Goal: Task Accomplishment & Management: Use online tool/utility

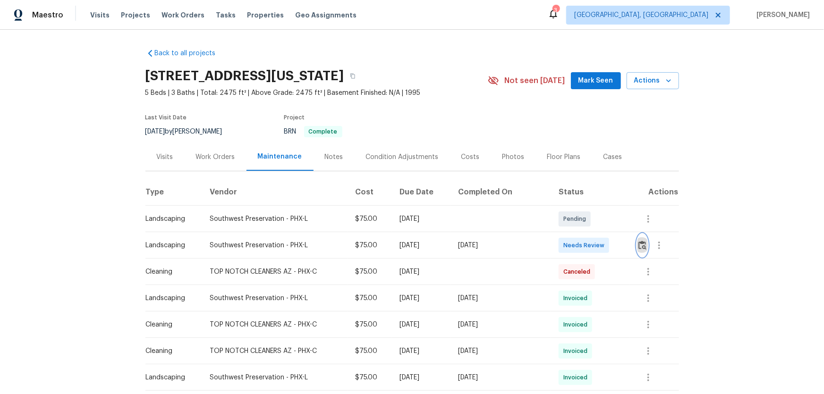
click at [586, 244] on button "button" at bounding box center [642, 245] width 11 height 23
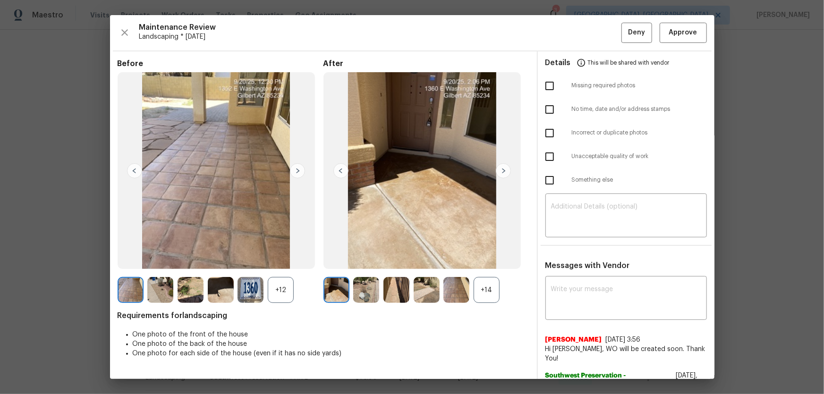
click at [491, 260] on div "+14" at bounding box center [487, 290] width 26 height 26
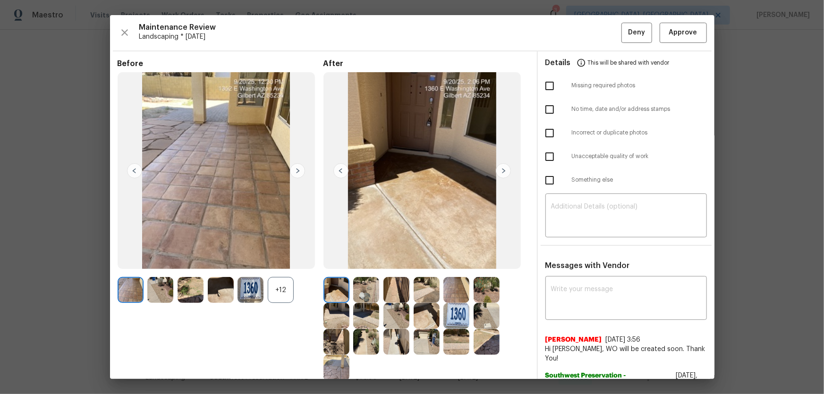
click at [277, 260] on div "+12" at bounding box center [281, 290] width 26 height 26
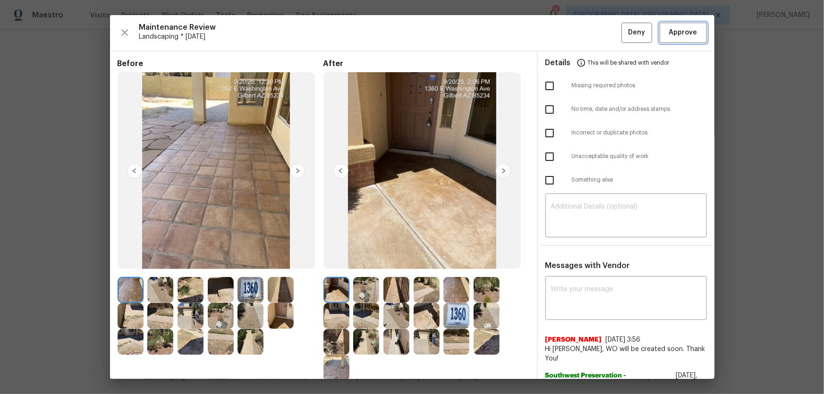
click at [586, 33] on span "Approve" at bounding box center [683, 33] width 28 height 12
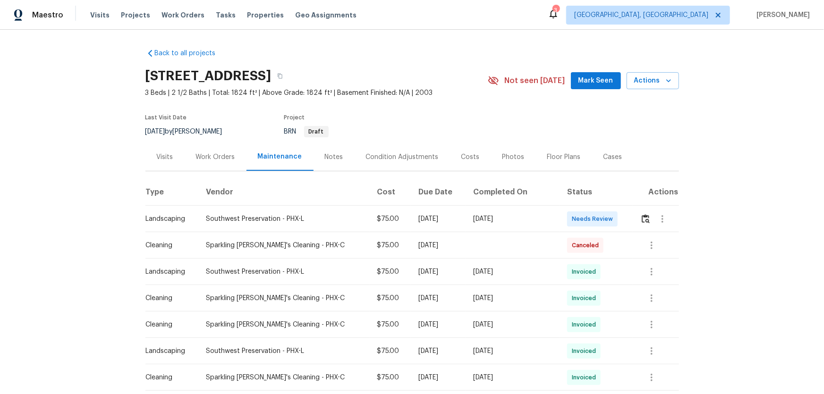
click at [586, 228] on div at bounding box center [659, 219] width 38 height 23
click at [586, 221] on img "button" at bounding box center [646, 218] width 8 height 9
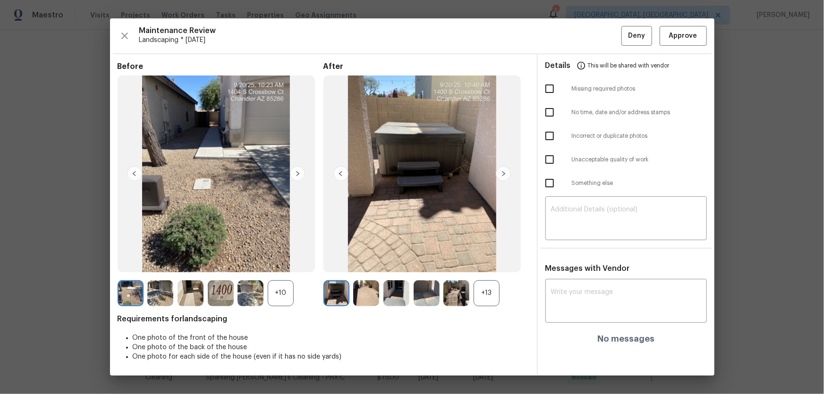
click at [484, 260] on div "+13" at bounding box center [487, 294] width 26 height 26
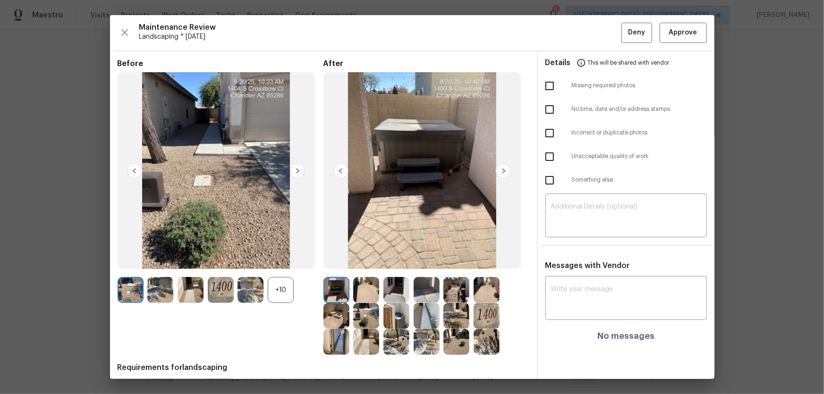
click at [283, 260] on div "+10" at bounding box center [281, 290] width 26 height 26
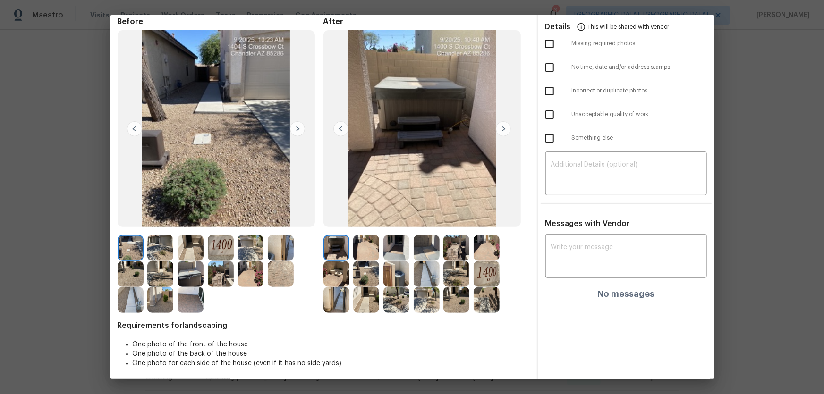
scroll to position [45, 0]
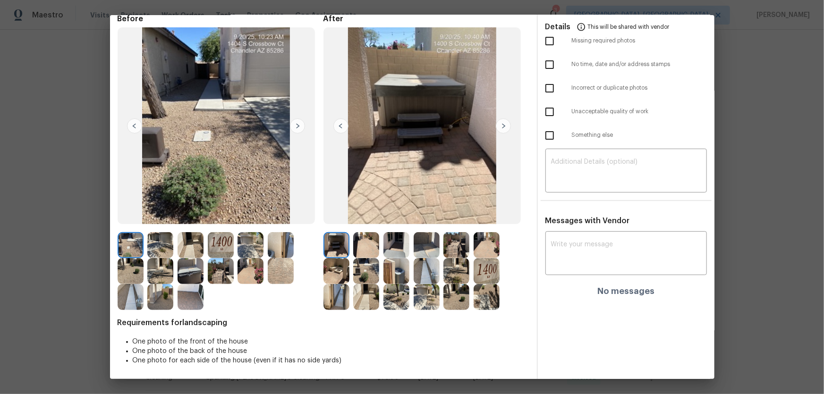
click at [367, 246] on img at bounding box center [366, 245] width 26 height 26
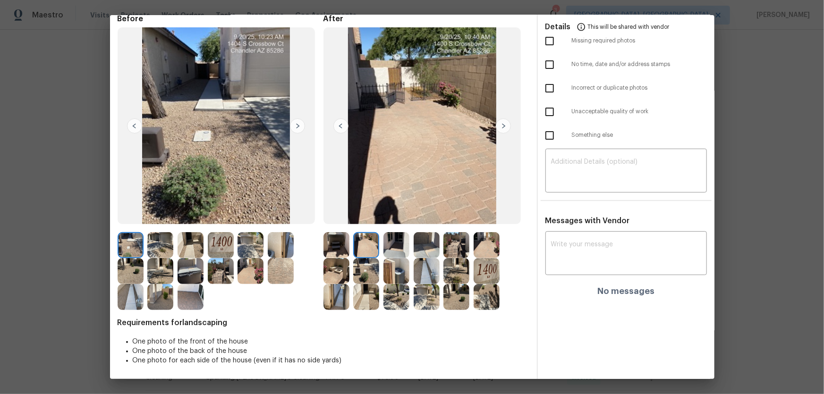
click at [387, 248] on img at bounding box center [396, 245] width 26 height 26
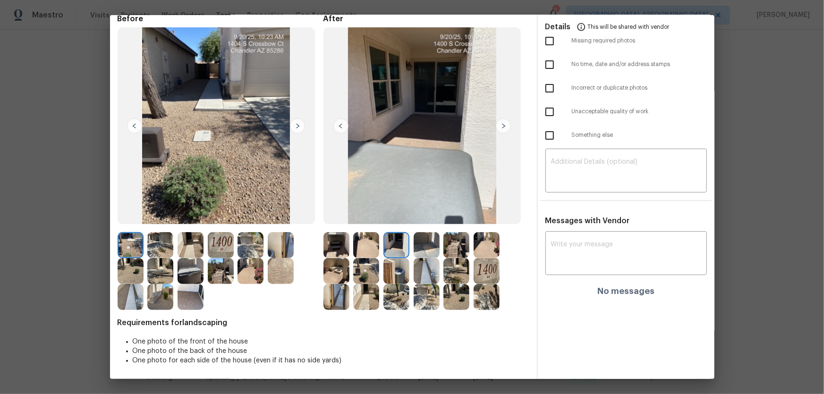
click at [426, 251] on img at bounding box center [427, 245] width 26 height 26
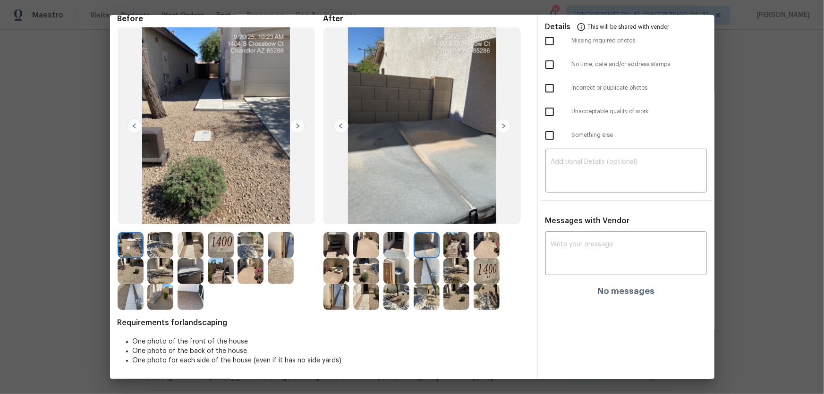
click at [451, 252] on img at bounding box center [456, 245] width 26 height 26
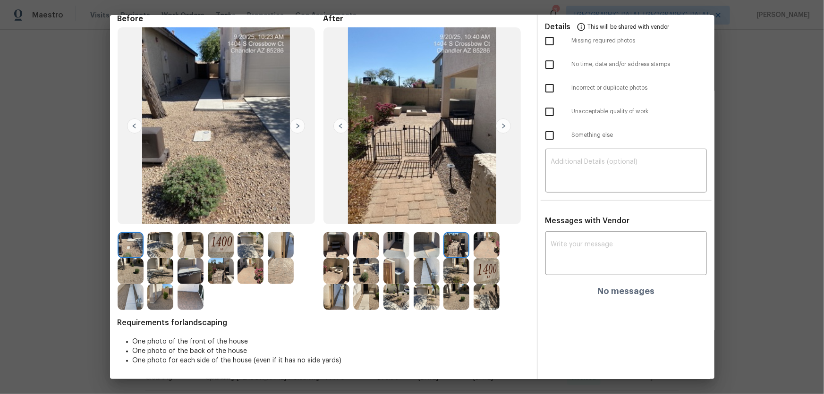
click at [483, 250] on img at bounding box center [487, 245] width 26 height 26
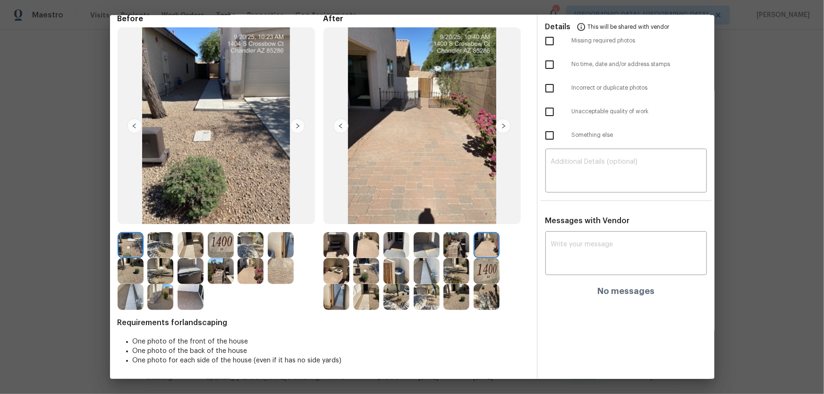
click at [338, 260] on img at bounding box center [336, 271] width 26 height 26
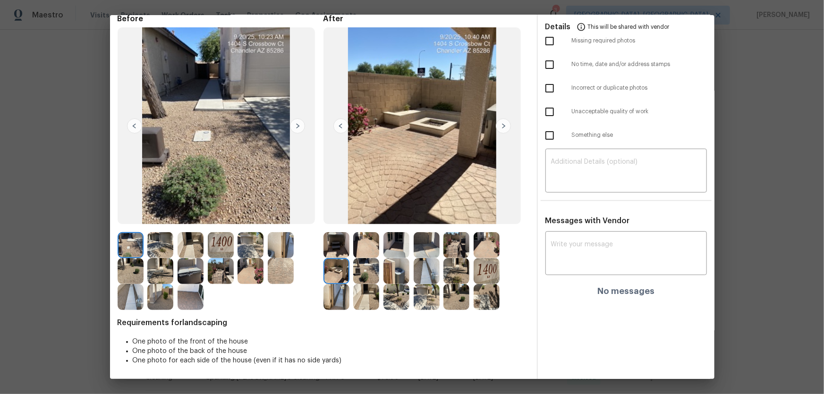
click at [374, 260] on img at bounding box center [366, 271] width 26 height 26
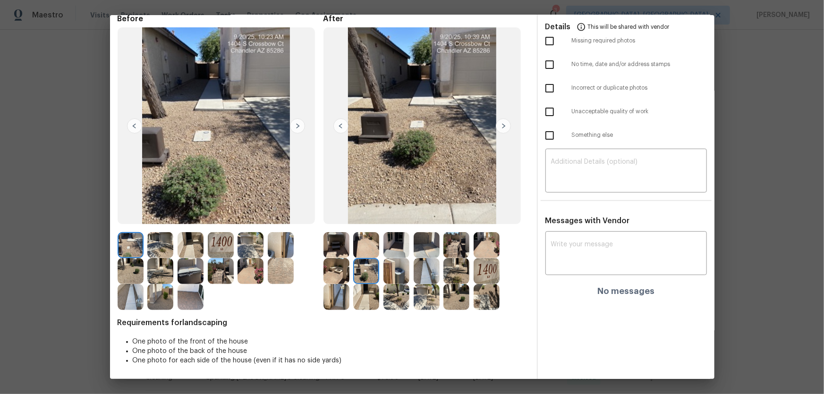
click at [392, 260] on img at bounding box center [396, 271] width 26 height 26
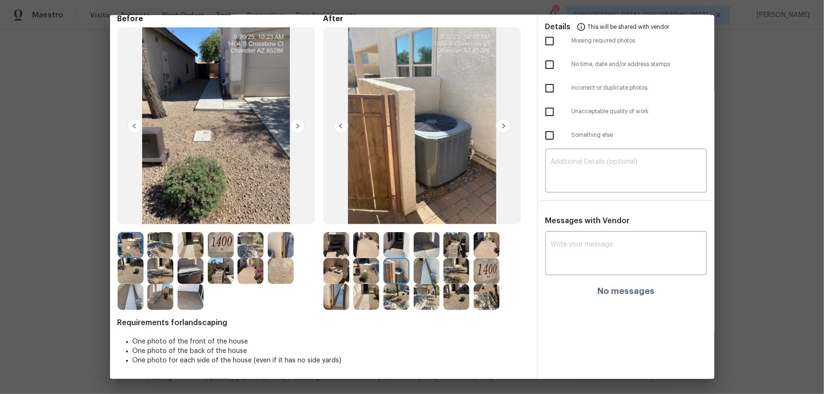
click at [423, 260] on img at bounding box center [427, 271] width 26 height 26
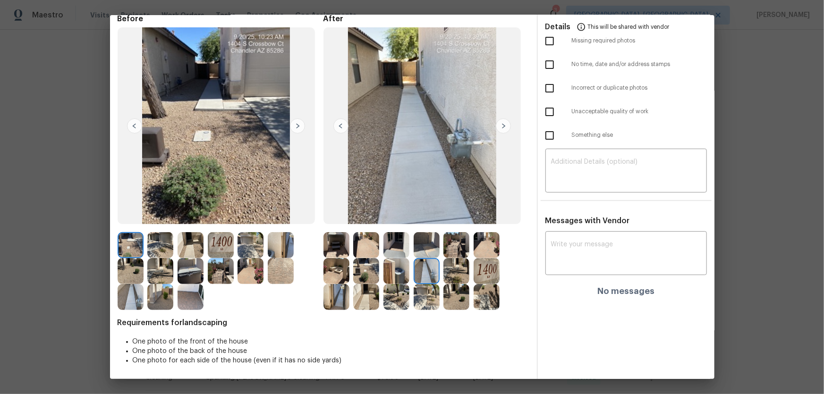
click at [444, 260] on img at bounding box center [456, 271] width 26 height 26
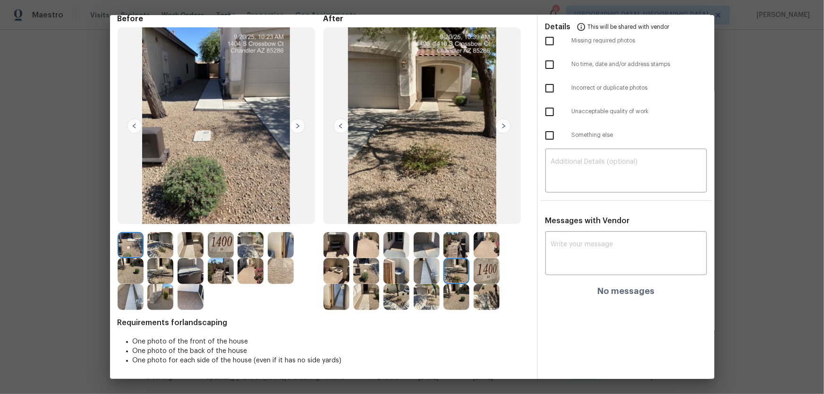
click at [471, 260] on div at bounding box center [458, 271] width 30 height 26
click at [475, 260] on img at bounding box center [487, 271] width 26 height 26
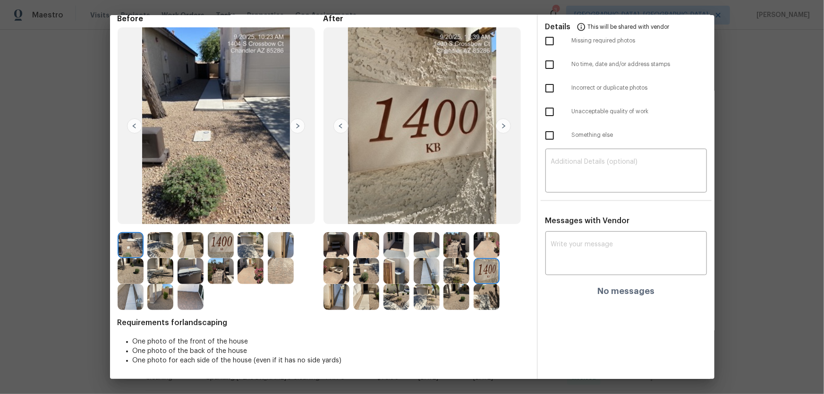
click at [340, 260] on img at bounding box center [336, 297] width 26 height 26
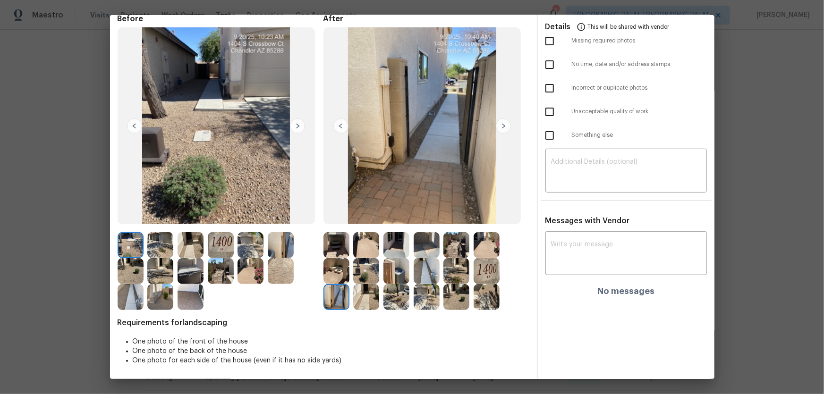
click at [375, 260] on img at bounding box center [366, 297] width 26 height 26
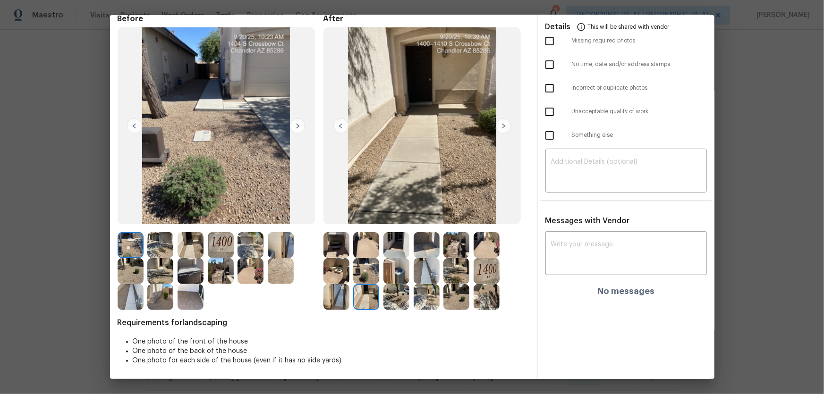
click at [387, 260] on img at bounding box center [396, 297] width 26 height 26
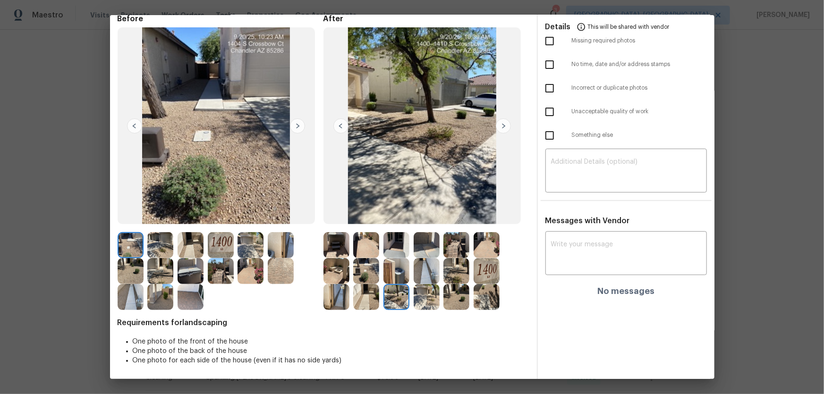
click at [414, 260] on img at bounding box center [427, 297] width 26 height 26
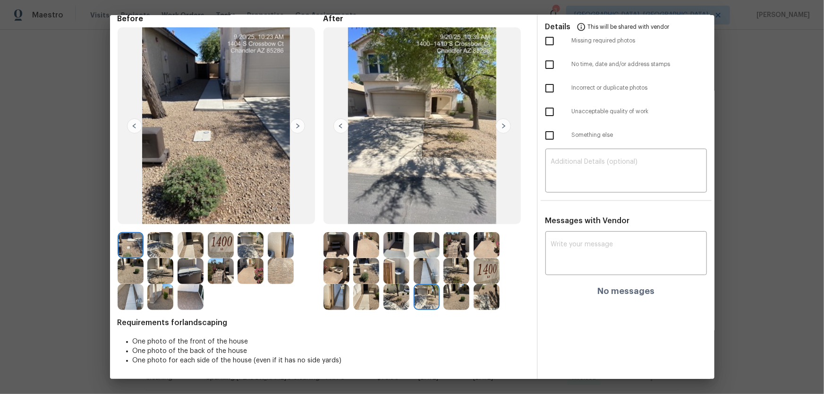
click at [455, 260] on img at bounding box center [456, 297] width 26 height 26
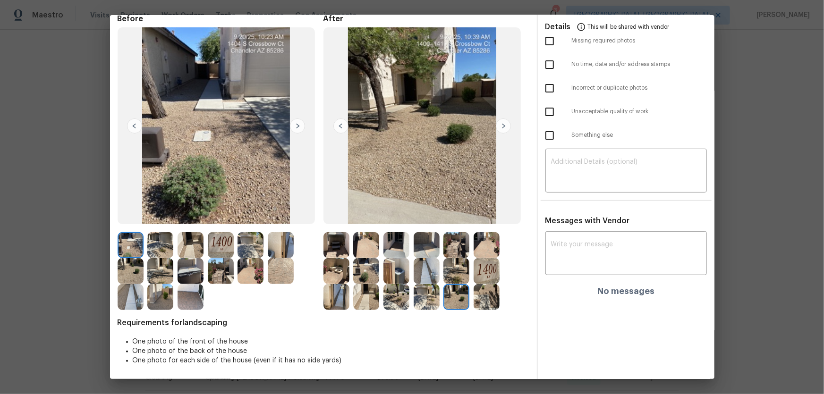
click at [481, 260] on img at bounding box center [487, 297] width 26 height 26
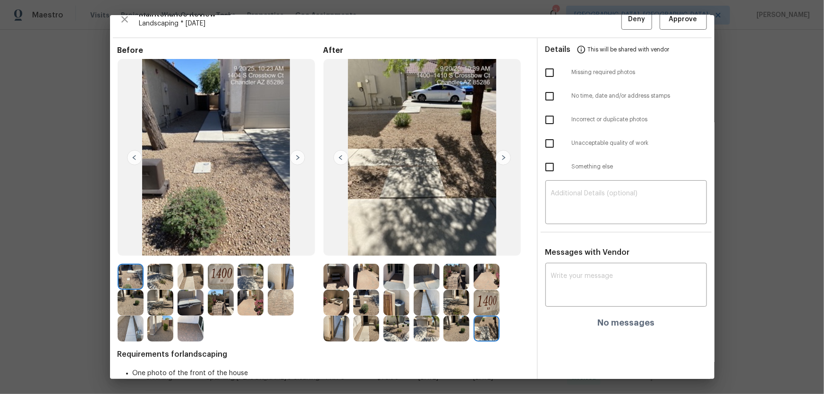
scroll to position [0, 0]
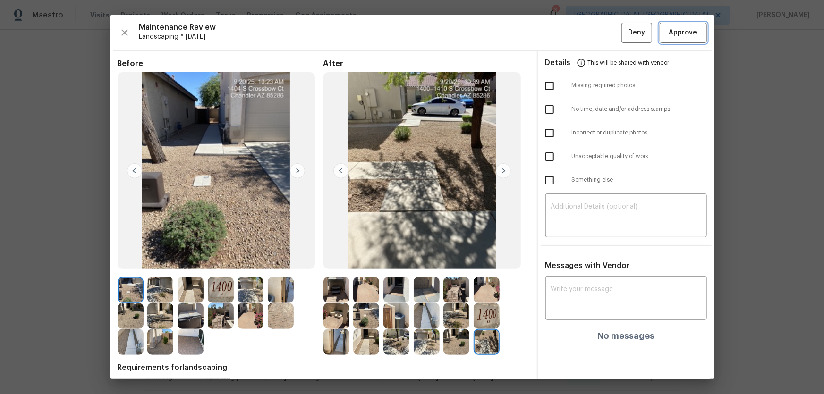
click at [586, 28] on span "Approve" at bounding box center [683, 33] width 28 height 12
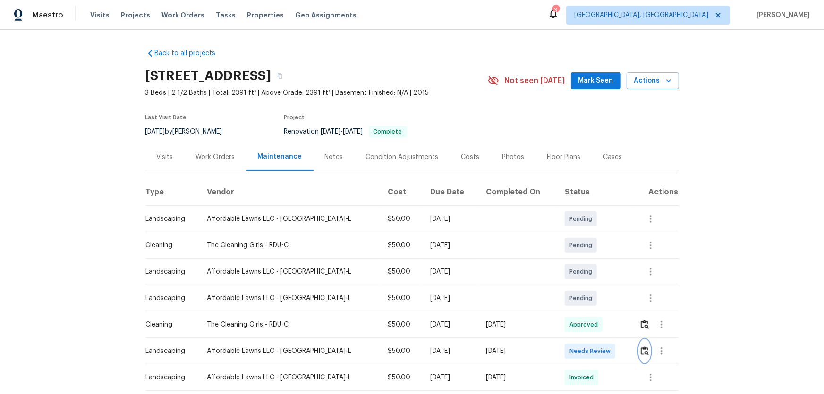
click at [586, 260] on button "button" at bounding box center [644, 351] width 11 height 23
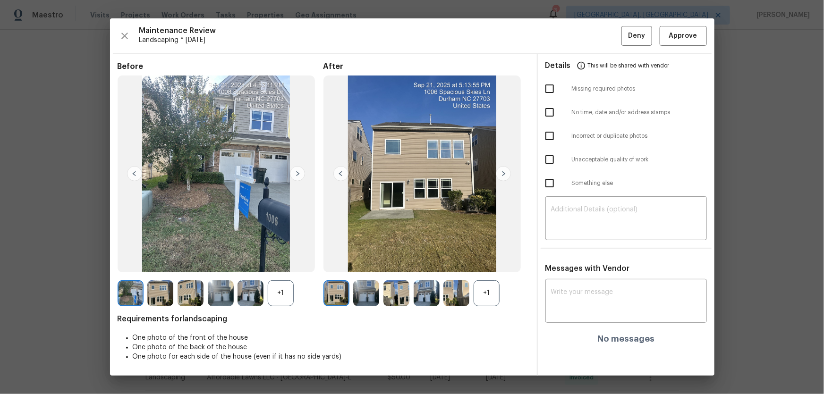
click at [486, 260] on div "+1" at bounding box center [487, 294] width 26 height 26
click at [288, 260] on div "+1" at bounding box center [281, 294] width 26 height 26
click at [356, 260] on img at bounding box center [366, 294] width 26 height 26
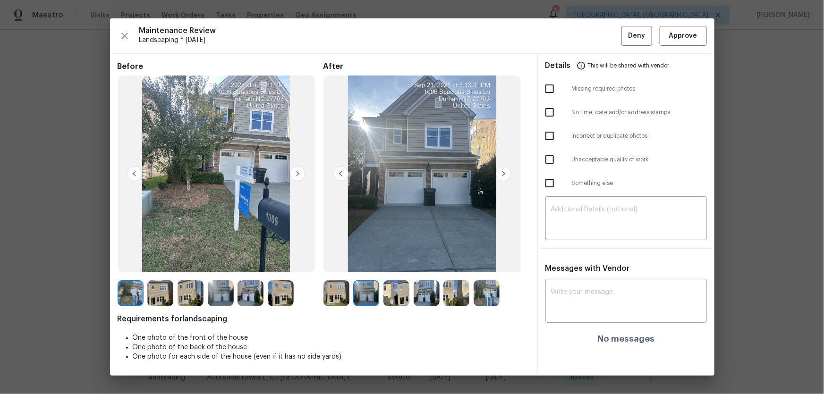
click at [393, 260] on img at bounding box center [396, 294] width 26 height 26
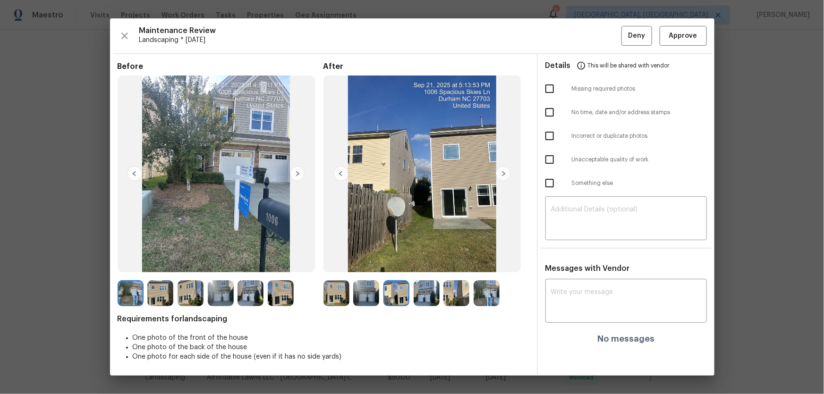
click at [424, 260] on img at bounding box center [427, 294] width 26 height 26
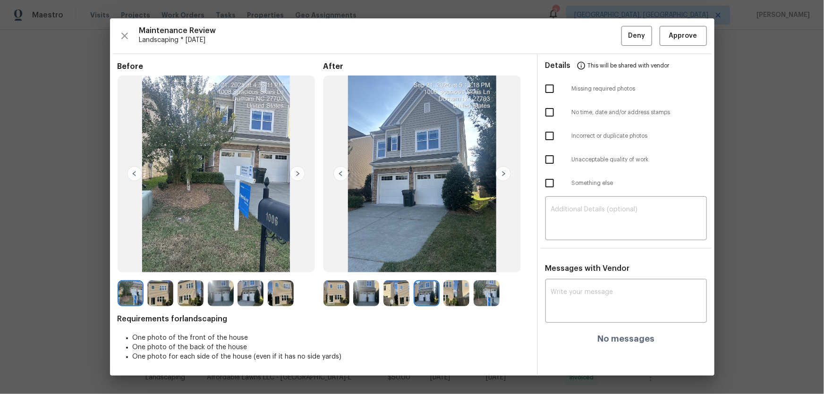
click at [450, 260] on img at bounding box center [456, 294] width 26 height 26
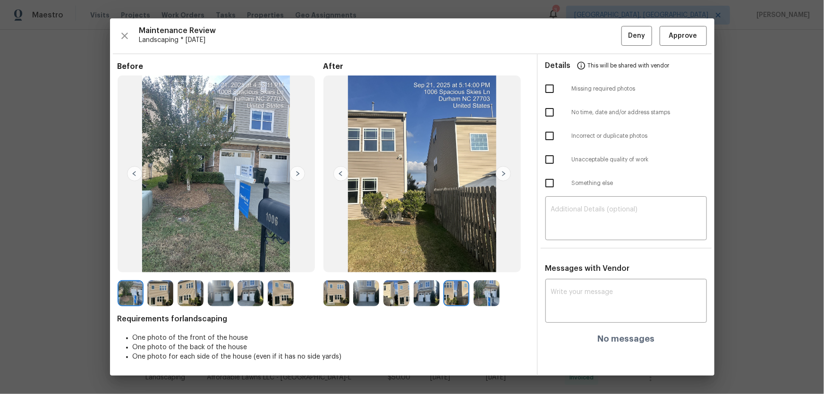
click at [485, 260] on img at bounding box center [487, 294] width 26 height 26
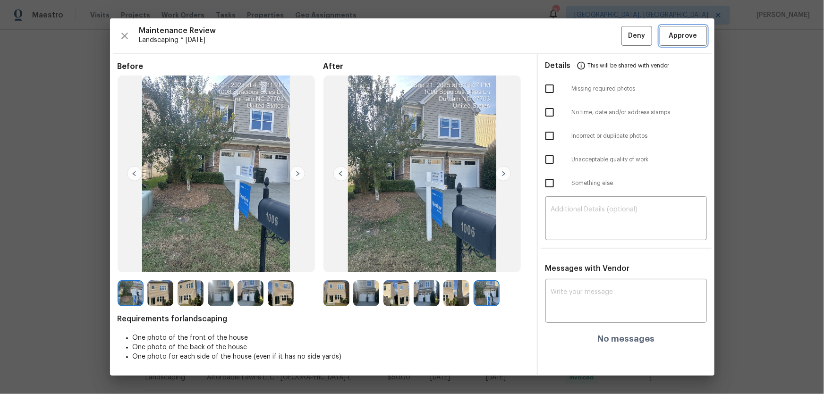
click at [586, 41] on span "Approve" at bounding box center [683, 36] width 32 height 12
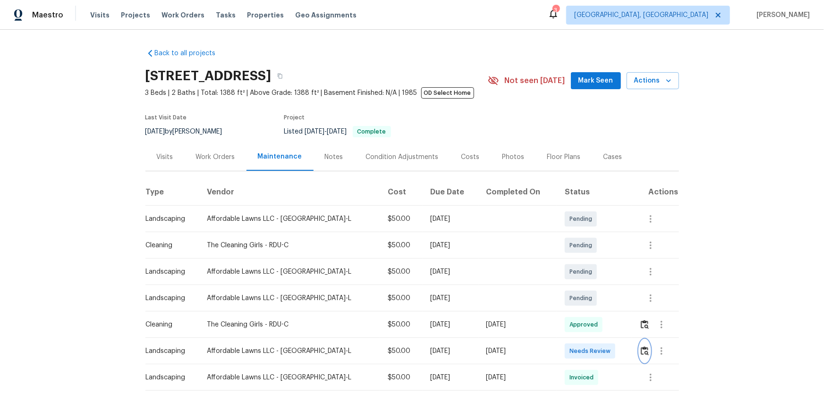
click at [586, 260] on img "button" at bounding box center [645, 351] width 8 height 9
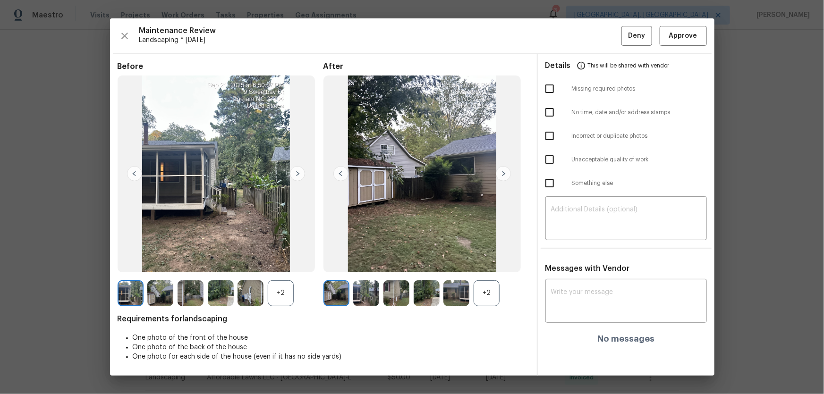
click at [504, 260] on div "+2" at bounding box center [426, 294] width 206 height 26
drag, startPoint x: 494, startPoint y: 294, endPoint x: 317, endPoint y: 288, distance: 177.2
click at [494, 260] on div "+2" at bounding box center [487, 294] width 26 height 26
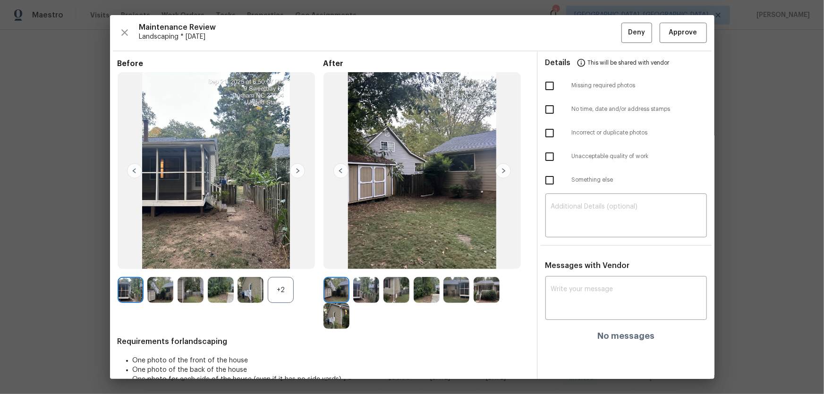
click at [287, 260] on div "+2" at bounding box center [281, 290] width 26 height 26
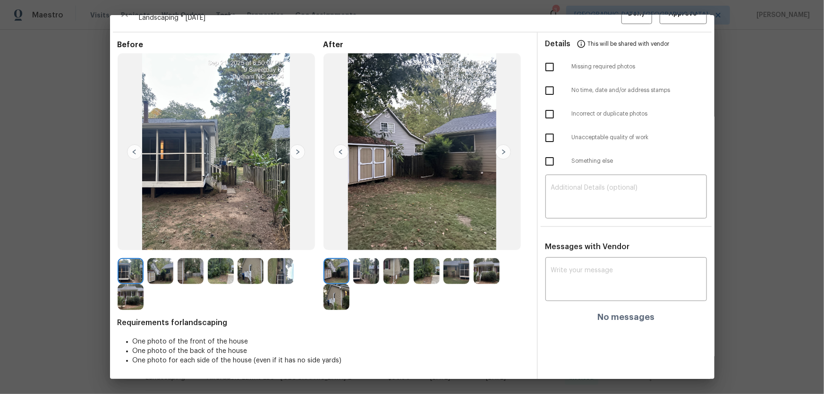
click at [373, 260] on img at bounding box center [366, 271] width 26 height 26
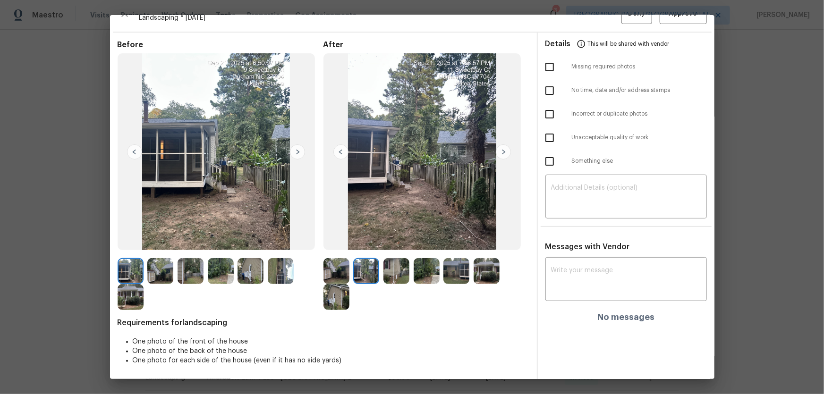
click at [388, 260] on img at bounding box center [396, 271] width 26 height 26
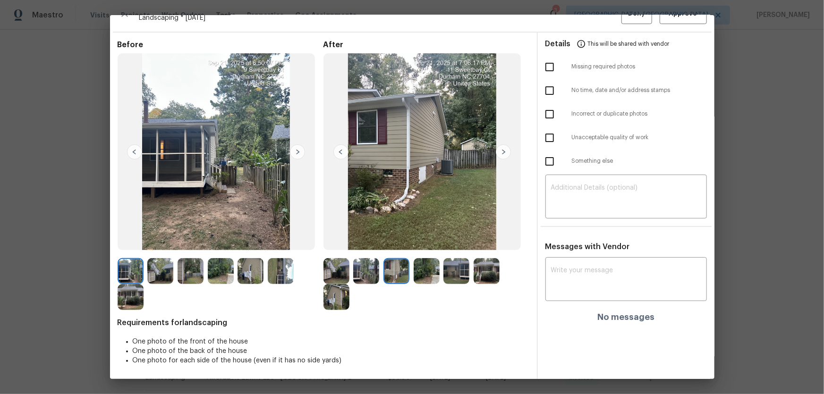
click at [421, 260] on img at bounding box center [427, 271] width 26 height 26
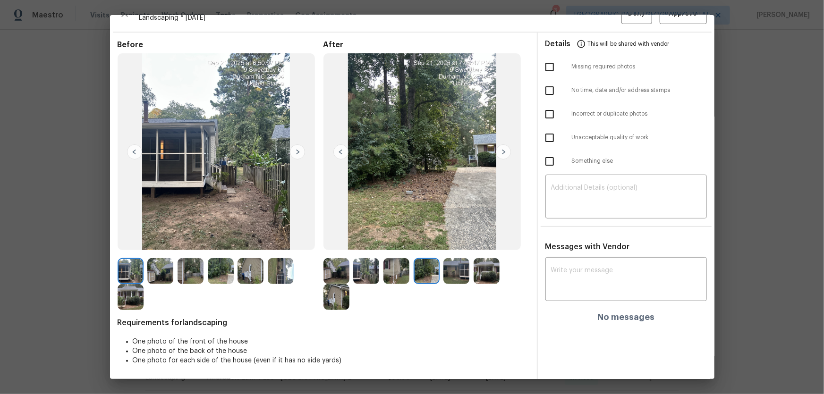
click at [456, 260] on img at bounding box center [456, 271] width 26 height 26
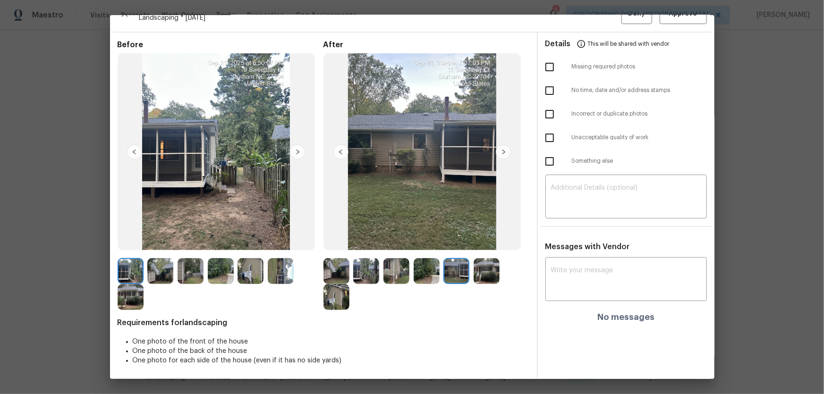
click at [476, 260] on img at bounding box center [487, 271] width 26 height 26
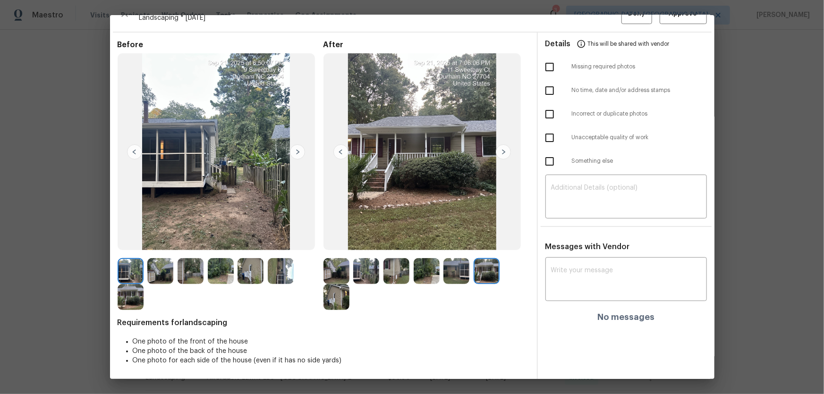
click at [338, 260] on img at bounding box center [336, 297] width 26 height 26
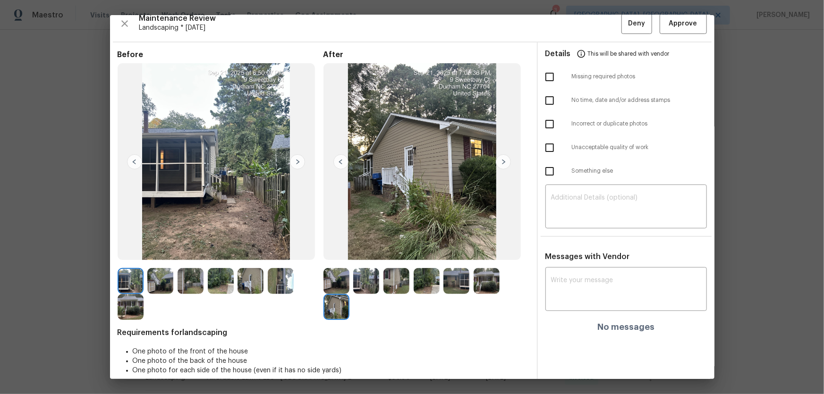
scroll to position [0, 0]
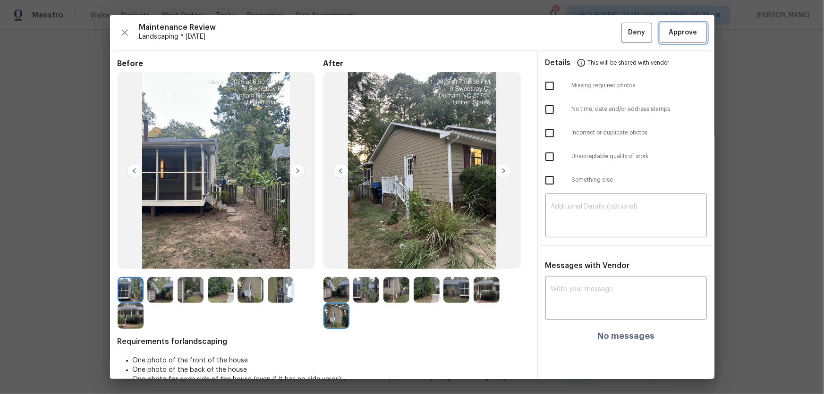
click at [586, 36] on span "Approve" at bounding box center [683, 33] width 28 height 12
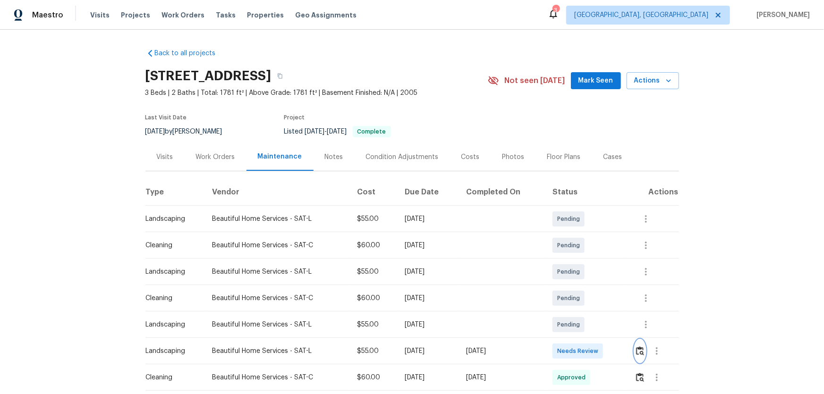
click at [586, 260] on img "button" at bounding box center [640, 351] width 8 height 9
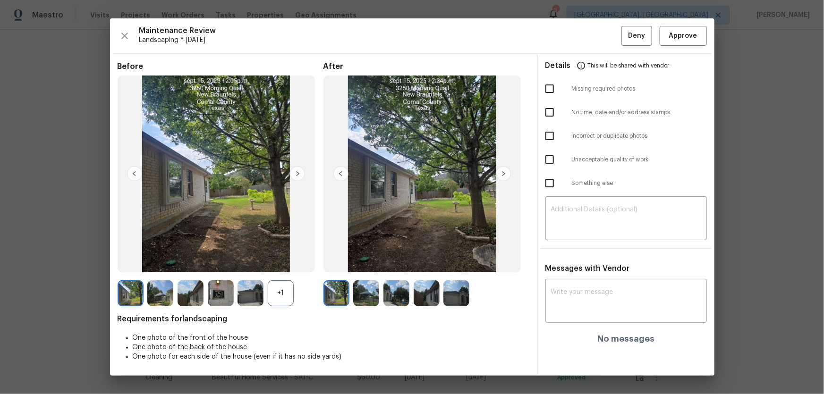
click at [288, 260] on div "Before +1 After Requirements for landscaping One photo of the front of the hous…" at bounding box center [324, 219] width 412 height 314
click at [288, 260] on div "+1" at bounding box center [281, 294] width 26 height 26
click at [364, 260] on img at bounding box center [366, 294] width 26 height 26
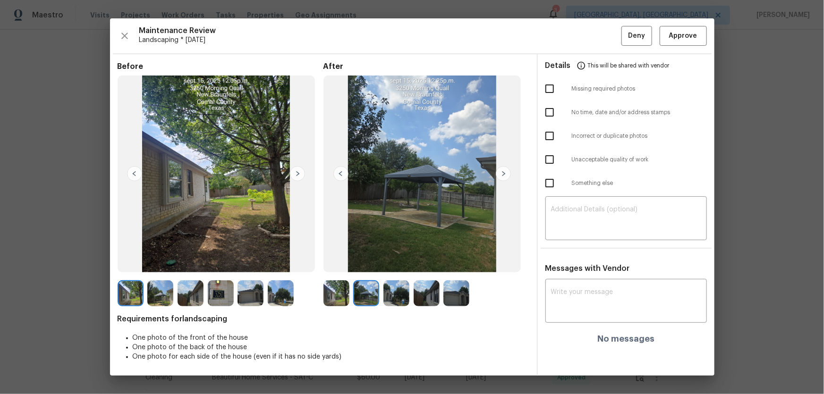
click at [395, 260] on img at bounding box center [396, 294] width 26 height 26
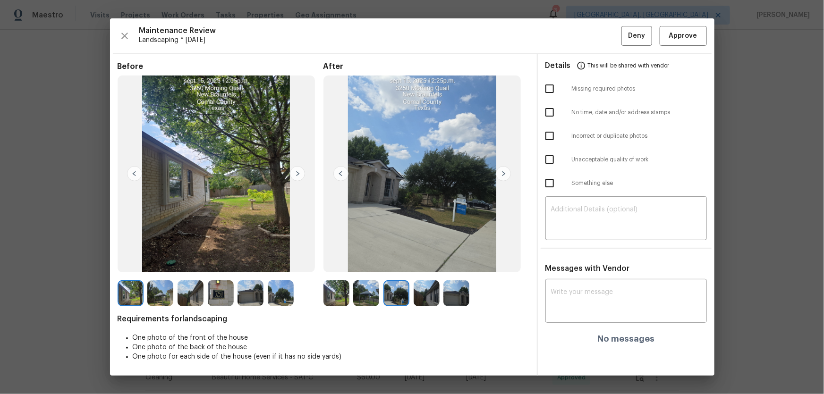
click at [434, 260] on div "Before After Requirements for landscaping One photo of the front of the house O…" at bounding box center [324, 219] width 412 height 314
click at [434, 260] on img at bounding box center [427, 294] width 26 height 26
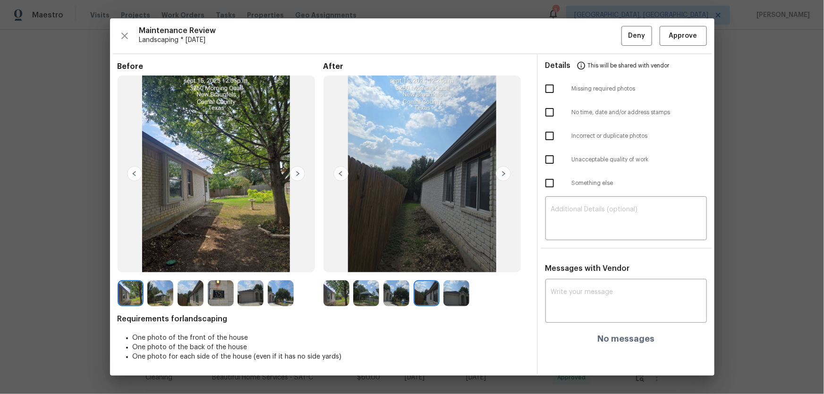
click at [451, 260] on img at bounding box center [456, 294] width 26 height 26
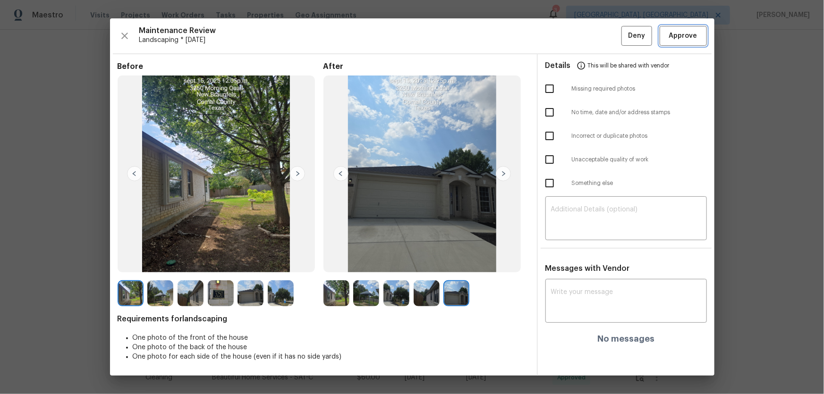
click at [586, 38] on button "Approve" at bounding box center [683, 36] width 47 height 20
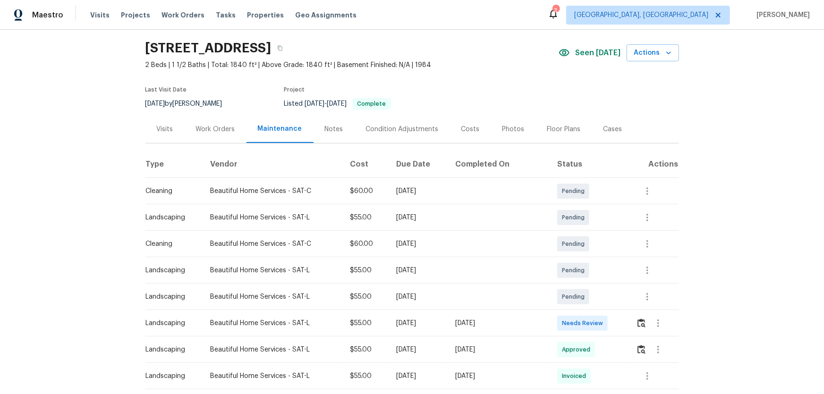
scroll to position [43, 0]
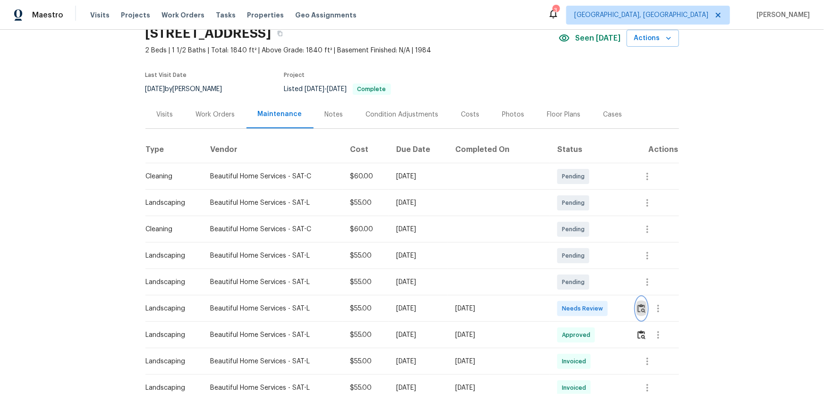
click at [586, 260] on img "button" at bounding box center [642, 308] width 8 height 9
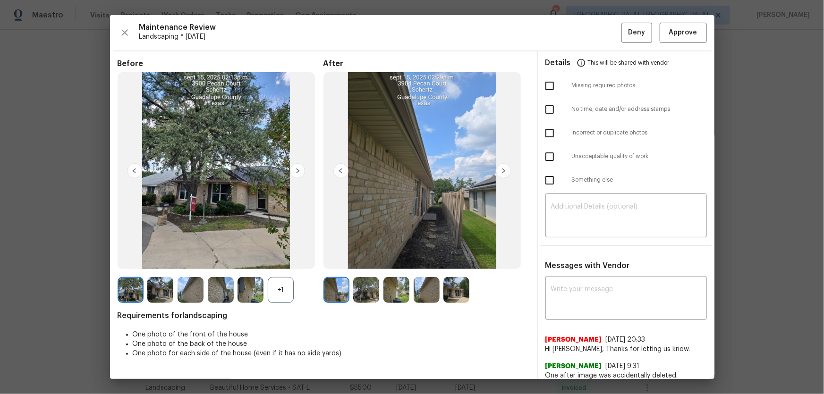
click at [274, 260] on div "+1" at bounding box center [281, 290] width 26 height 26
click at [361, 260] on img at bounding box center [366, 290] width 26 height 26
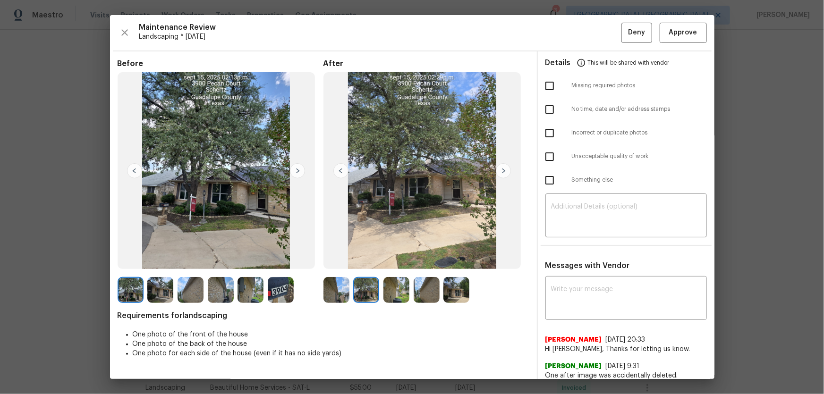
click at [403, 260] on img at bounding box center [396, 290] width 26 height 26
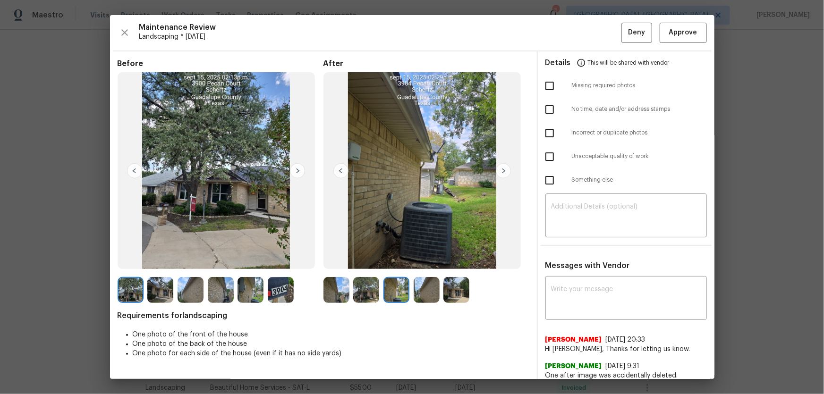
click at [428, 260] on img at bounding box center [427, 290] width 26 height 26
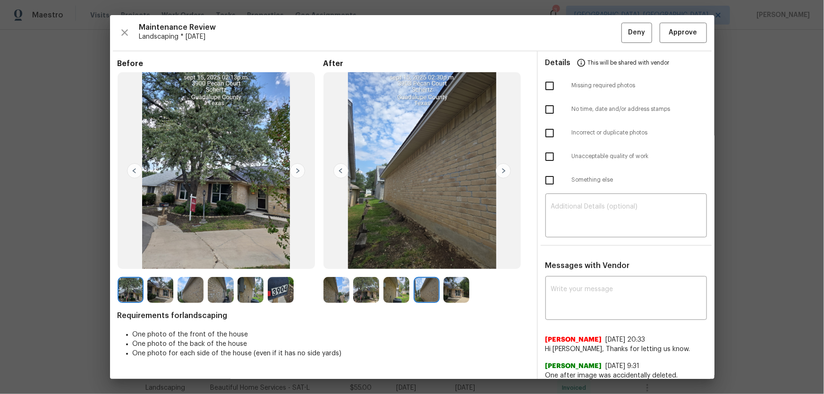
click at [453, 260] on img at bounding box center [456, 290] width 26 height 26
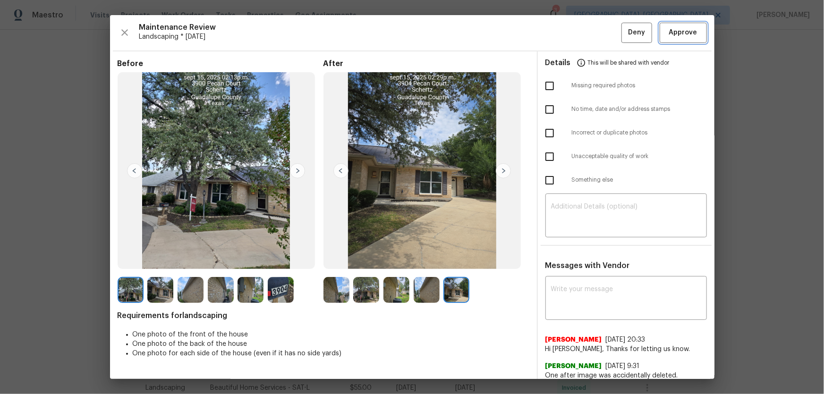
click at [586, 32] on span "Approve" at bounding box center [683, 33] width 28 height 12
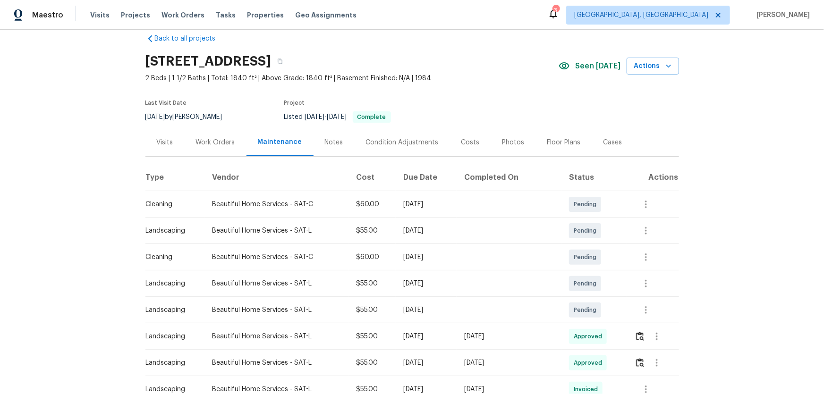
scroll to position [0, 0]
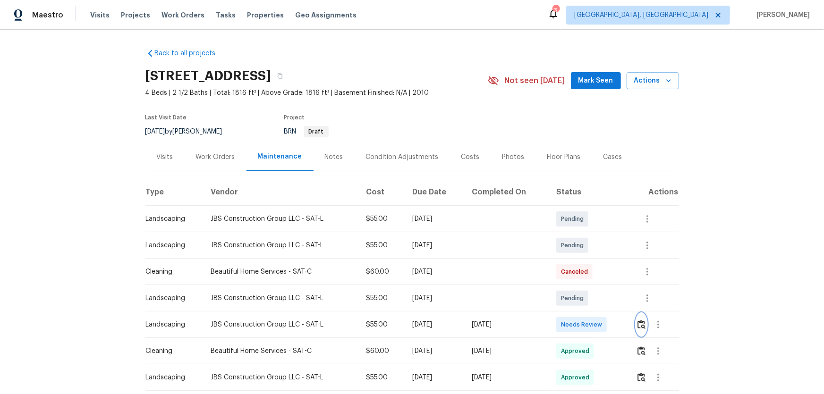
click at [586, 260] on button "button" at bounding box center [641, 325] width 11 height 23
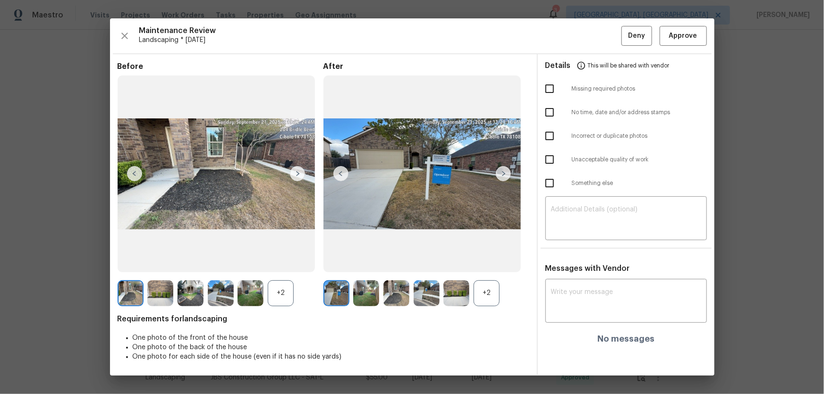
click at [491, 260] on div "+2" at bounding box center [487, 294] width 26 height 26
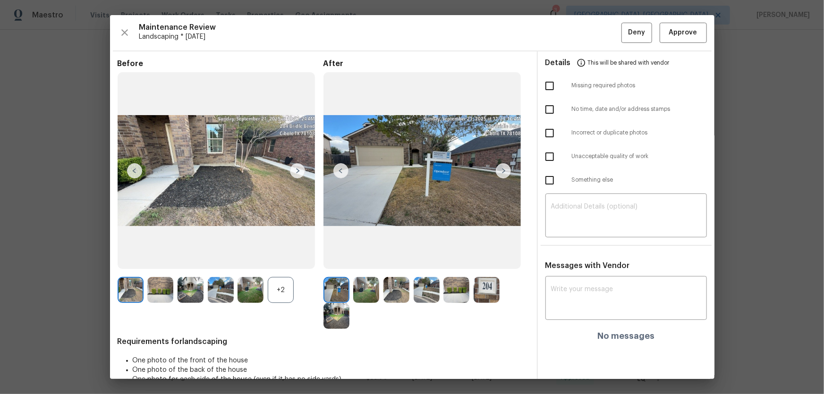
click at [292, 260] on div "+2" at bounding box center [281, 290] width 26 height 26
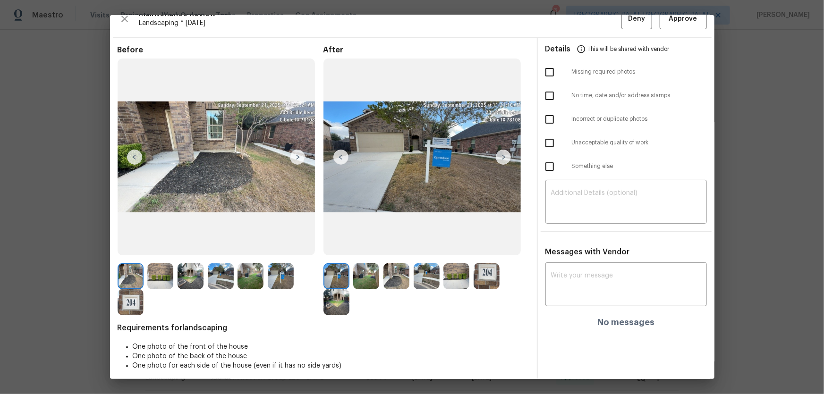
scroll to position [19, 0]
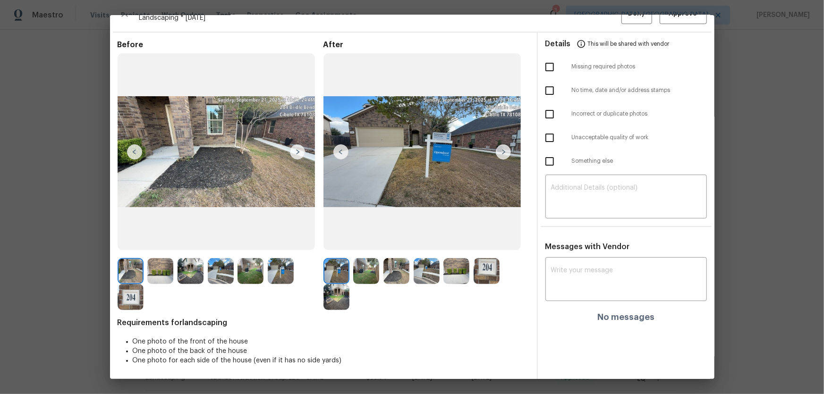
click at [364, 260] on img at bounding box center [366, 271] width 26 height 26
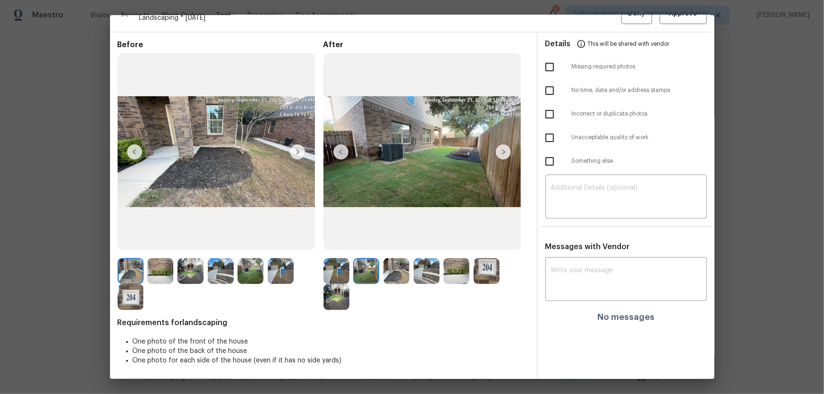
click at [392, 260] on img at bounding box center [396, 271] width 26 height 26
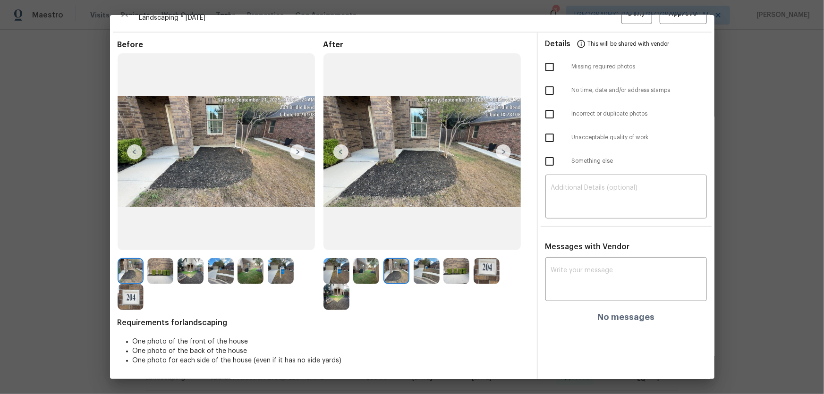
click at [417, 260] on img at bounding box center [427, 271] width 26 height 26
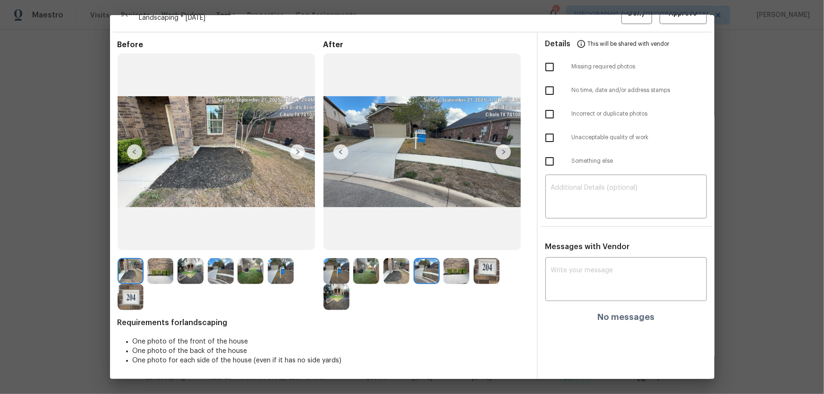
click at [452, 260] on img at bounding box center [456, 271] width 26 height 26
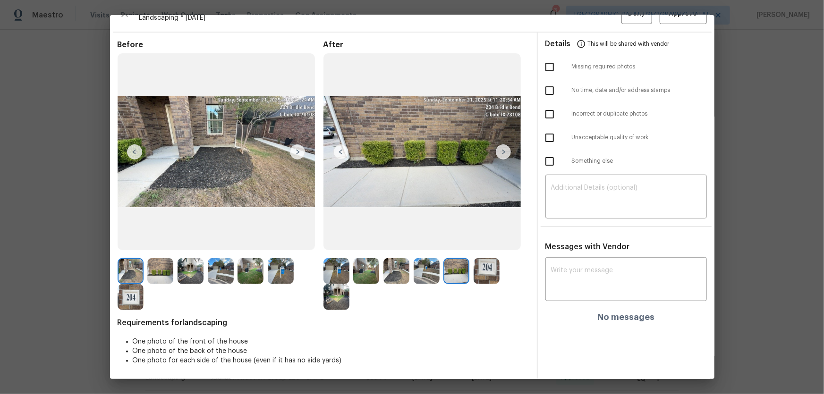
click at [474, 260] on img at bounding box center [487, 271] width 26 height 26
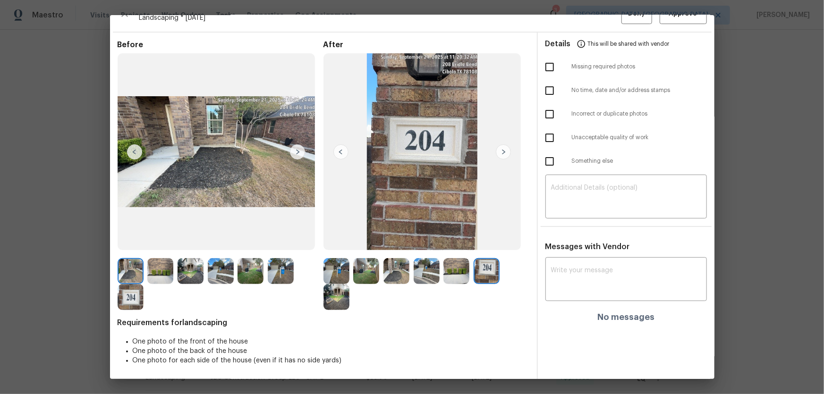
click at [326, 260] on img at bounding box center [336, 297] width 26 height 26
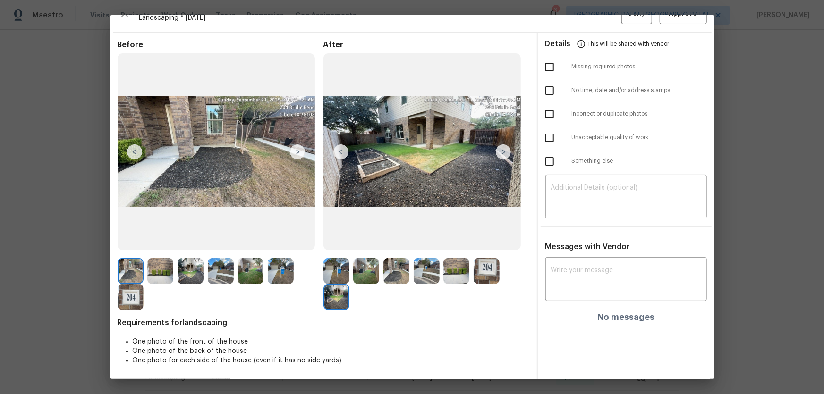
scroll to position [0, 0]
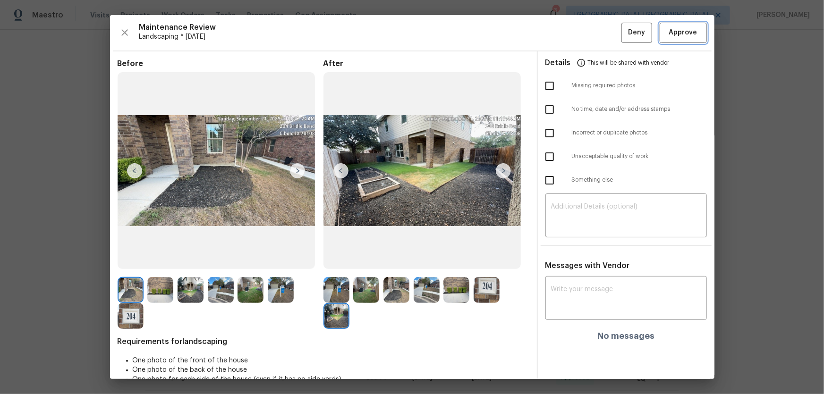
click at [586, 32] on span "Approve" at bounding box center [683, 33] width 28 height 12
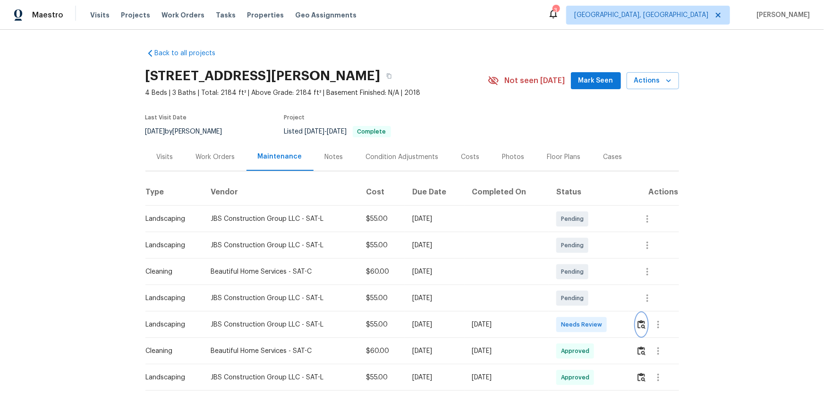
click at [586, 260] on button "button" at bounding box center [641, 325] width 11 height 23
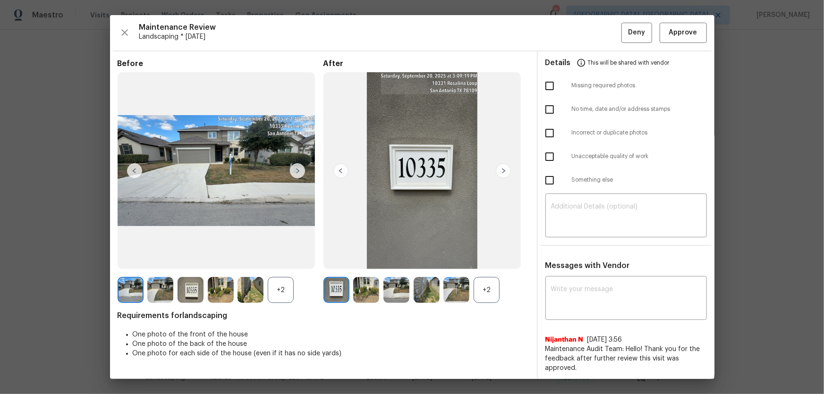
click at [483, 260] on div "+2" at bounding box center [487, 290] width 26 height 26
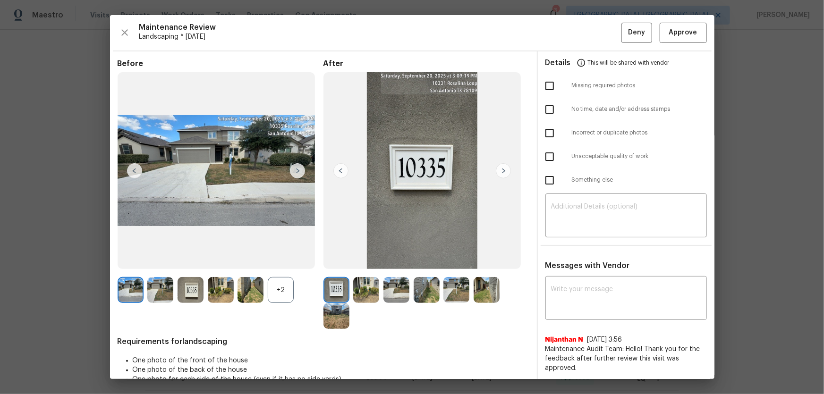
click at [283, 260] on div "+2" at bounding box center [281, 290] width 26 height 26
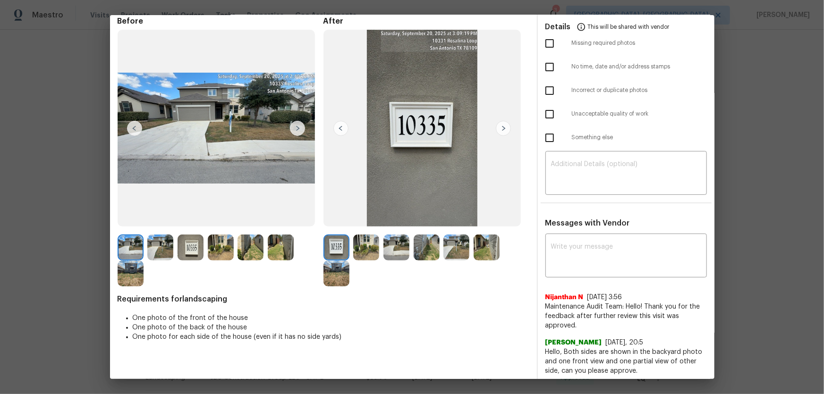
click at [371, 243] on img at bounding box center [366, 248] width 26 height 26
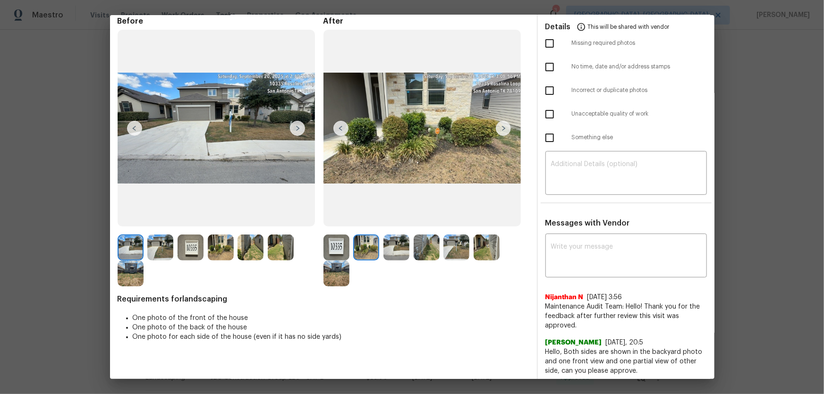
click at [397, 253] on img at bounding box center [396, 248] width 26 height 26
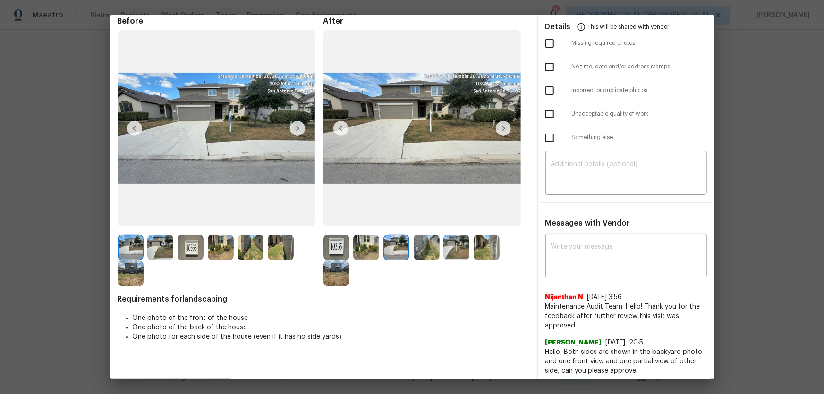
click at [418, 253] on img at bounding box center [427, 248] width 26 height 26
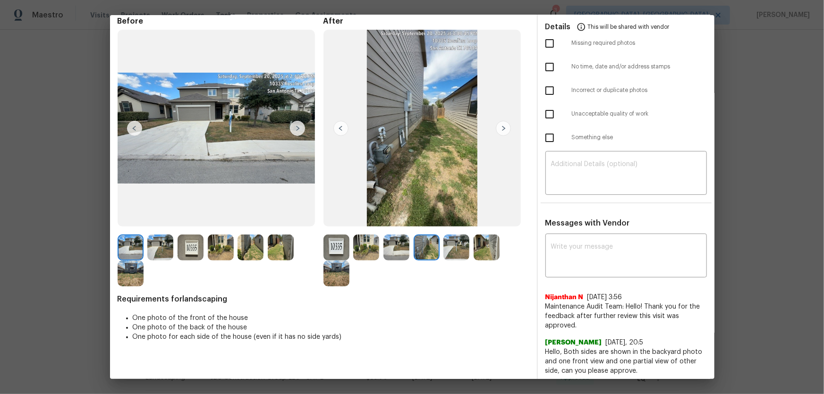
click at [450, 249] on img at bounding box center [456, 248] width 26 height 26
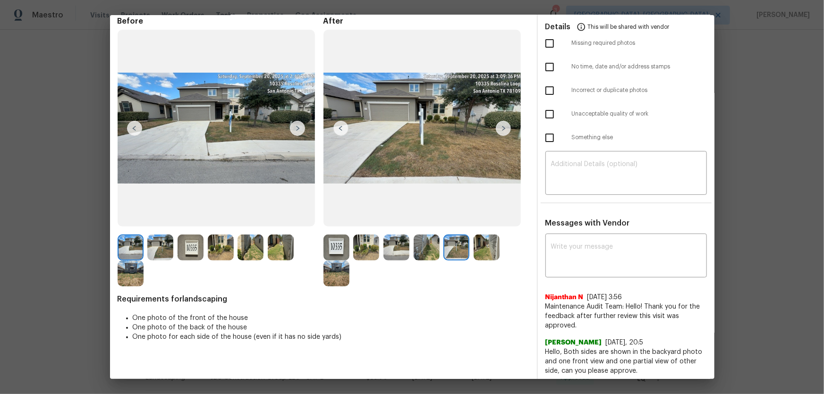
click at [486, 253] on img at bounding box center [487, 248] width 26 height 26
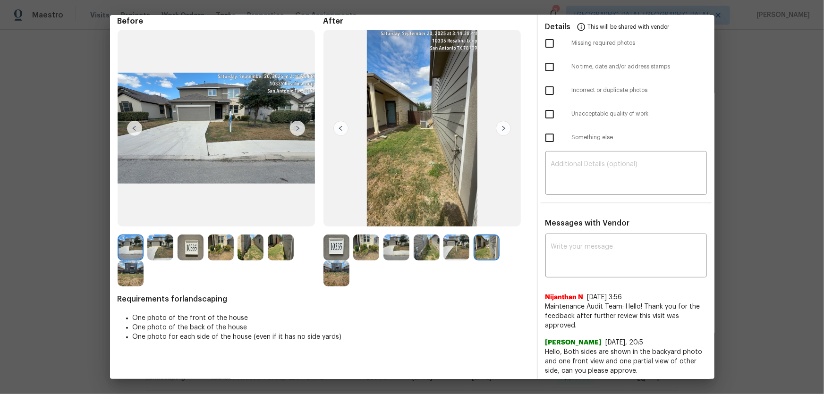
click at [340, 260] on img at bounding box center [336, 274] width 26 height 26
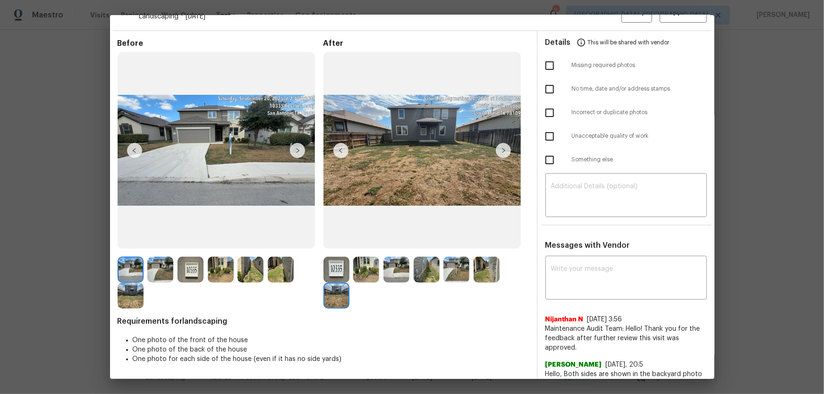
scroll to position [0, 0]
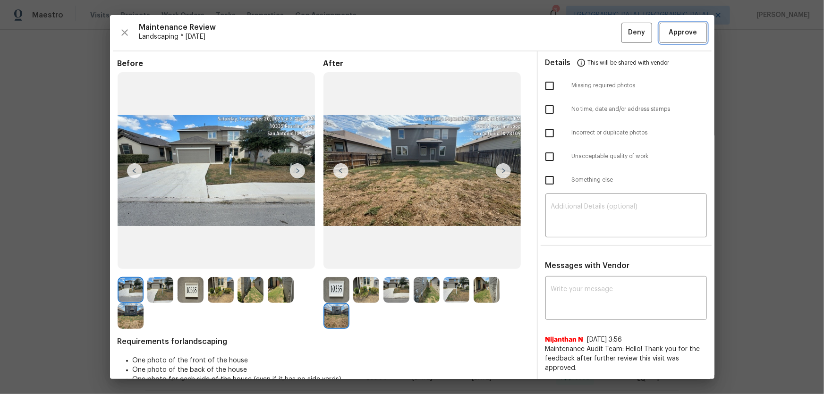
click at [586, 33] on span "Approve" at bounding box center [683, 33] width 28 height 12
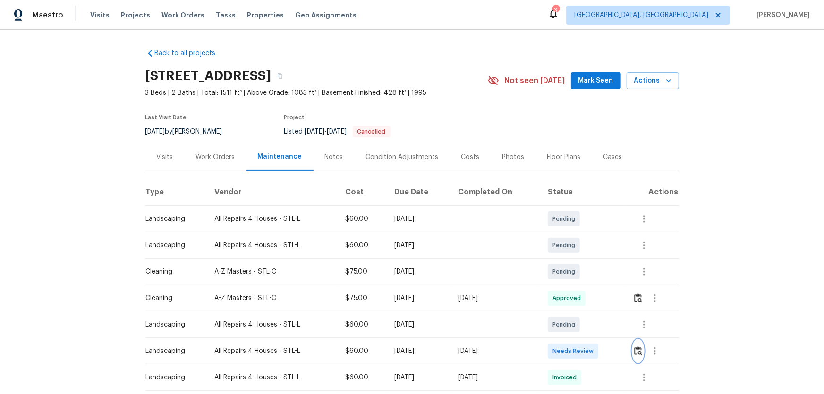
click at [586, 260] on img "button" at bounding box center [638, 351] width 8 height 9
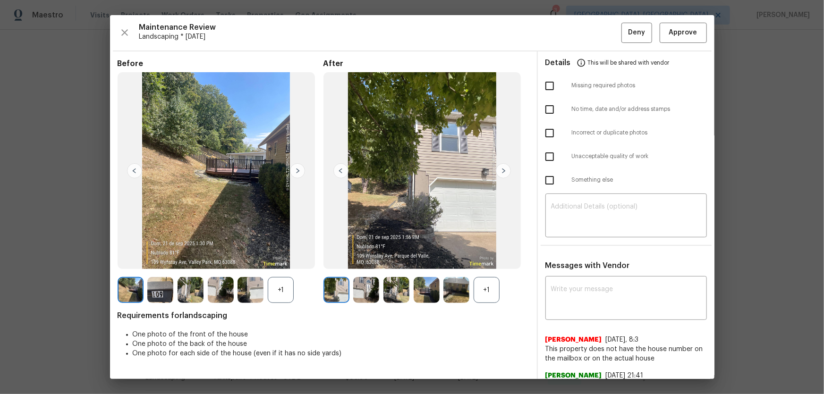
click at [482, 260] on div "+1" at bounding box center [487, 290] width 26 height 26
click at [272, 260] on div "+1" at bounding box center [281, 290] width 26 height 26
click at [360, 260] on img at bounding box center [366, 290] width 26 height 26
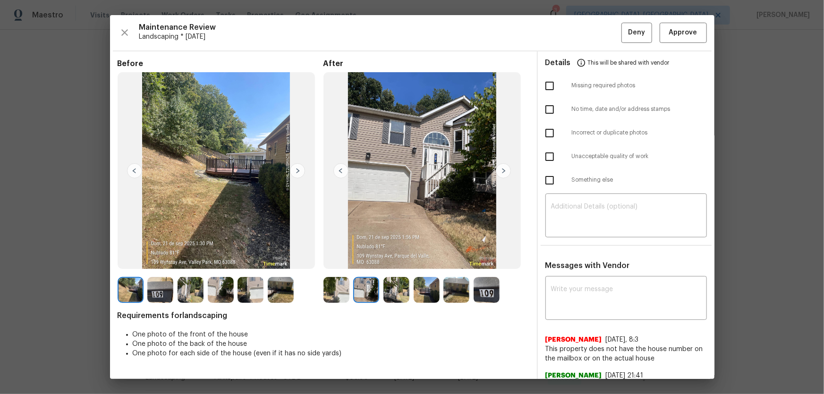
click at [385, 260] on img at bounding box center [396, 290] width 26 height 26
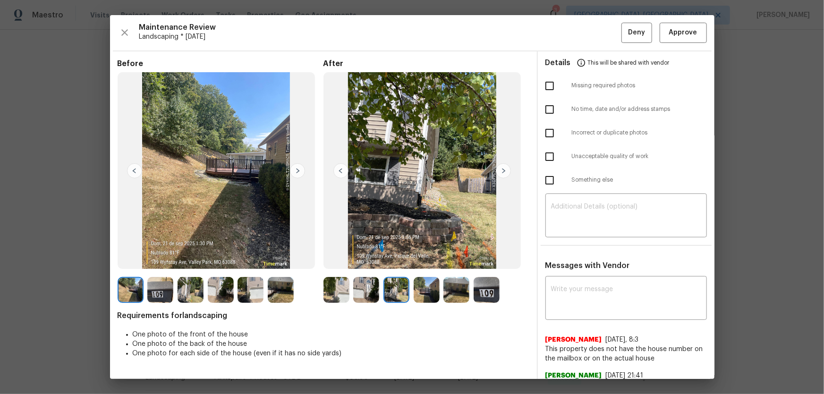
click at [426, 260] on img at bounding box center [427, 290] width 26 height 26
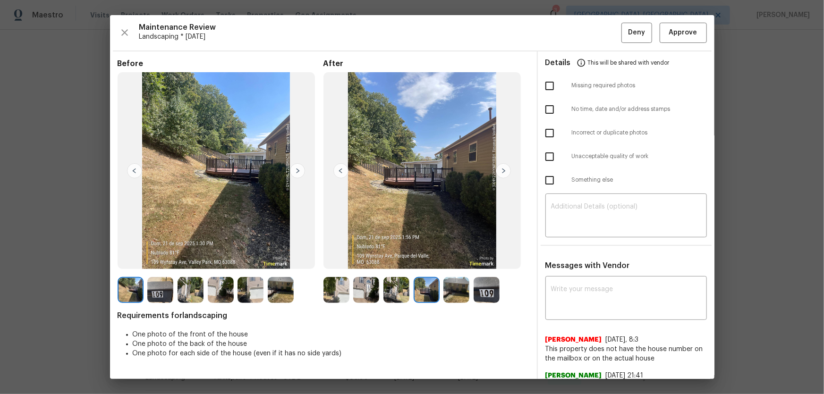
click at [448, 260] on img at bounding box center [456, 290] width 26 height 26
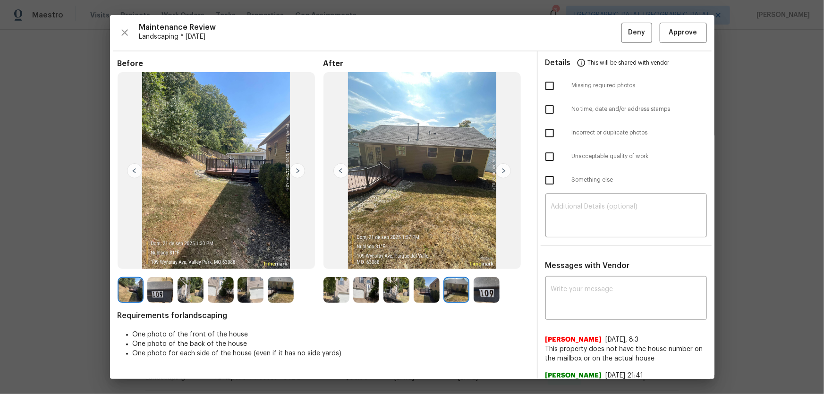
click at [485, 260] on img at bounding box center [487, 290] width 26 height 26
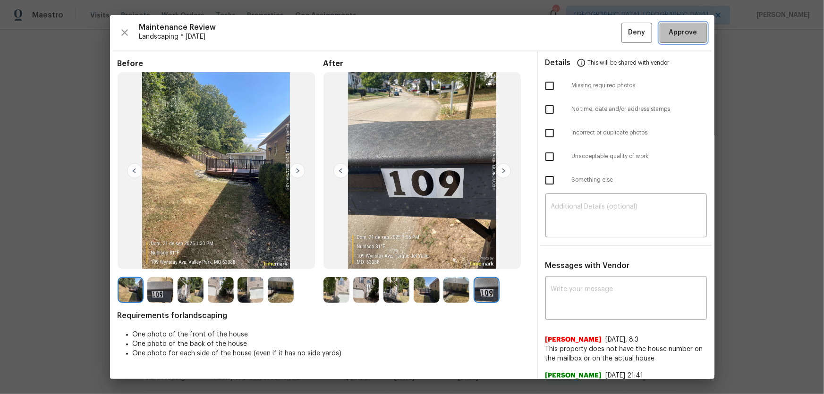
click at [586, 33] on span "Approve" at bounding box center [683, 33] width 32 height 12
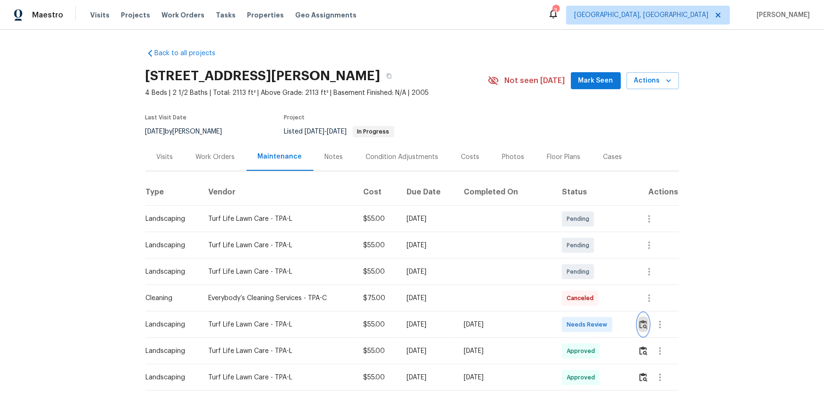
click at [586, 260] on button "button" at bounding box center [643, 325] width 11 height 23
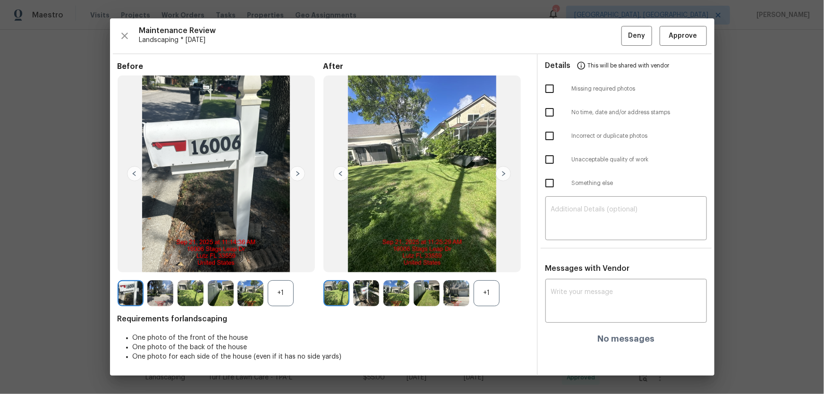
click at [481, 260] on div "+1" at bounding box center [487, 294] width 26 height 26
click at [290, 260] on div "+1" at bounding box center [281, 294] width 26 height 26
click at [360, 260] on img at bounding box center [366, 294] width 26 height 26
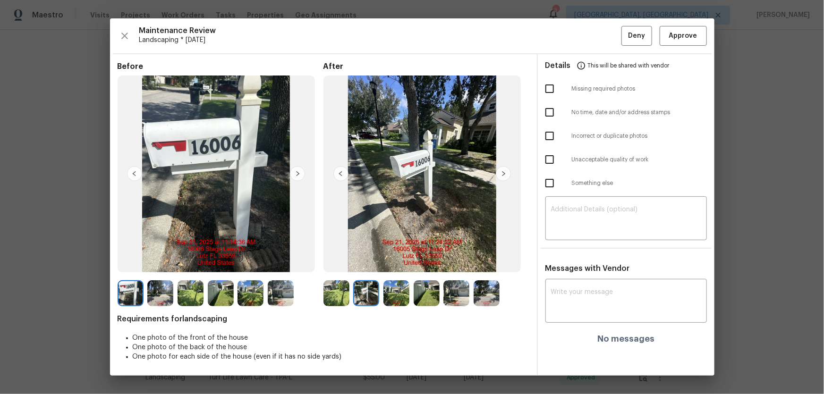
click at [390, 260] on img at bounding box center [396, 294] width 26 height 26
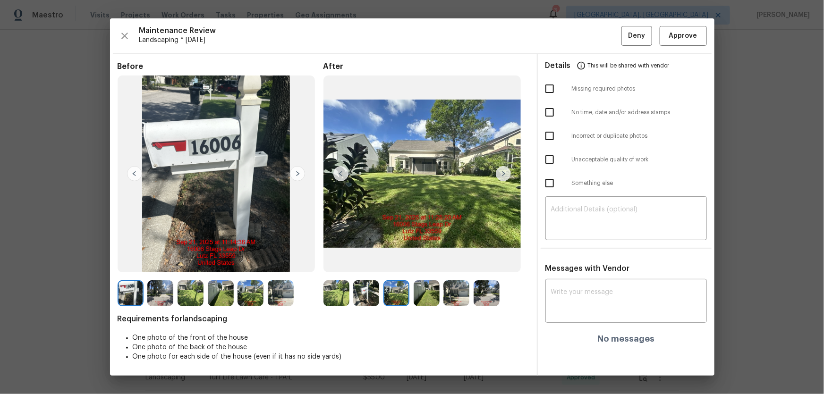
click at [428, 260] on img at bounding box center [427, 294] width 26 height 26
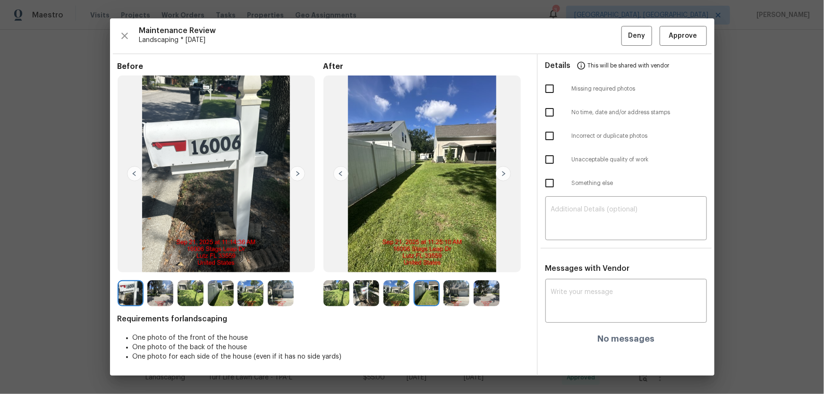
click at [454, 260] on img at bounding box center [456, 294] width 26 height 26
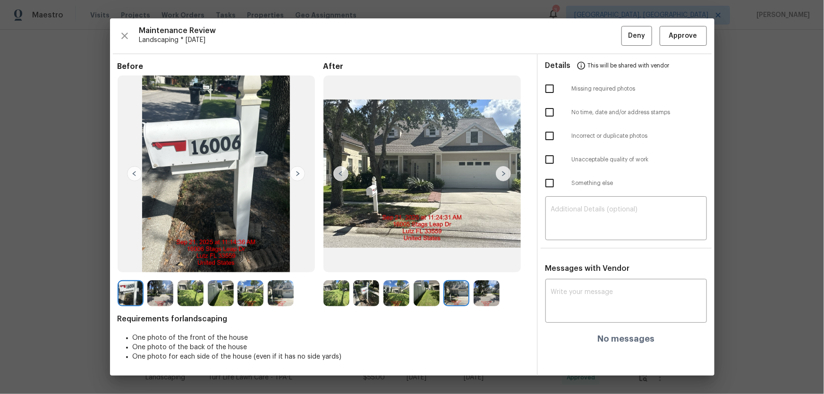
click at [484, 260] on img at bounding box center [487, 294] width 26 height 26
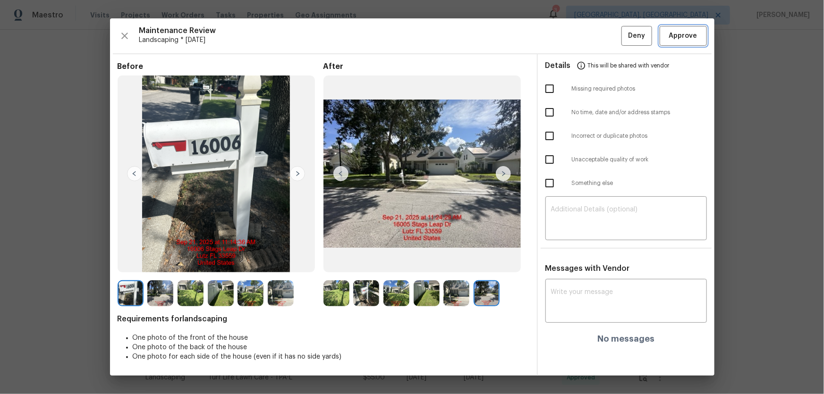
click at [586, 38] on span "Approve" at bounding box center [683, 36] width 32 height 12
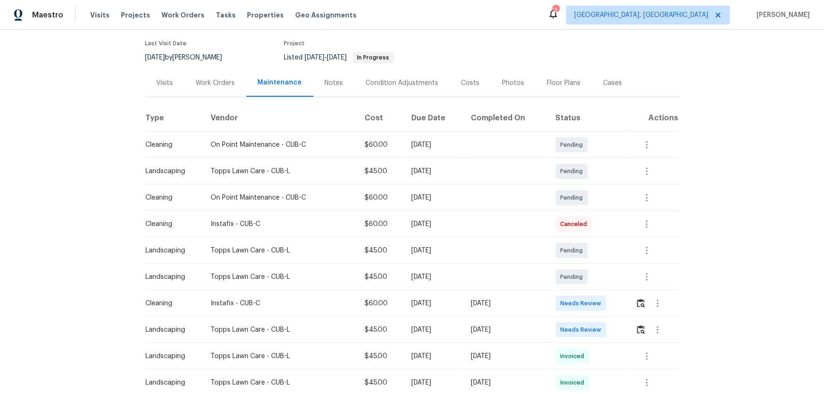
scroll to position [85, 0]
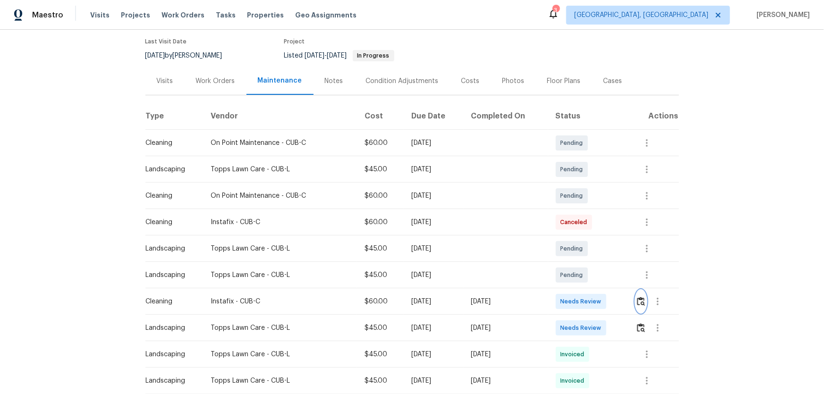
click at [586, 260] on img "button" at bounding box center [641, 301] width 8 height 9
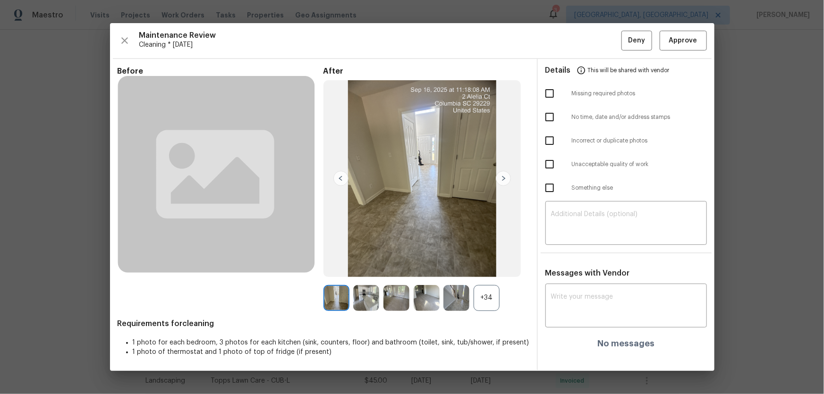
click at [481, 260] on div "+34" at bounding box center [487, 298] width 26 height 26
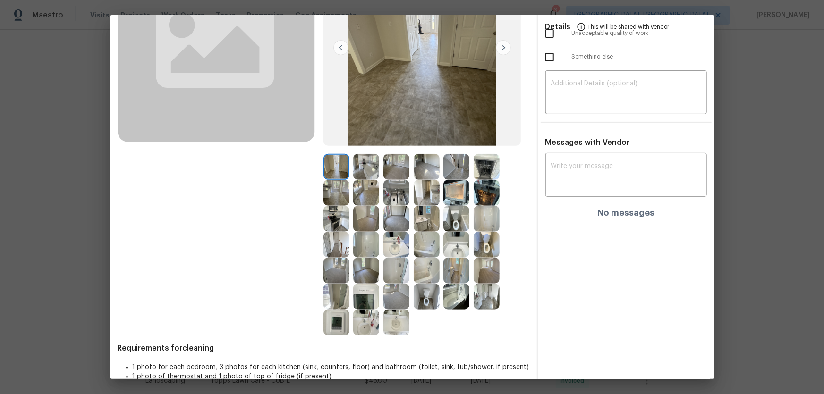
scroll to position [139, 0]
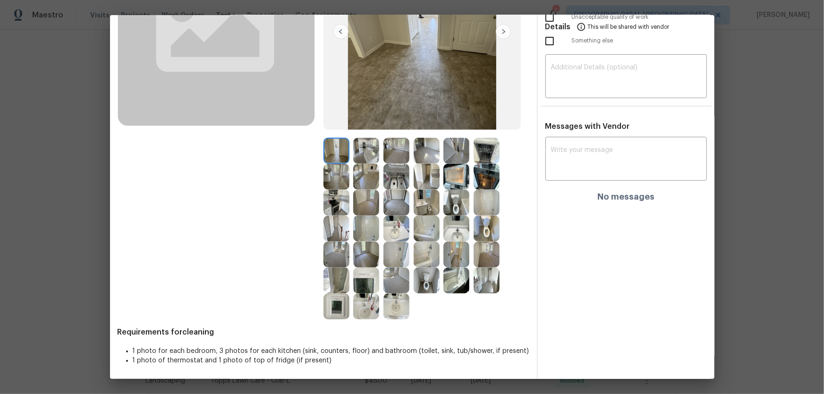
click at [456, 199] on img at bounding box center [456, 203] width 26 height 26
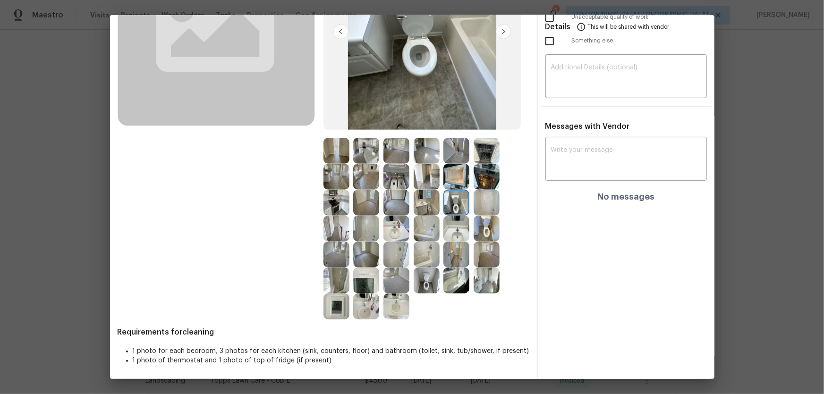
click at [489, 228] on img at bounding box center [487, 229] width 26 height 26
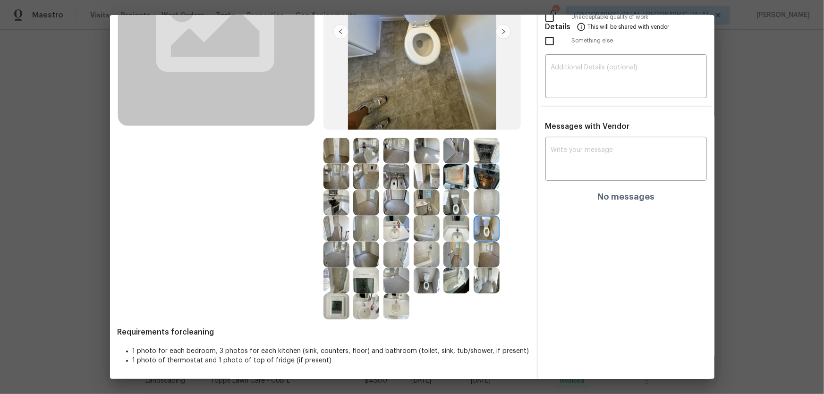
click at [426, 260] on img at bounding box center [427, 281] width 26 height 26
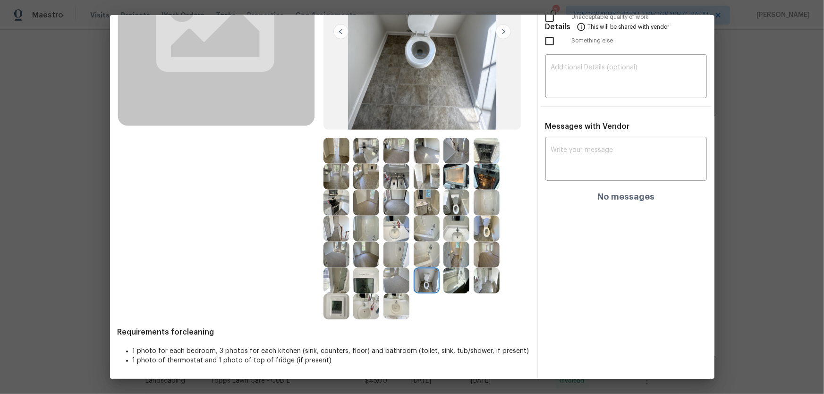
click at [397, 260] on img at bounding box center [396, 307] width 26 height 26
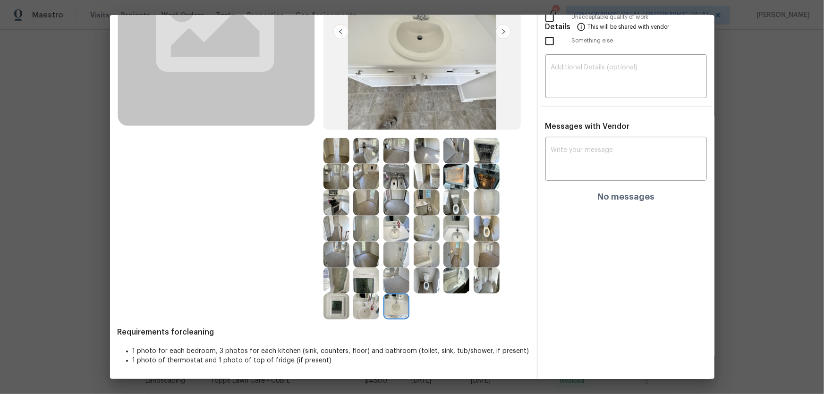
click at [368, 260] on img at bounding box center [366, 307] width 26 height 26
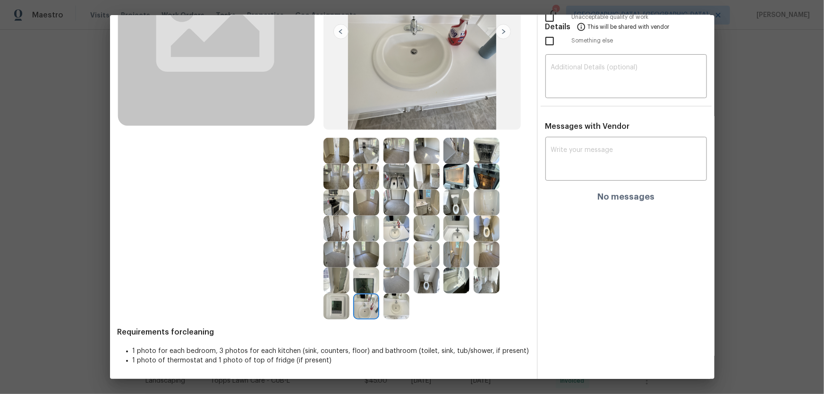
click at [393, 222] on img at bounding box center [396, 229] width 26 height 26
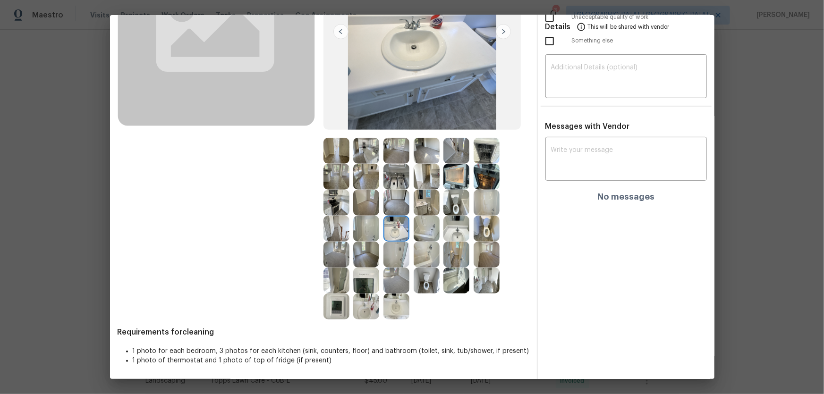
click at [427, 231] on img at bounding box center [427, 229] width 26 height 26
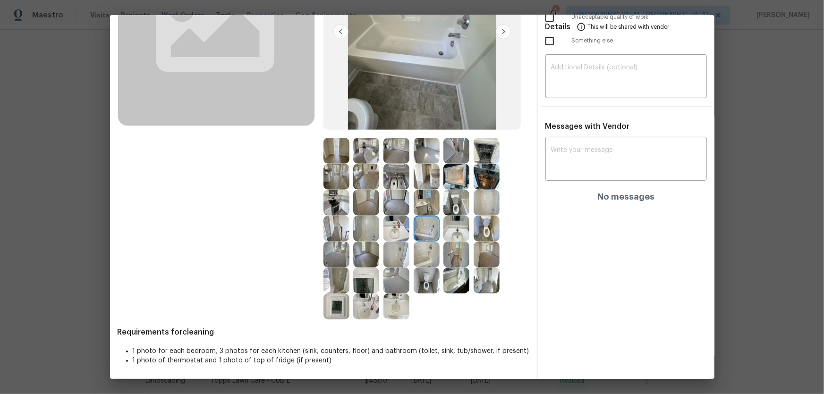
click at [456, 198] on img at bounding box center [456, 203] width 26 height 26
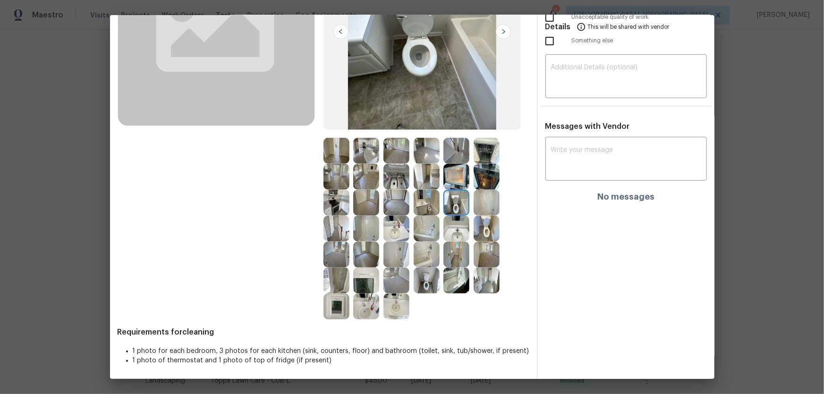
click at [481, 227] on img at bounding box center [487, 229] width 26 height 26
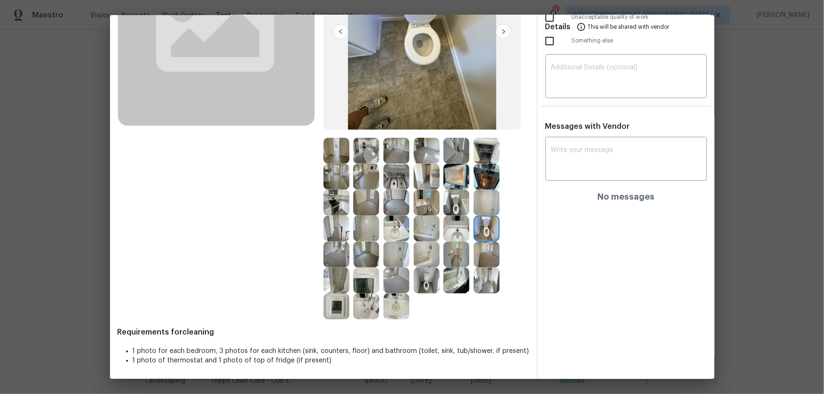
click at [425, 260] on img at bounding box center [427, 281] width 26 height 26
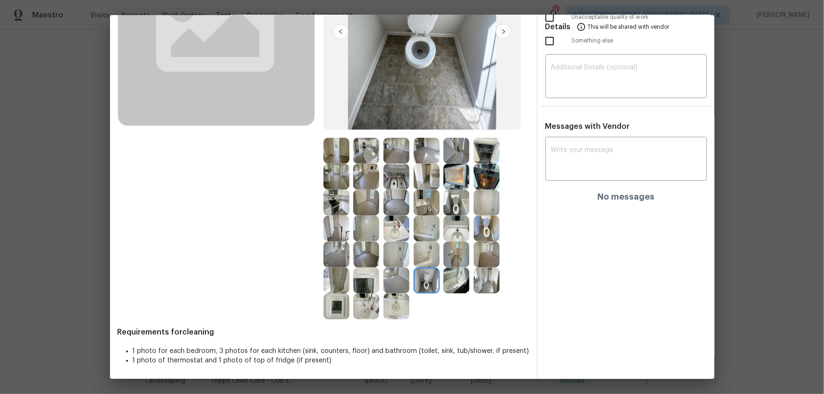
click at [390, 230] on img at bounding box center [396, 229] width 26 height 26
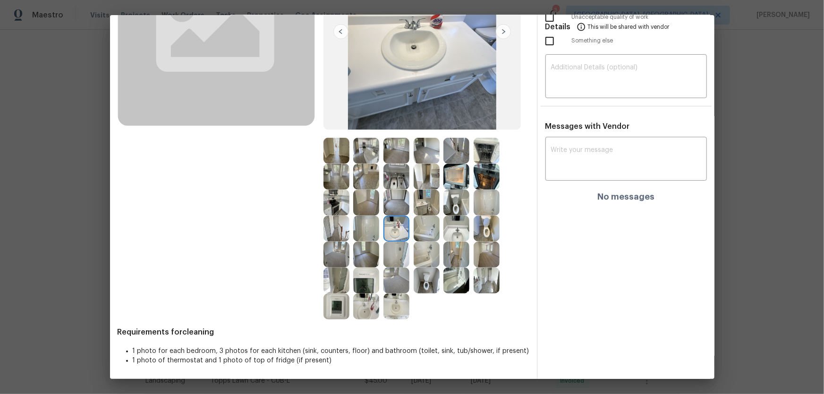
click at [385, 260] on img at bounding box center [396, 307] width 26 height 26
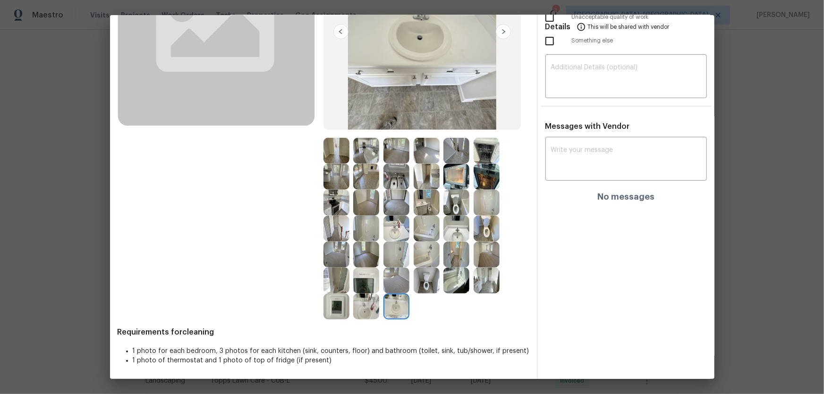
click at [369, 260] on img at bounding box center [366, 307] width 26 height 26
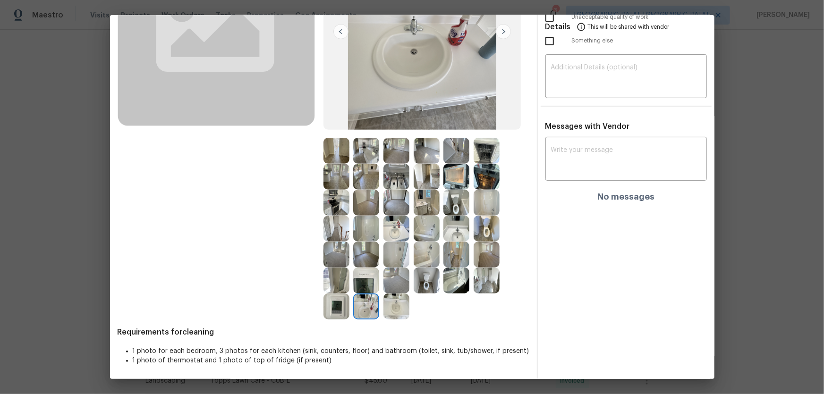
click at [427, 256] on img at bounding box center [427, 255] width 26 height 26
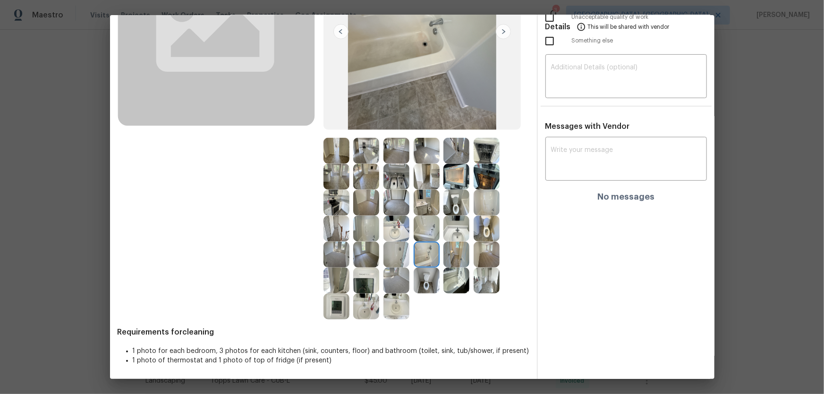
click at [450, 260] on img at bounding box center [456, 281] width 26 height 26
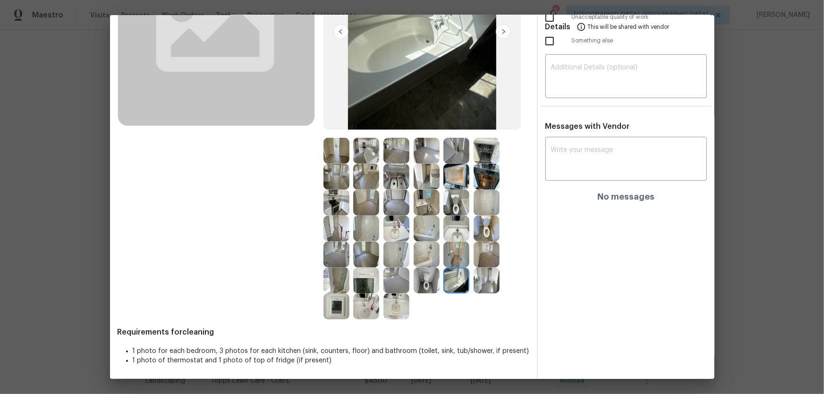
click at [454, 203] on img at bounding box center [456, 203] width 26 height 26
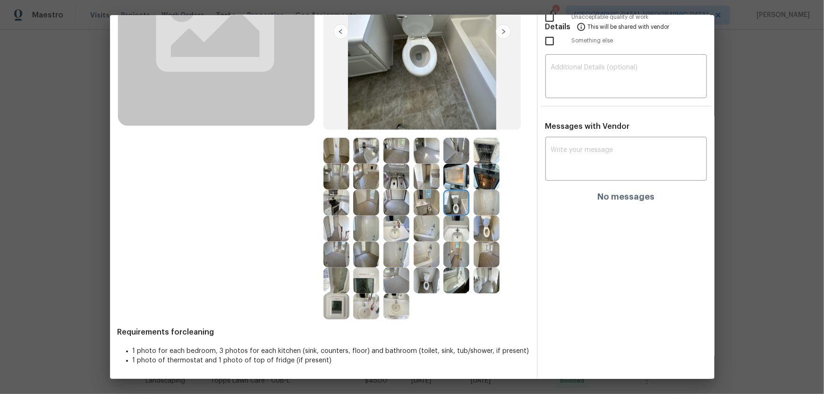
click at [478, 180] on img at bounding box center [487, 177] width 26 height 26
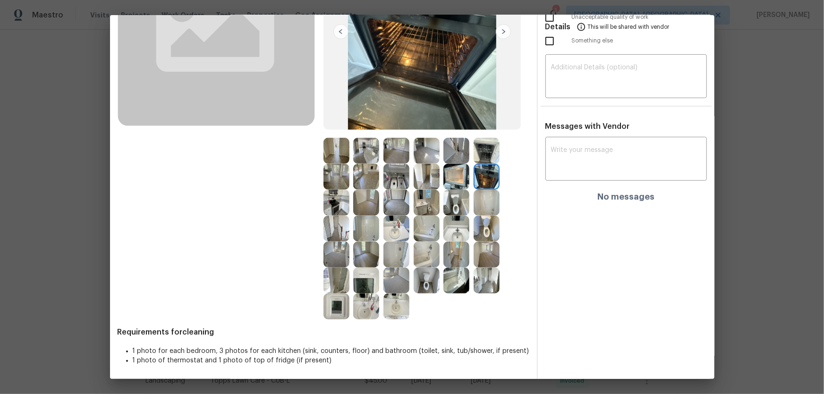
click at [459, 178] on img at bounding box center [456, 177] width 26 height 26
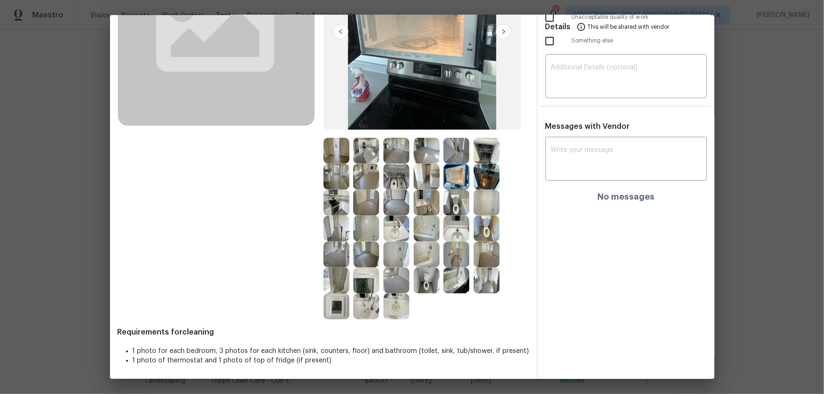
drag, startPoint x: 425, startPoint y: 184, endPoint x: 420, endPoint y: 185, distance: 4.8
click at [425, 184] on img at bounding box center [427, 177] width 26 height 26
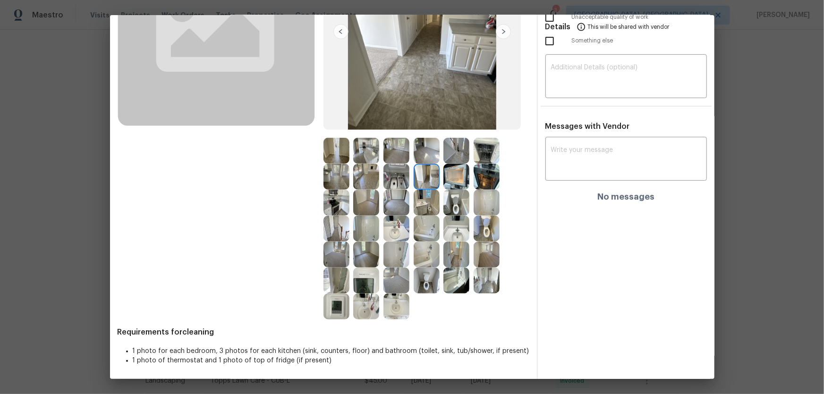
click at [404, 183] on img at bounding box center [396, 177] width 26 height 26
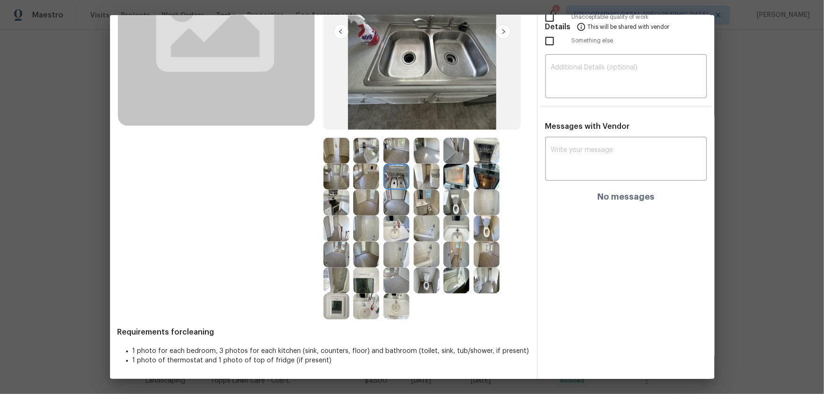
click at [371, 155] on img at bounding box center [366, 151] width 26 height 26
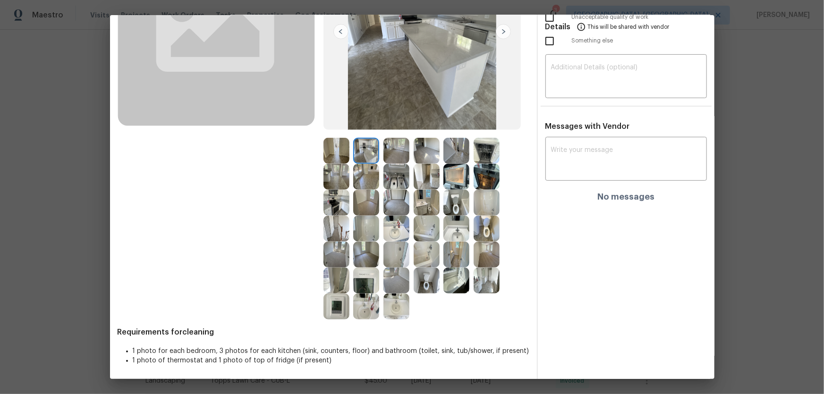
click at [395, 203] on img at bounding box center [396, 203] width 26 height 26
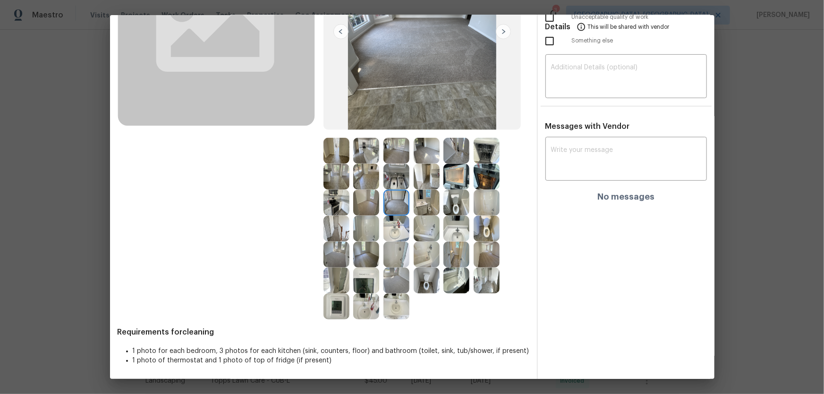
click at [365, 200] on img at bounding box center [366, 203] width 26 height 26
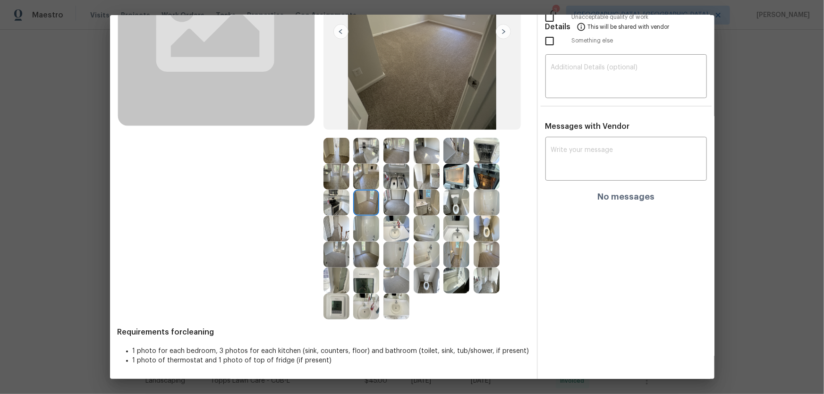
click at [349, 256] on div at bounding box center [338, 255] width 30 height 26
click at [360, 256] on img at bounding box center [366, 255] width 26 height 26
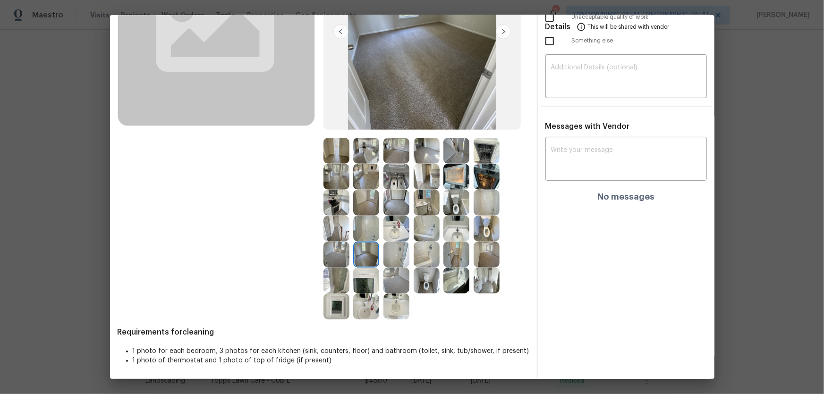
click at [336, 254] on img at bounding box center [336, 255] width 26 height 26
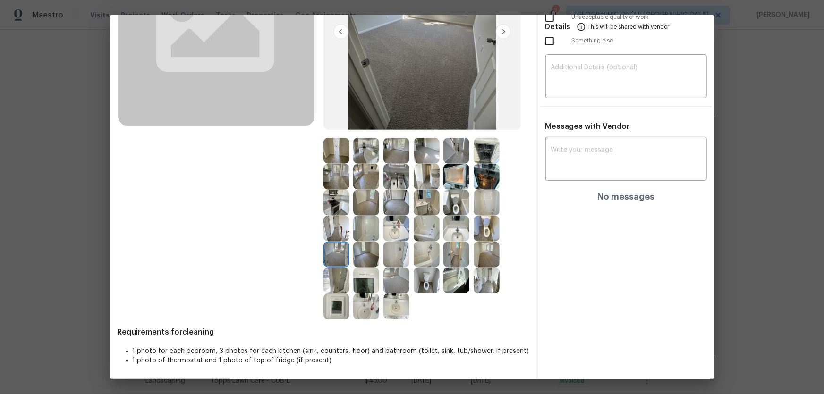
click at [358, 260] on img at bounding box center [366, 281] width 26 height 26
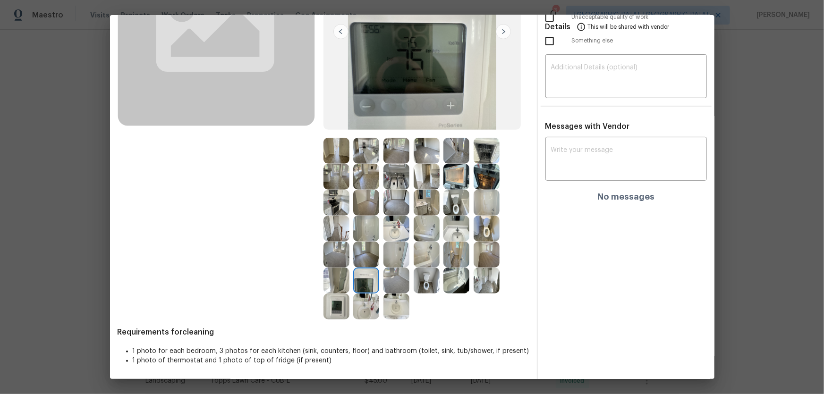
click at [337, 260] on img at bounding box center [336, 307] width 26 height 26
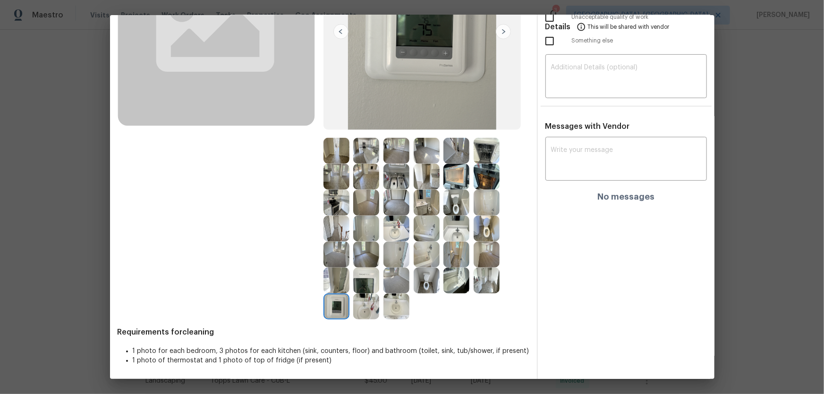
click at [337, 260] on img at bounding box center [336, 281] width 26 height 26
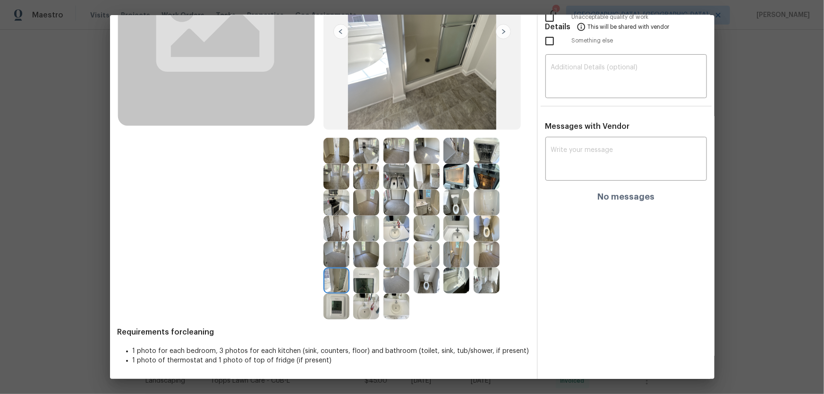
click at [371, 147] on img at bounding box center [366, 151] width 26 height 26
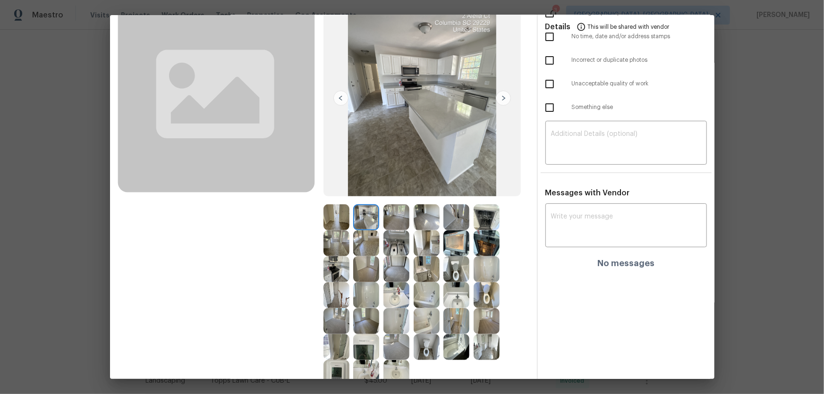
scroll to position [0, 0]
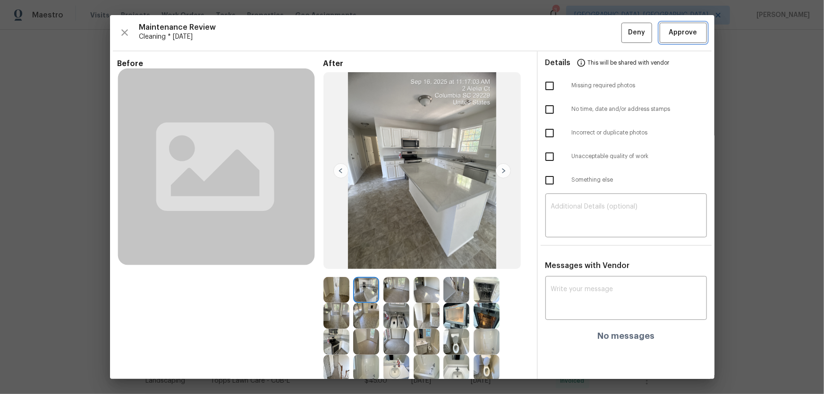
click at [586, 33] on span "Approve" at bounding box center [683, 33] width 28 height 12
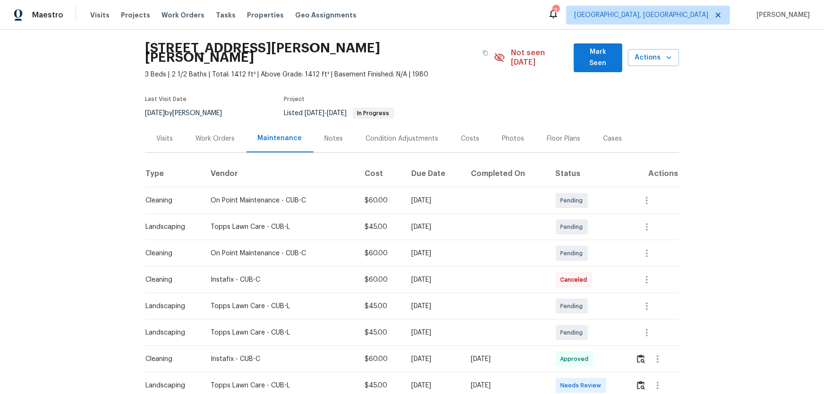
scroll to position [43, 0]
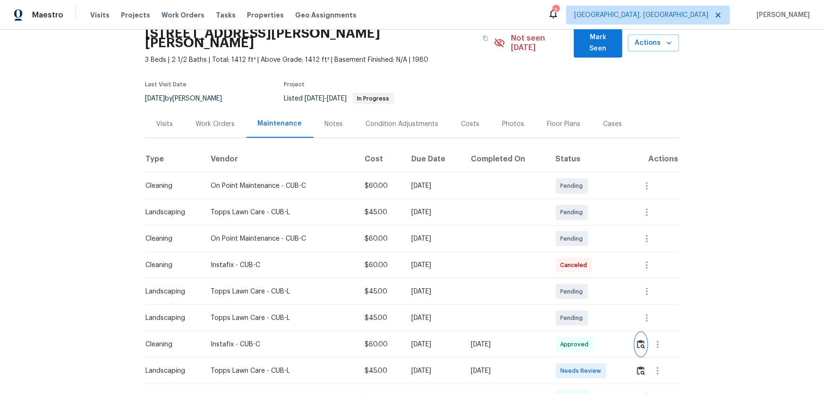
click at [586, 260] on button "button" at bounding box center [641, 344] width 11 height 23
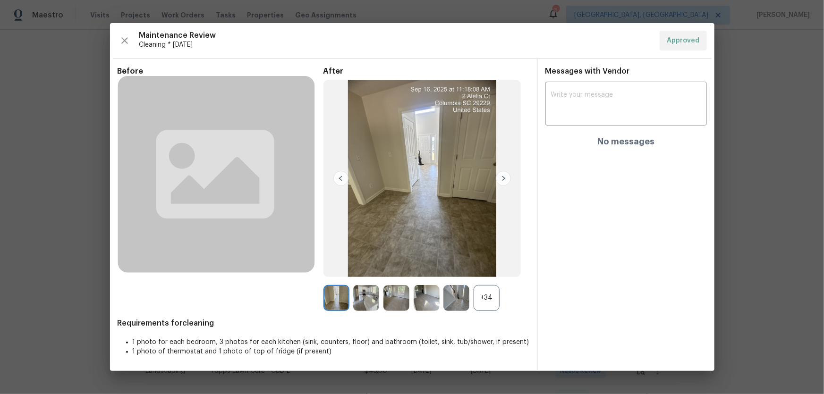
click at [486, 260] on div "+34" at bounding box center [487, 298] width 26 height 26
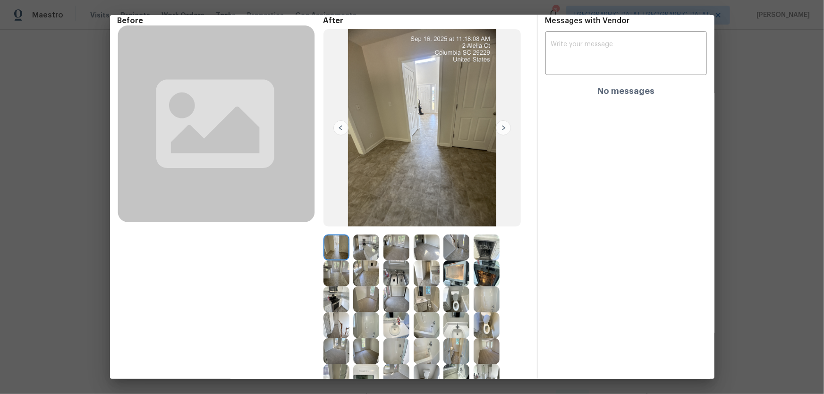
click at [399, 247] on img at bounding box center [396, 248] width 26 height 26
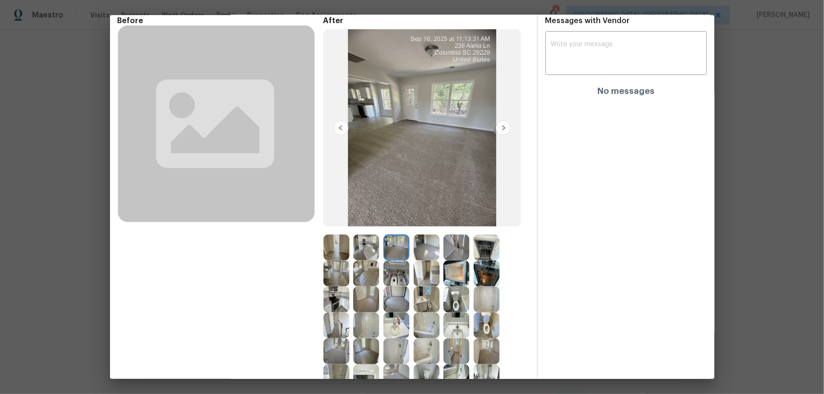
click at [399, 247] on img at bounding box center [396, 248] width 26 height 26
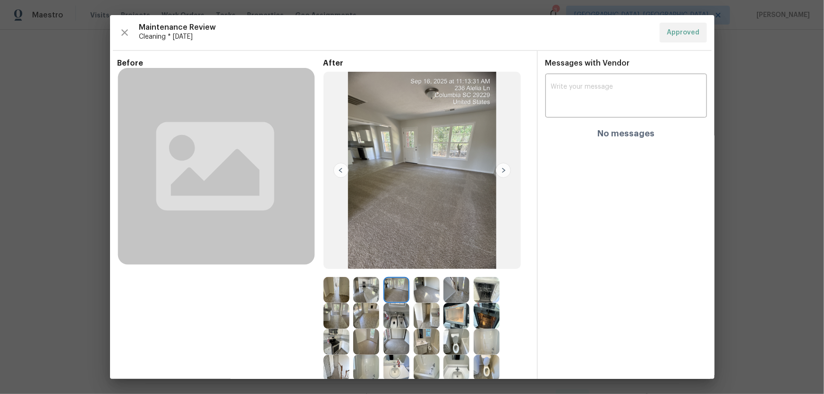
click at [422, 260] on img at bounding box center [427, 290] width 26 height 26
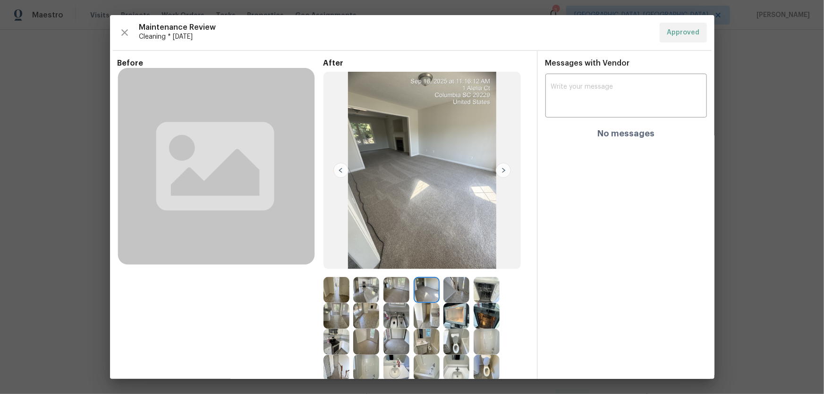
click at [446, 260] on img at bounding box center [456, 290] width 26 height 26
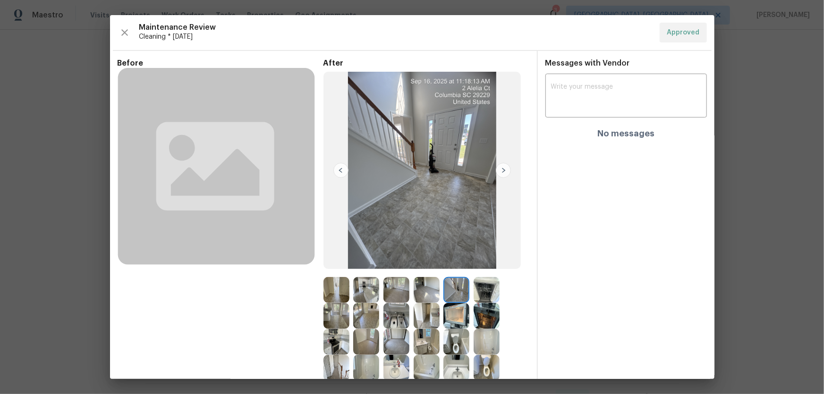
click at [375, 260] on img at bounding box center [366, 290] width 26 height 26
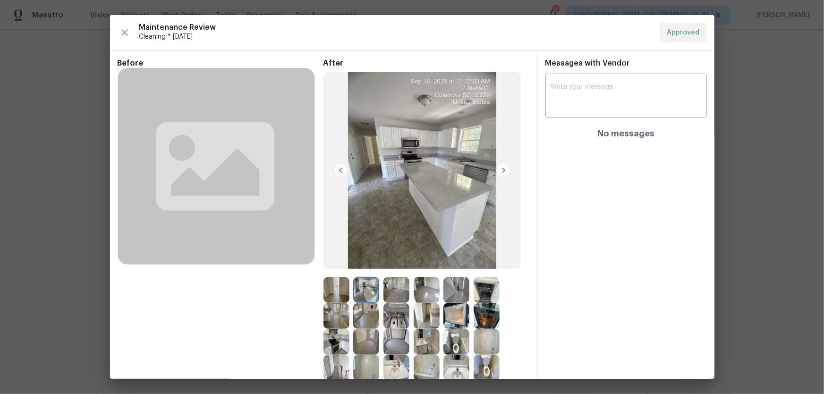
click at [328, 260] on img at bounding box center [336, 290] width 26 height 26
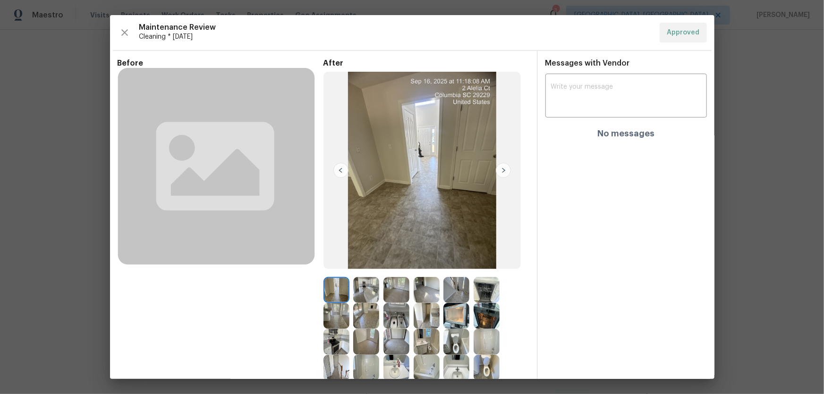
click at [356, 260] on img at bounding box center [366, 290] width 26 height 26
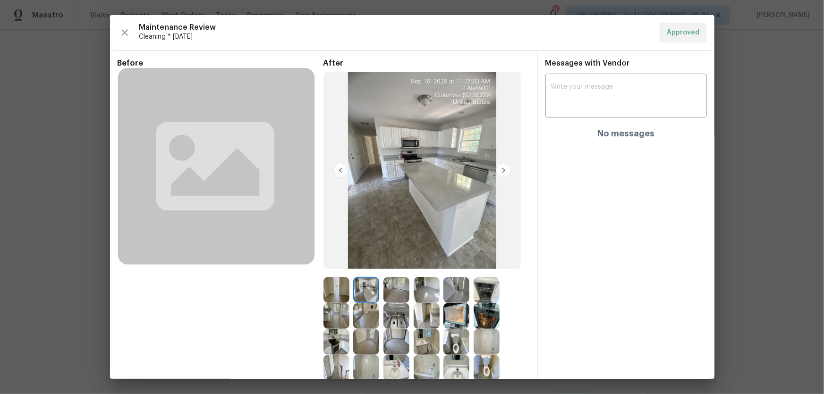
click at [332, 260] on img at bounding box center [336, 290] width 26 height 26
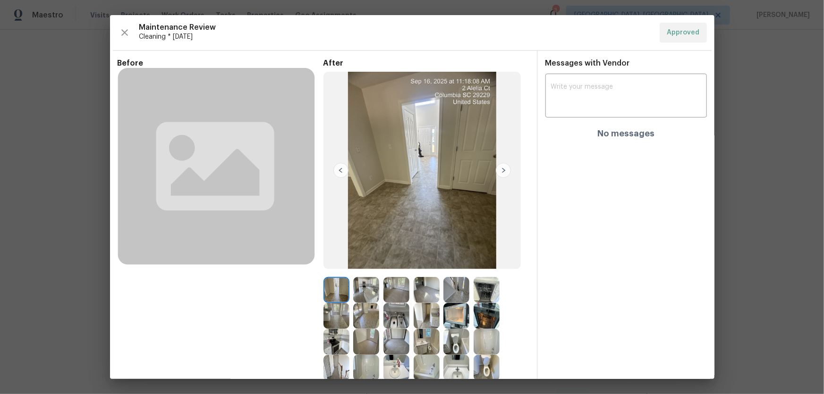
click at [353, 260] on img at bounding box center [366, 290] width 26 height 26
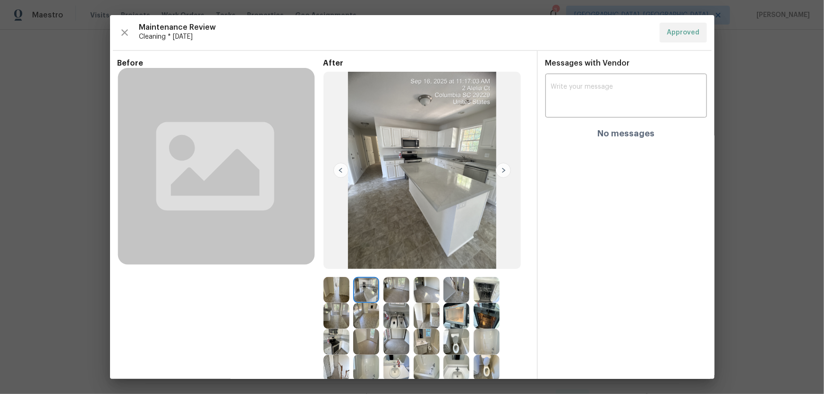
click at [389, 260] on img at bounding box center [396, 290] width 26 height 26
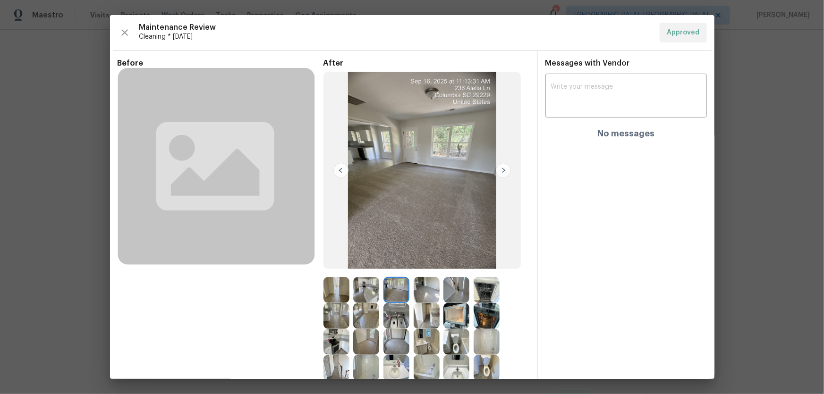
click at [424, 260] on img at bounding box center [427, 290] width 26 height 26
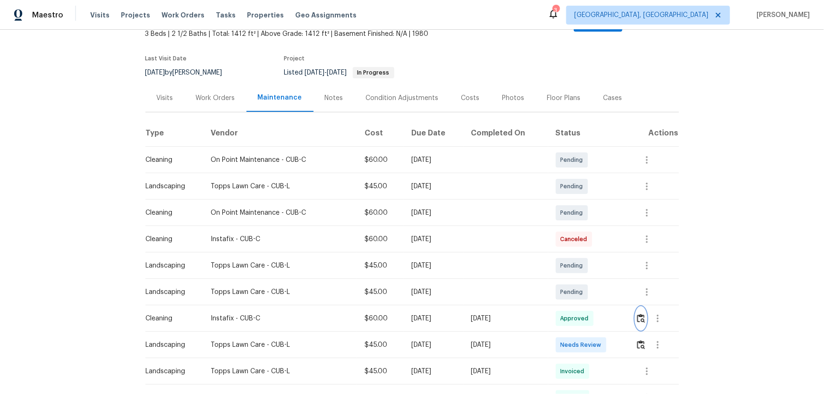
scroll to position [85, 0]
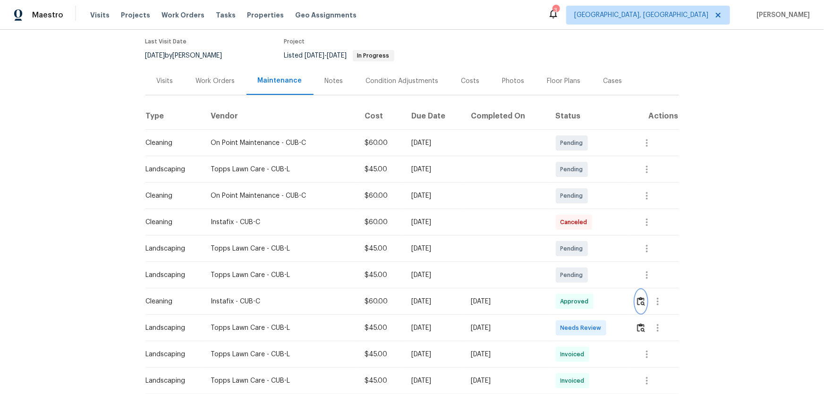
click at [586, 260] on button "button" at bounding box center [641, 301] width 11 height 23
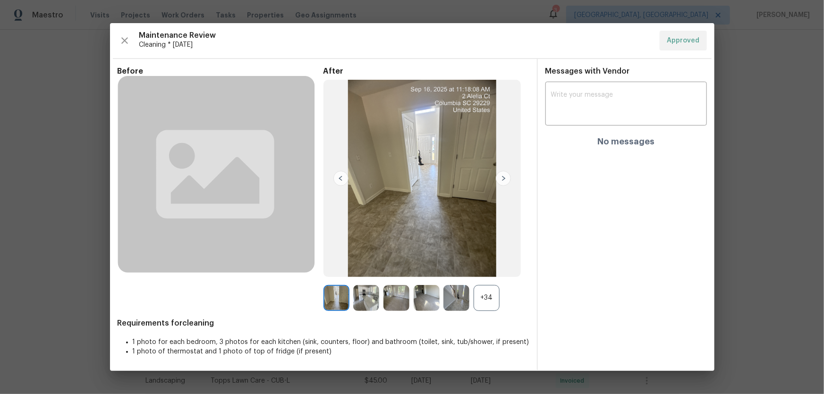
click at [479, 260] on div "+34" at bounding box center [487, 298] width 26 height 26
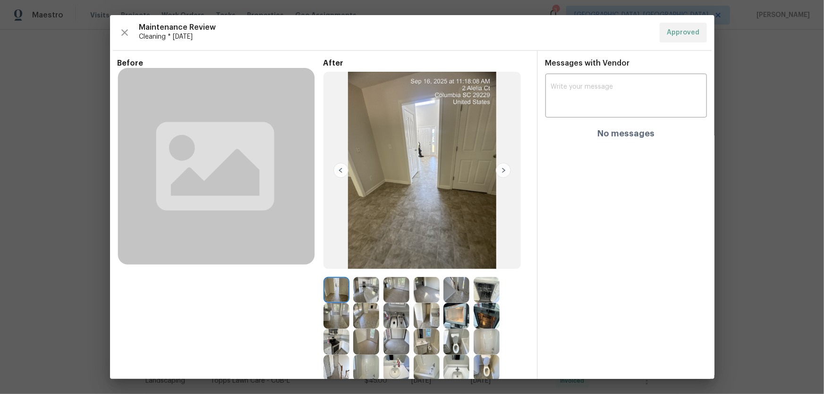
click at [451, 260] on img at bounding box center [456, 290] width 26 height 26
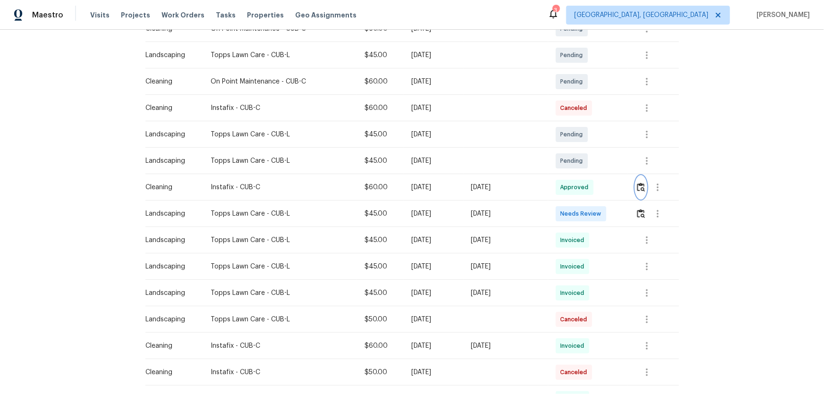
scroll to position [214, 0]
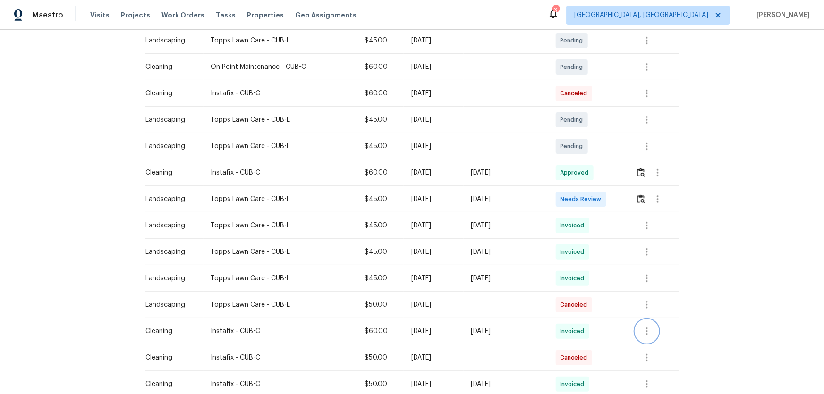
click at [586, 260] on button "button" at bounding box center [647, 331] width 23 height 23
click at [586, 260] on li "View details" at bounding box center [668, 337] width 66 height 16
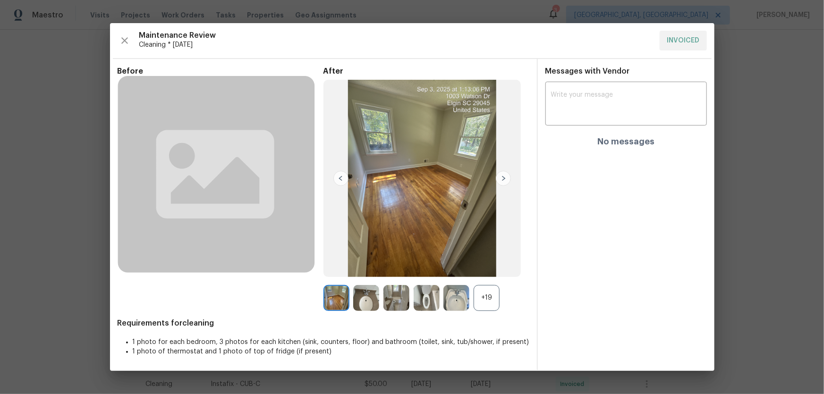
click at [497, 260] on div "+19" at bounding box center [487, 298] width 26 height 26
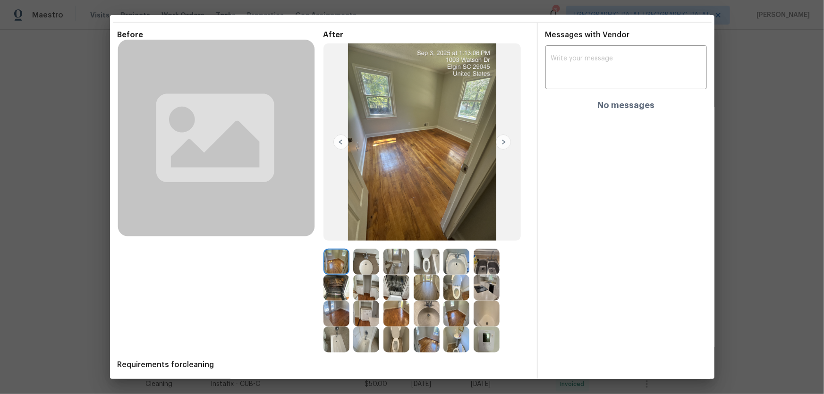
scroll to position [61, 0]
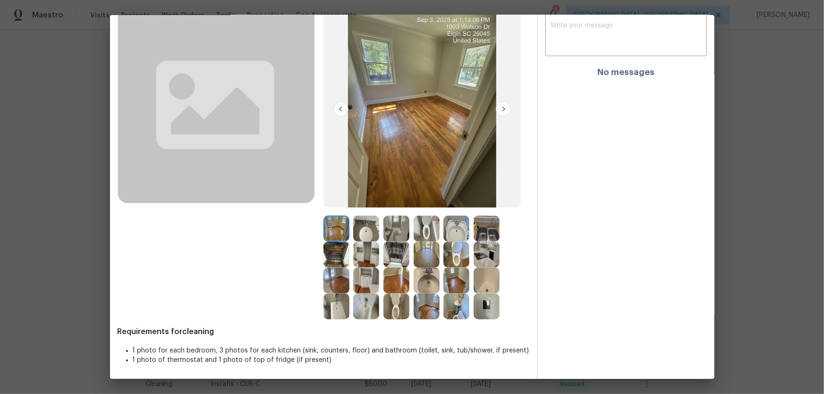
click at [335, 251] on img at bounding box center [336, 255] width 26 height 26
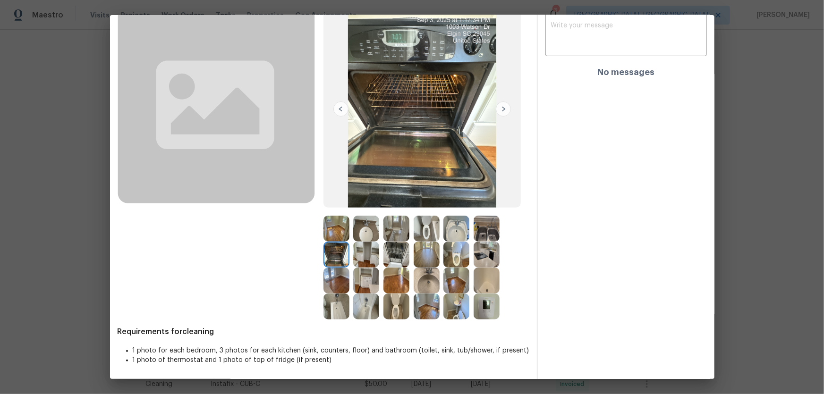
click at [481, 252] on img at bounding box center [487, 255] width 26 height 26
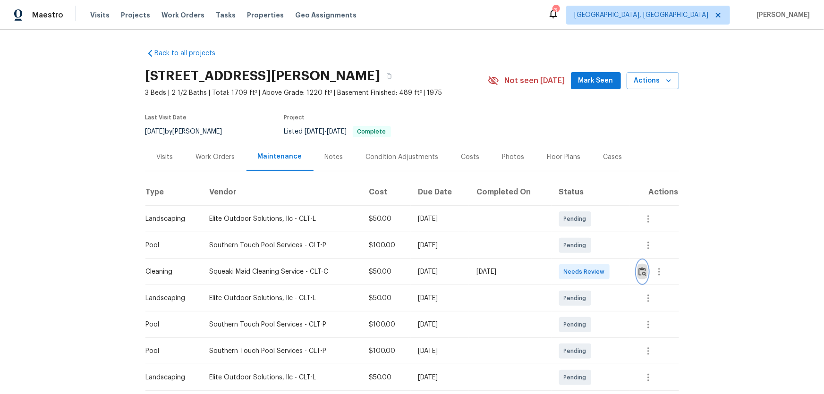
click at [639, 273] on img "button" at bounding box center [642, 271] width 8 height 9
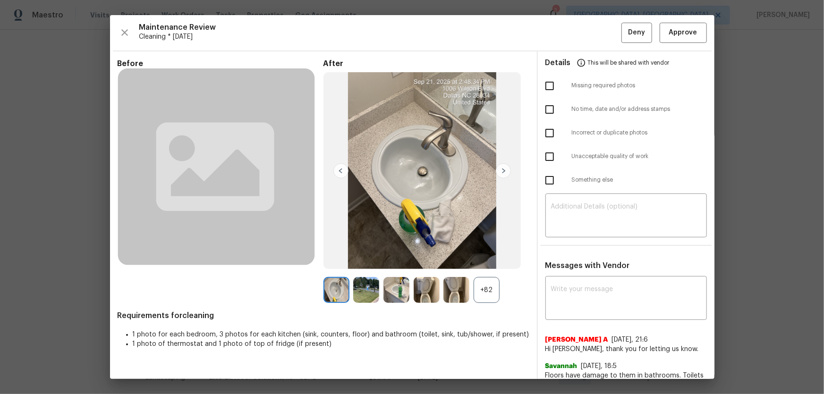
click at [483, 297] on div "+82" at bounding box center [487, 290] width 26 height 26
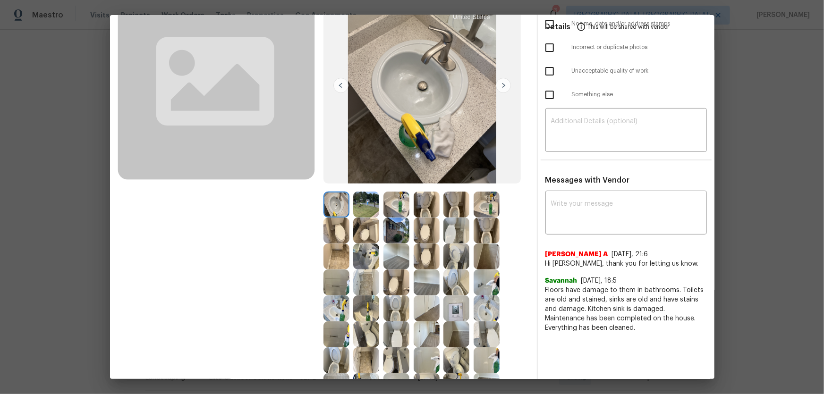
scroll to position [214, 0]
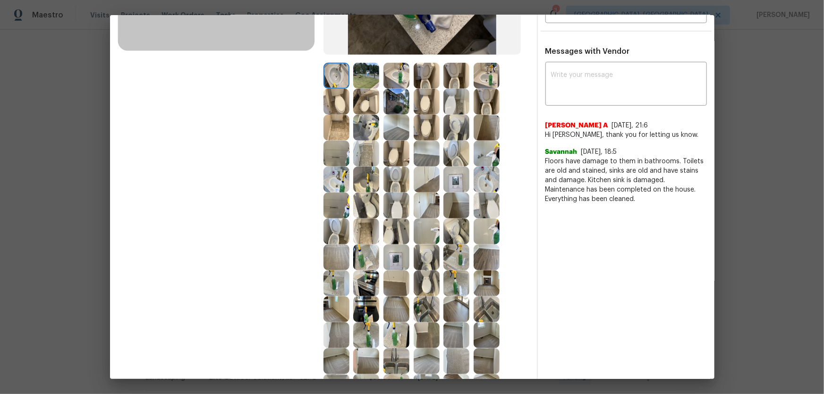
click at [459, 144] on img at bounding box center [456, 154] width 26 height 26
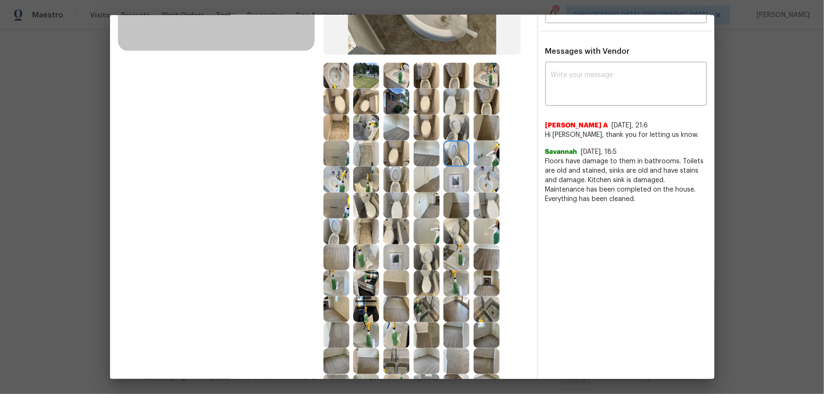
click at [462, 123] on img at bounding box center [456, 128] width 26 height 26
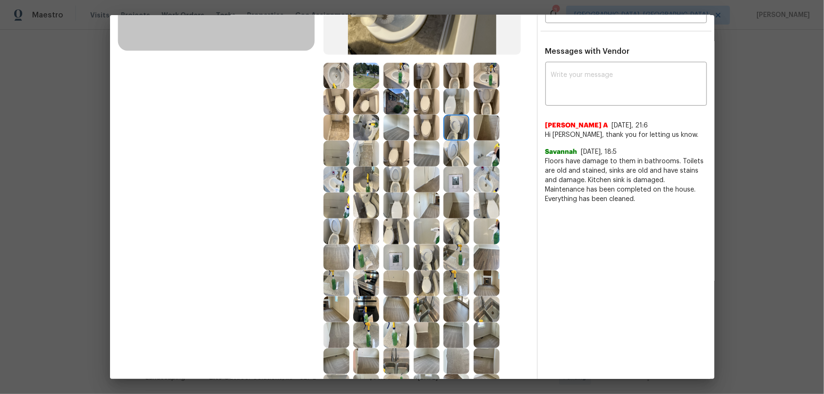
click at [485, 106] on img at bounding box center [487, 102] width 26 height 26
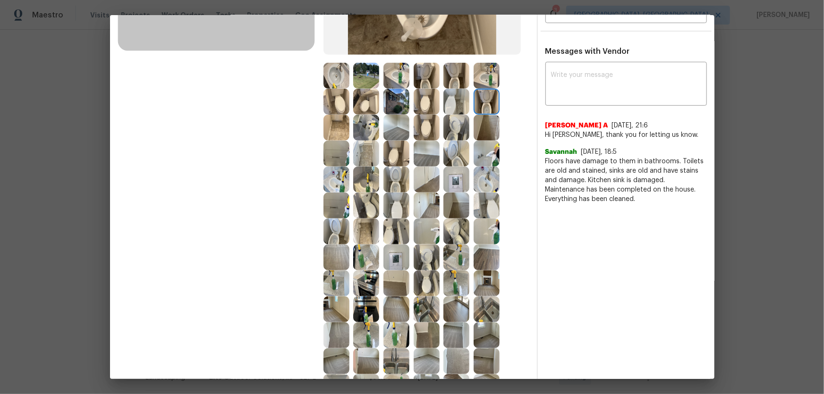
click at [331, 173] on img at bounding box center [336, 180] width 26 height 26
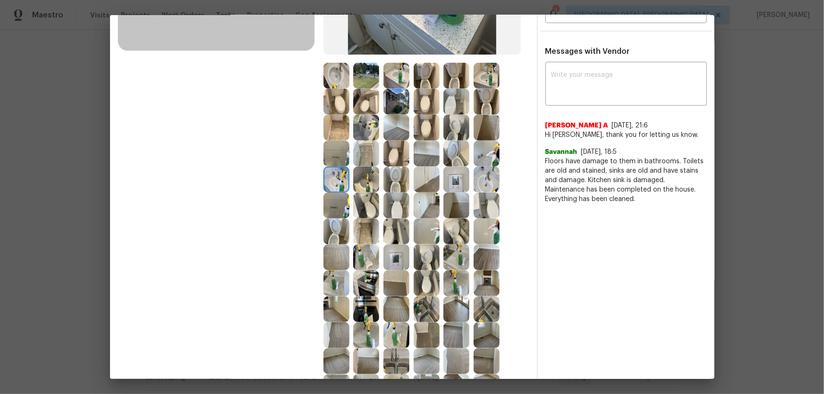
click at [375, 132] on img at bounding box center [366, 128] width 26 height 26
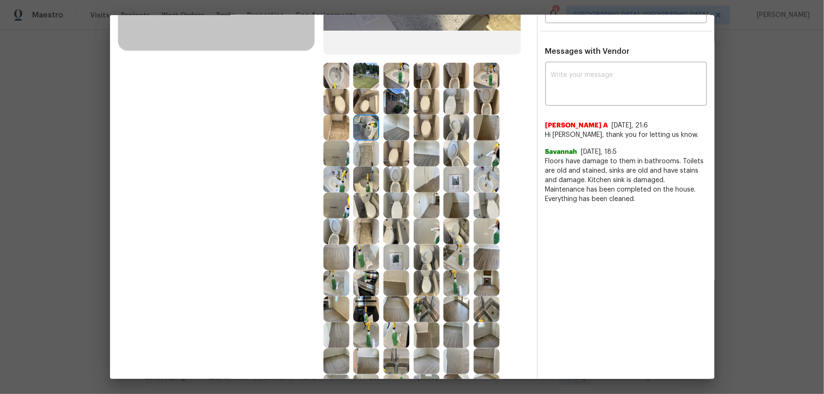
click at [483, 178] on img at bounding box center [487, 180] width 26 height 26
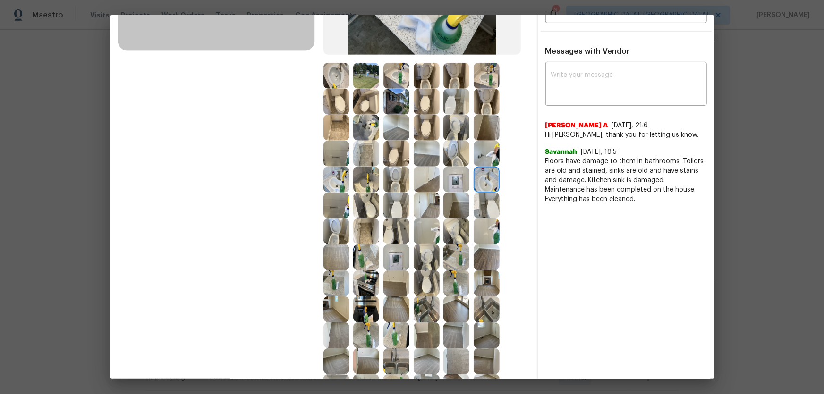
click at [464, 179] on img at bounding box center [456, 180] width 26 height 26
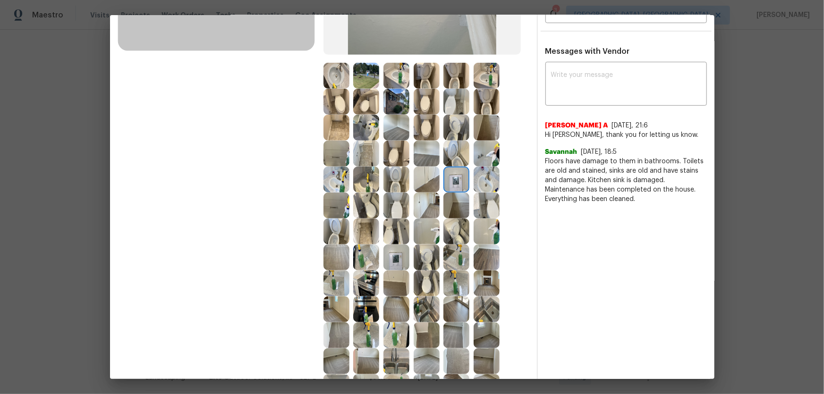
click at [392, 111] on img at bounding box center [396, 102] width 26 height 26
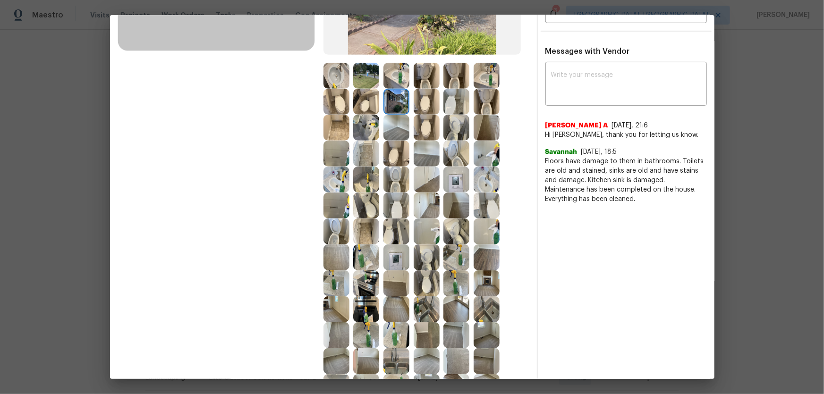
click at [396, 73] on img at bounding box center [396, 76] width 26 height 26
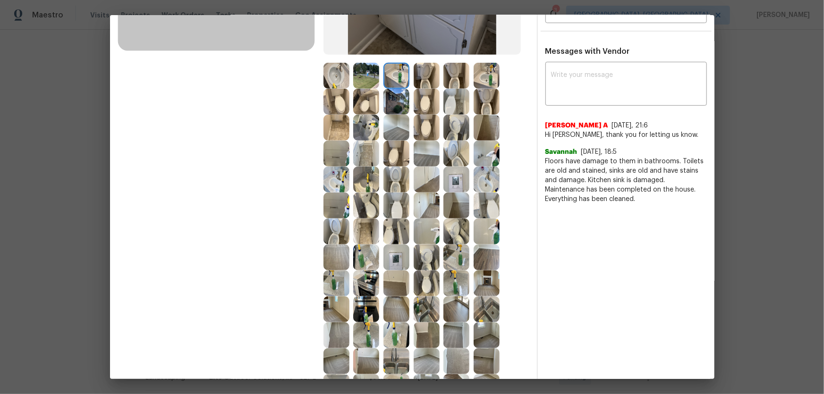
scroll to position [257, 0]
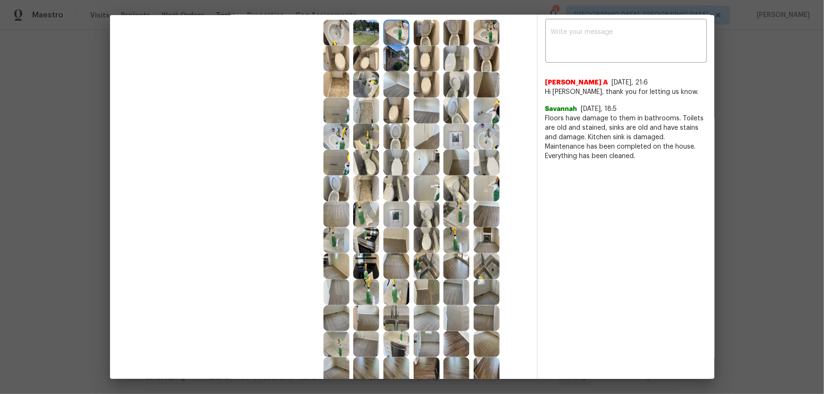
click at [334, 113] on img at bounding box center [336, 111] width 26 height 26
click at [431, 184] on img at bounding box center [427, 189] width 26 height 26
click at [426, 167] on img at bounding box center [427, 163] width 26 height 26
click at [454, 143] on img at bounding box center [456, 137] width 26 height 26
click at [455, 152] on img at bounding box center [456, 163] width 26 height 26
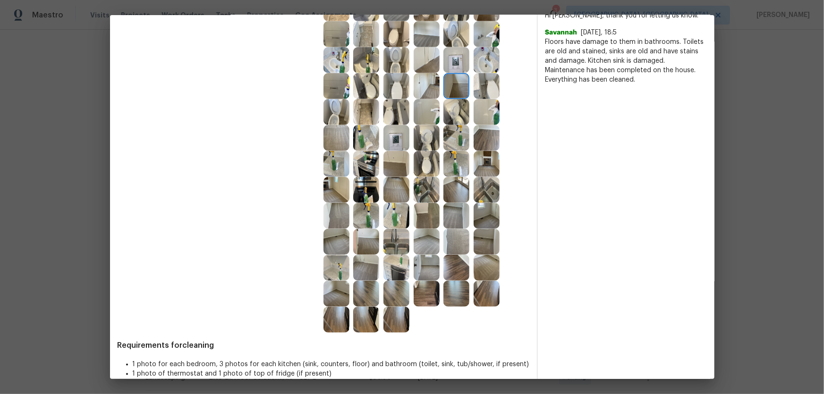
scroll to position [343, 0]
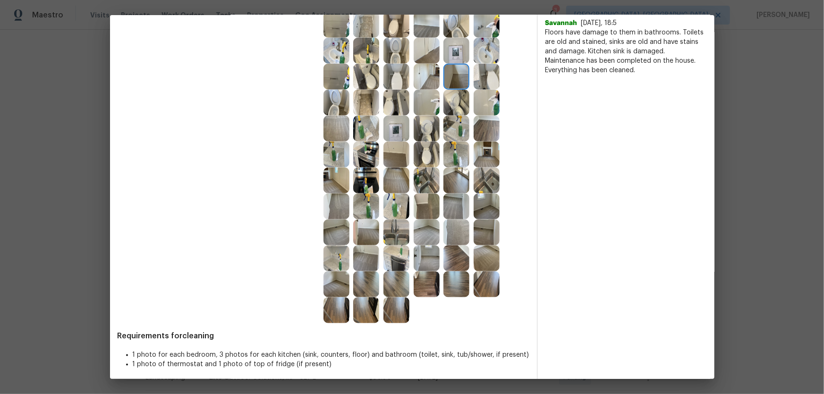
click at [420, 235] on img at bounding box center [427, 233] width 26 height 26
click at [359, 255] on img at bounding box center [366, 259] width 26 height 26
click at [364, 238] on img at bounding box center [366, 233] width 26 height 26
click at [393, 237] on img at bounding box center [396, 233] width 26 height 26
click at [399, 253] on img at bounding box center [396, 259] width 26 height 26
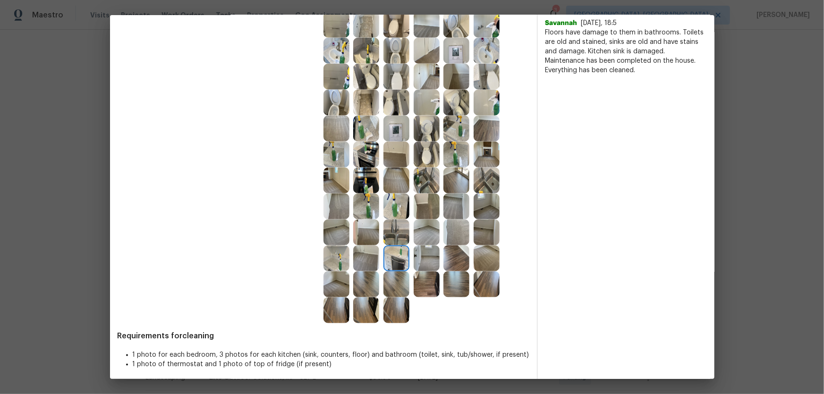
click at [332, 262] on img at bounding box center [336, 259] width 26 height 26
click at [431, 190] on img at bounding box center [427, 181] width 26 height 26
click at [445, 188] on img at bounding box center [456, 181] width 26 height 26
click at [396, 130] on img at bounding box center [396, 129] width 26 height 26
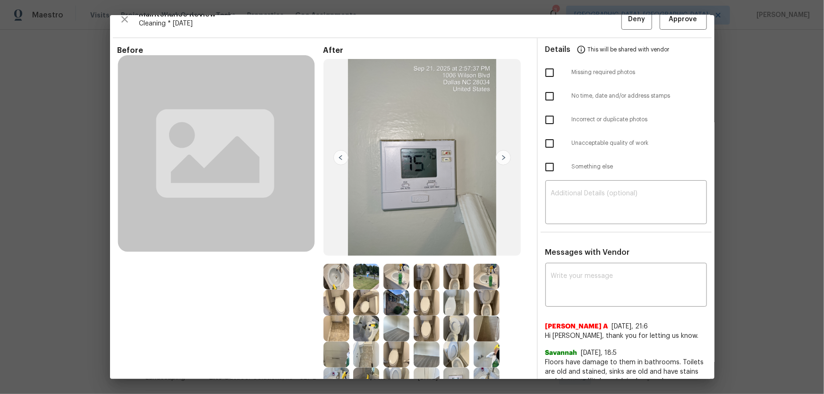
scroll to position [0, 0]
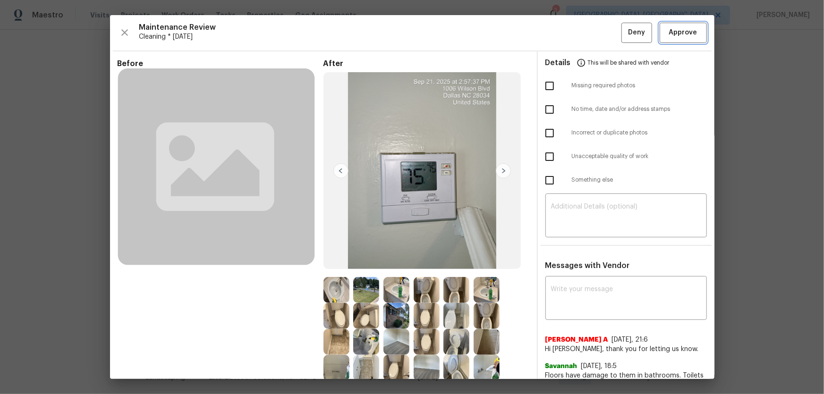
click at [676, 33] on span "Approve" at bounding box center [683, 33] width 28 height 12
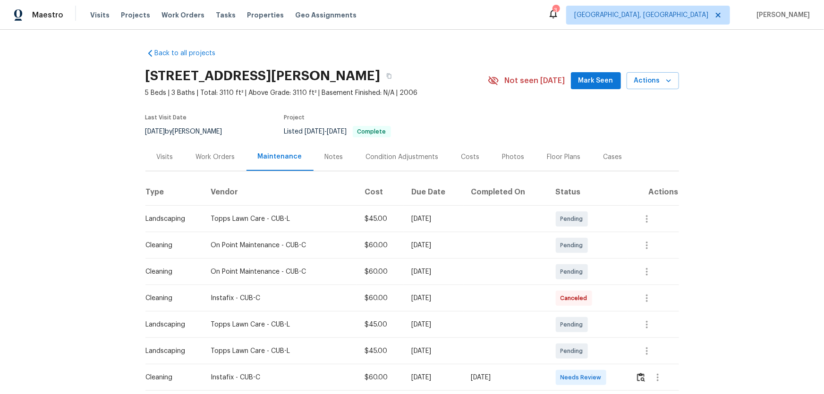
scroll to position [43, 0]
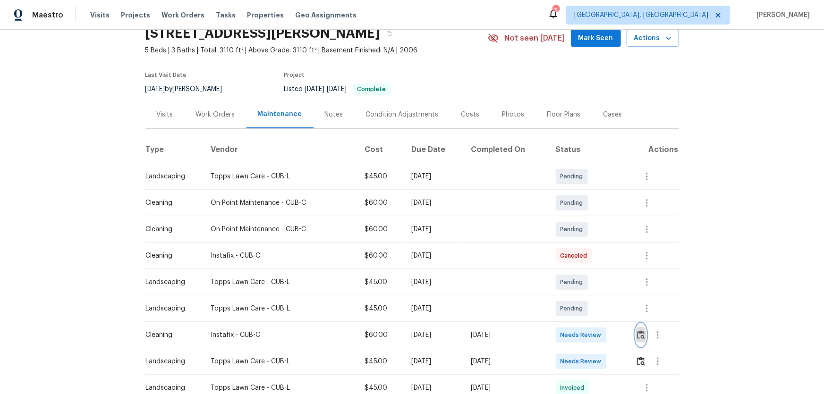
click at [586, 260] on button "button" at bounding box center [641, 335] width 11 height 23
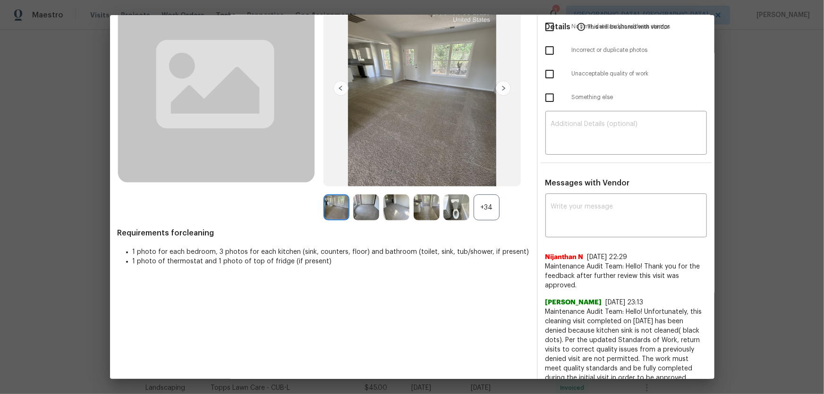
scroll to position [85, 0]
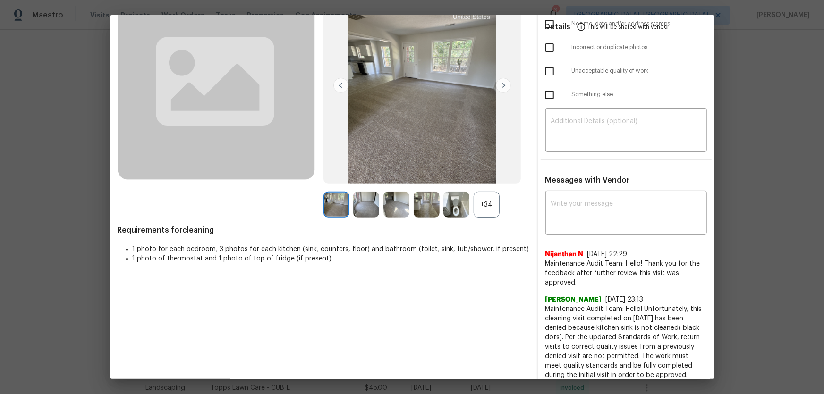
click at [486, 214] on div "+34" at bounding box center [487, 205] width 26 height 26
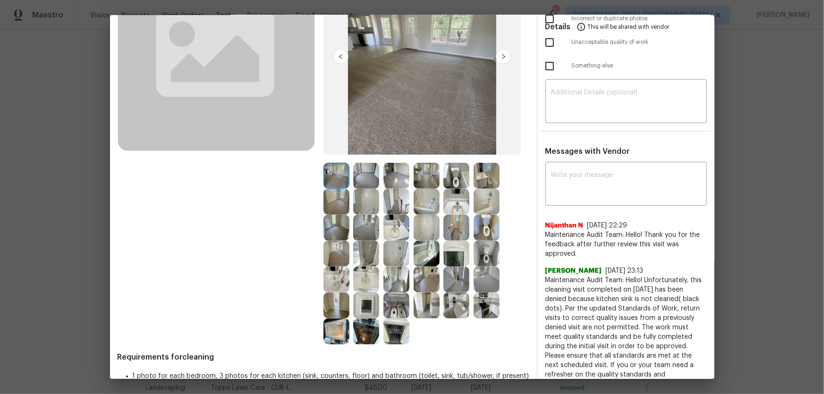
scroll to position [128, 0]
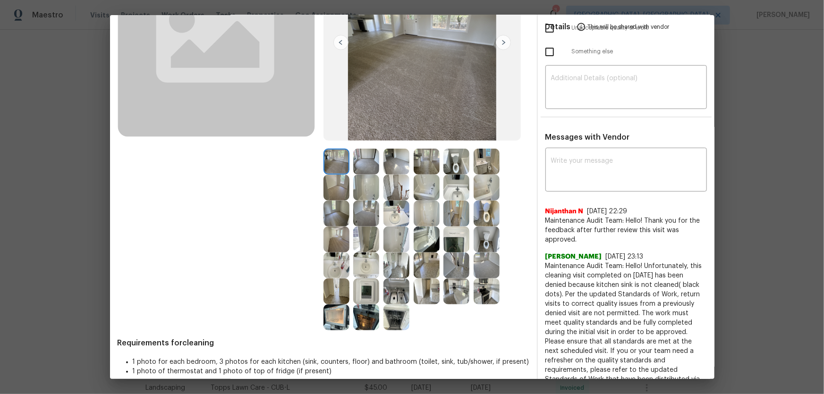
click at [481, 242] on img at bounding box center [487, 240] width 26 height 26
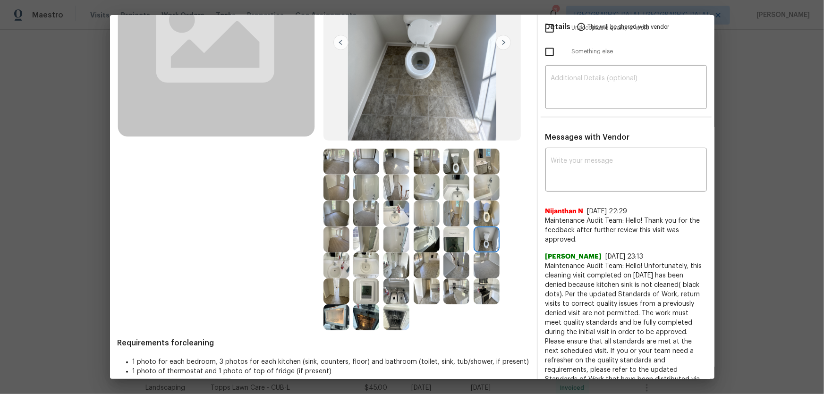
click at [482, 211] on img at bounding box center [487, 214] width 26 height 26
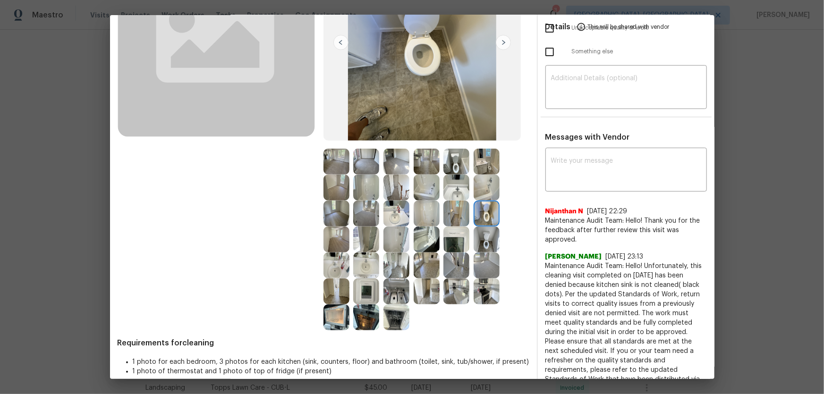
click at [458, 153] on img at bounding box center [456, 162] width 26 height 26
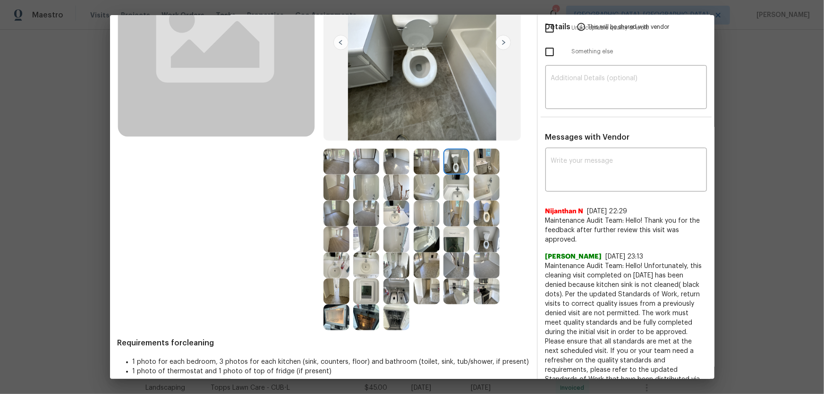
click at [458, 181] on img at bounding box center [456, 188] width 26 height 26
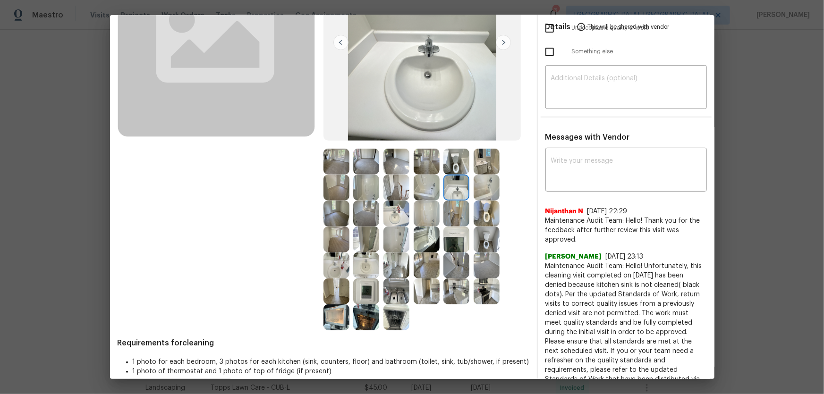
click at [387, 214] on img at bounding box center [396, 214] width 26 height 26
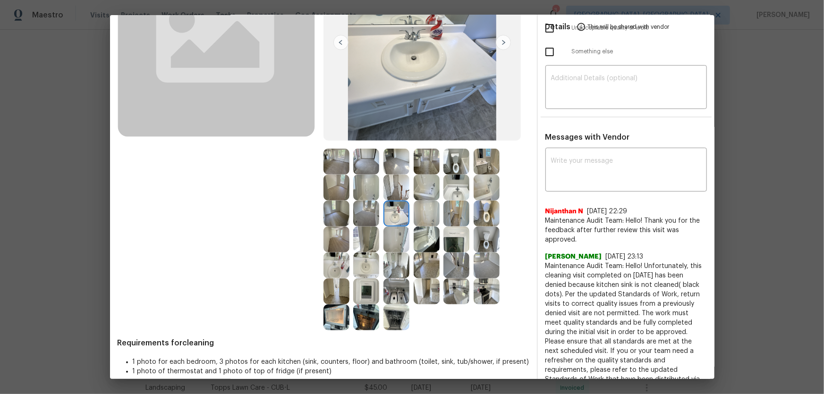
click at [366, 260] on img at bounding box center [366, 266] width 26 height 26
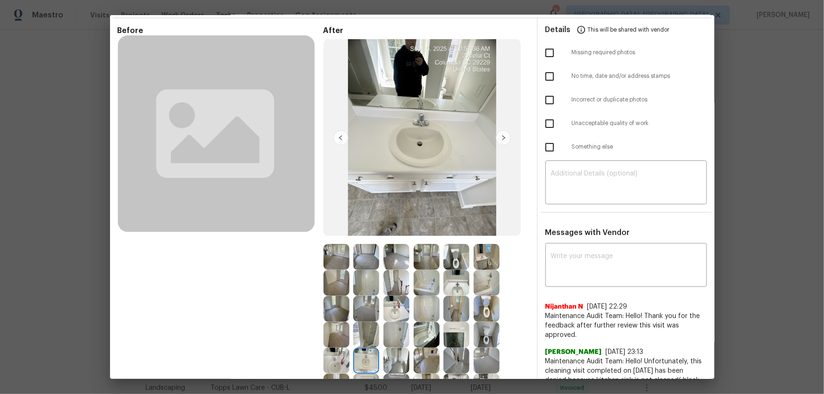
scroll to position [43, 0]
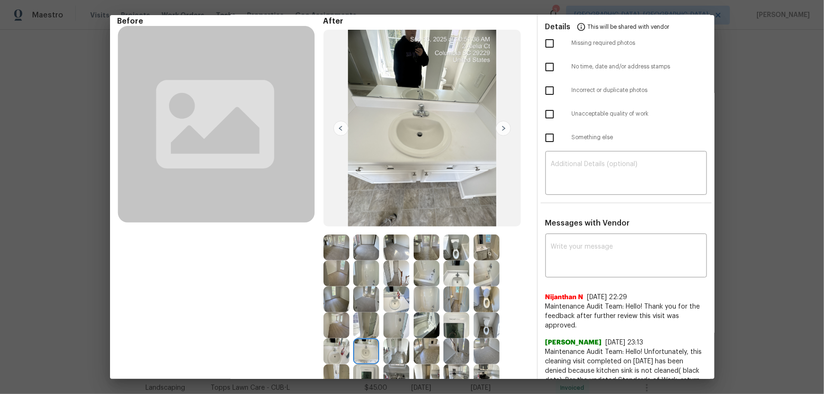
click at [429, 260] on img at bounding box center [427, 300] width 26 height 26
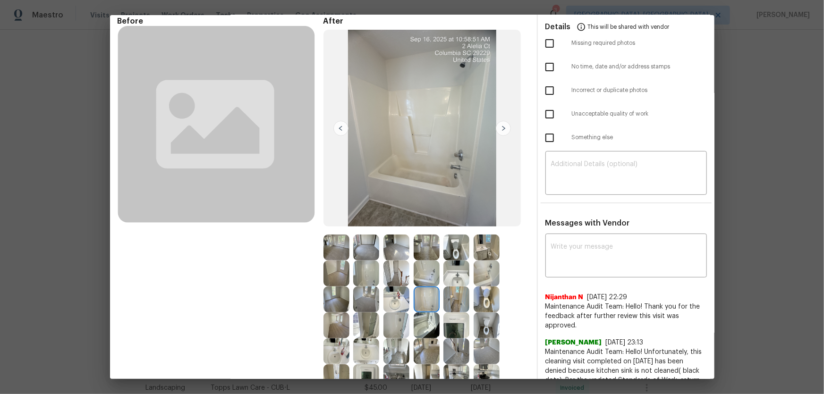
click at [418, 260] on img at bounding box center [427, 274] width 26 height 26
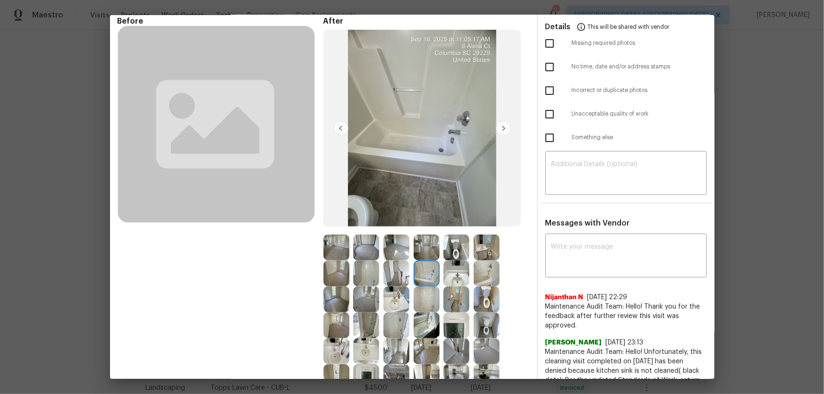
click at [358, 260] on img at bounding box center [366, 274] width 26 height 26
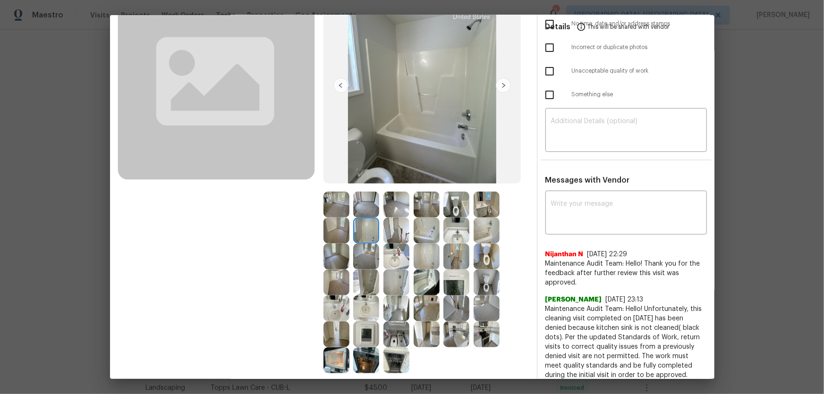
scroll to position [128, 0]
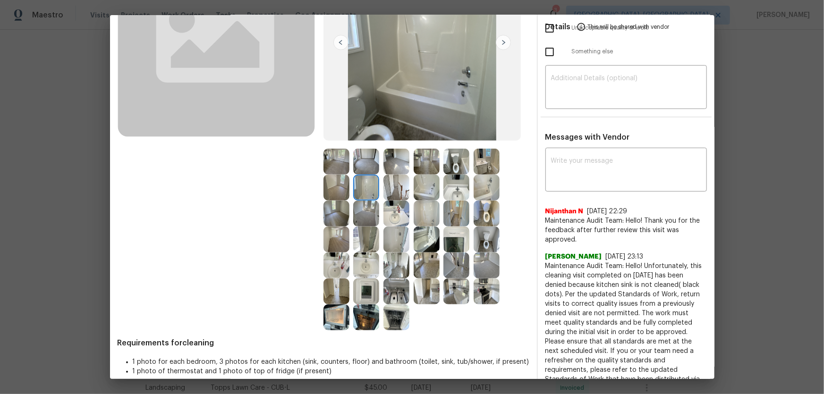
click at [484, 260] on img at bounding box center [487, 266] width 26 height 26
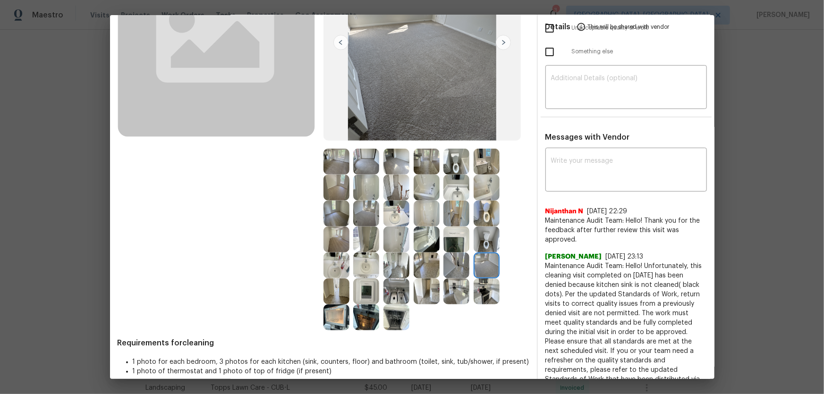
click at [328, 213] on img at bounding box center [336, 214] width 26 height 26
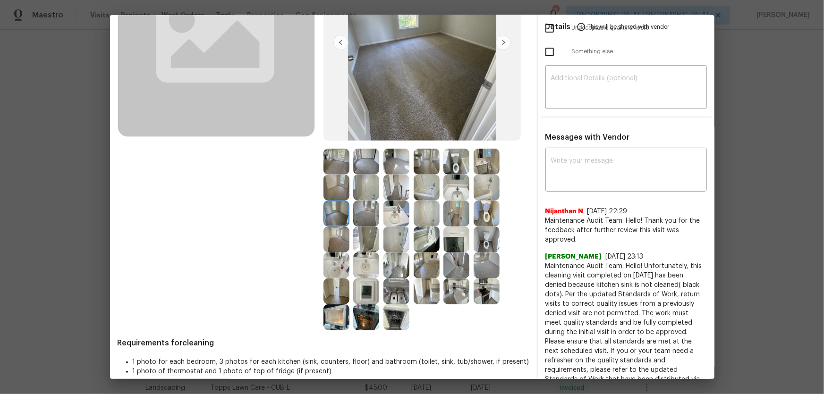
click at [331, 194] on img at bounding box center [336, 188] width 26 height 26
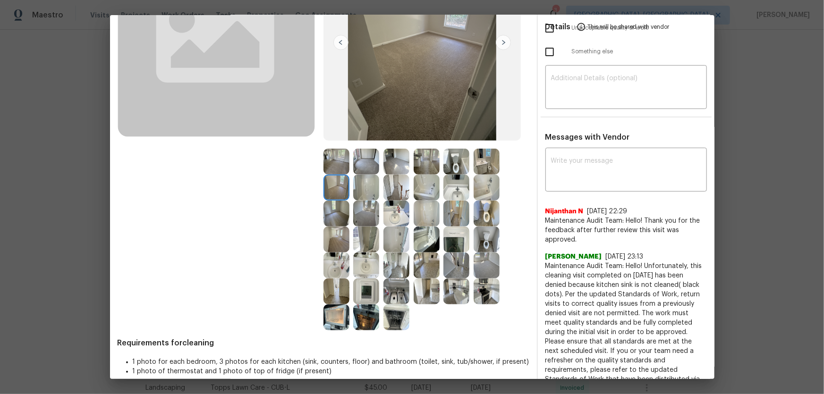
click at [336, 157] on img at bounding box center [336, 162] width 26 height 26
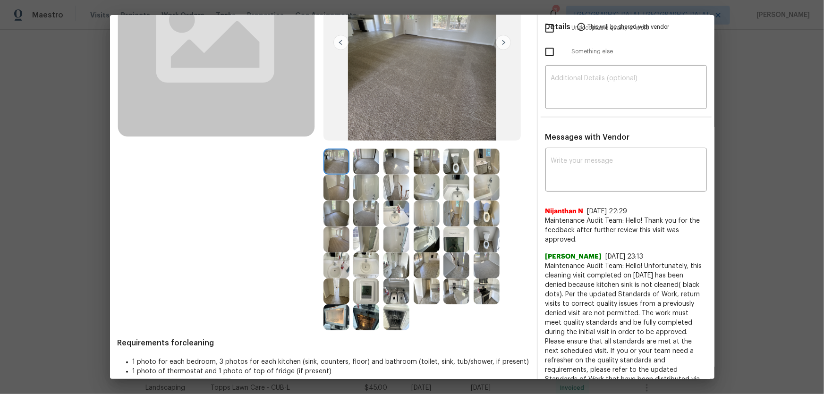
click at [369, 160] on img at bounding box center [366, 162] width 26 height 26
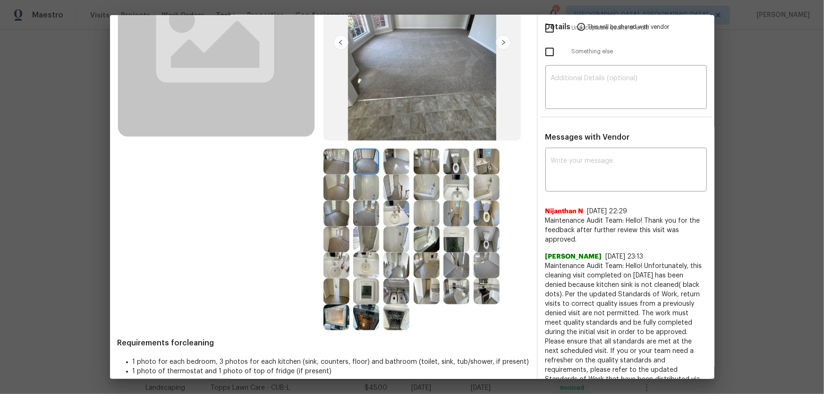
click at [367, 184] on img at bounding box center [366, 188] width 26 height 26
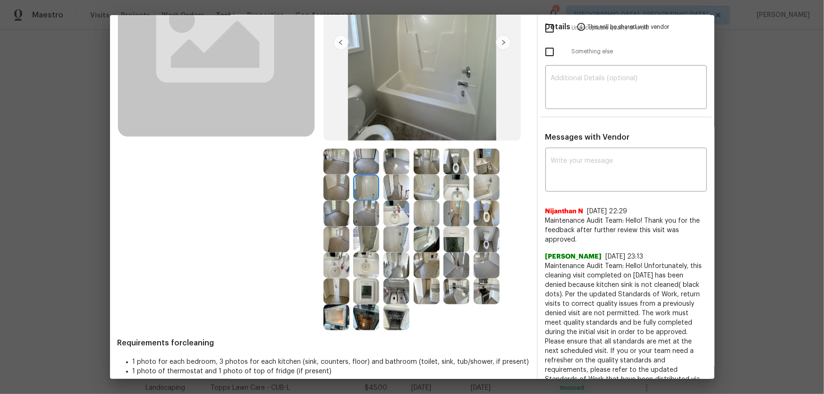
click at [372, 260] on img at bounding box center [366, 292] width 26 height 26
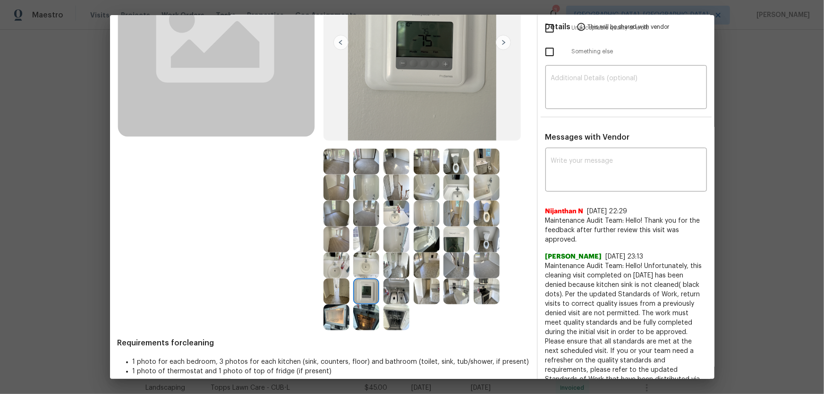
click at [389, 260] on img at bounding box center [396, 292] width 26 height 26
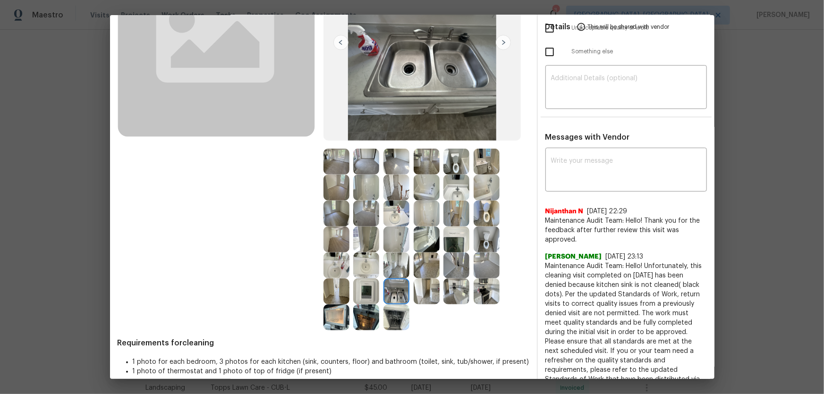
click at [389, 260] on img at bounding box center [396, 318] width 26 height 26
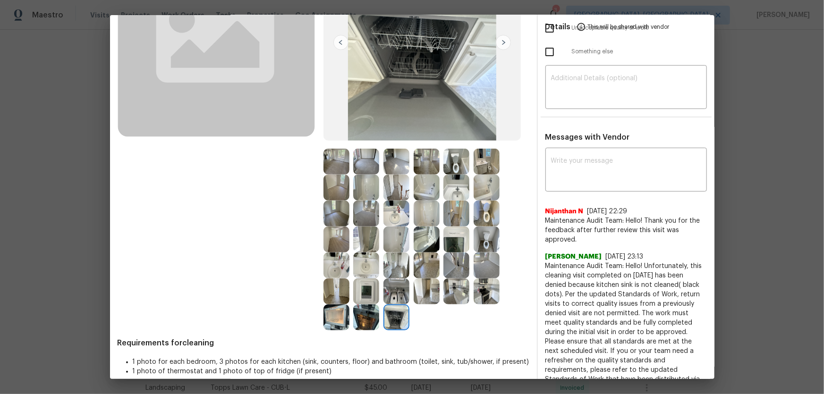
click at [354, 260] on img at bounding box center [366, 318] width 26 height 26
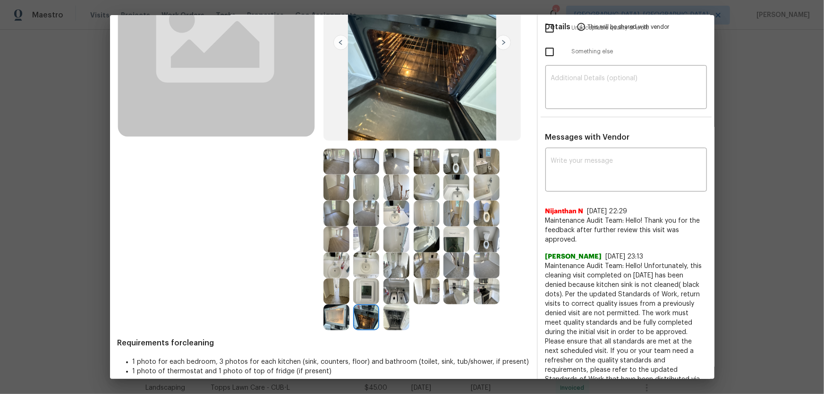
click at [336, 260] on img at bounding box center [336, 318] width 26 height 26
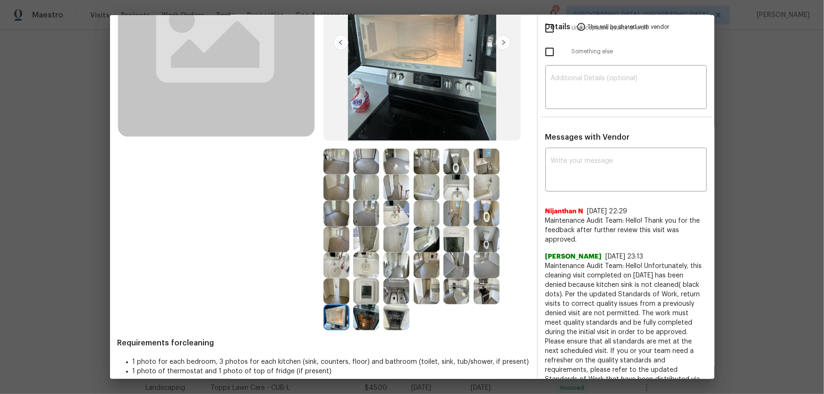
click at [363, 260] on img at bounding box center [366, 292] width 26 height 26
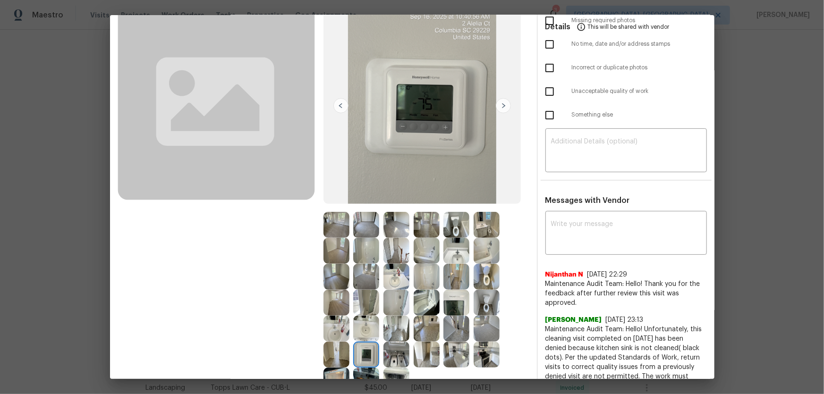
scroll to position [0, 0]
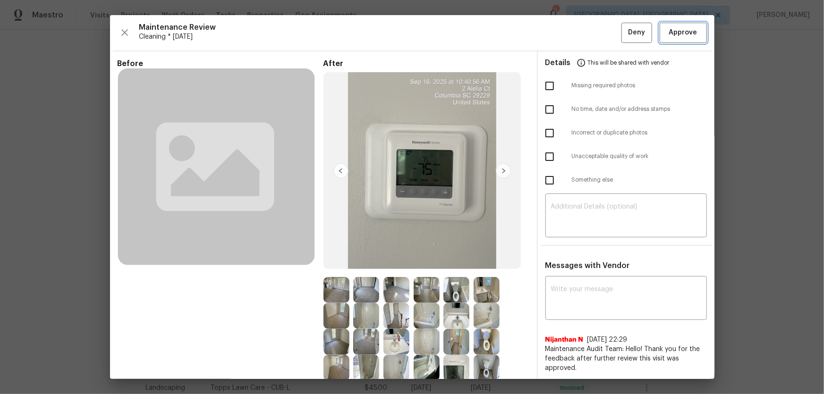
click at [586, 34] on span "Approve" at bounding box center [683, 33] width 28 height 12
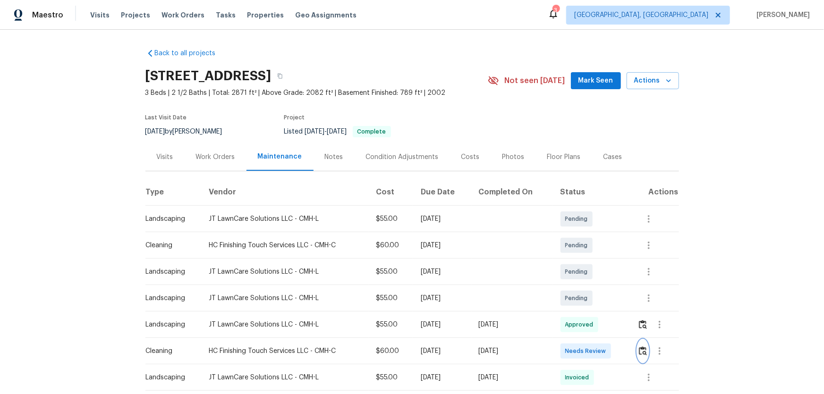
click at [586, 260] on img "button" at bounding box center [643, 351] width 8 height 9
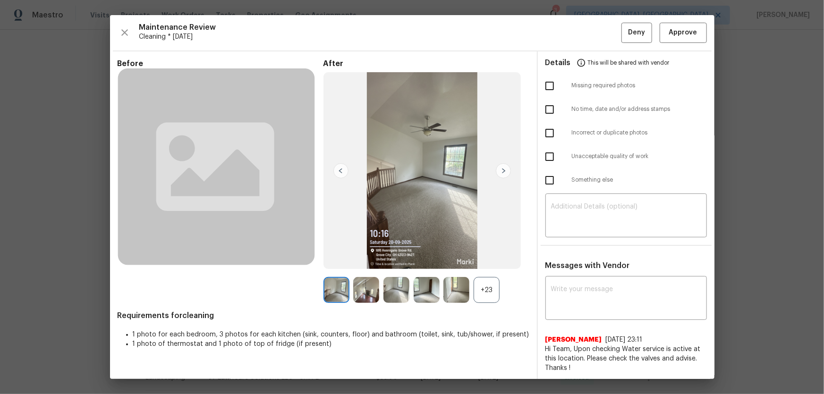
click at [481, 260] on div "+23" at bounding box center [487, 290] width 26 height 26
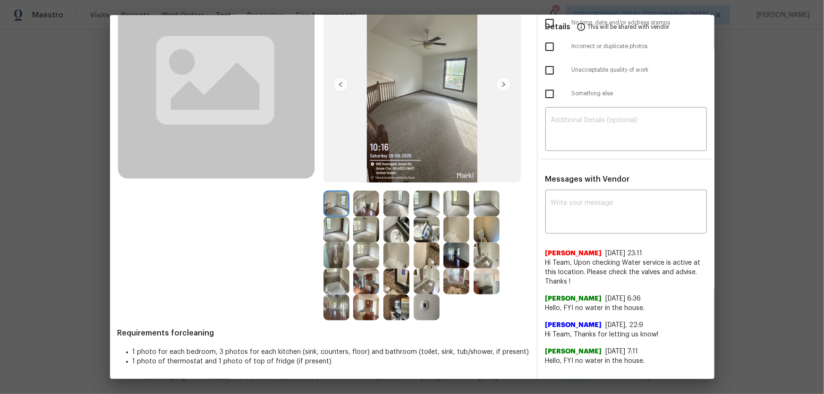
scroll to position [87, 0]
click at [421, 250] on img at bounding box center [427, 255] width 26 height 26
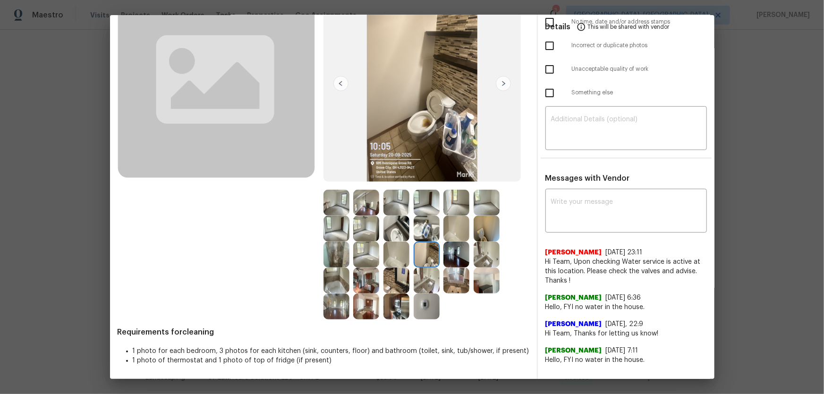
click at [479, 228] on img at bounding box center [487, 229] width 26 height 26
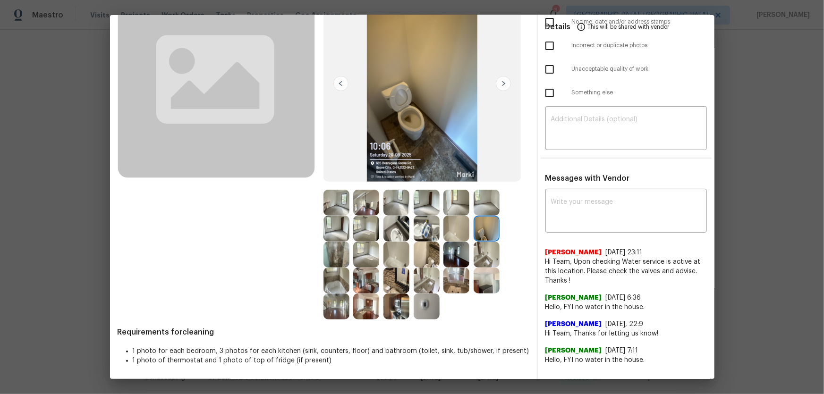
click at [427, 230] on img at bounding box center [427, 229] width 26 height 26
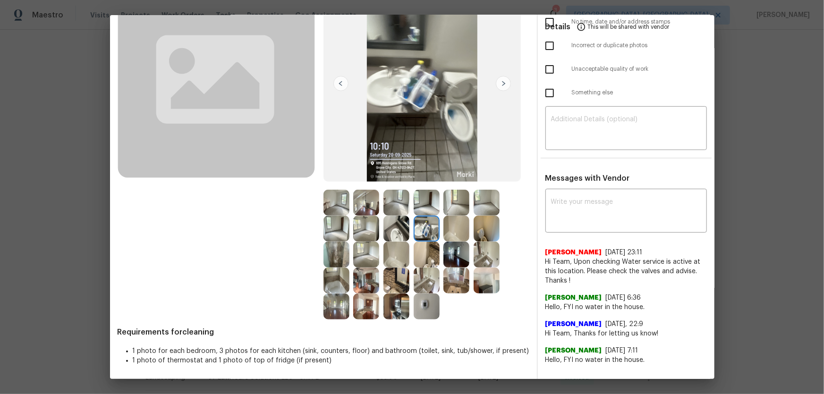
click at [397, 237] on img at bounding box center [396, 229] width 26 height 26
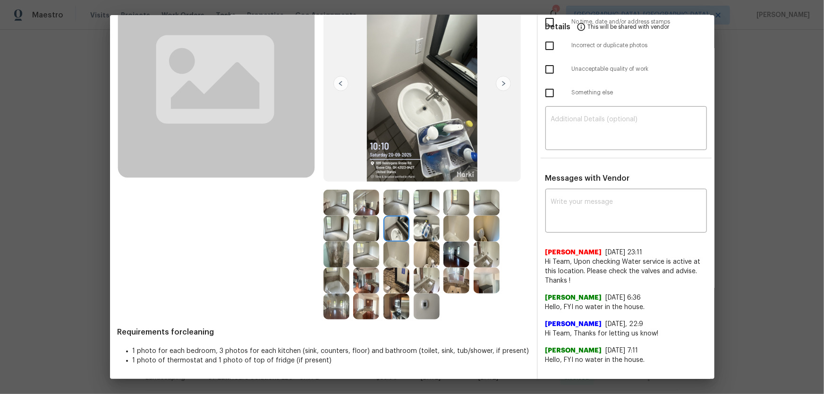
click at [417, 231] on img at bounding box center [427, 229] width 26 height 26
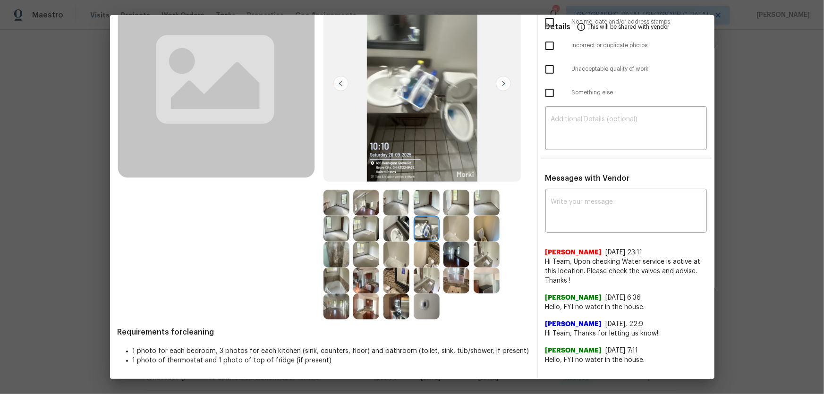
click at [421, 260] on img at bounding box center [427, 281] width 26 height 26
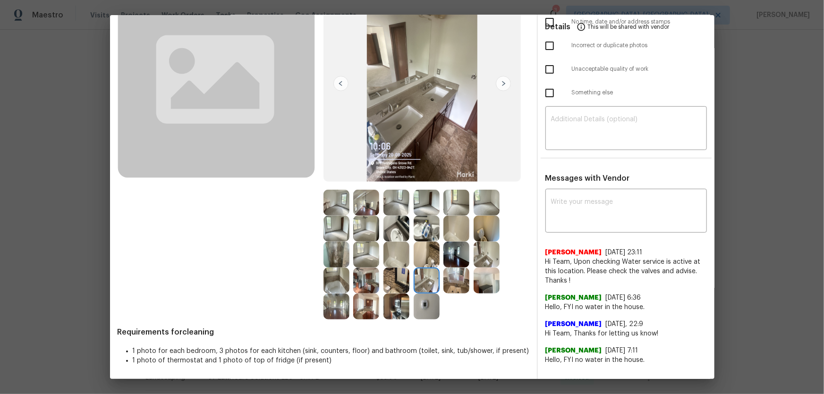
click at [453, 260] on img at bounding box center [456, 281] width 26 height 26
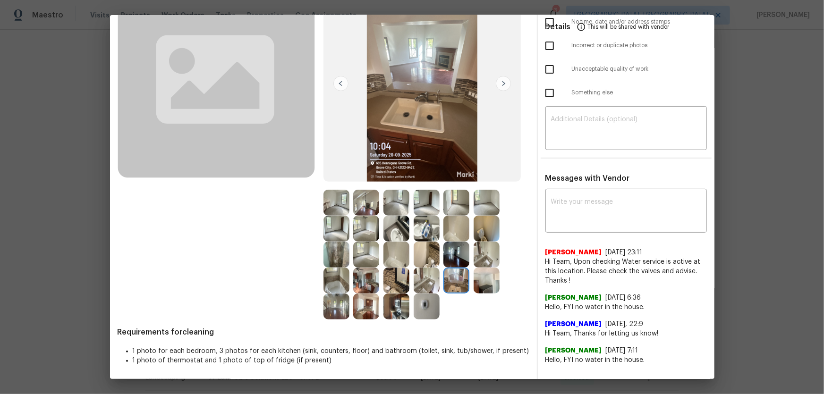
click at [475, 260] on img at bounding box center [487, 255] width 26 height 26
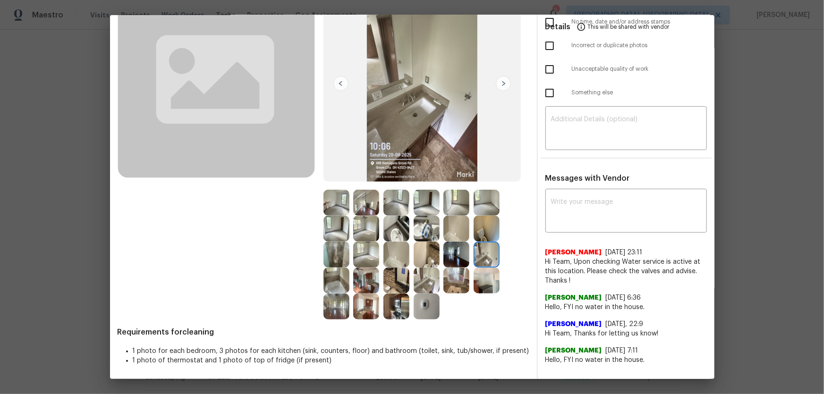
click at [459, 228] on img at bounding box center [456, 229] width 26 height 26
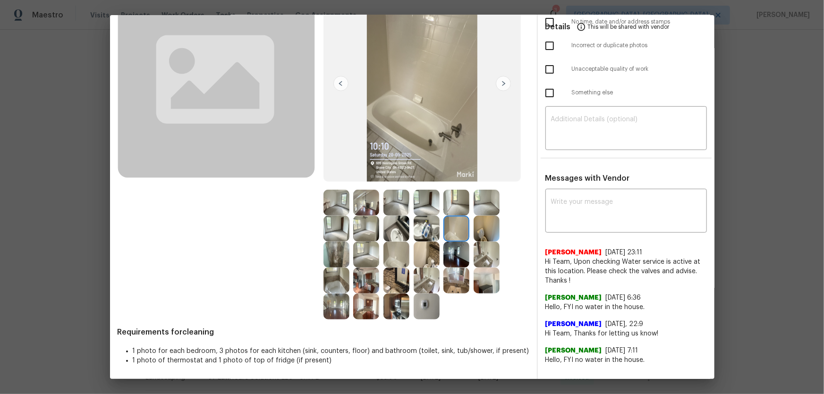
click at [388, 260] on img at bounding box center [396, 255] width 26 height 26
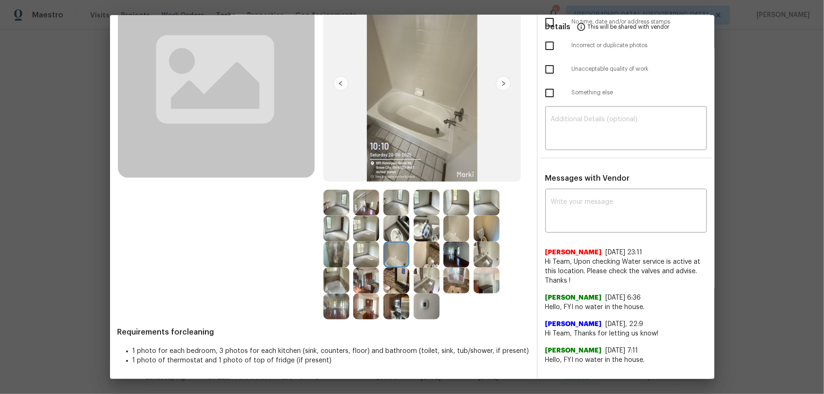
click at [387, 260] on img at bounding box center [396, 281] width 26 height 26
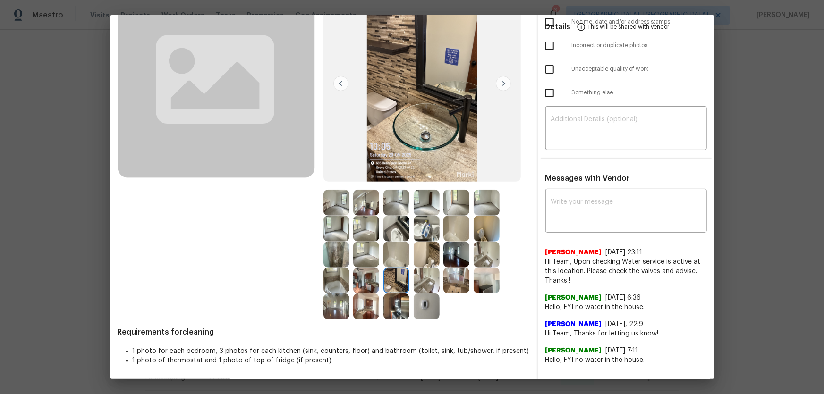
click at [344, 260] on img at bounding box center [336, 281] width 26 height 26
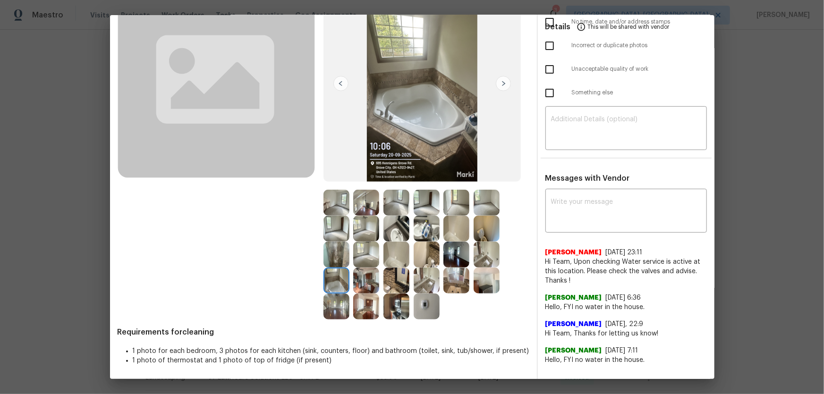
click at [332, 260] on img at bounding box center [336, 281] width 26 height 26
click at [356, 260] on img at bounding box center [366, 307] width 26 height 26
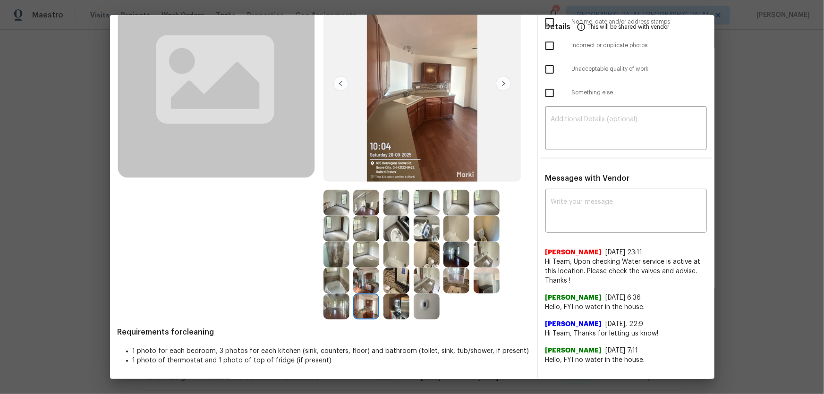
click at [359, 260] on img at bounding box center [366, 281] width 26 height 26
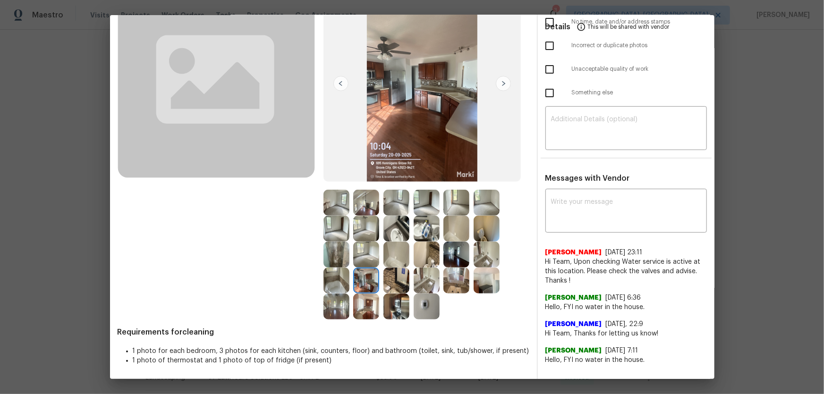
click at [385, 260] on img at bounding box center [396, 307] width 26 height 26
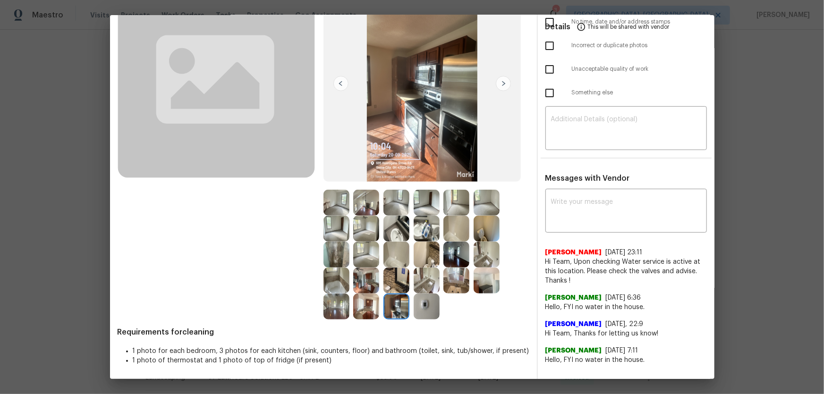
click at [430, 204] on img at bounding box center [427, 203] width 26 height 26
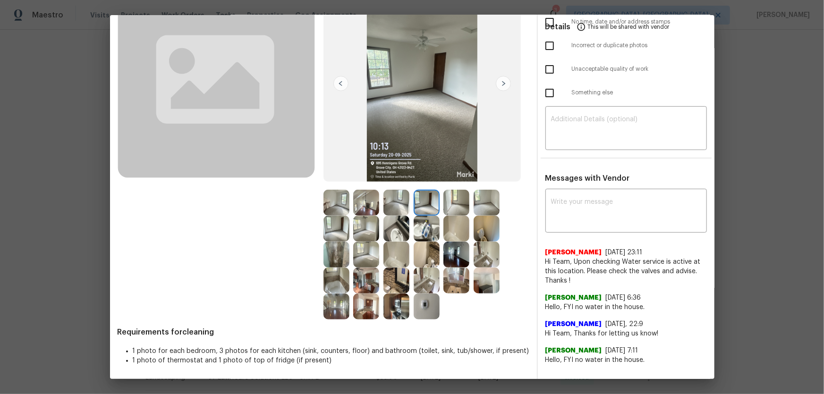
click at [456, 207] on img at bounding box center [456, 203] width 26 height 26
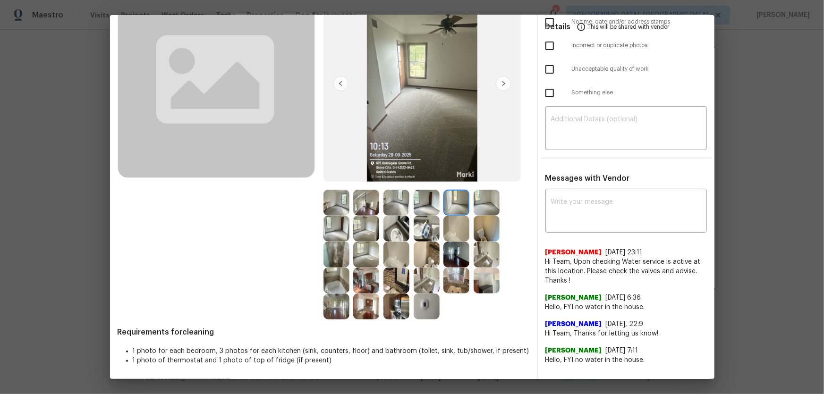
click at [486, 204] on img at bounding box center [487, 203] width 26 height 26
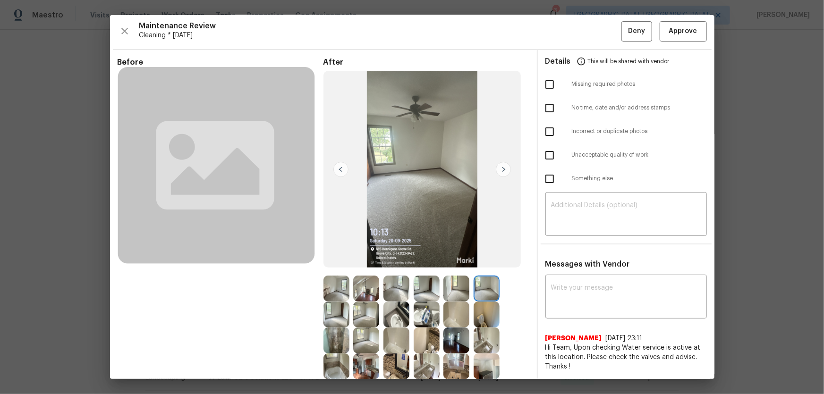
scroll to position [0, 0]
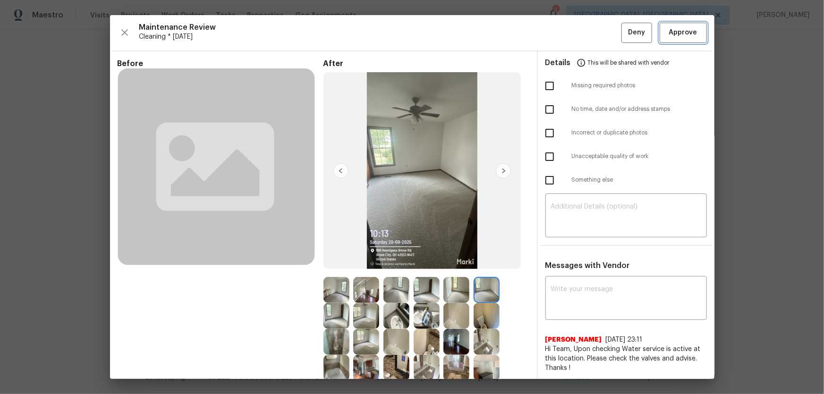
click at [586, 38] on span "Approve" at bounding box center [683, 33] width 28 height 12
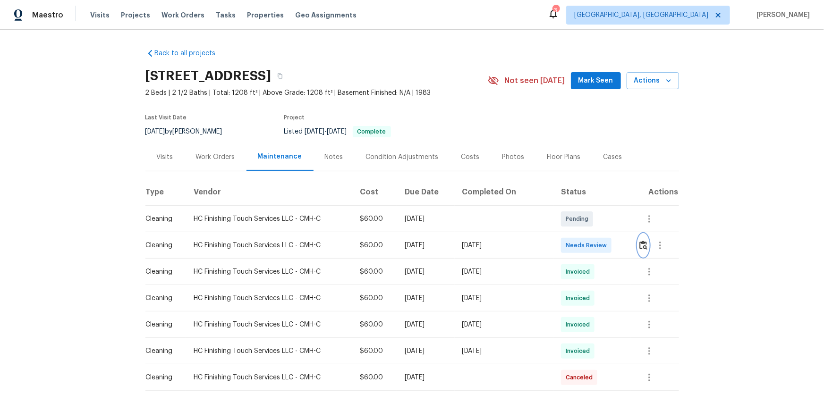
click at [586, 247] on img "button" at bounding box center [643, 245] width 8 height 9
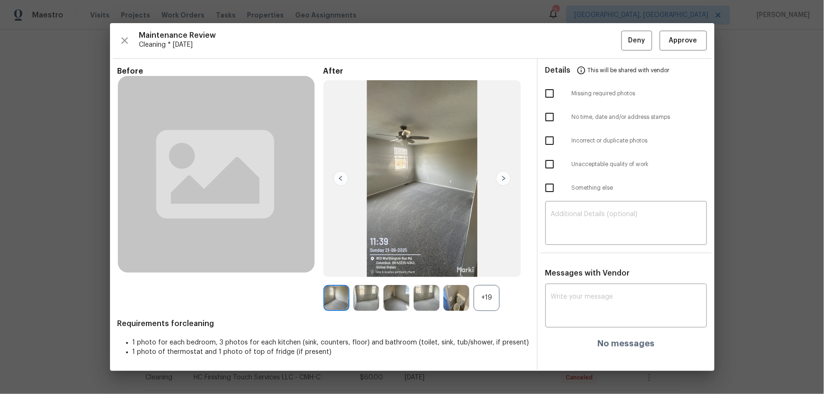
click at [490, 260] on div "After +19" at bounding box center [426, 189] width 206 height 245
click at [484, 260] on div "+19" at bounding box center [487, 298] width 26 height 26
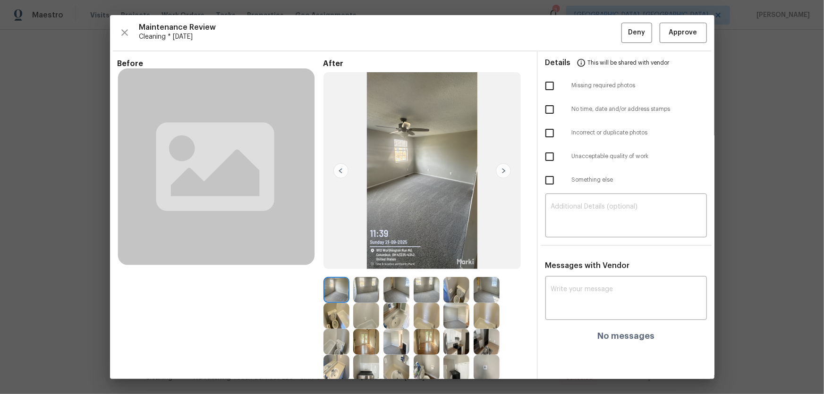
scroll to position [43, 0]
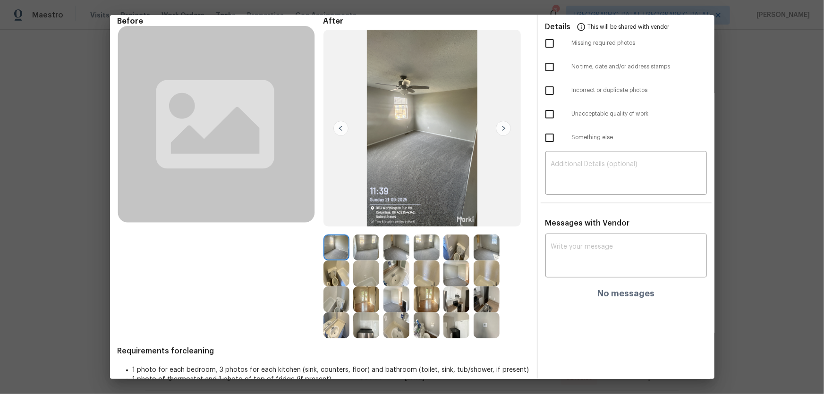
click at [453, 257] on img at bounding box center [456, 248] width 26 height 26
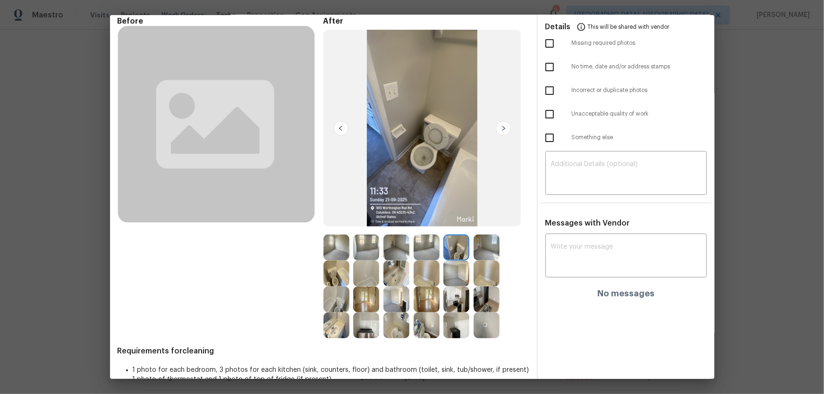
click at [419, 260] on img at bounding box center [427, 326] width 26 height 26
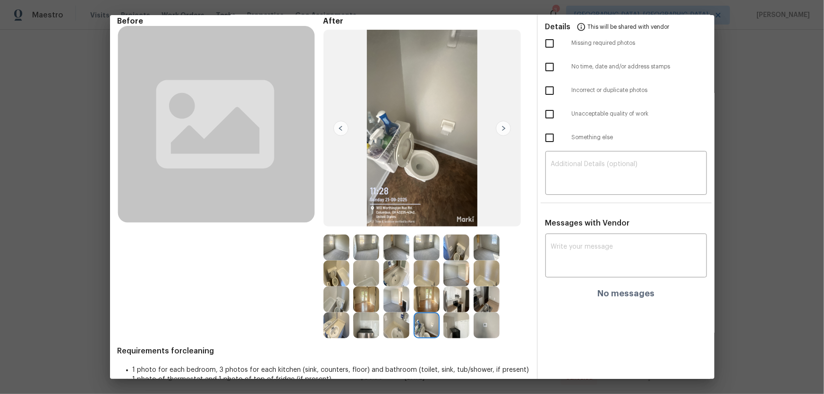
click at [335, 260] on img at bounding box center [336, 274] width 26 height 26
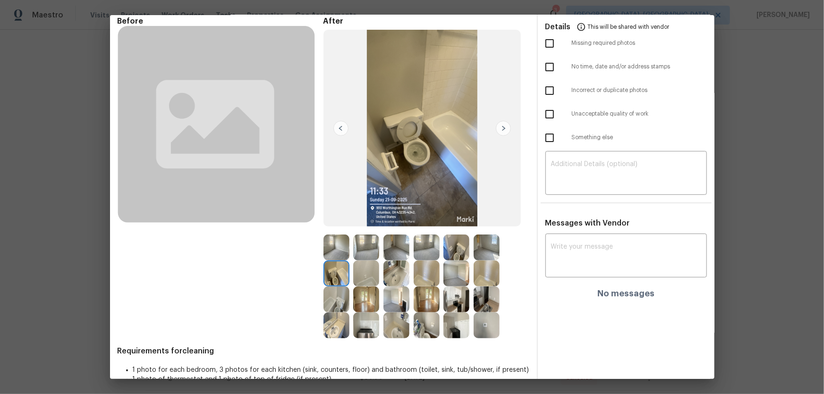
click at [327, 260] on img at bounding box center [336, 326] width 26 height 26
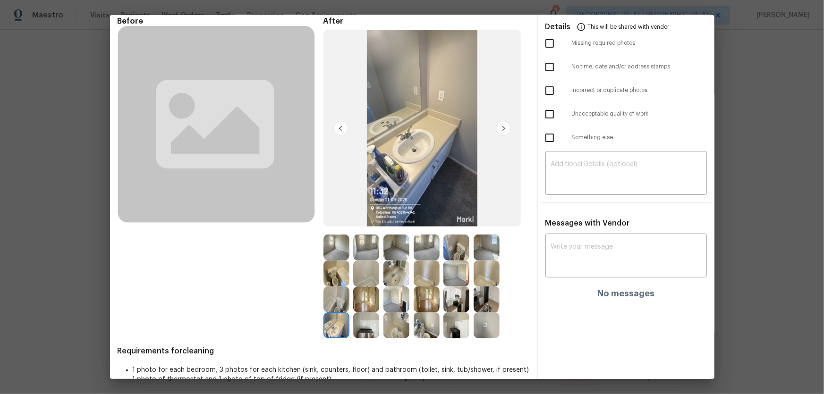
drag, startPoint x: 385, startPoint y: 330, endPoint x: 385, endPoint y: 298, distance: 31.2
click at [385, 260] on img at bounding box center [396, 326] width 26 height 26
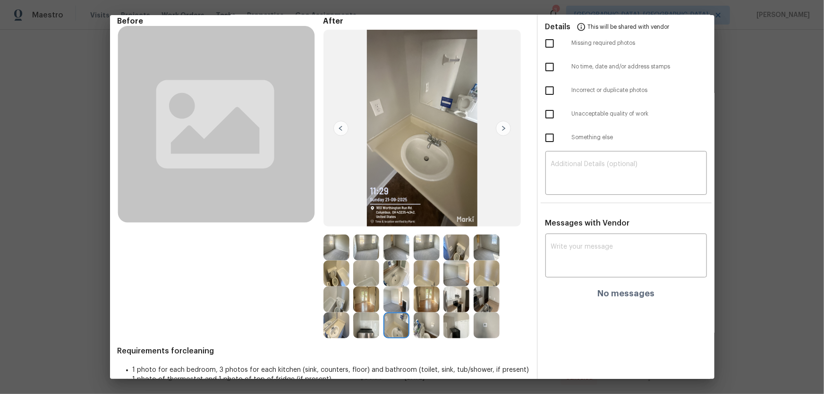
click at [389, 260] on img at bounding box center [396, 274] width 26 height 26
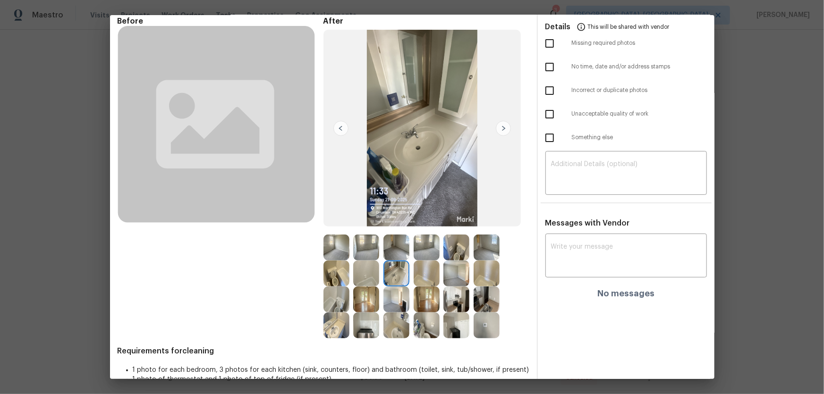
click at [365, 260] on img at bounding box center [366, 274] width 26 height 26
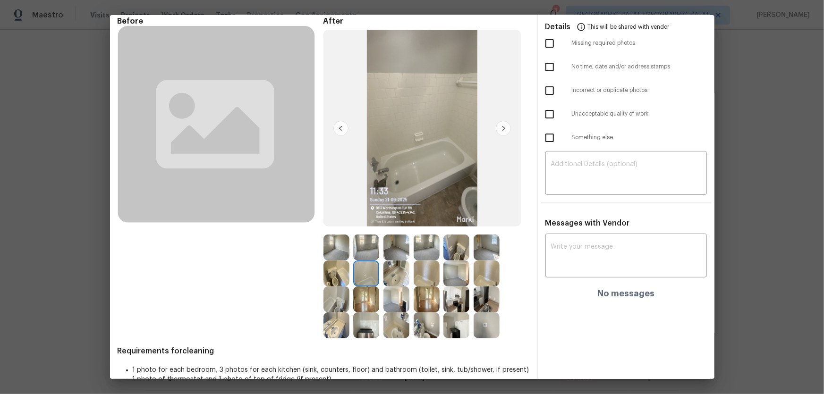
click at [425, 260] on img at bounding box center [427, 274] width 26 height 26
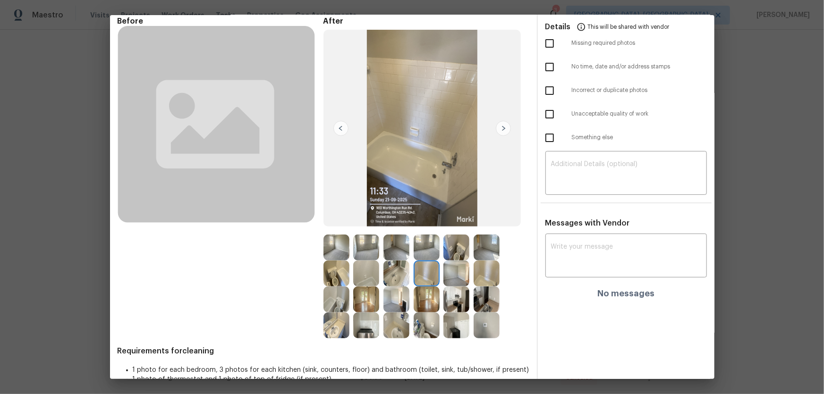
click at [451, 260] on img at bounding box center [456, 300] width 26 height 26
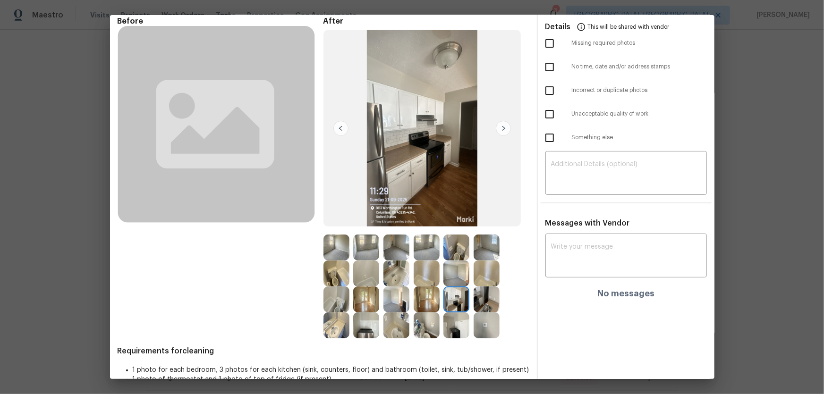
click at [481, 260] on img at bounding box center [487, 300] width 26 height 26
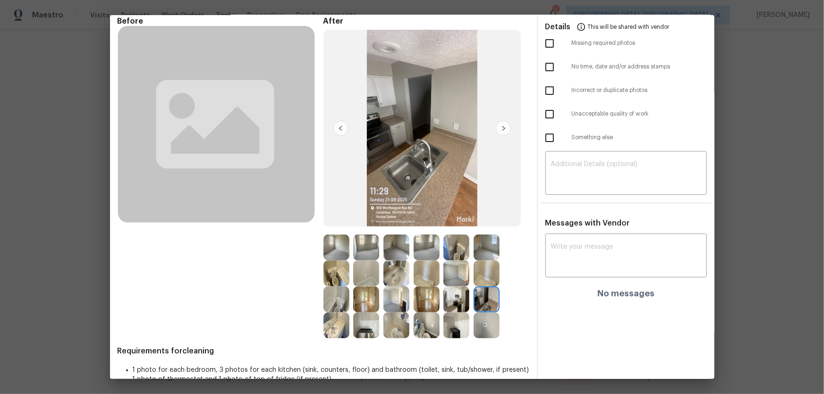
click at [479, 260] on img at bounding box center [487, 326] width 26 height 26
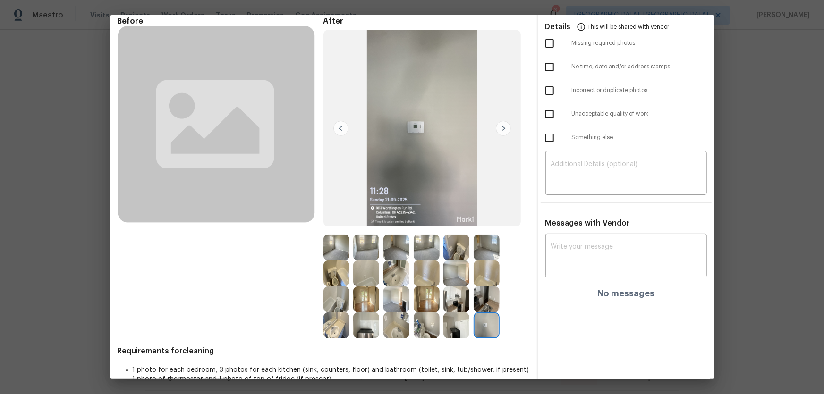
click at [366, 260] on img at bounding box center [366, 326] width 26 height 26
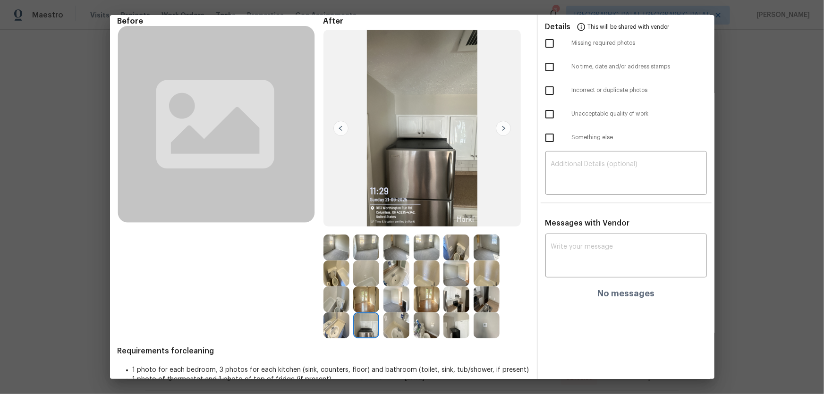
click at [336, 260] on img at bounding box center [336, 326] width 26 height 26
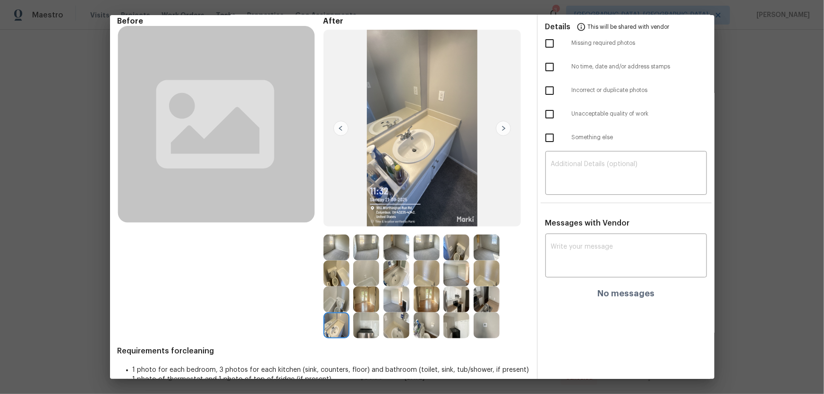
click at [330, 260] on img at bounding box center [336, 300] width 26 height 26
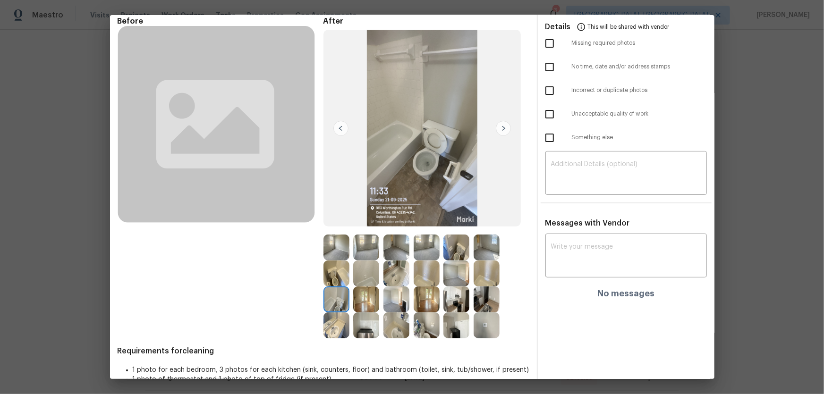
click at [462, 260] on img at bounding box center [456, 300] width 26 height 26
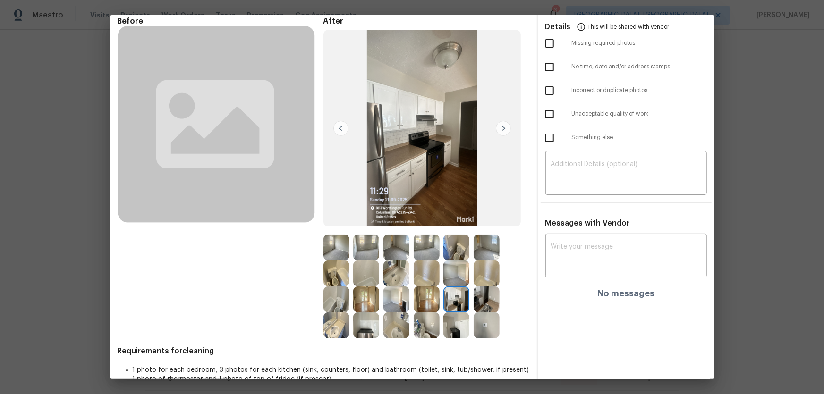
click at [457, 260] on img at bounding box center [456, 326] width 26 height 26
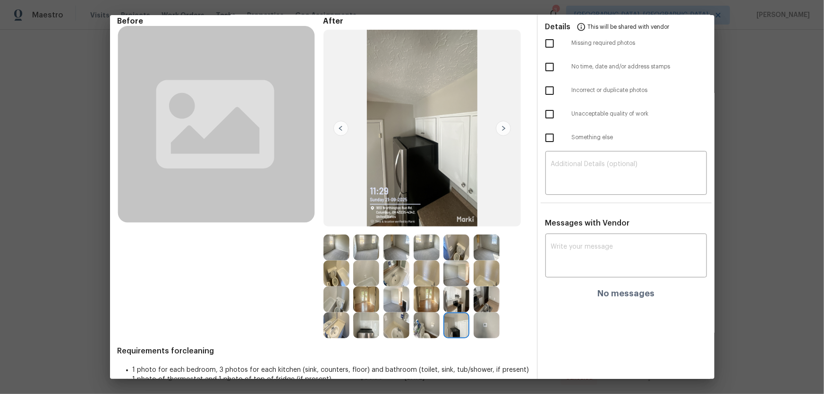
click at [486, 260] on img at bounding box center [487, 300] width 26 height 26
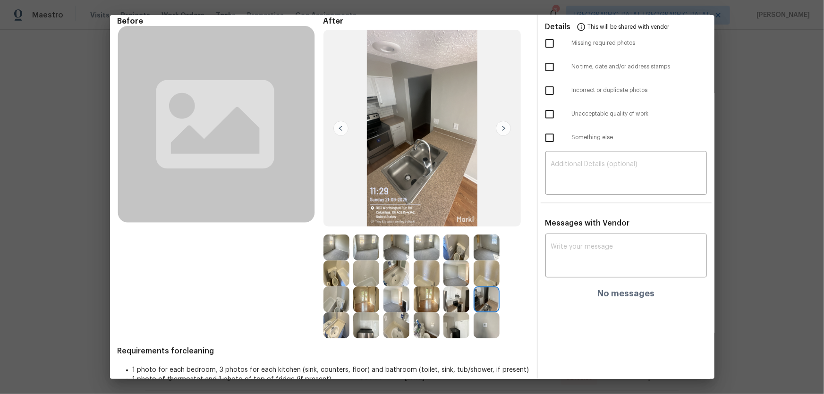
click at [475, 260] on img at bounding box center [487, 274] width 26 height 26
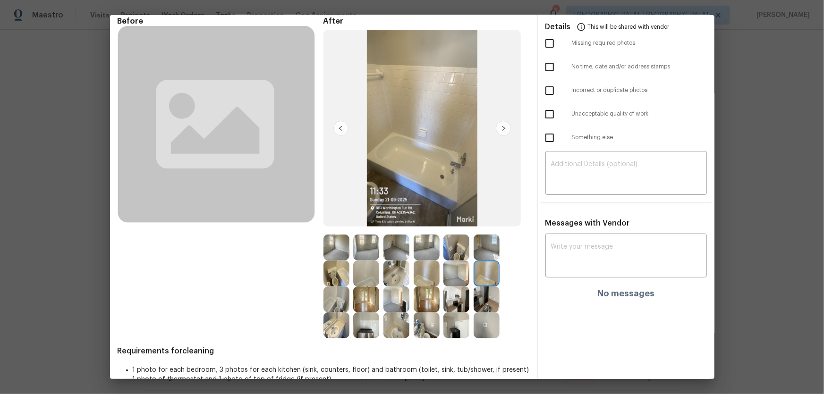
click at [422, 245] on img at bounding box center [427, 248] width 26 height 26
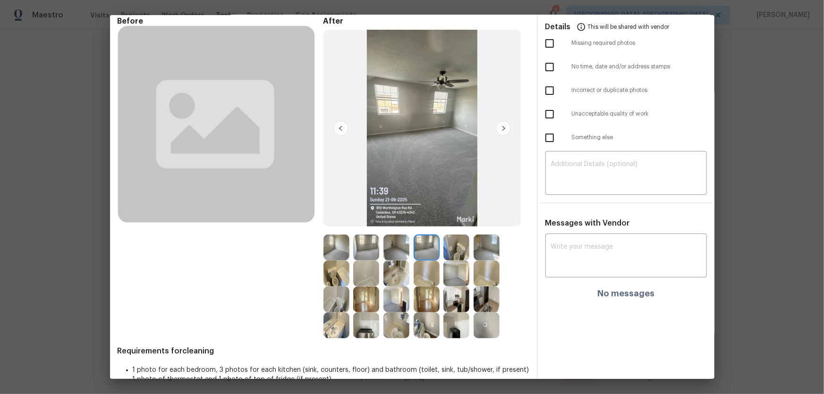
click at [392, 240] on img at bounding box center [396, 248] width 26 height 26
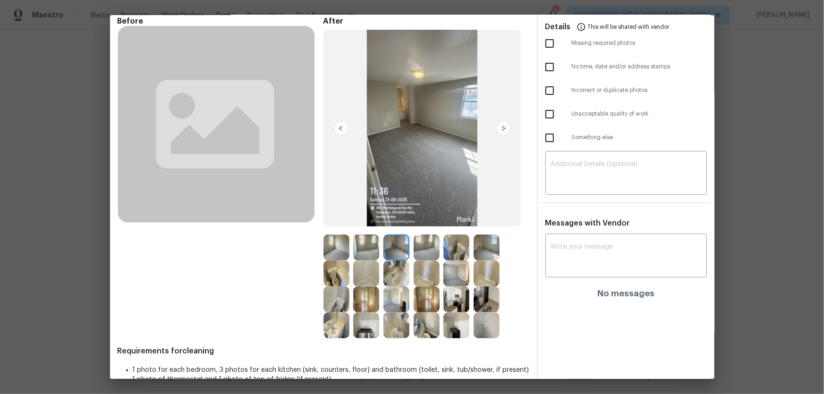
scroll to position [0, 0]
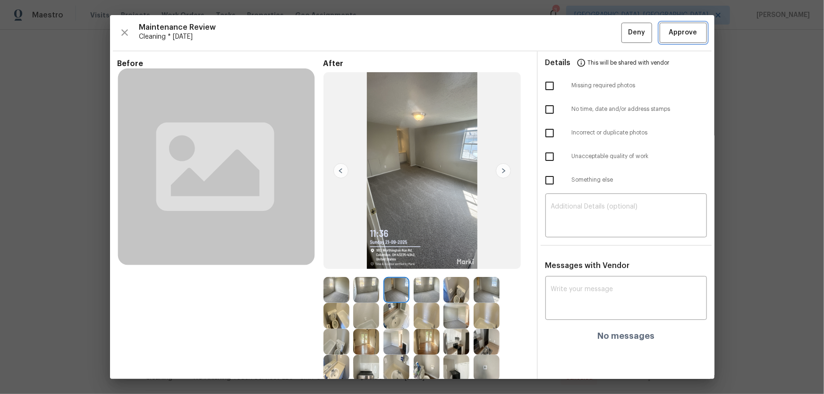
click at [586, 26] on button "Approve" at bounding box center [683, 33] width 47 height 20
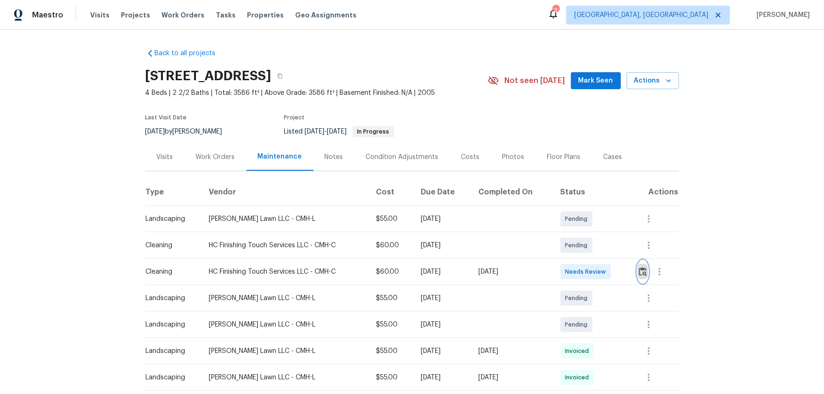
click at [586, 260] on img "button" at bounding box center [643, 271] width 8 height 9
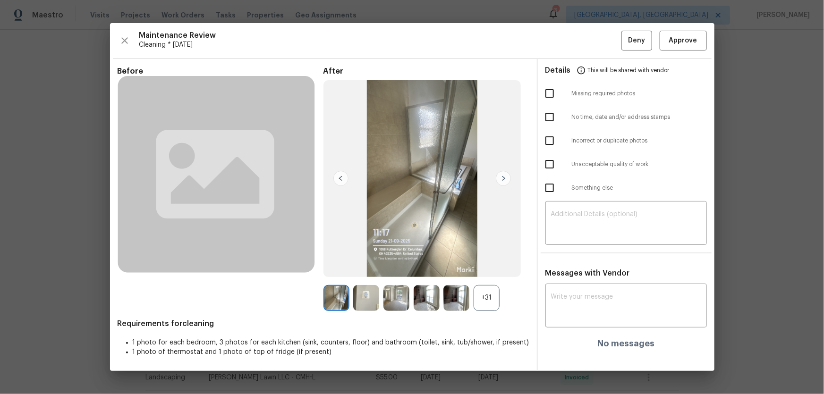
click at [484, 260] on div "+31" at bounding box center [487, 298] width 26 height 26
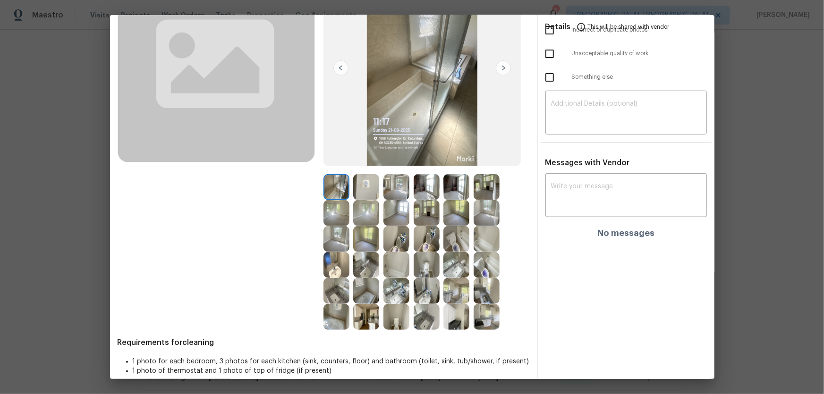
scroll to position [113, 0]
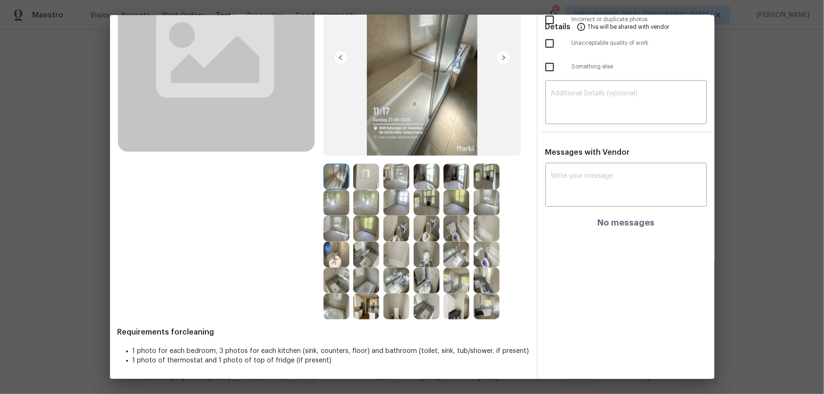
click at [362, 171] on img at bounding box center [366, 177] width 26 height 26
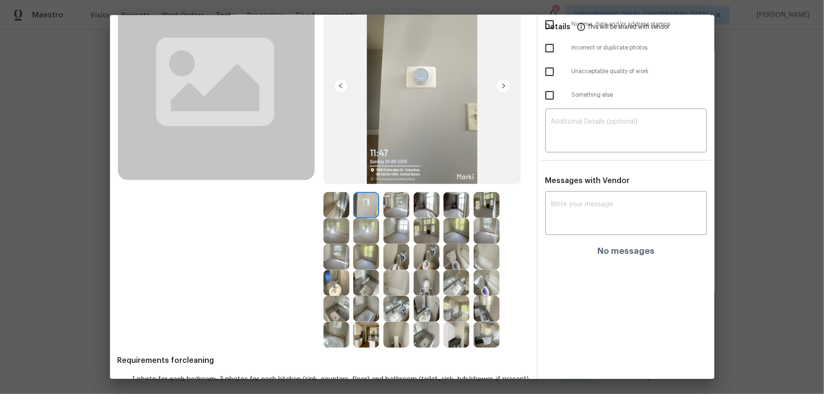
scroll to position [85, 0]
click at [451, 260] on img at bounding box center [456, 257] width 26 height 26
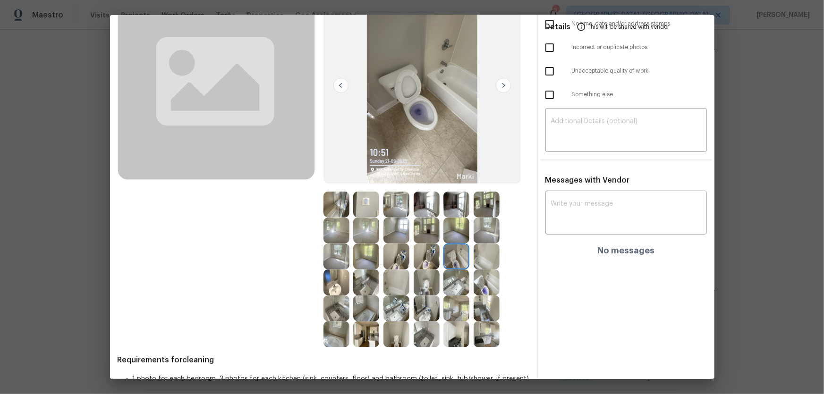
click at [432, 259] on img at bounding box center [427, 257] width 26 height 26
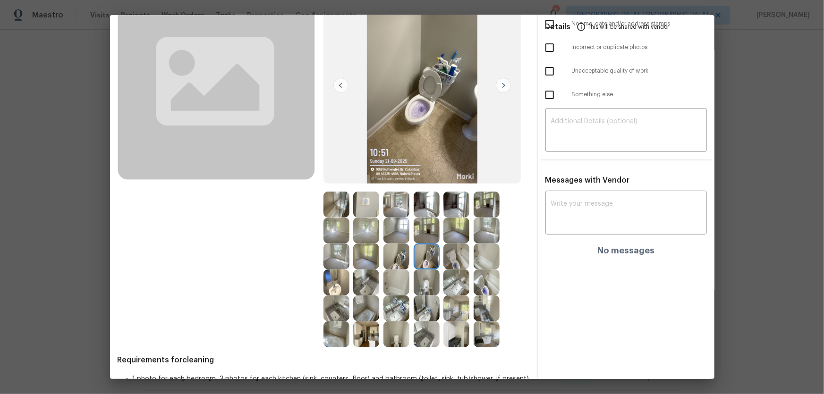
click at [398, 254] on img at bounding box center [396, 257] width 26 height 26
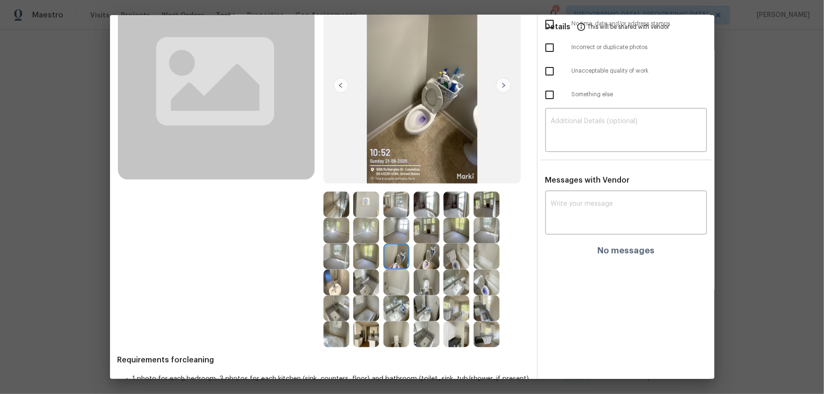
click at [359, 260] on img at bounding box center [366, 283] width 26 height 26
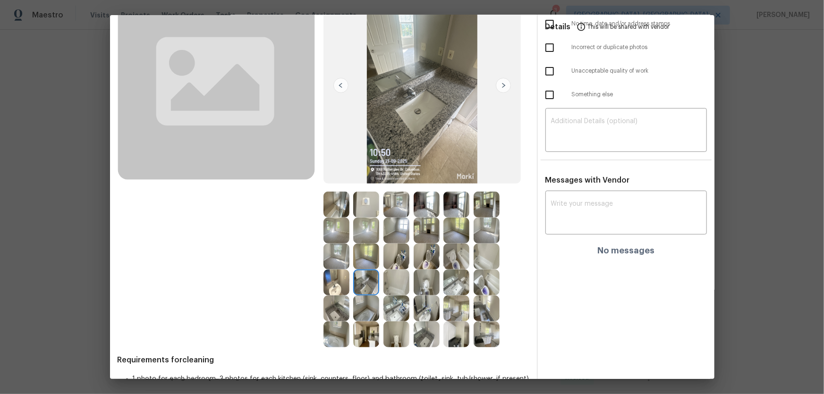
click at [338, 260] on img at bounding box center [336, 283] width 26 height 26
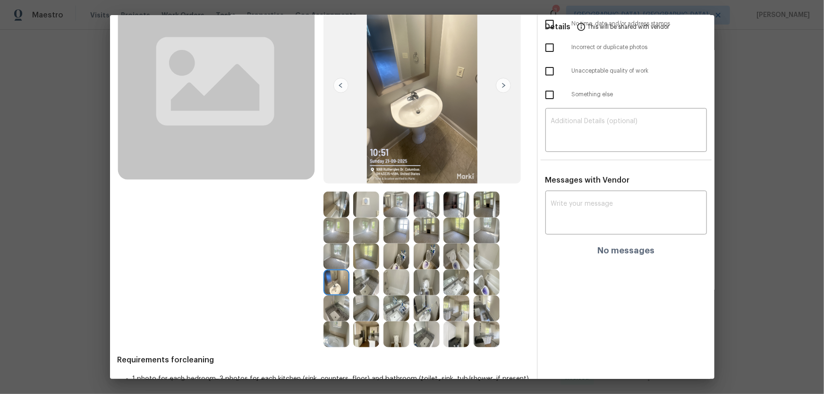
click at [331, 260] on img at bounding box center [336, 309] width 26 height 26
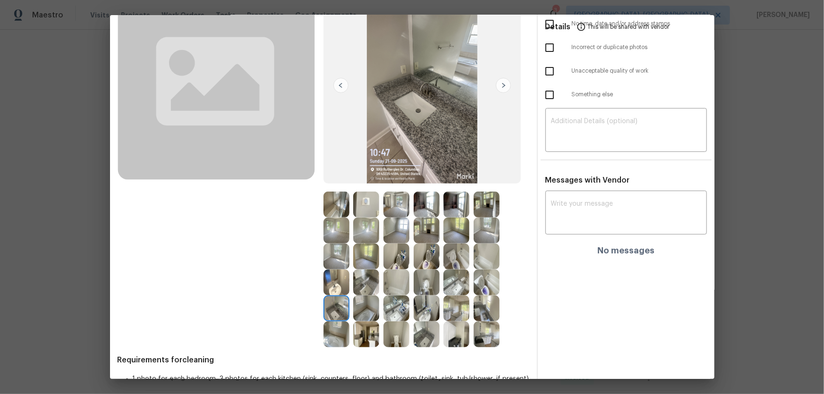
click at [368, 260] on img at bounding box center [366, 309] width 26 height 26
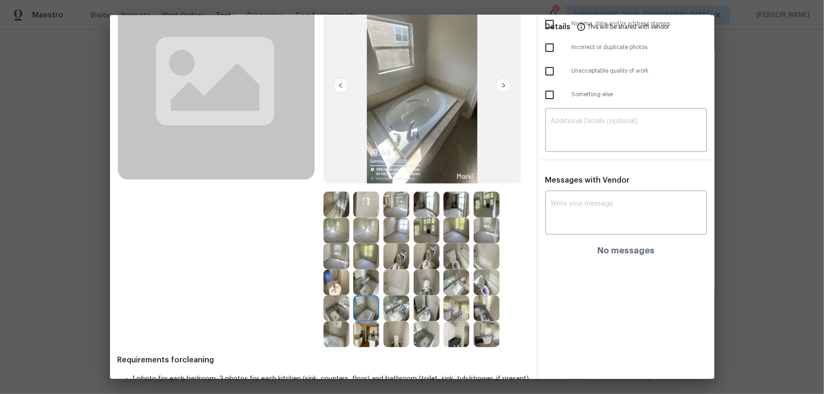
click at [394, 260] on img at bounding box center [396, 309] width 26 height 26
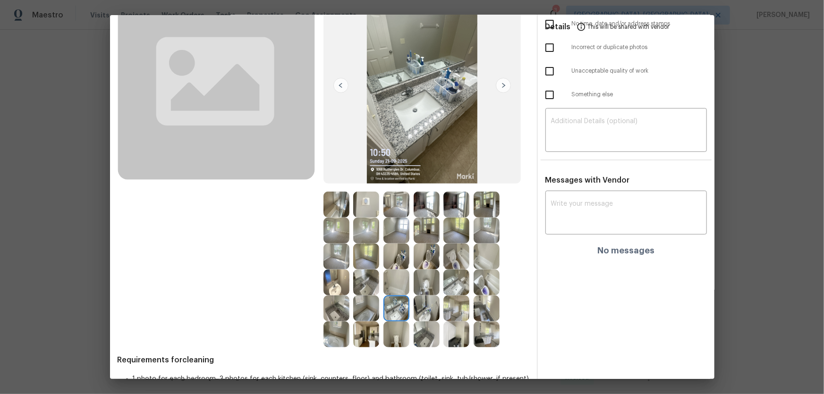
click at [481, 260] on img at bounding box center [487, 257] width 26 height 26
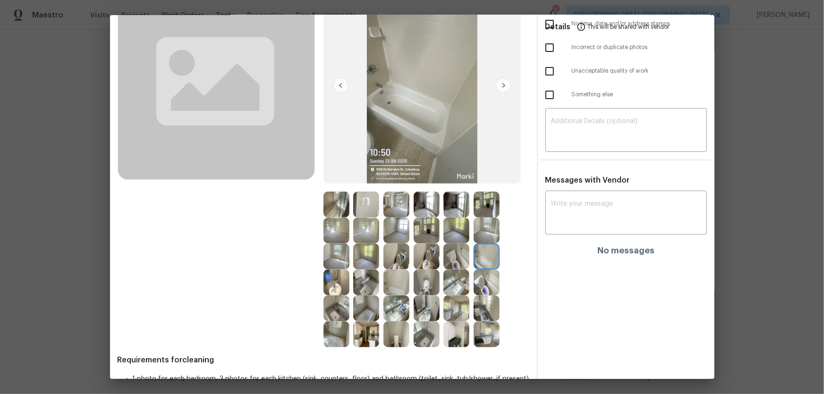
click at [477, 260] on img at bounding box center [487, 309] width 26 height 26
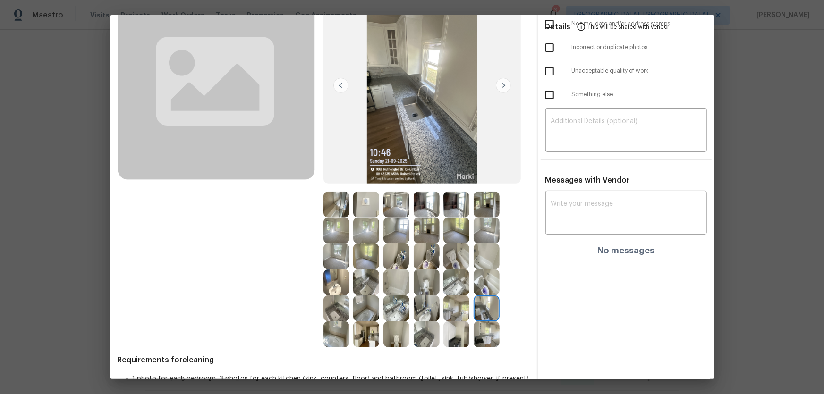
click at [364, 235] on img at bounding box center [366, 231] width 26 height 26
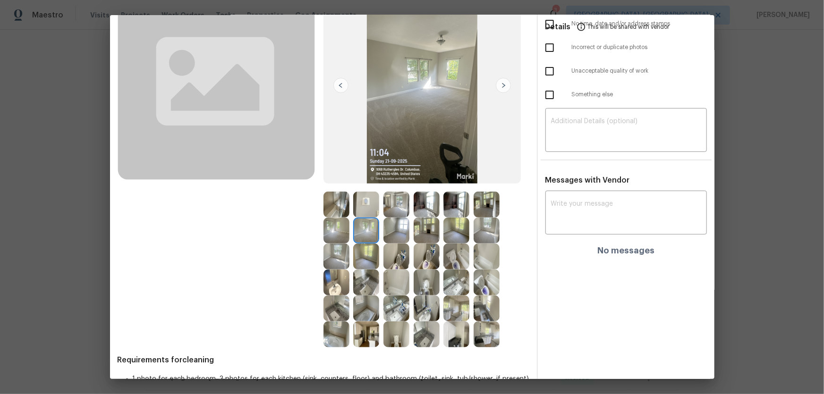
click at [343, 232] on img at bounding box center [336, 231] width 26 height 26
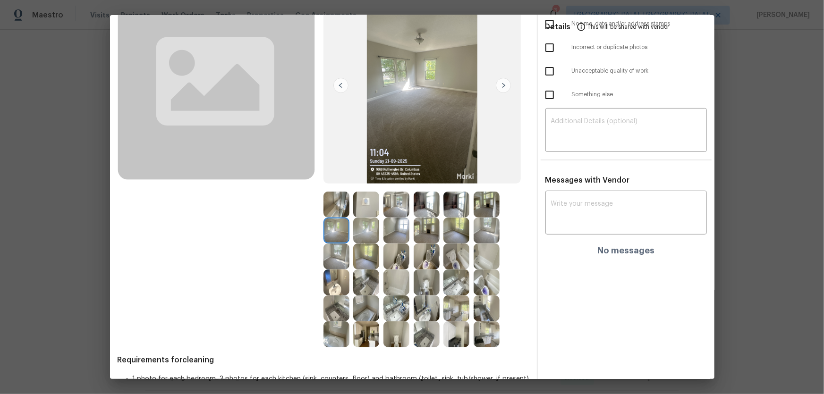
click at [385, 232] on img at bounding box center [396, 231] width 26 height 26
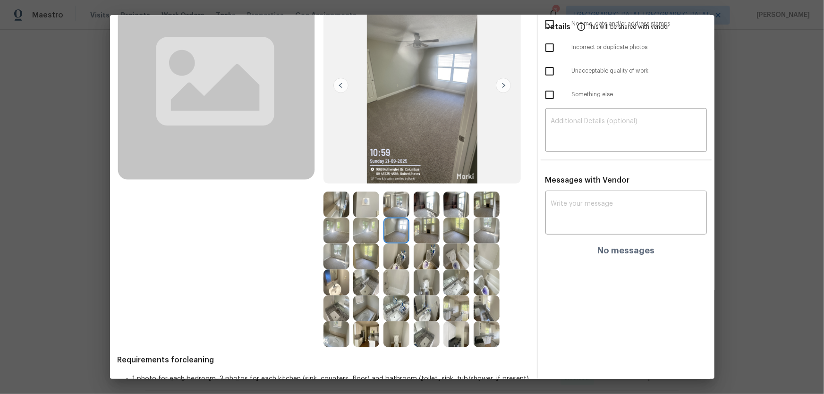
click at [386, 203] on img at bounding box center [396, 205] width 26 height 26
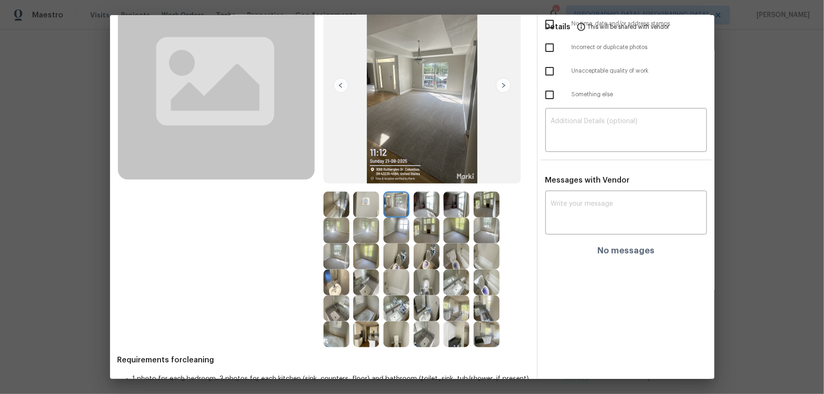
click at [417, 209] on img at bounding box center [427, 205] width 26 height 26
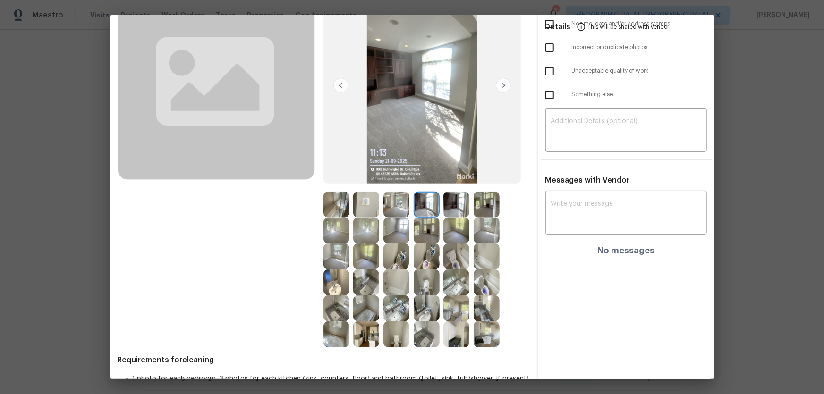
click at [443, 207] on img at bounding box center [456, 205] width 26 height 26
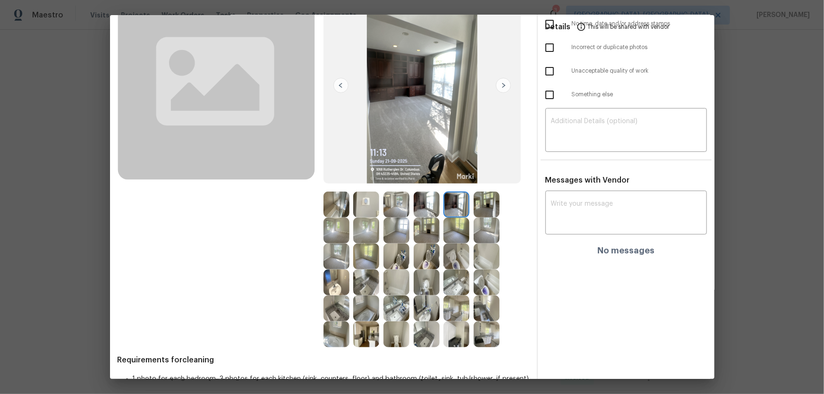
click at [448, 226] on img at bounding box center [456, 231] width 26 height 26
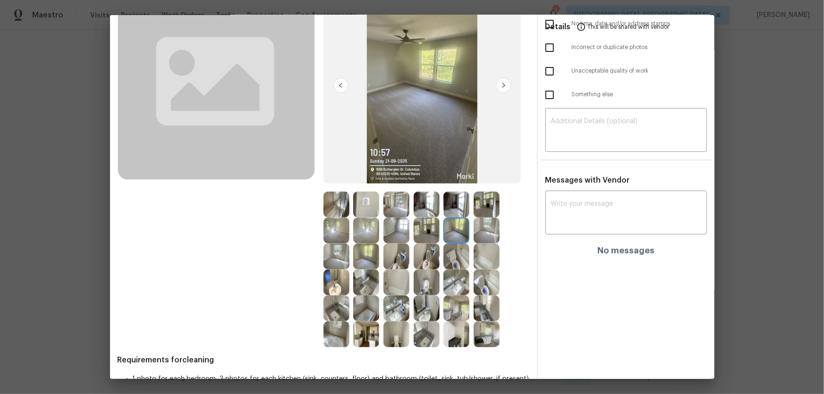
click at [483, 226] on img at bounding box center [487, 231] width 26 height 26
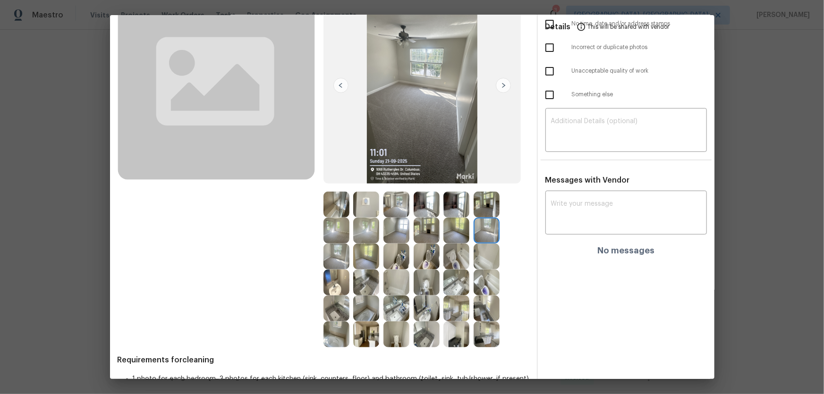
click at [485, 200] on img at bounding box center [487, 205] width 26 height 26
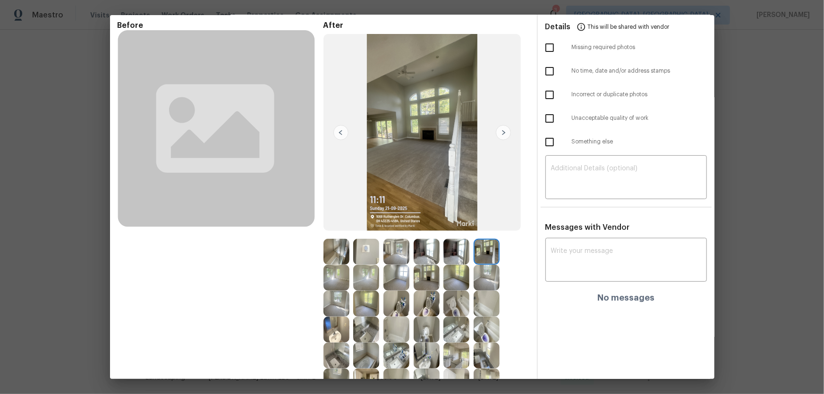
scroll to position [0, 0]
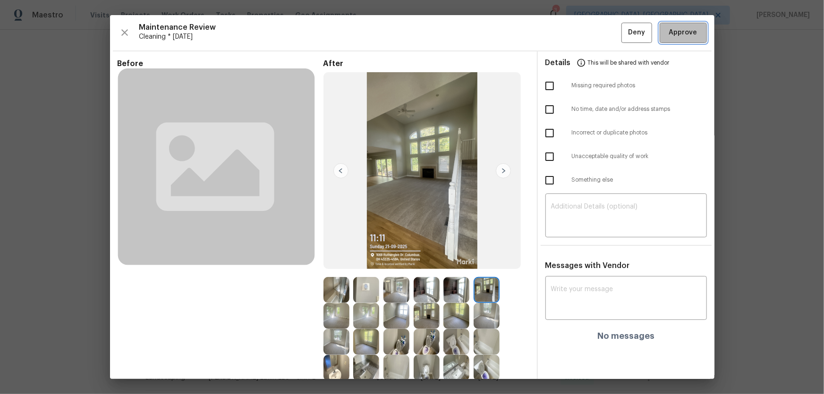
click at [586, 34] on span "Approve" at bounding box center [683, 33] width 28 height 12
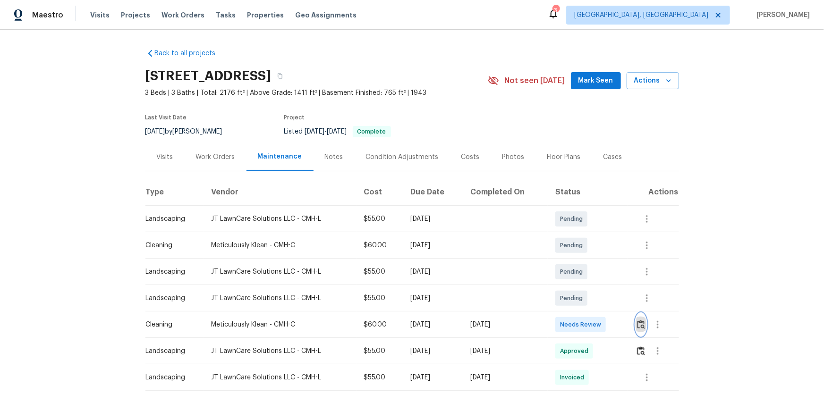
click at [586, 260] on img "button" at bounding box center [641, 324] width 8 height 9
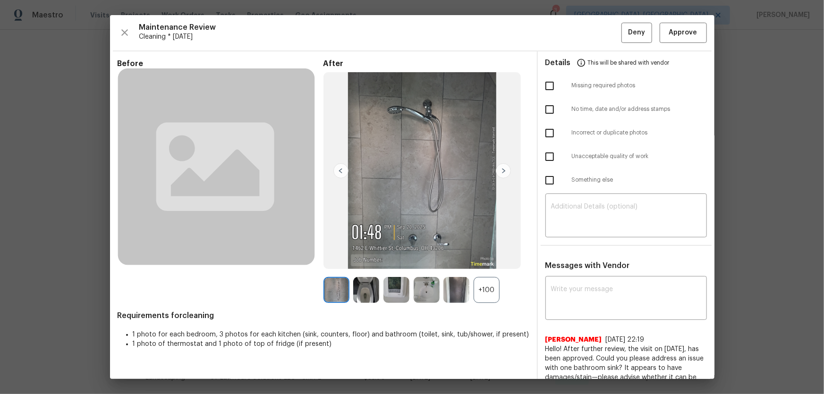
click at [488, 260] on div "+100" at bounding box center [487, 290] width 26 height 26
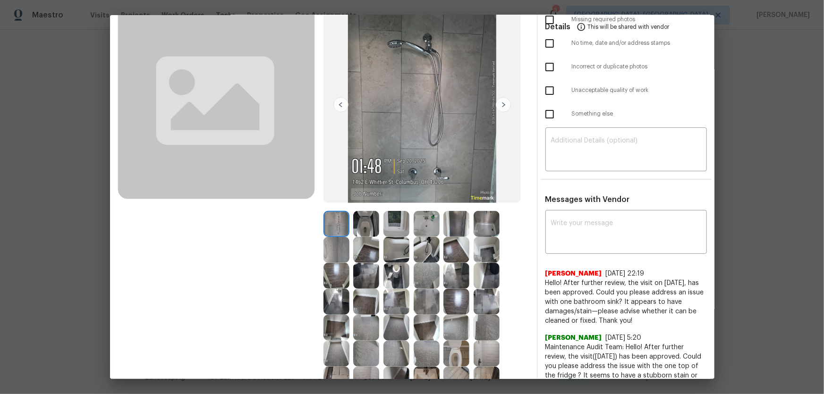
scroll to position [85, 0]
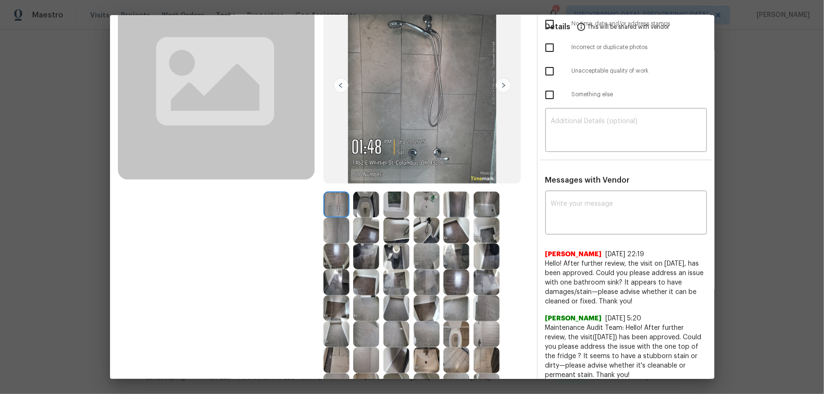
click at [451, 260] on img at bounding box center [456, 335] width 26 height 26
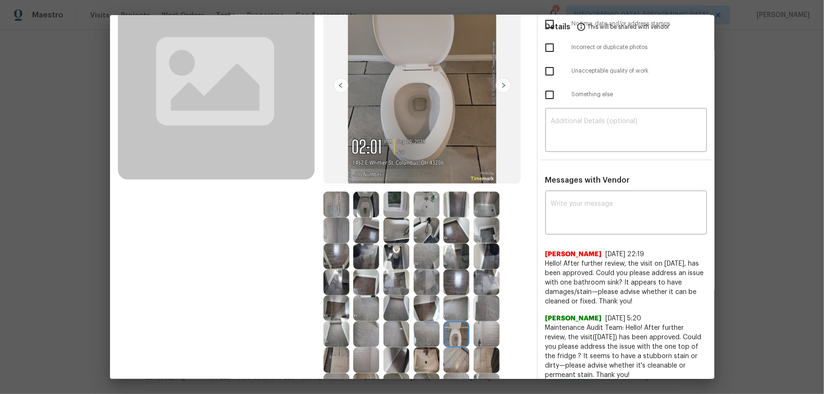
click at [365, 216] on img at bounding box center [366, 205] width 26 height 26
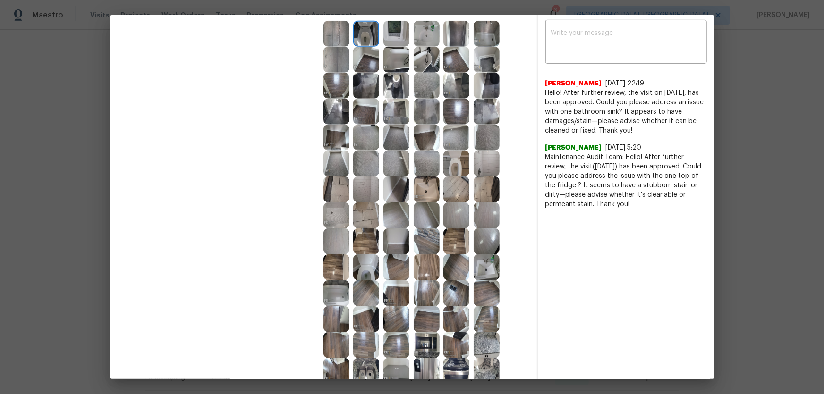
scroll to position [257, 0]
click at [354, 260] on img at bounding box center [366, 267] width 26 height 26
click at [491, 260] on img at bounding box center [487, 267] width 26 height 26
click at [434, 178] on img at bounding box center [427, 189] width 26 height 26
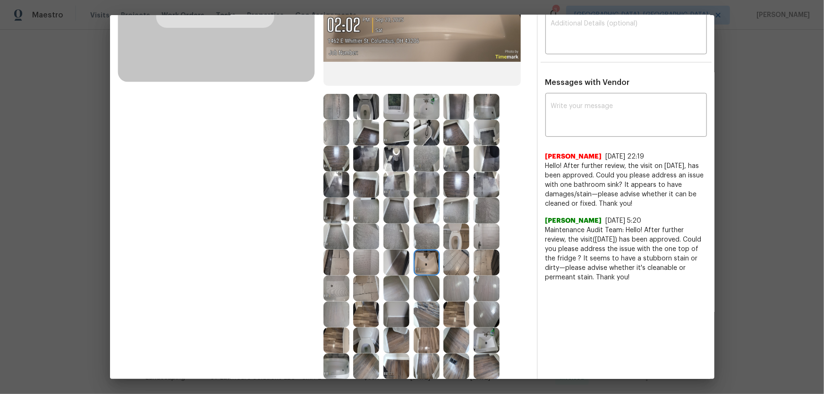
scroll to position [171, 0]
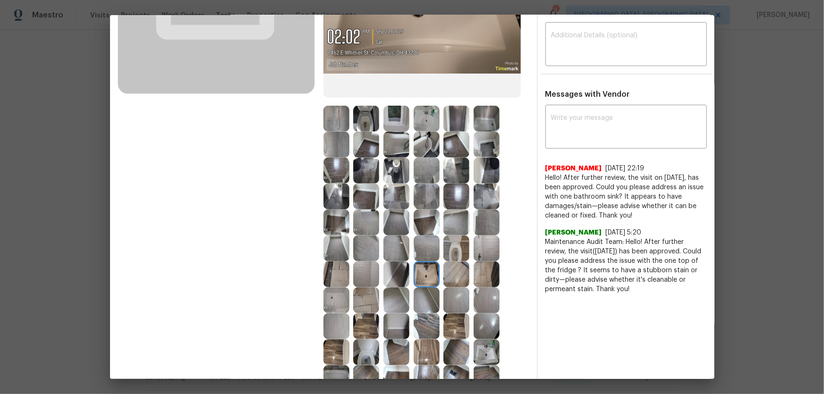
click at [420, 116] on img at bounding box center [427, 119] width 26 height 26
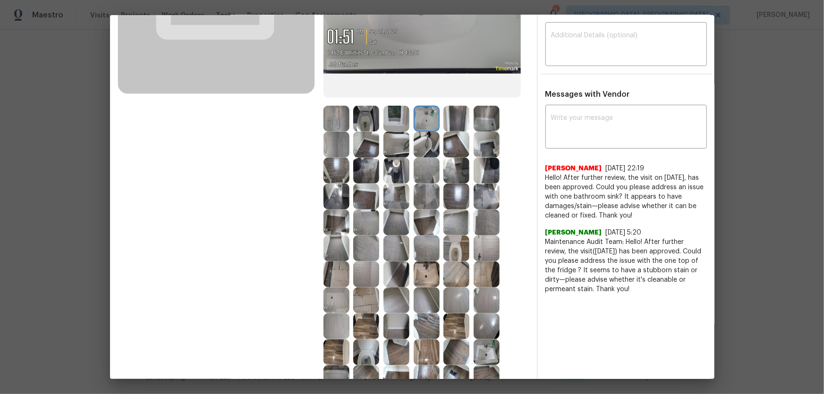
click at [416, 147] on img at bounding box center [427, 145] width 26 height 26
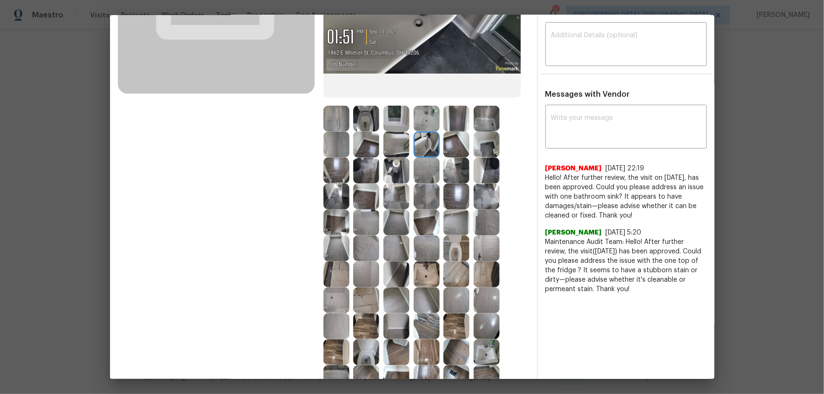
click at [397, 146] on img at bounding box center [396, 145] width 26 height 26
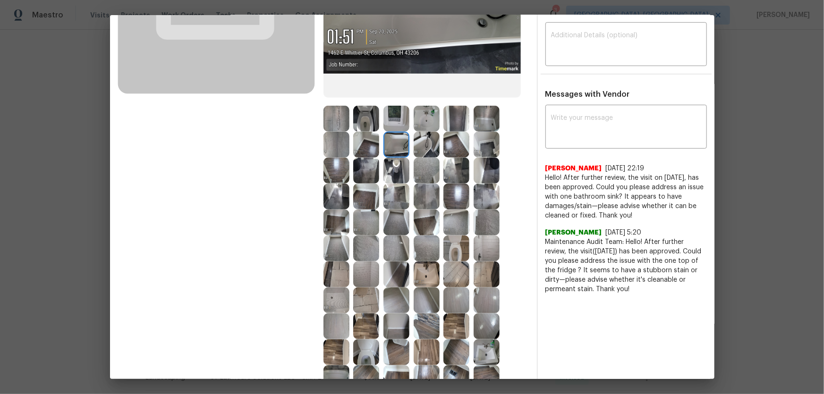
click at [481, 123] on img at bounding box center [487, 119] width 26 height 26
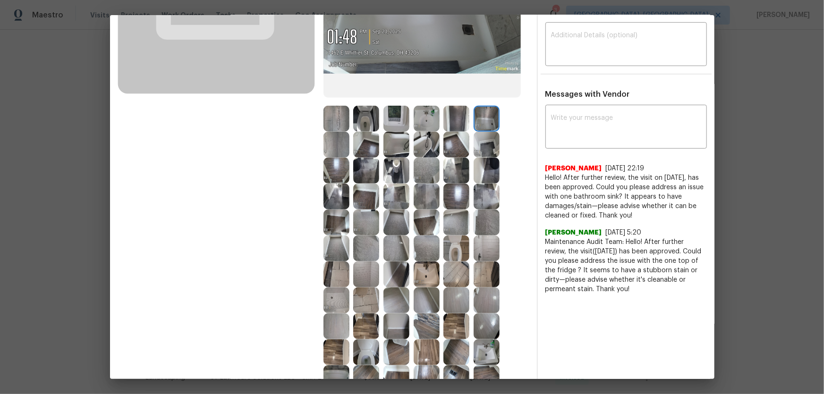
click at [457, 139] on img at bounding box center [456, 145] width 26 height 26
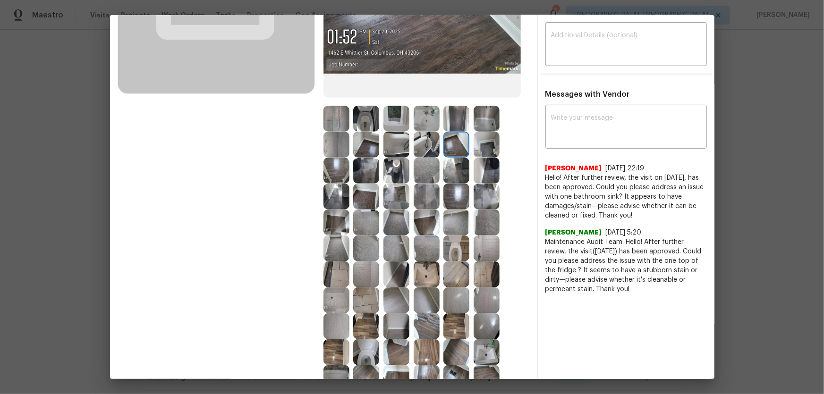
click at [440, 171] on div at bounding box center [429, 171] width 30 height 26
click at [414, 169] on img at bounding box center [427, 171] width 26 height 26
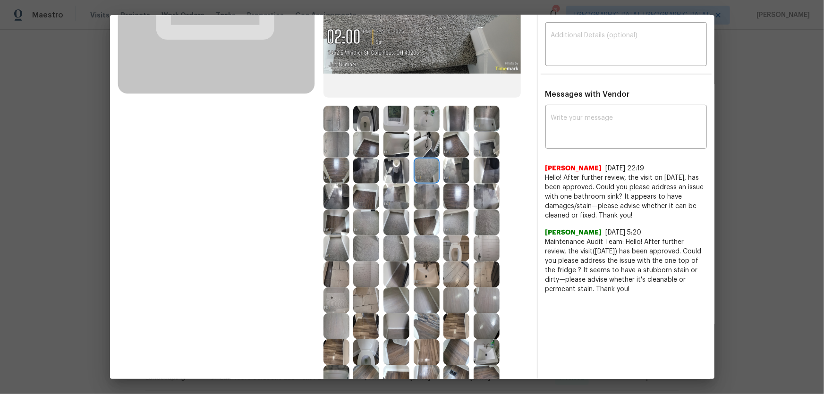
click at [392, 167] on img at bounding box center [396, 171] width 26 height 26
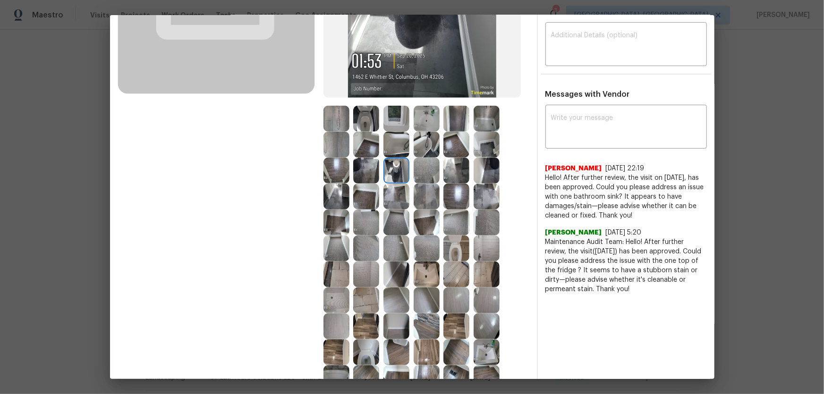
scroll to position [214, 0]
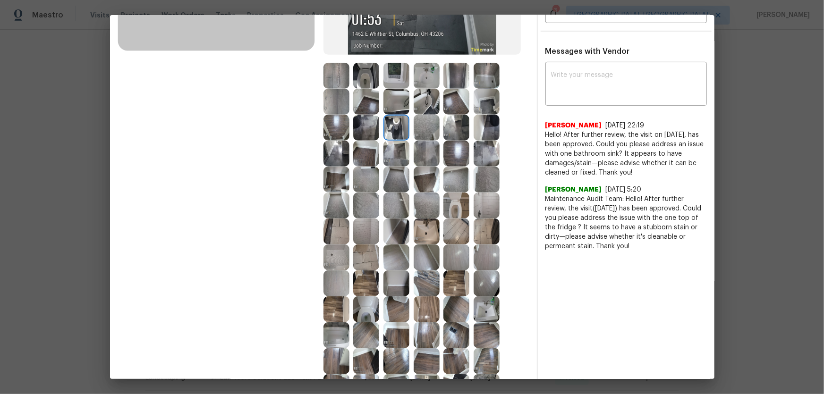
click at [340, 66] on img at bounding box center [336, 76] width 26 height 26
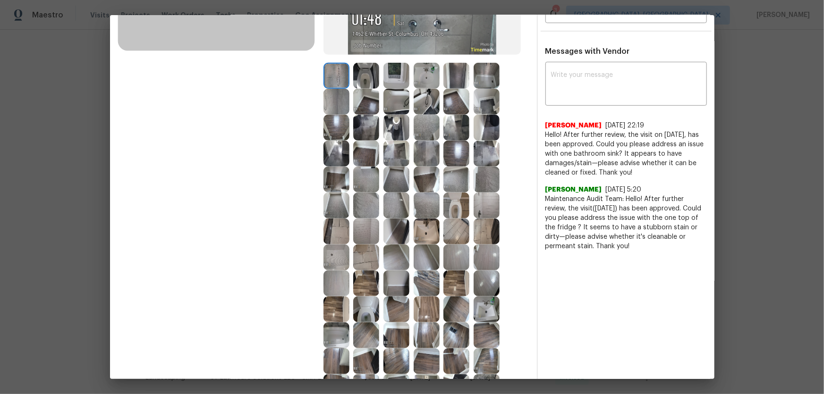
click at [332, 94] on img at bounding box center [336, 102] width 26 height 26
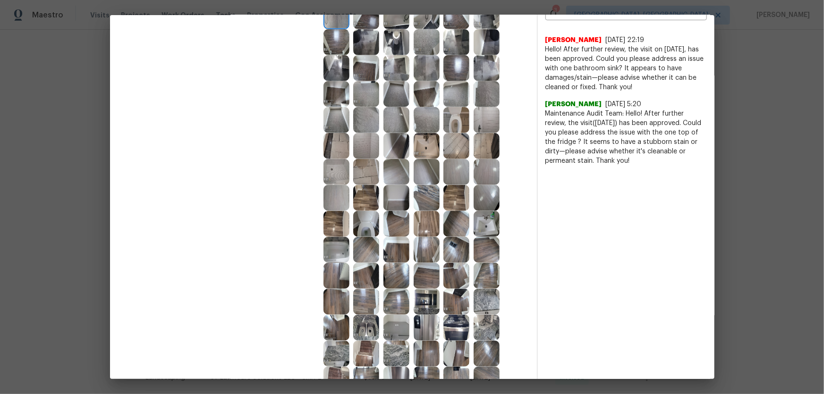
scroll to position [300, 0]
click at [383, 165] on img at bounding box center [396, 172] width 26 height 26
click at [363, 175] on img at bounding box center [366, 172] width 26 height 26
click at [334, 170] on img at bounding box center [336, 172] width 26 height 26
click at [353, 196] on img at bounding box center [366, 198] width 26 height 26
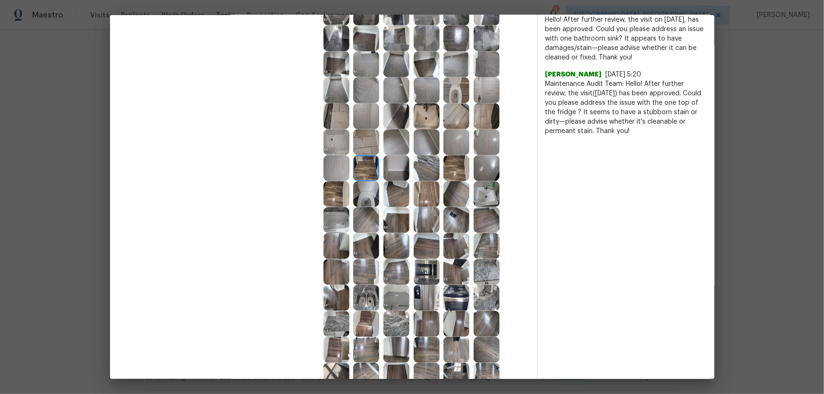
scroll to position [343, 0]
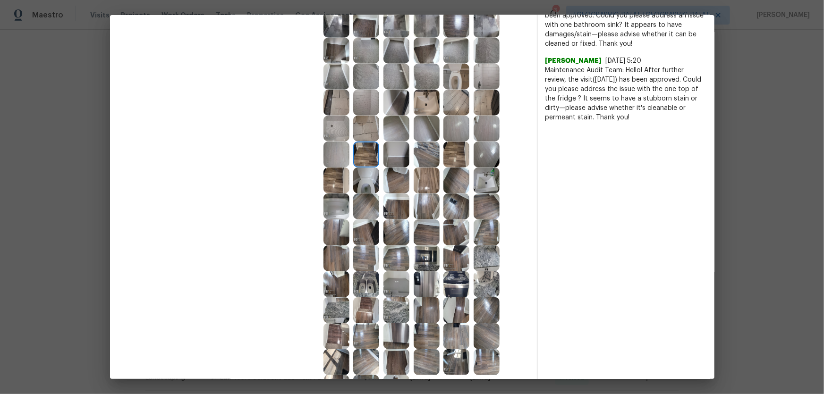
click at [433, 221] on img at bounding box center [427, 233] width 26 height 26
click at [468, 236] on div at bounding box center [458, 233] width 30 height 26
click at [474, 212] on img at bounding box center [487, 207] width 26 height 26
click at [462, 192] on img at bounding box center [456, 181] width 26 height 26
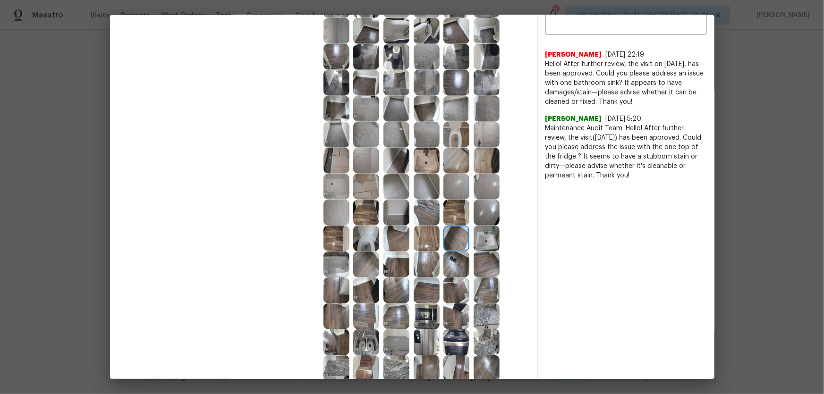
scroll to position [300, 0]
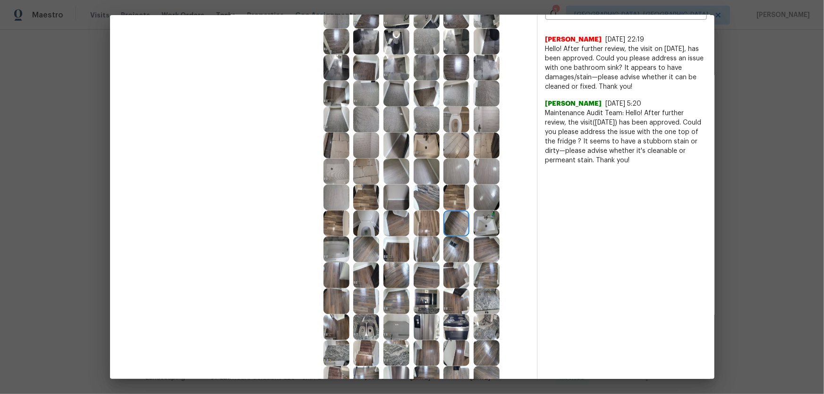
click at [485, 224] on img at bounding box center [487, 224] width 26 height 26
click at [421, 132] on img at bounding box center [427, 120] width 26 height 26
click at [427, 153] on img at bounding box center [427, 146] width 26 height 26
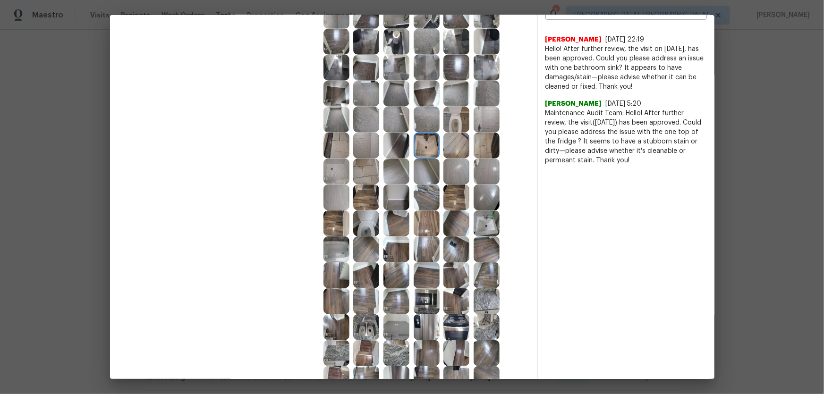
click at [454, 149] on img at bounding box center [456, 146] width 26 height 26
click at [366, 121] on img at bounding box center [366, 120] width 26 height 26
click at [397, 116] on img at bounding box center [396, 120] width 26 height 26
click at [392, 83] on img at bounding box center [396, 94] width 26 height 26
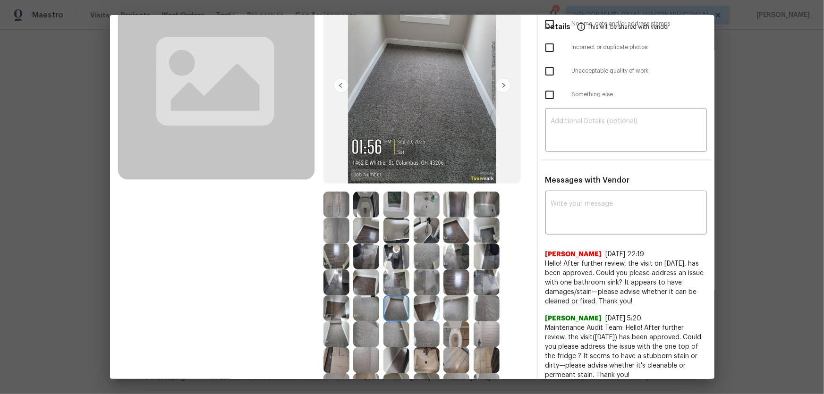
scroll to position [0, 0]
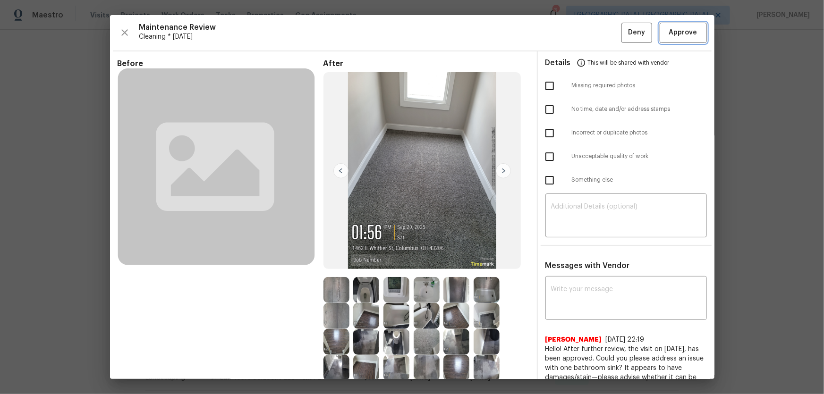
click at [586, 33] on span "Approve" at bounding box center [683, 33] width 28 height 12
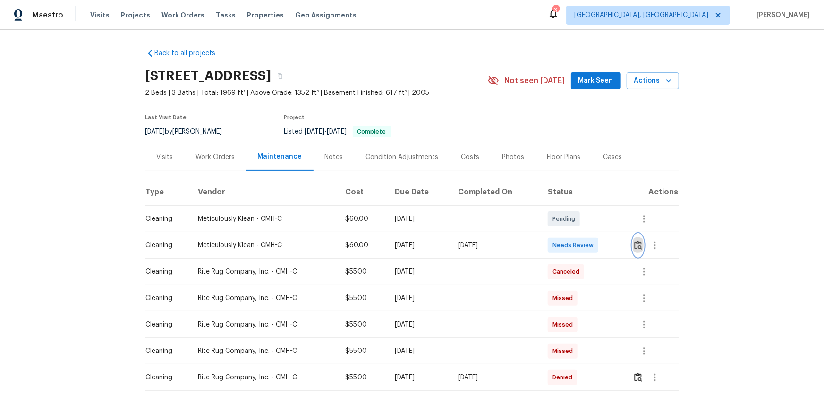
click at [586, 244] on img "button" at bounding box center [638, 245] width 8 height 9
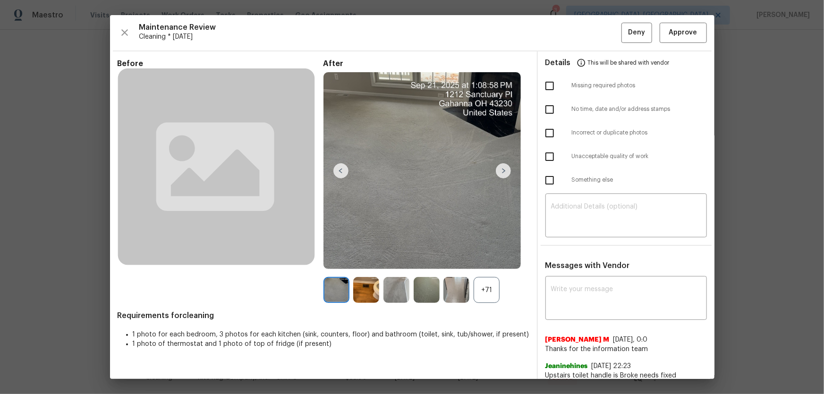
click at [483, 260] on div "+71" at bounding box center [487, 290] width 26 height 26
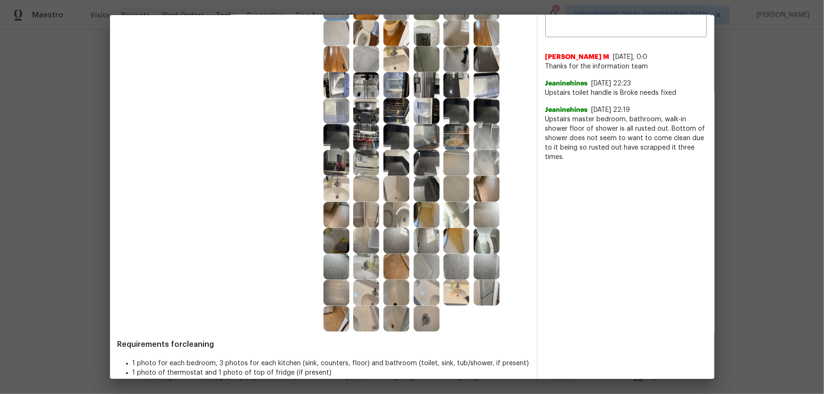
scroll to position [295, 0]
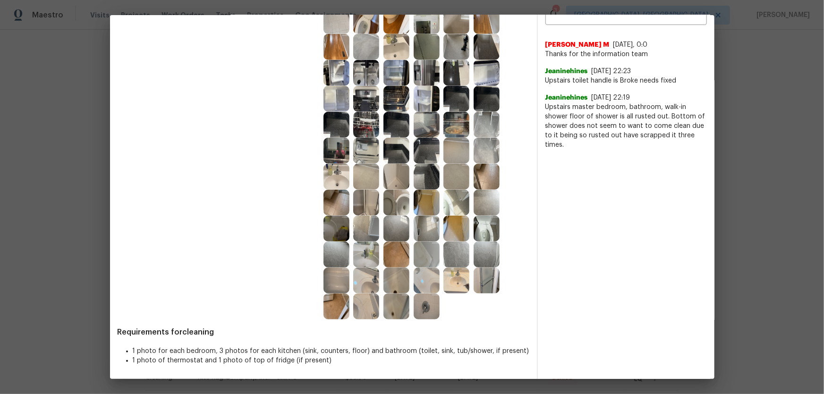
click at [479, 244] on img at bounding box center [487, 255] width 26 height 26
click at [388, 197] on img at bounding box center [396, 203] width 26 height 26
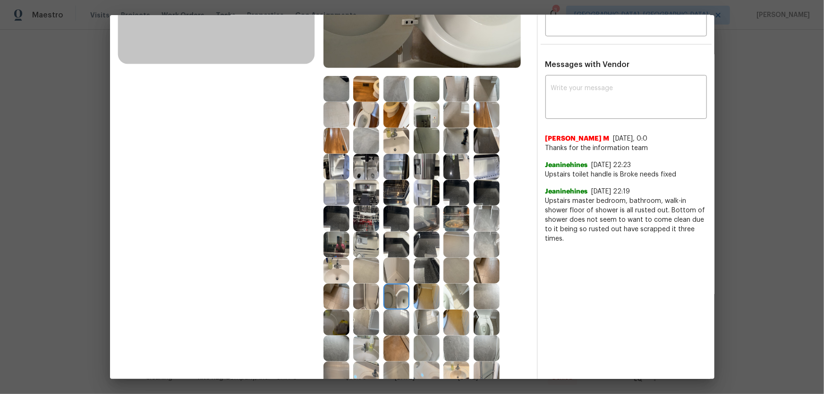
scroll to position [166, 0]
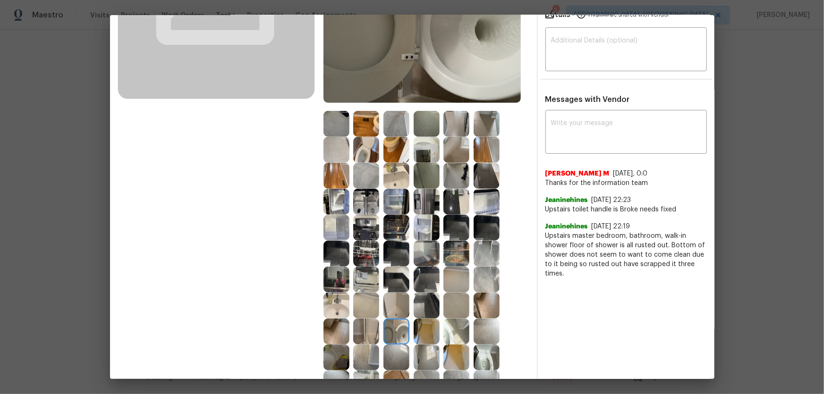
click at [353, 142] on img at bounding box center [366, 150] width 26 height 26
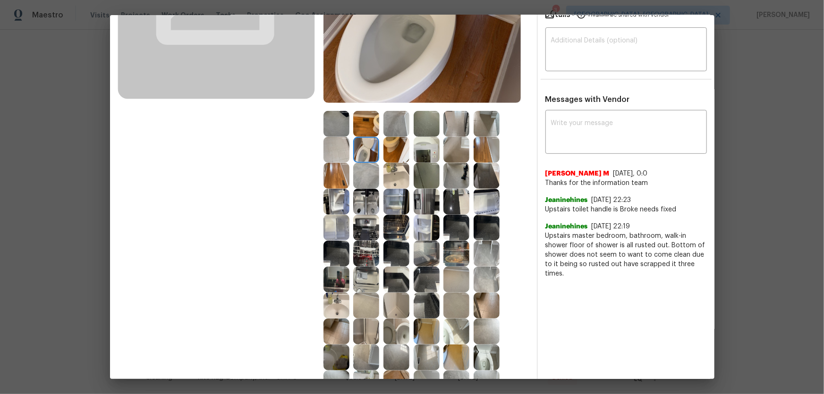
click at [389, 168] on img at bounding box center [396, 176] width 26 height 26
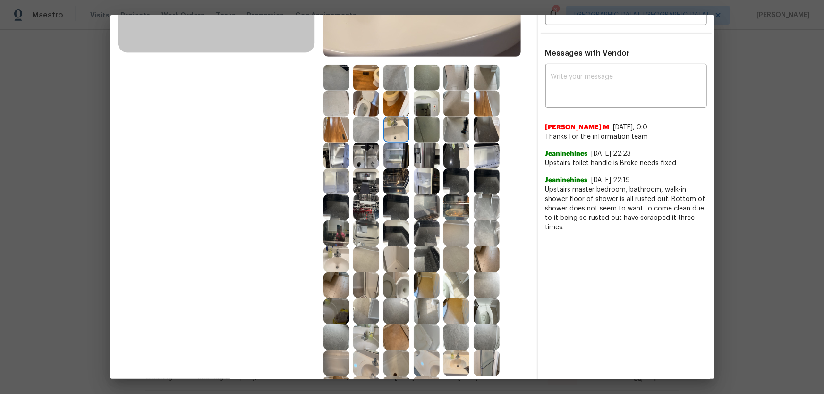
scroll to position [252, 0]
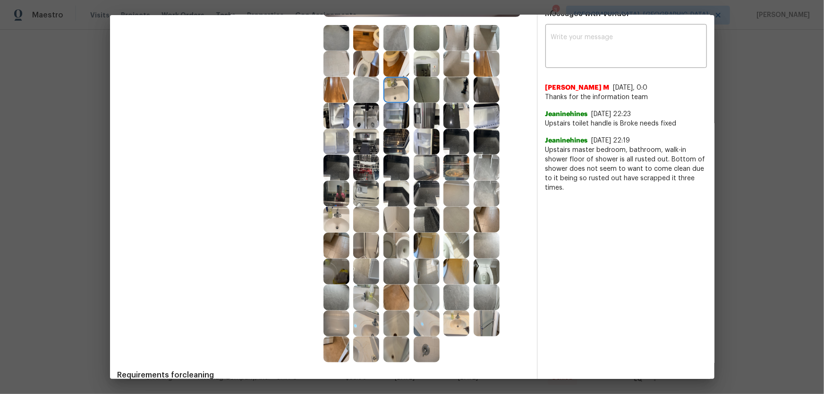
click at [383, 245] on img at bounding box center [396, 246] width 26 height 26
drag, startPoint x: 335, startPoint y: 214, endPoint x: 361, endPoint y: 246, distance: 41.0
click at [334, 214] on img at bounding box center [336, 220] width 26 height 26
click at [363, 260] on img at bounding box center [366, 324] width 26 height 26
click at [392, 260] on img at bounding box center [396, 350] width 26 height 26
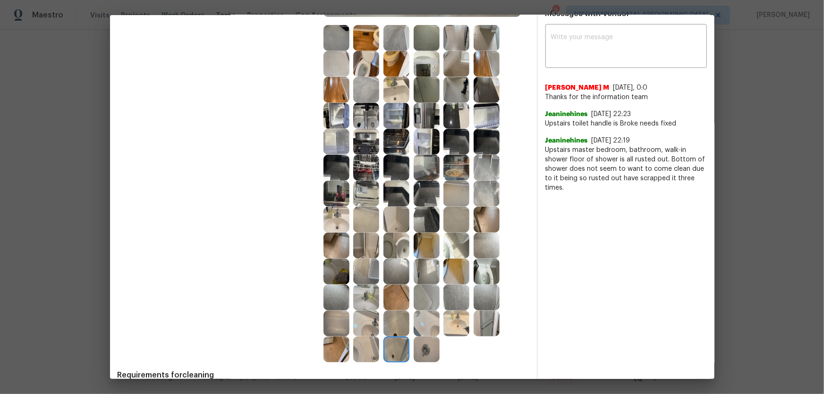
click at [394, 260] on img at bounding box center [396, 324] width 26 height 26
click at [390, 218] on img at bounding box center [396, 220] width 26 height 26
click at [373, 231] on img at bounding box center [366, 220] width 26 height 26
click at [359, 213] on img at bounding box center [366, 220] width 26 height 26
click at [361, 185] on img at bounding box center [366, 194] width 26 height 26
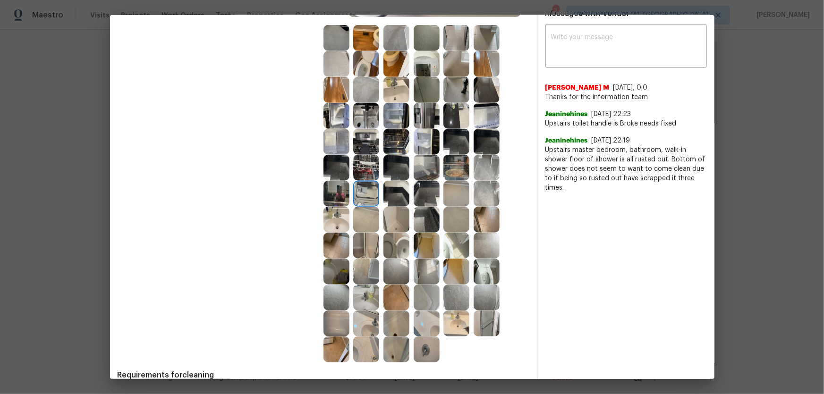
click at [362, 174] on img at bounding box center [366, 168] width 26 height 26
click at [363, 129] on img at bounding box center [366, 142] width 26 height 26
click at [360, 123] on img at bounding box center [366, 116] width 26 height 26
click at [397, 122] on img at bounding box center [396, 116] width 26 height 26
click at [398, 135] on img at bounding box center [396, 142] width 26 height 26
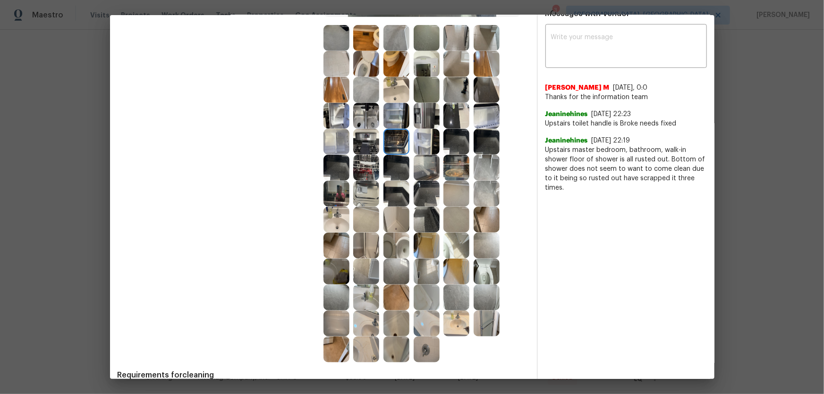
click at [428, 119] on img at bounding box center [427, 116] width 26 height 26
click at [450, 119] on img at bounding box center [456, 116] width 26 height 26
click at [457, 155] on img at bounding box center [456, 168] width 26 height 26
click at [481, 142] on img at bounding box center [487, 142] width 26 height 26
click at [483, 119] on img at bounding box center [487, 116] width 26 height 26
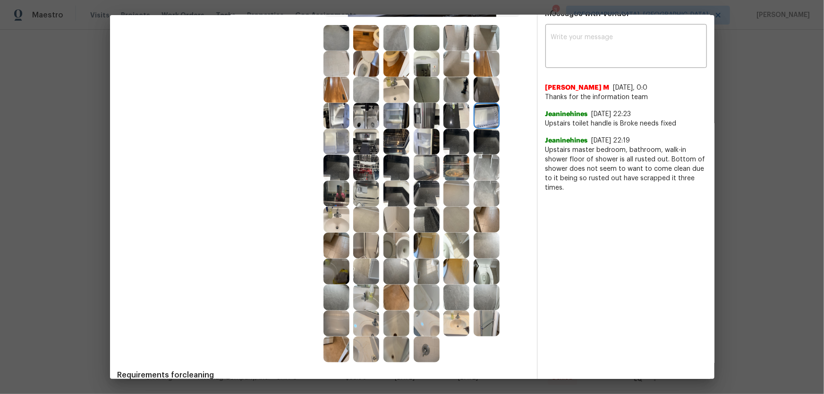
click at [485, 84] on img at bounding box center [487, 90] width 26 height 26
click at [419, 89] on img at bounding box center [427, 90] width 26 height 26
click at [419, 81] on img at bounding box center [427, 90] width 26 height 26
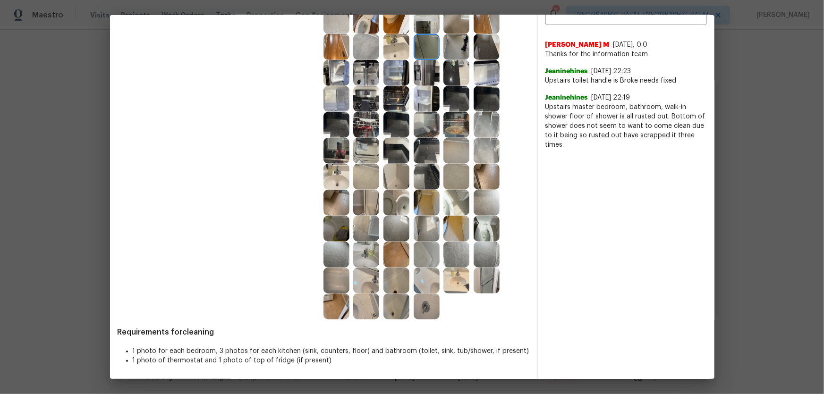
click at [336, 136] on img at bounding box center [336, 125] width 26 height 26
click at [344, 116] on img at bounding box center [336, 125] width 26 height 26
click at [363, 123] on img at bounding box center [366, 125] width 26 height 26
click at [369, 100] on img at bounding box center [366, 99] width 26 height 26
click at [391, 124] on img at bounding box center [396, 125] width 26 height 26
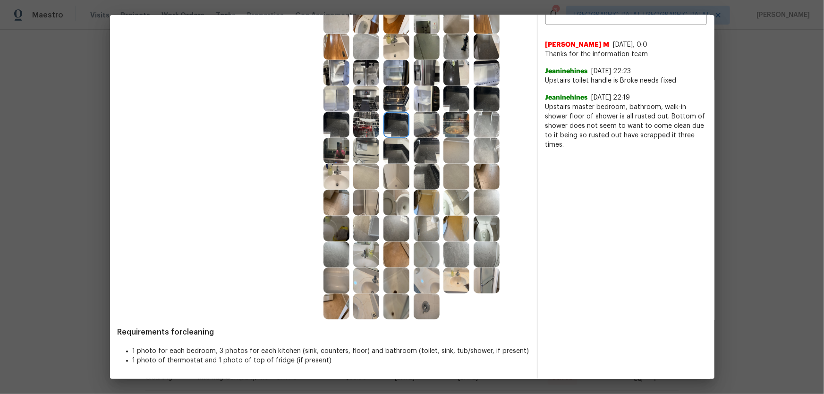
click at [390, 142] on img at bounding box center [396, 151] width 26 height 26
click at [426, 180] on img at bounding box center [427, 177] width 26 height 26
click at [367, 230] on img at bounding box center [366, 229] width 26 height 26
click at [342, 230] on img at bounding box center [336, 229] width 26 height 26
click at [337, 198] on img at bounding box center [336, 203] width 26 height 26
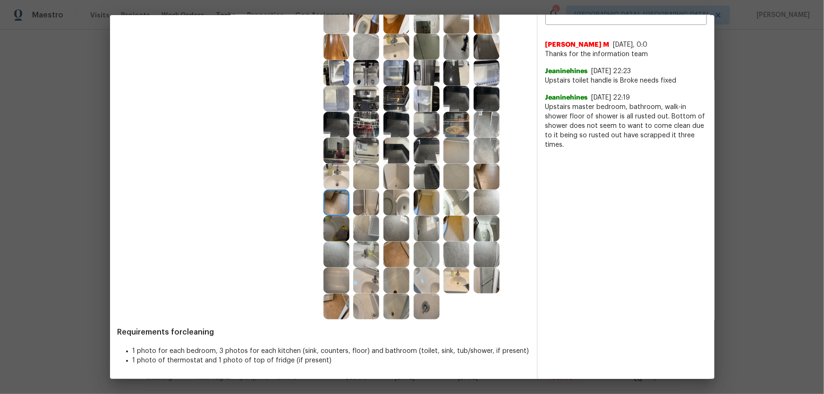
click at [333, 176] on img at bounding box center [336, 177] width 26 height 26
click at [332, 142] on img at bounding box center [336, 151] width 26 height 26
click at [361, 142] on img at bounding box center [366, 151] width 26 height 26
click at [367, 105] on img at bounding box center [366, 99] width 26 height 26
click at [399, 82] on img at bounding box center [396, 73] width 26 height 26
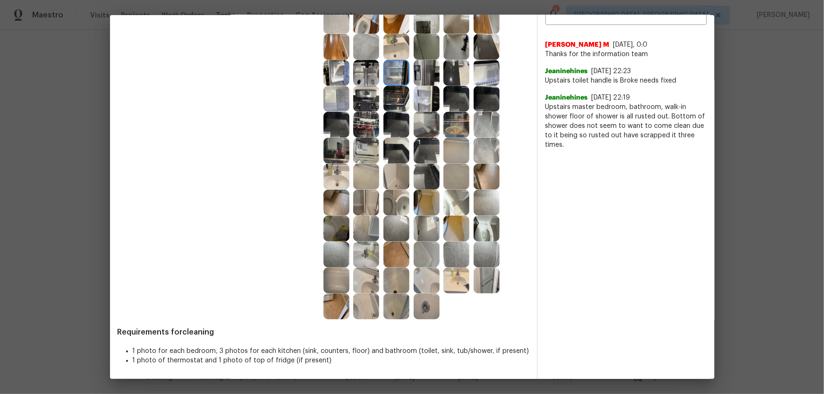
click at [425, 83] on img at bounding box center [427, 73] width 26 height 26
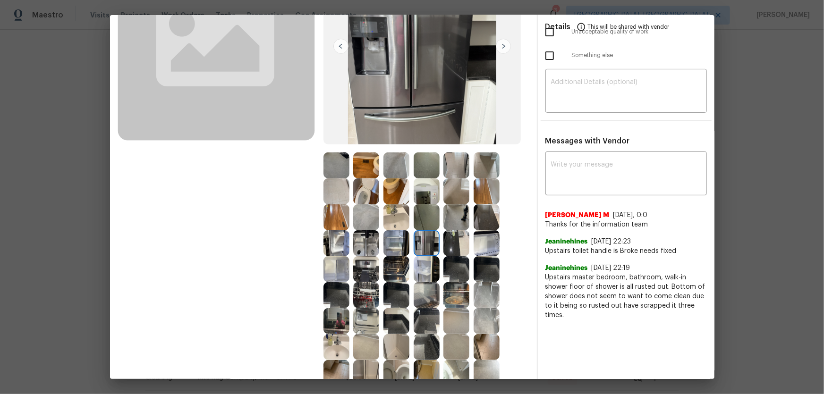
scroll to position [123, 0]
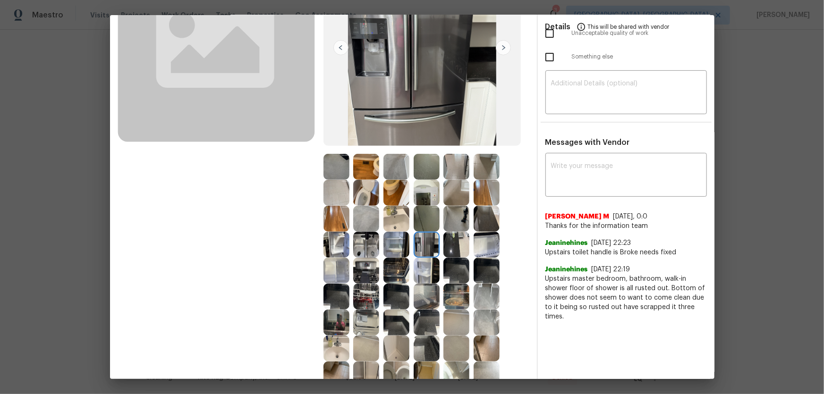
click at [439, 182] on div at bounding box center [429, 193] width 30 height 26
click at [410, 194] on div at bounding box center [398, 193] width 30 height 26
click at [417, 211] on img at bounding box center [427, 219] width 26 height 26
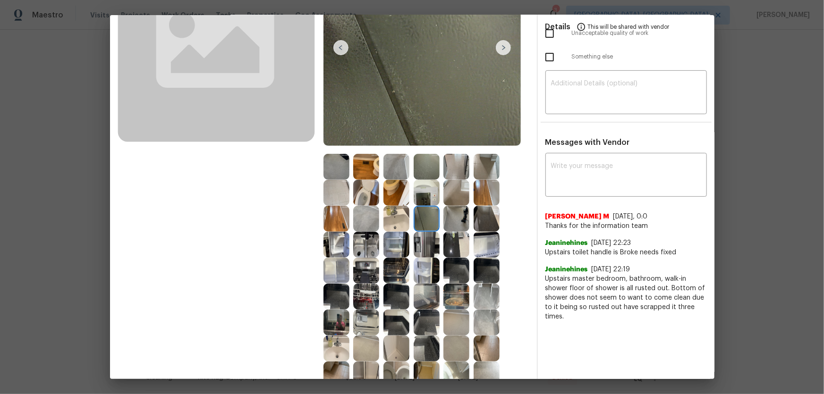
click at [488, 223] on img at bounding box center [487, 219] width 26 height 26
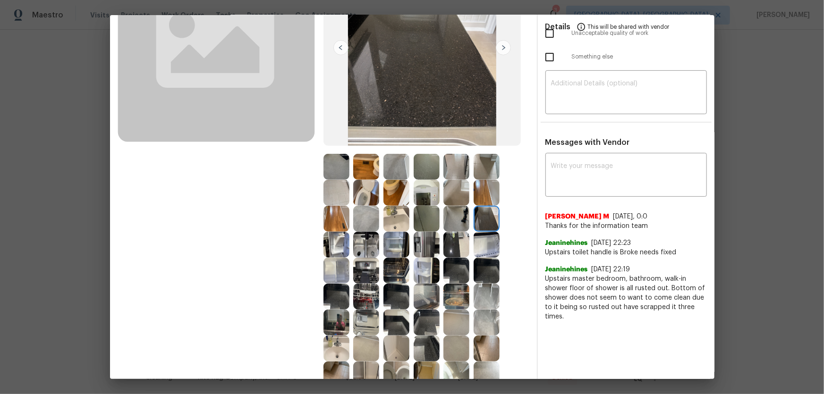
click at [481, 259] on img at bounding box center [487, 271] width 26 height 26
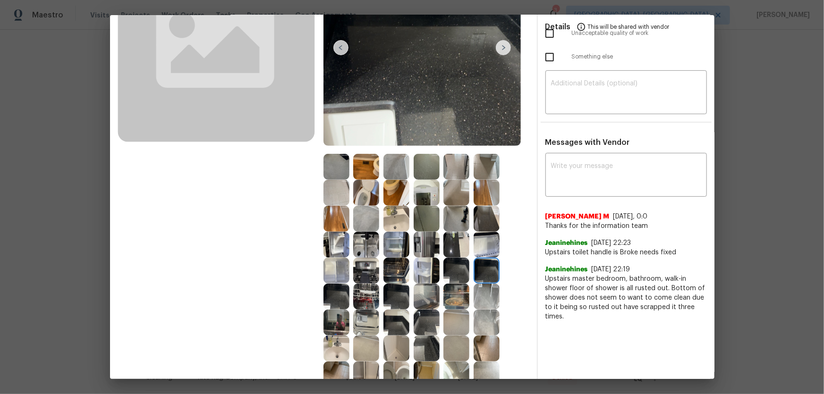
click at [460, 260] on img at bounding box center [456, 271] width 26 height 26
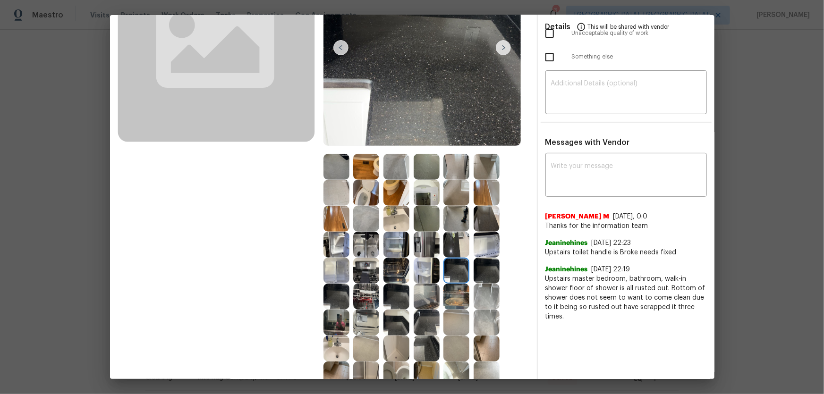
click at [428, 260] on img at bounding box center [427, 271] width 26 height 26
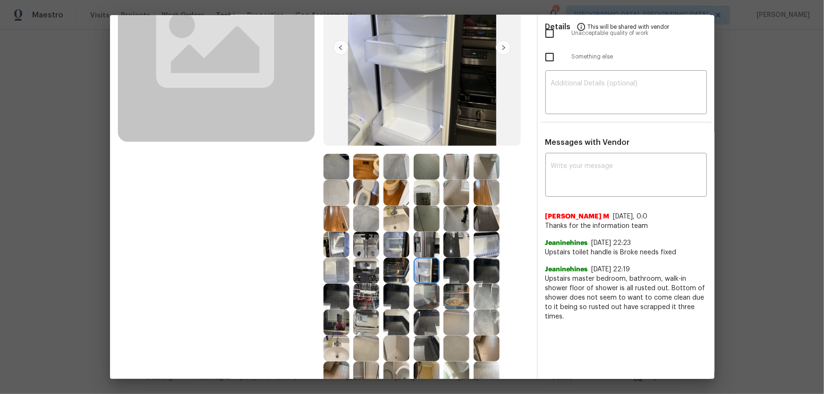
click at [418, 249] on img at bounding box center [427, 245] width 26 height 26
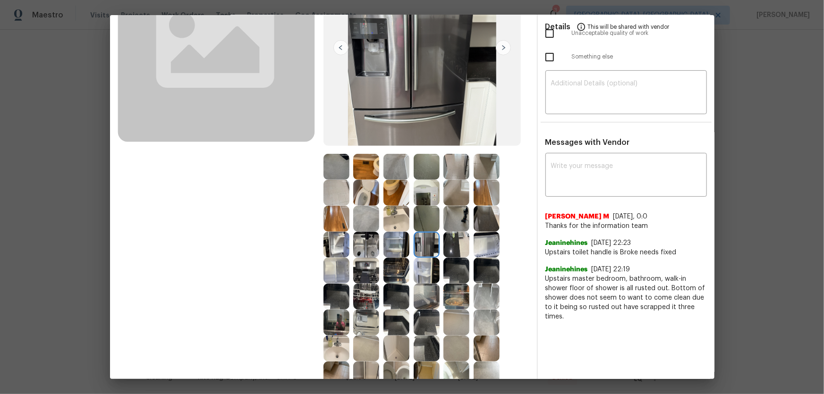
click at [447, 246] on img at bounding box center [456, 245] width 26 height 26
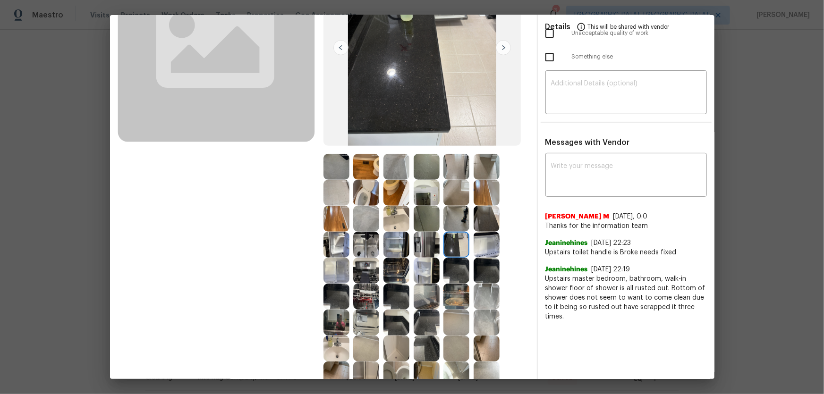
click at [392, 247] on img at bounding box center [396, 245] width 26 height 26
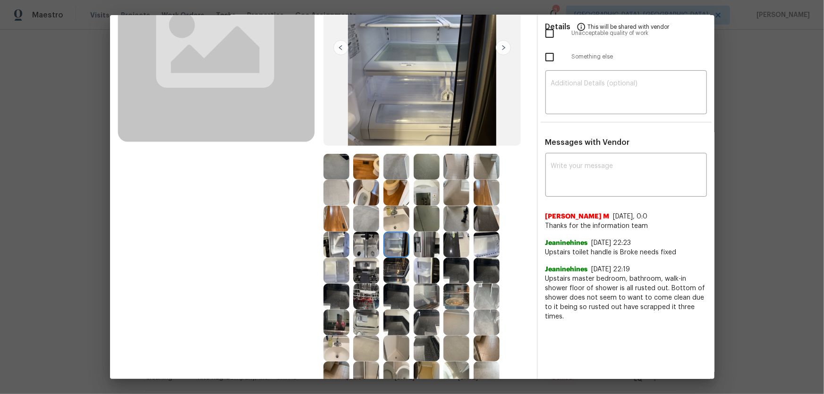
click at [340, 243] on img at bounding box center [336, 245] width 26 height 26
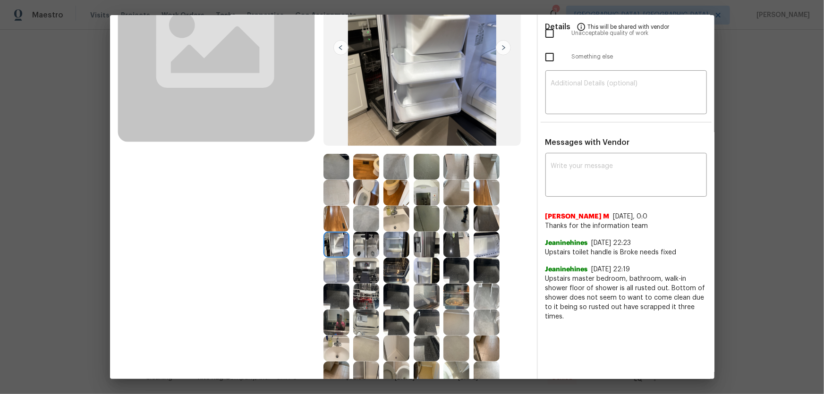
click at [340, 260] on img at bounding box center [336, 271] width 26 height 26
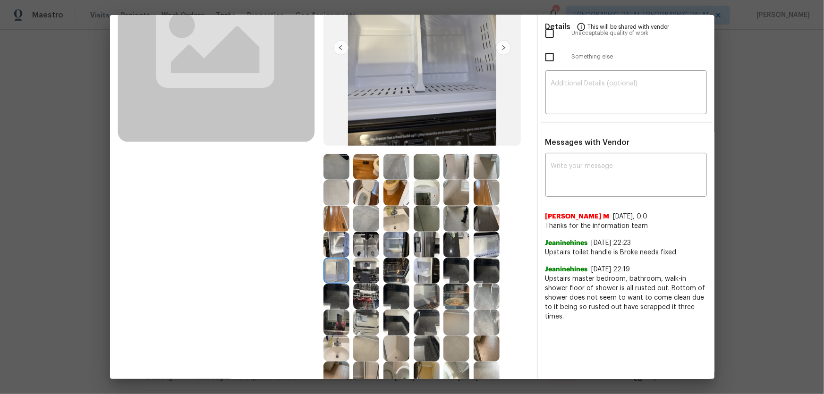
click at [354, 246] on img at bounding box center [366, 245] width 26 height 26
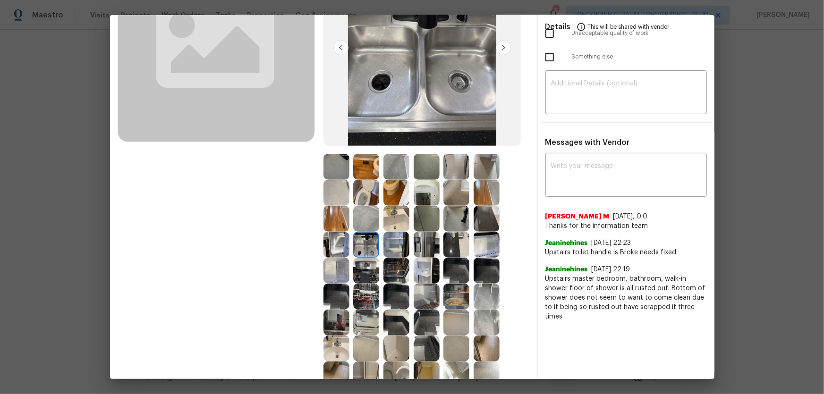
click at [339, 160] on img at bounding box center [336, 167] width 26 height 26
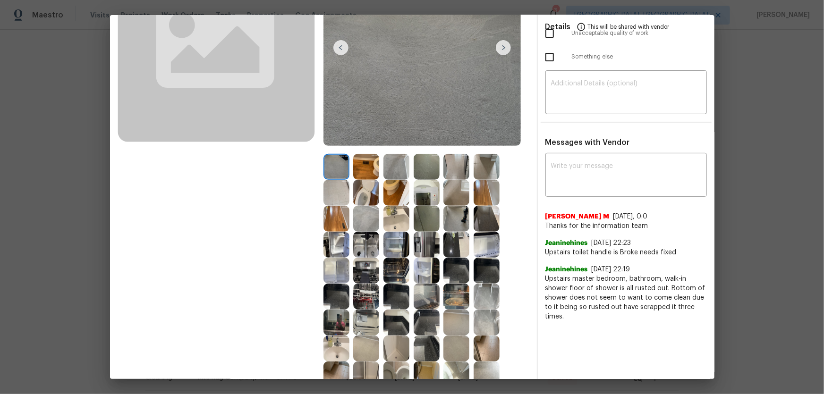
click at [362, 168] on img at bounding box center [366, 167] width 26 height 26
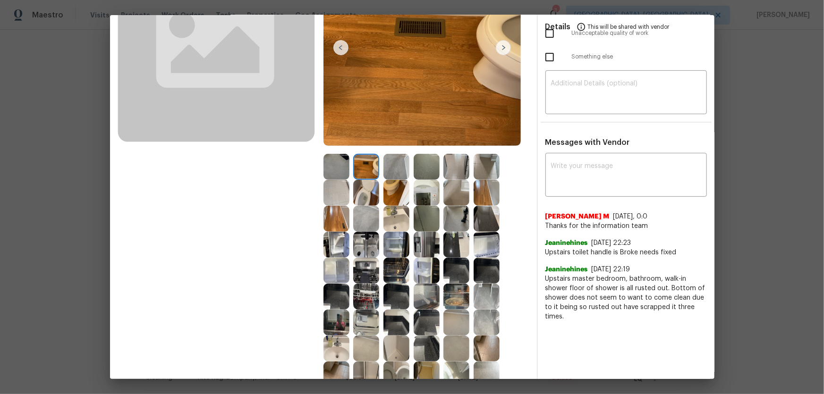
click at [389, 175] on img at bounding box center [396, 167] width 26 height 26
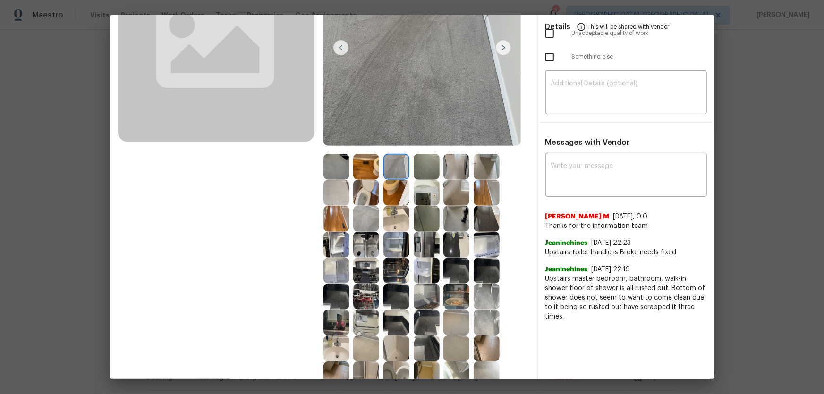
click at [390, 203] on img at bounding box center [396, 193] width 26 height 26
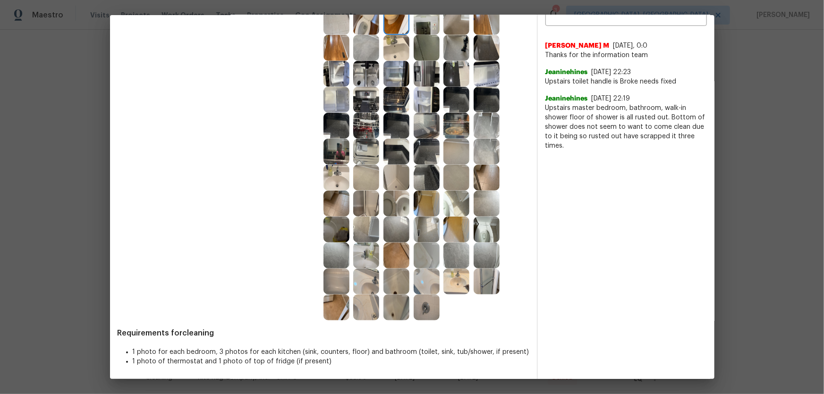
scroll to position [295, 0]
click at [395, 131] on img at bounding box center [396, 125] width 26 height 26
click at [420, 136] on img at bounding box center [427, 125] width 26 height 26
click at [420, 152] on img at bounding box center [427, 151] width 26 height 26
click at [395, 152] on img at bounding box center [396, 151] width 26 height 26
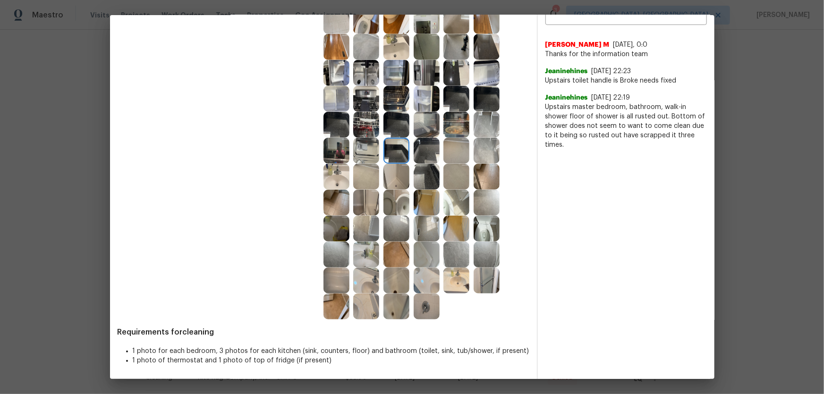
click at [373, 154] on img at bounding box center [366, 151] width 26 height 26
click at [331, 152] on img at bounding box center [336, 151] width 26 height 26
click at [337, 171] on img at bounding box center [336, 177] width 26 height 26
click at [340, 228] on img at bounding box center [336, 229] width 26 height 26
click at [463, 245] on img at bounding box center [456, 255] width 26 height 26
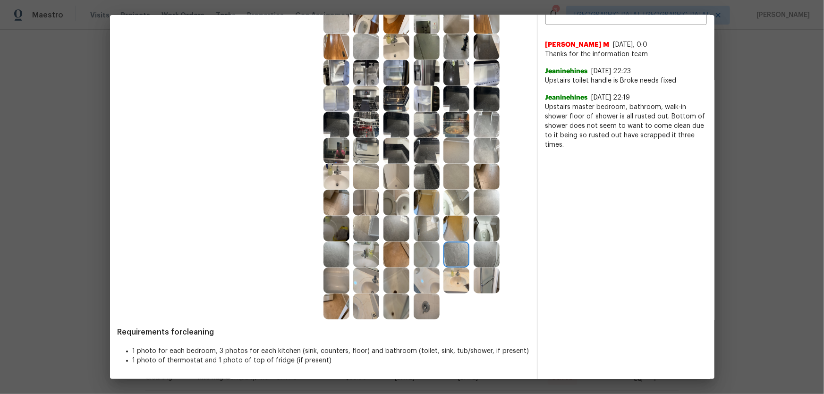
click at [469, 195] on div at bounding box center [458, 203] width 30 height 26
click at [469, 153] on div at bounding box center [458, 151] width 30 height 26
click at [469, 116] on div at bounding box center [458, 125] width 30 height 26
click at [458, 103] on img at bounding box center [456, 99] width 26 height 26
click at [453, 82] on img at bounding box center [456, 73] width 26 height 26
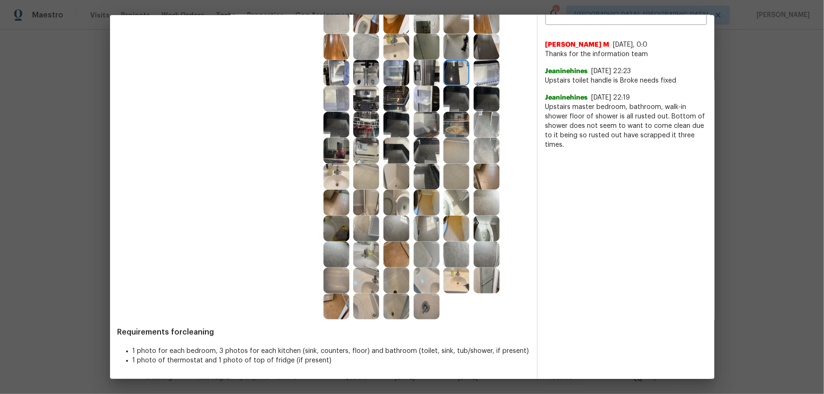
click at [481, 77] on img at bounding box center [487, 73] width 26 height 26
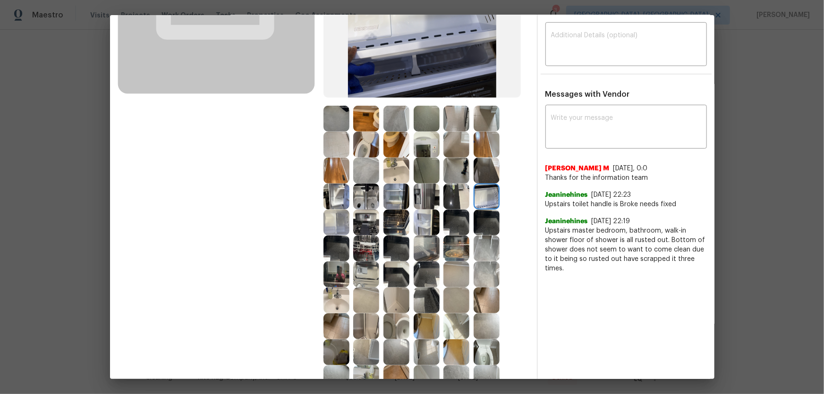
scroll to position [166, 0]
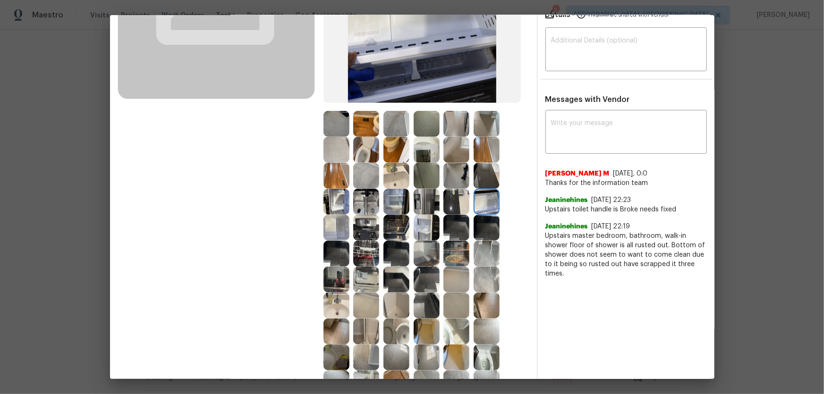
click at [330, 228] on img at bounding box center [336, 228] width 26 height 26
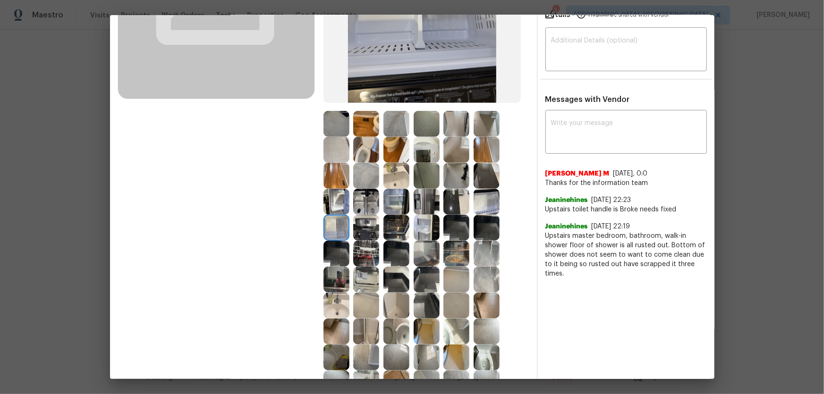
click at [356, 233] on img at bounding box center [366, 228] width 26 height 26
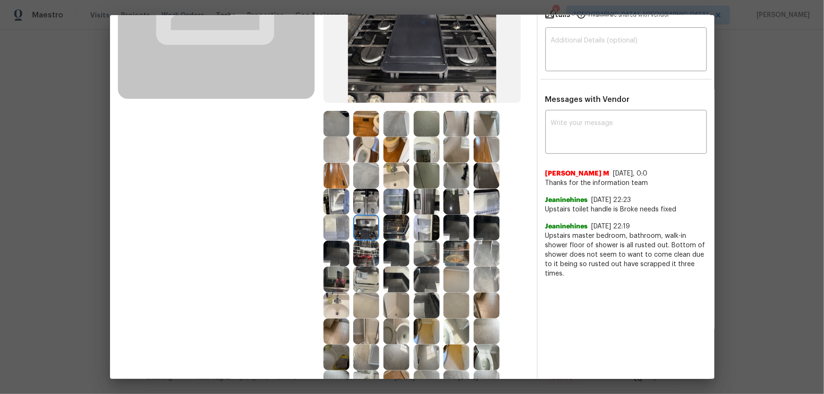
click at [356, 196] on img at bounding box center [366, 202] width 26 height 26
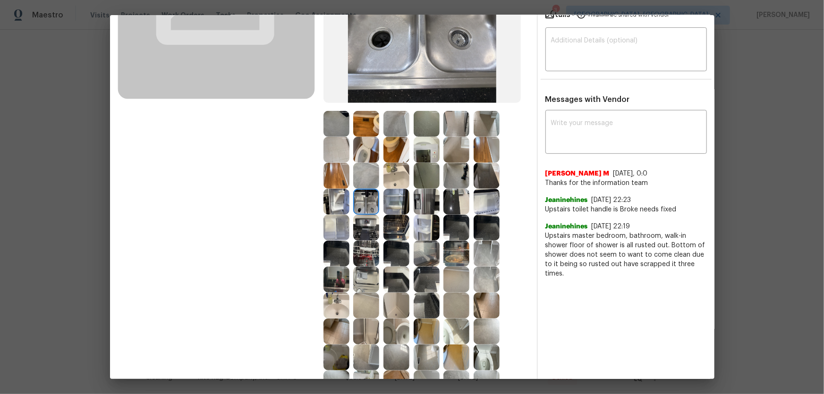
click at [362, 223] on img at bounding box center [366, 228] width 26 height 26
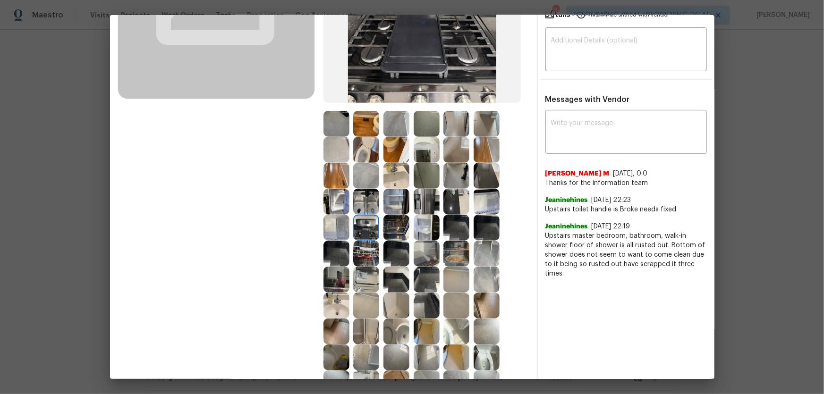
click at [362, 243] on img at bounding box center [366, 254] width 26 height 26
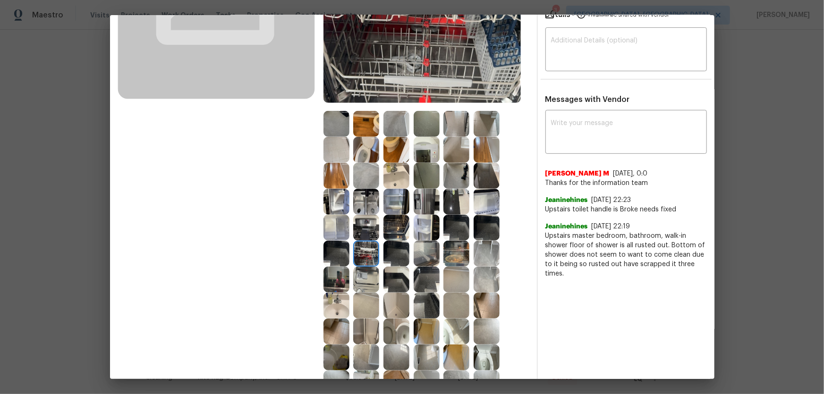
click at [360, 260] on img at bounding box center [366, 280] width 26 height 26
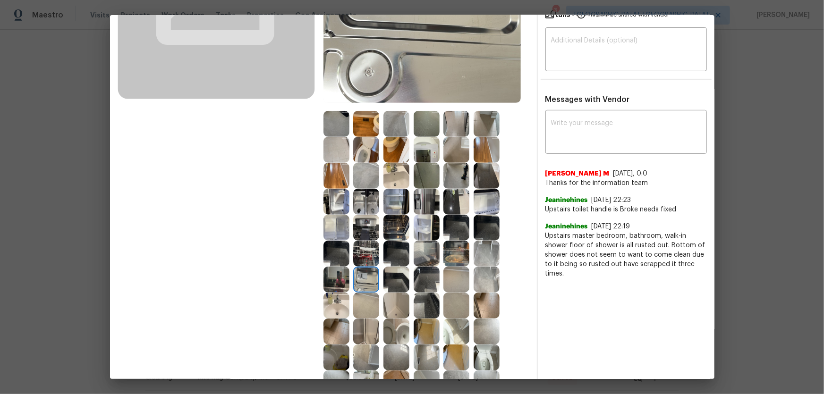
click at [392, 260] on img at bounding box center [396, 280] width 26 height 26
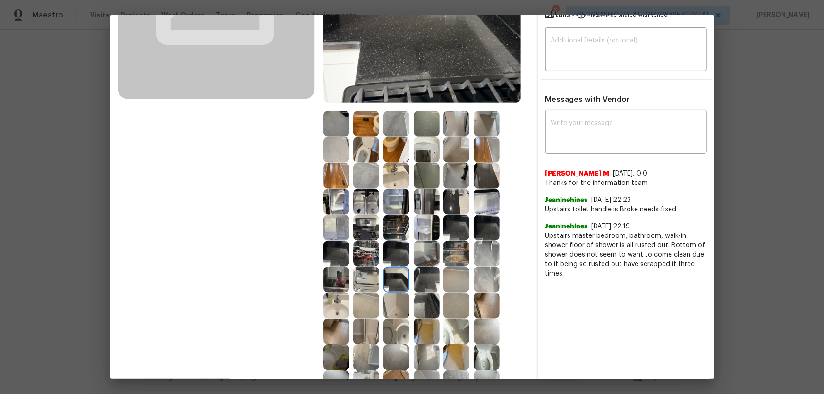
click at [415, 156] on img at bounding box center [427, 150] width 26 height 26
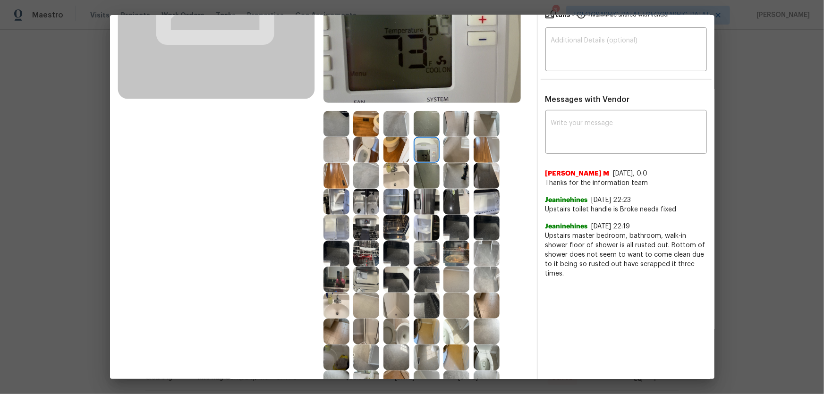
click at [486, 241] on img at bounding box center [487, 254] width 26 height 26
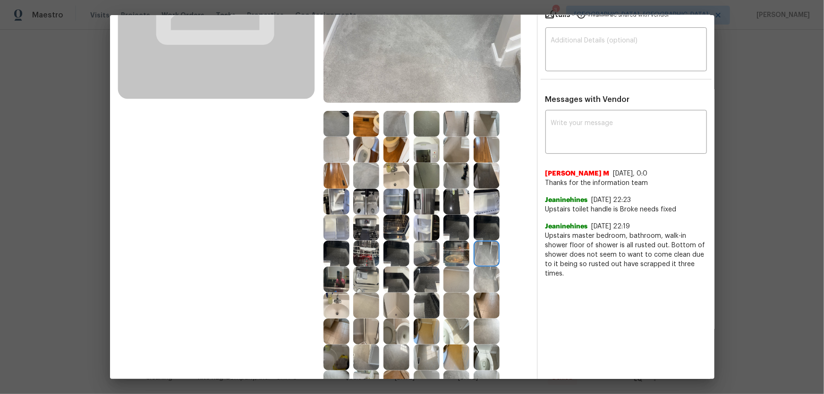
click at [478, 234] on img at bounding box center [487, 228] width 26 height 26
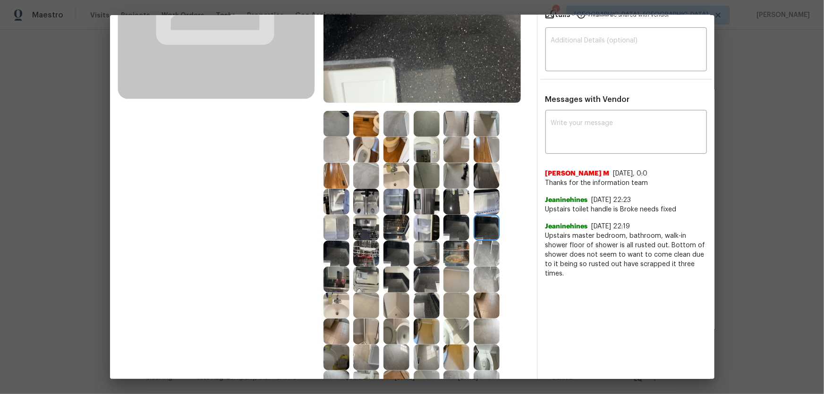
click at [414, 260] on img at bounding box center [427, 280] width 26 height 26
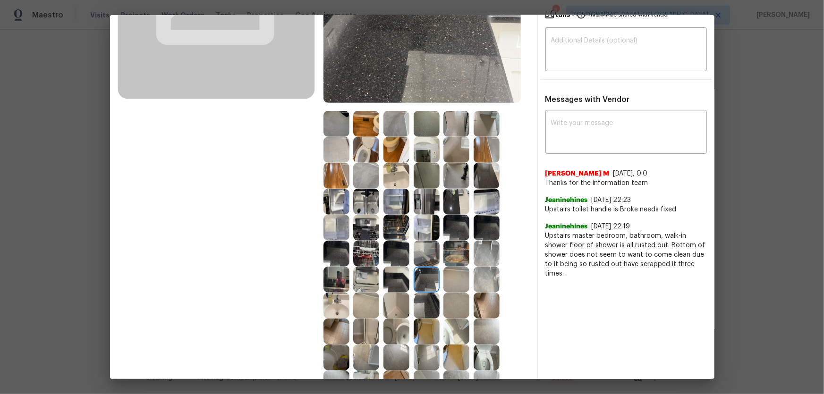
click at [416, 260] on img at bounding box center [427, 306] width 26 height 26
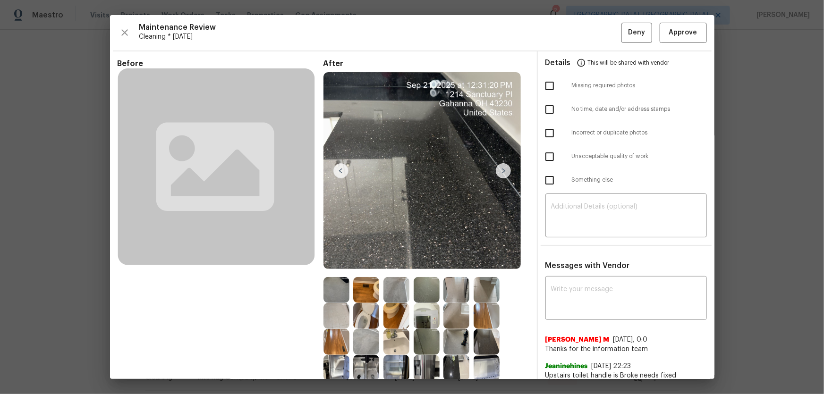
scroll to position [0, 0]
click at [586, 30] on span "Approve" at bounding box center [683, 33] width 28 height 12
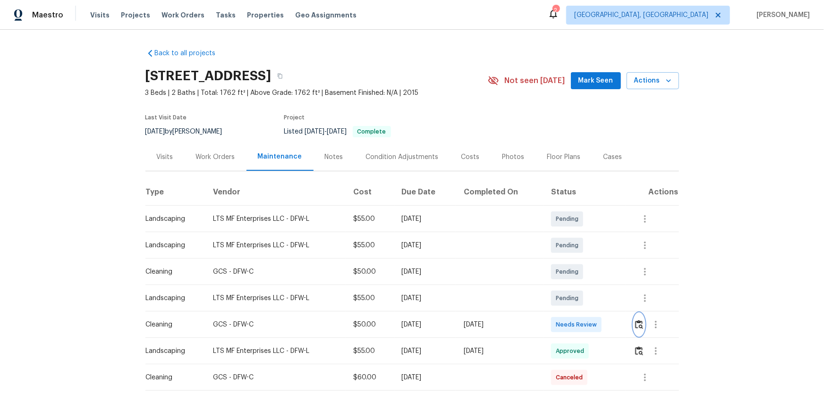
click at [586, 260] on img "button" at bounding box center [639, 324] width 8 height 9
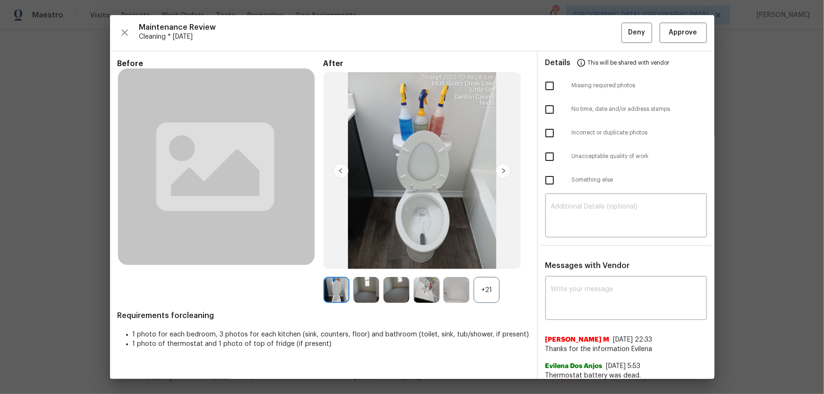
drag, startPoint x: 481, startPoint y: 288, endPoint x: 467, endPoint y: 298, distance: 18.2
click at [482, 260] on div "+21" at bounding box center [487, 290] width 26 height 26
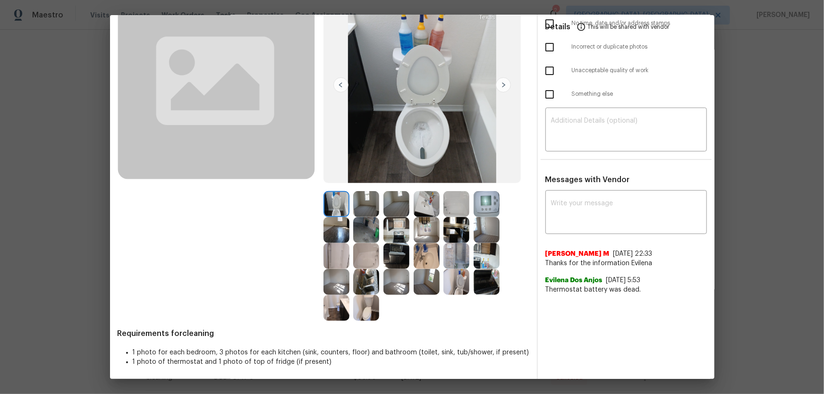
scroll to position [87, 0]
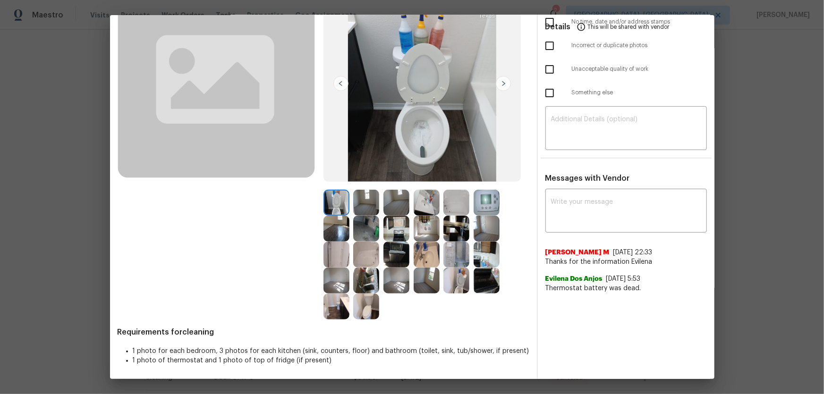
click at [453, 260] on img at bounding box center [456, 281] width 26 height 26
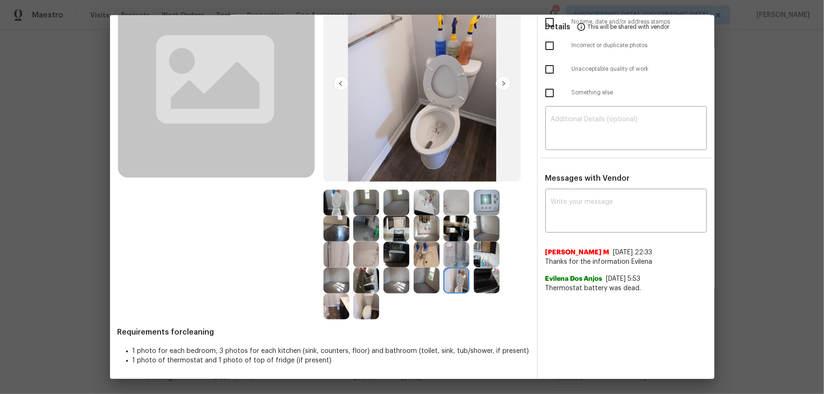
click at [429, 258] on img at bounding box center [427, 255] width 26 height 26
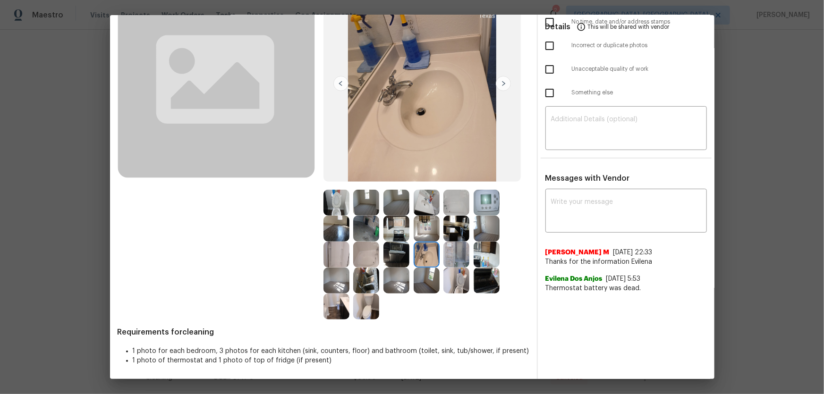
click at [421, 209] on img at bounding box center [427, 203] width 26 height 26
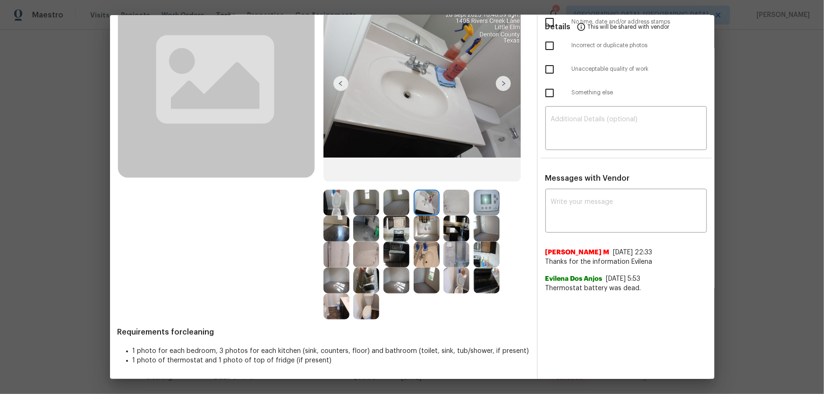
click at [443, 206] on img at bounding box center [456, 203] width 26 height 26
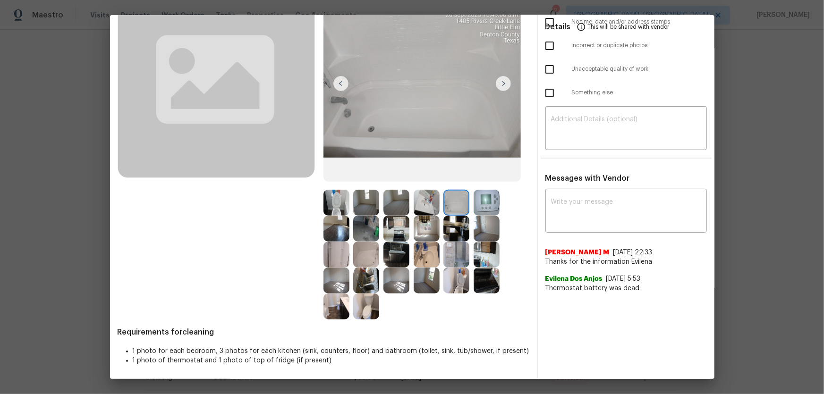
click at [366, 251] on img at bounding box center [366, 255] width 26 height 26
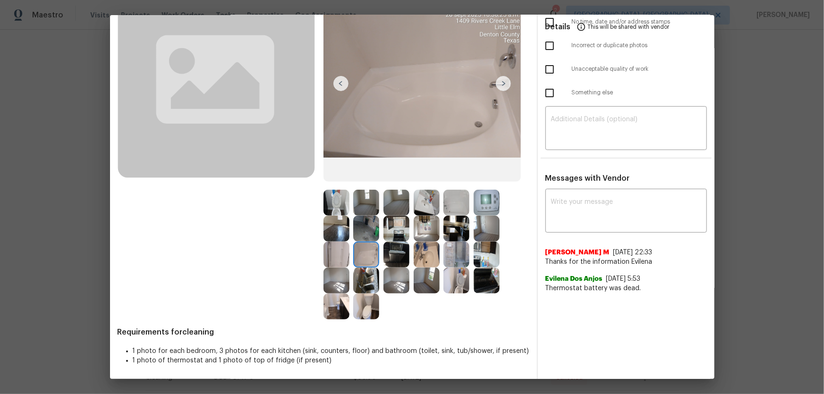
click at [333, 254] on img at bounding box center [336, 255] width 26 height 26
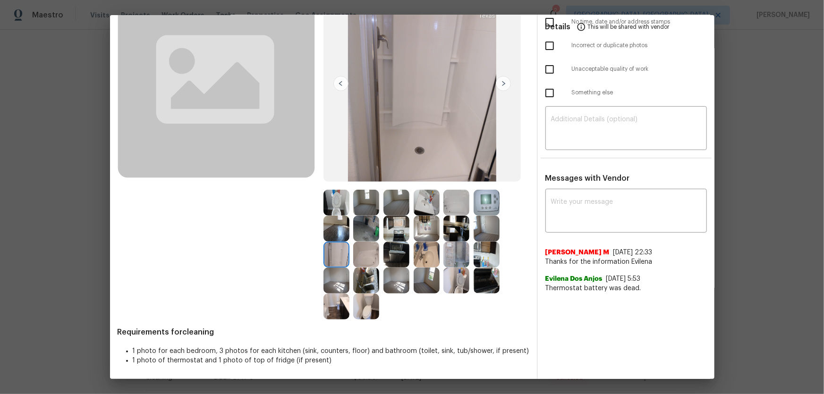
click at [364, 260] on img at bounding box center [366, 307] width 26 height 26
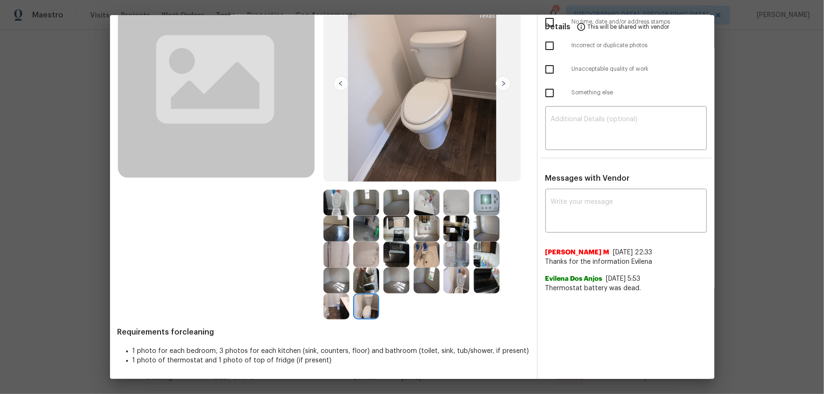
click at [391, 240] on img at bounding box center [396, 229] width 26 height 26
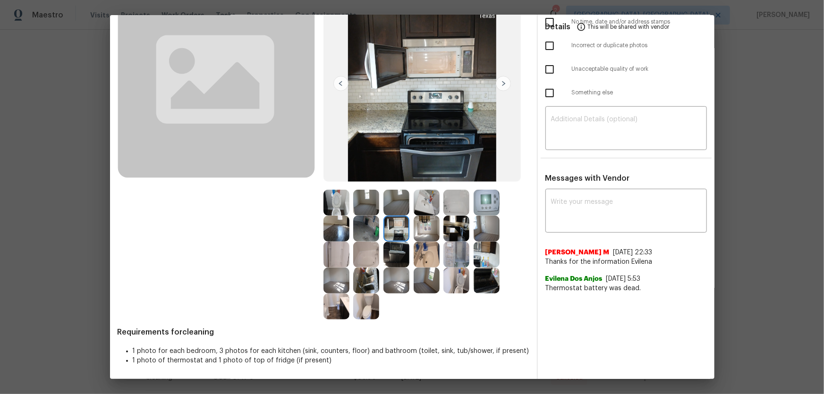
click at [394, 248] on img at bounding box center [396, 255] width 26 height 26
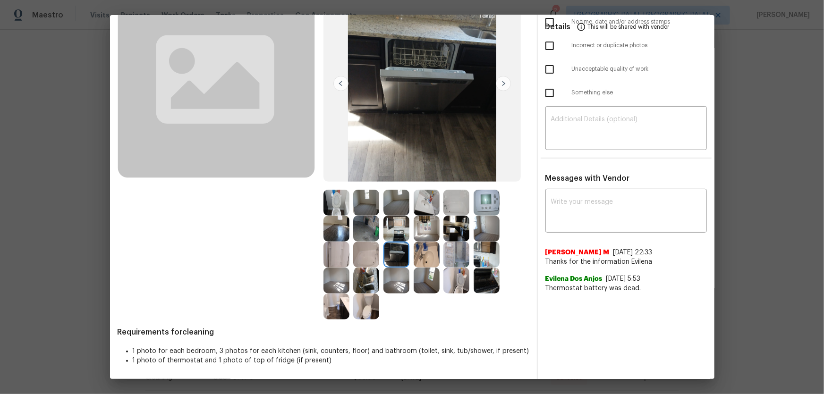
click at [345, 236] on img at bounding box center [336, 229] width 26 height 26
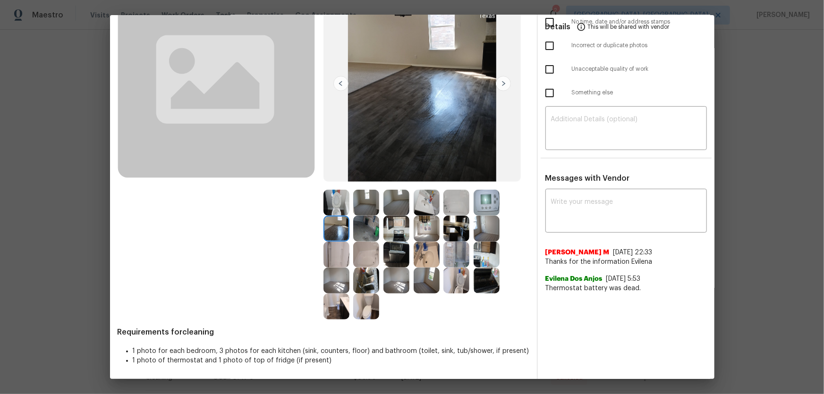
click at [360, 235] on img at bounding box center [366, 229] width 26 height 26
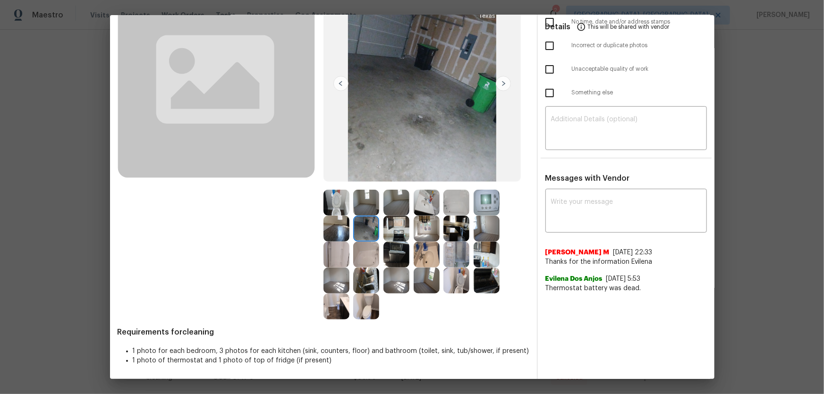
click at [392, 229] on img at bounding box center [396, 229] width 26 height 26
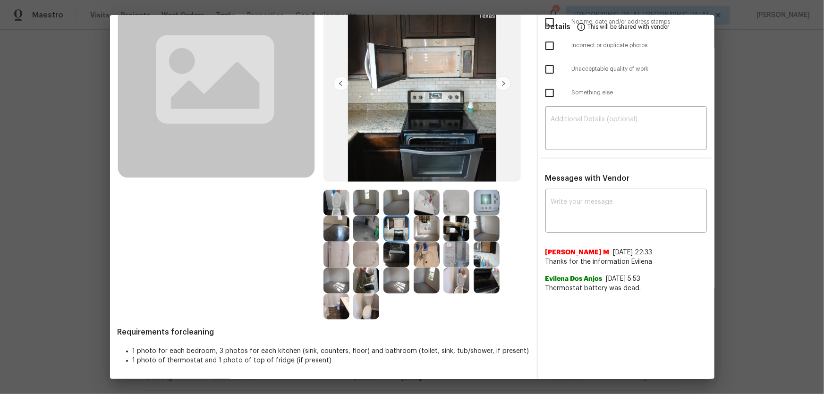
click at [421, 231] on img at bounding box center [427, 229] width 26 height 26
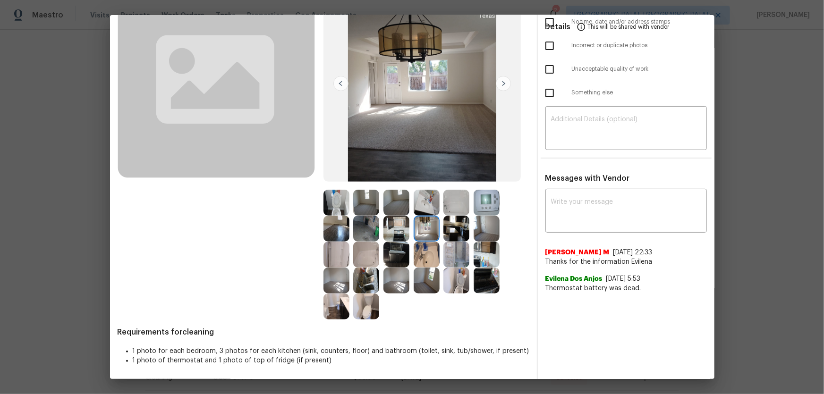
click at [464, 230] on img at bounding box center [456, 229] width 26 height 26
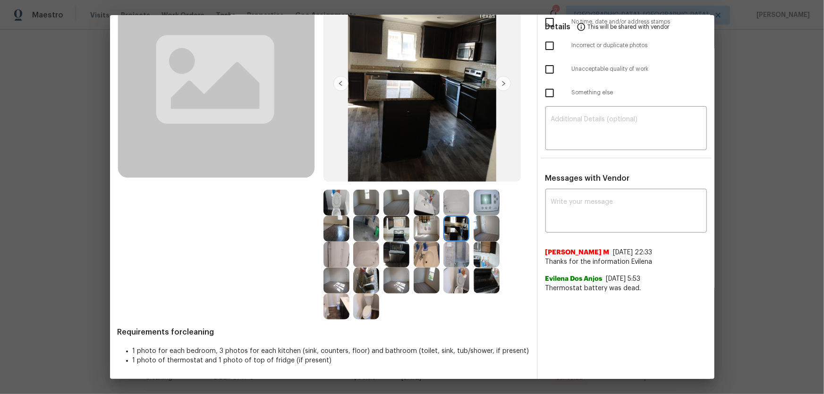
click at [454, 260] on img at bounding box center [456, 255] width 26 height 26
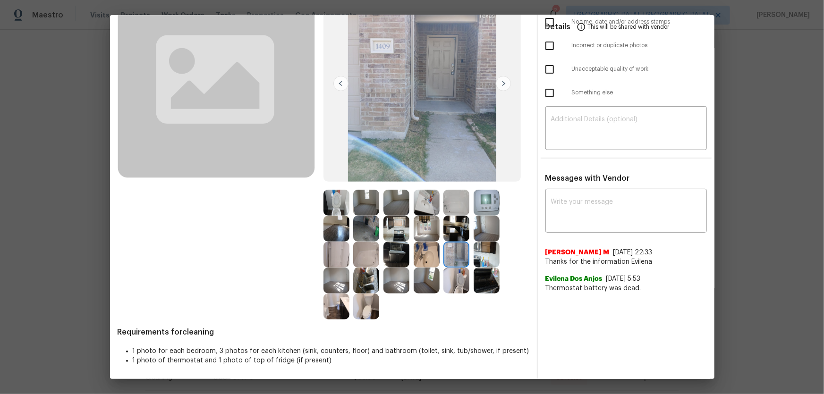
click at [481, 253] on img at bounding box center [487, 255] width 26 height 26
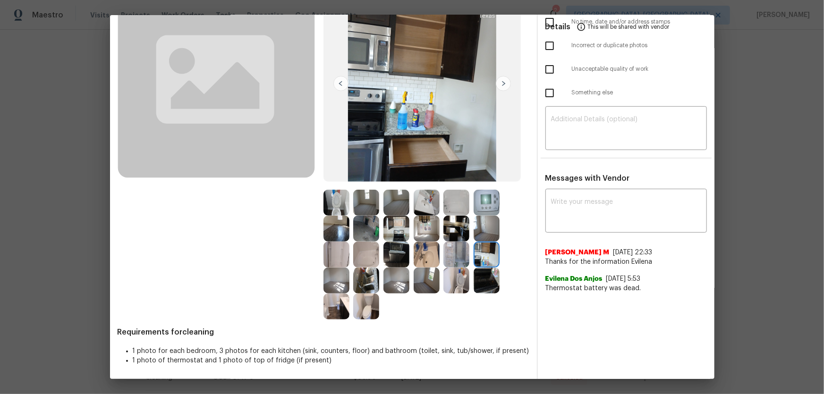
click at [481, 260] on img at bounding box center [487, 281] width 26 height 26
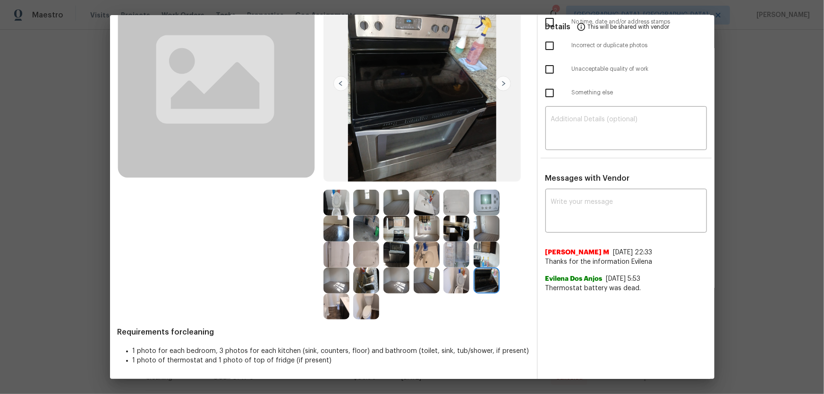
click at [396, 187] on div "After" at bounding box center [426, 146] width 206 height 349
click at [390, 200] on img at bounding box center [396, 203] width 26 height 26
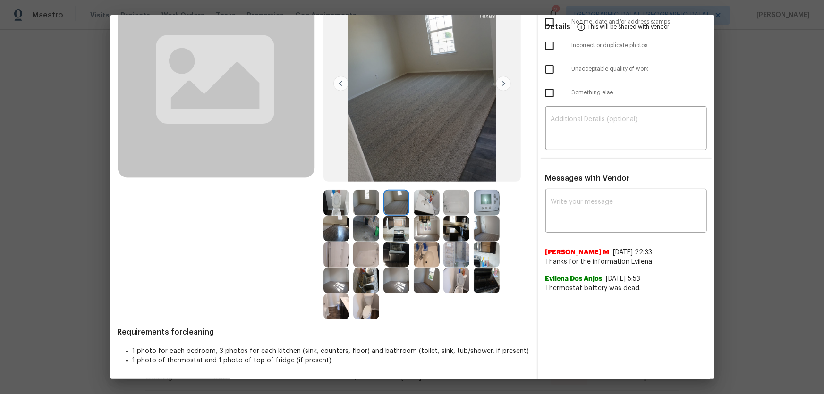
click at [362, 200] on img at bounding box center [366, 203] width 26 height 26
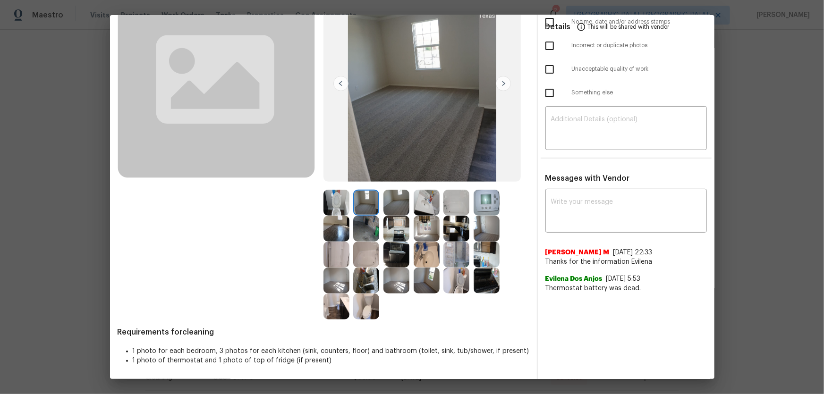
click at [333, 260] on img at bounding box center [336, 281] width 26 height 26
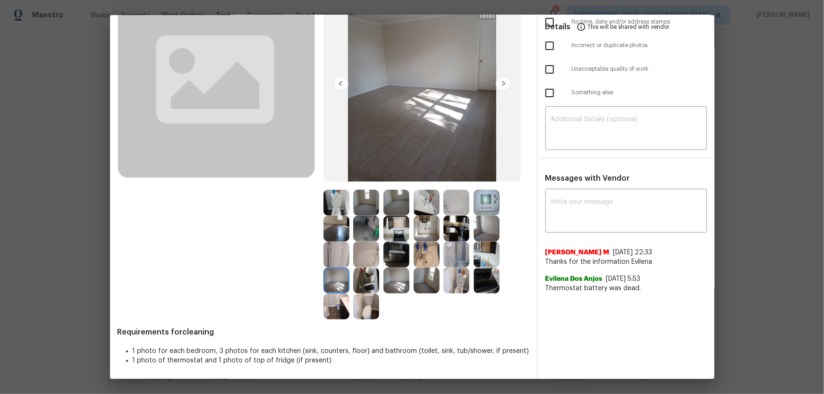
click at [364, 260] on img at bounding box center [366, 307] width 26 height 26
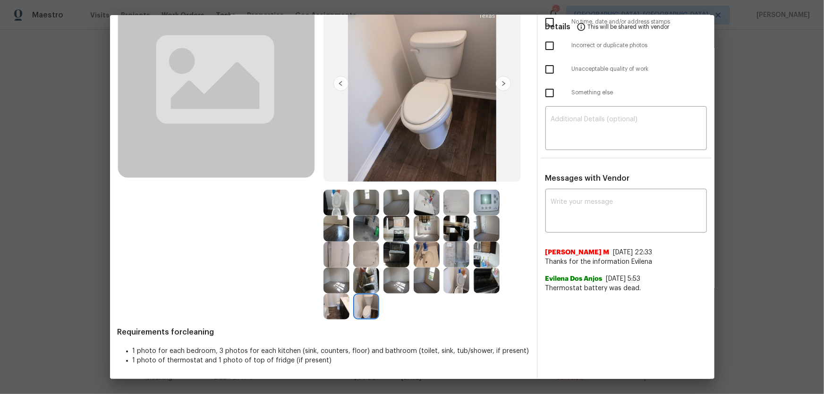
click at [364, 260] on img at bounding box center [366, 281] width 26 height 26
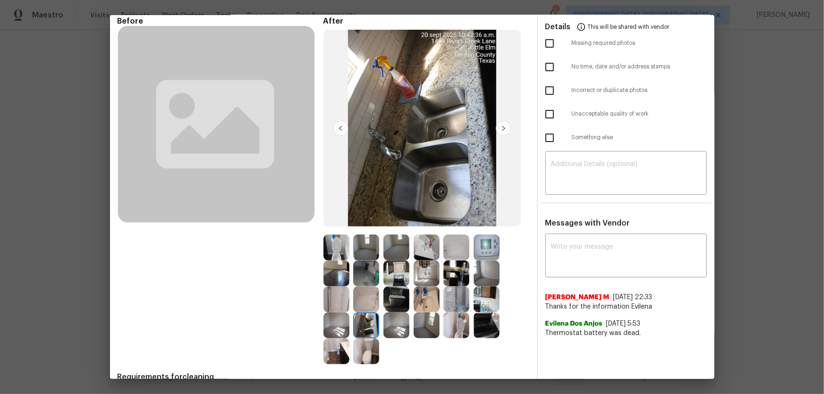
scroll to position [0, 0]
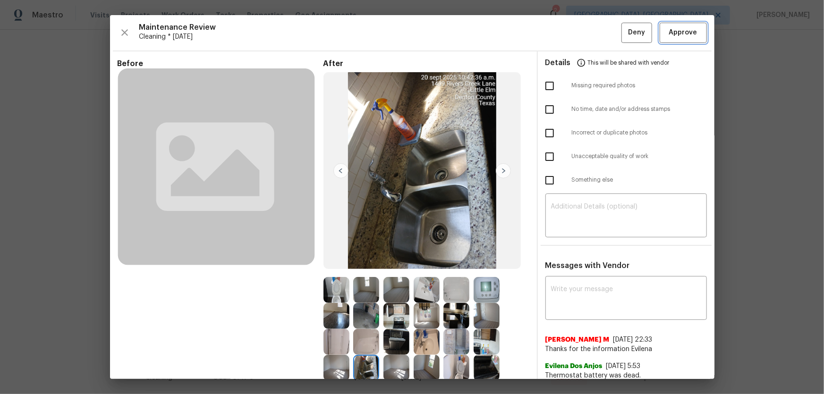
click at [586, 41] on button "Approve" at bounding box center [683, 33] width 47 height 20
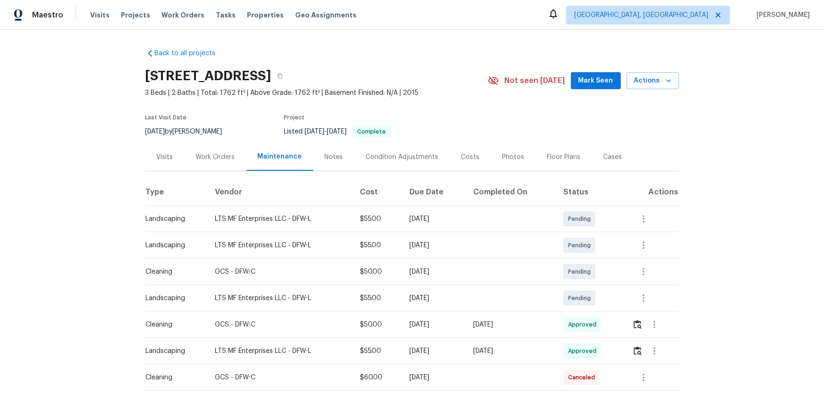
scroll to position [43, 0]
